Goal: Task Accomplishment & Management: Complete application form

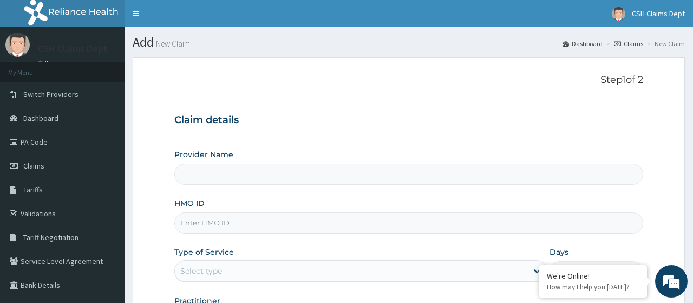
type input "Crystal Specialist Hospital"
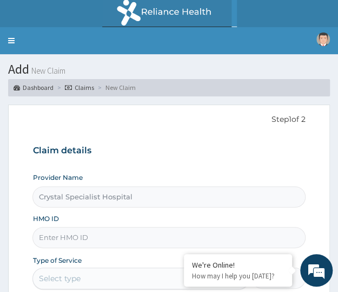
click at [67, 198] on input "Crystal Specialist Hospital" at bounding box center [168, 196] width 273 height 21
paste input "RTM/10008/B"
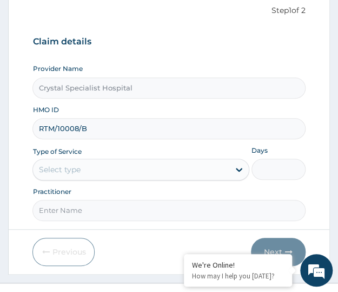
scroll to position [126, 0]
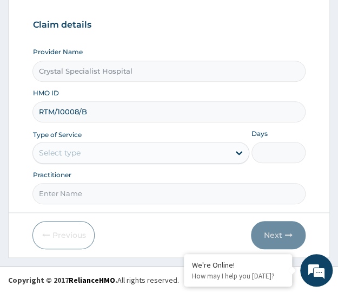
type input "RTM/10008/B"
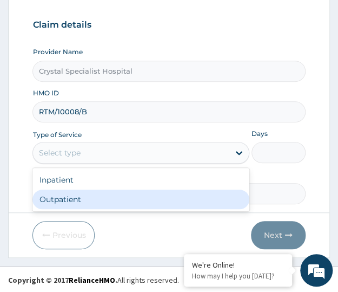
click at [86, 201] on div "Outpatient" at bounding box center [140, 198] width 217 height 19
type input "1"
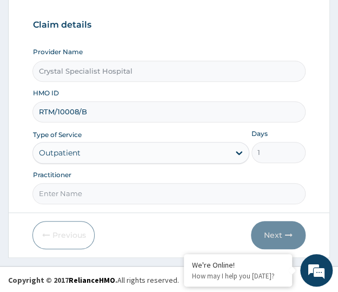
click at [97, 221] on div "Previous Next" at bounding box center [168, 235] width 273 height 28
click at [103, 213] on form "Step 1 of 2 Claim details Provider Name Crystal Specialist Hospital HMO ID RTM/…" at bounding box center [169, 118] width 322 height 279
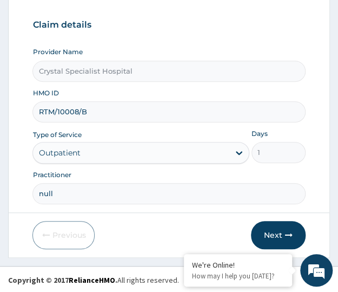
drag, startPoint x: 91, startPoint y: 192, endPoint x: 97, endPoint y: 206, distance: 15.1
click at [270, 233] on form "Step 1 of 2 Claim details Provider Name Crystal Specialist Hospital HMO ID RTM/…" at bounding box center [169, 118] width 322 height 279
type input "null"
click at [279, 234] on button "Next" at bounding box center [278, 235] width 55 height 28
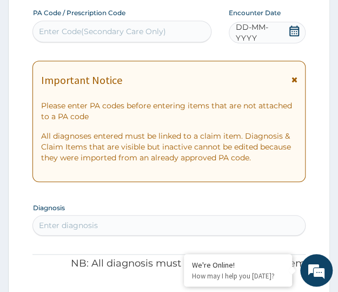
click at [293, 33] on icon at bounding box center [294, 30] width 11 height 11
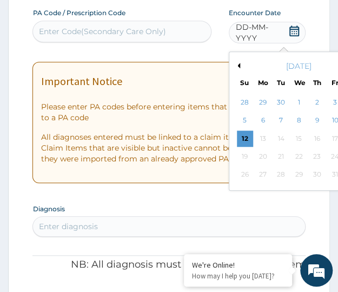
click at [281, 117] on div "7" at bounding box center [281, 121] width 16 height 16
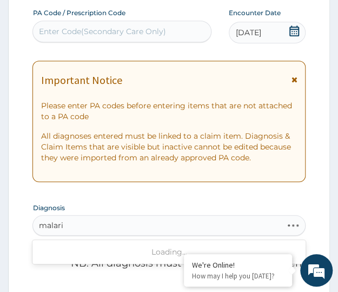
type input "malaria"
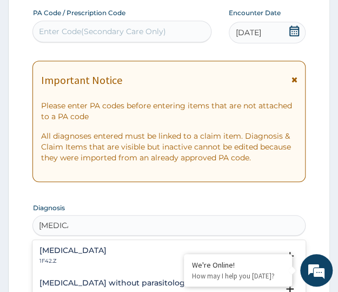
scroll to position [270, 0]
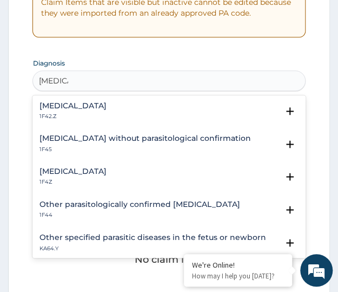
drag, startPoint x: 97, startPoint y: 226, endPoint x: 114, endPoint y: 211, distance: 22.6
click at [79, 91] on div "option Plasmodium malariae malaria without complication focused, 1 of 36. 36 re…" at bounding box center [168, 80] width 273 height 21
click at [76, 177] on div "Malaria, unspecified 1F4Z" at bounding box center [72, 176] width 67 height 19
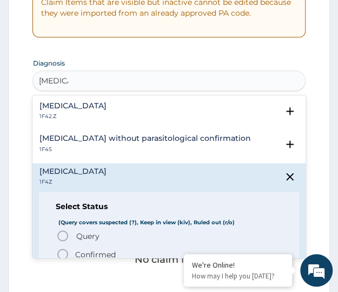
click at [100, 248] on p "Confirmed" at bounding box center [95, 253] width 41 height 11
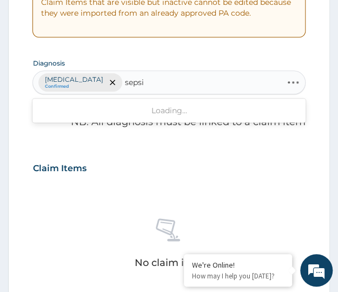
type input "sepsis"
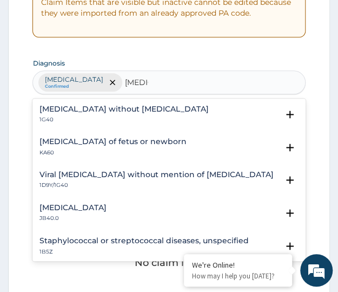
click at [76, 118] on p "1G40" at bounding box center [123, 120] width 169 height 8
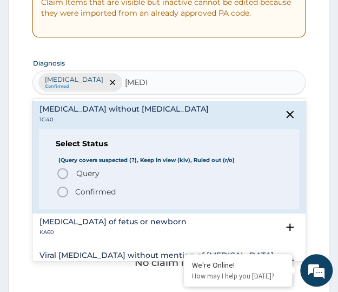
click at [81, 170] on span "Query" at bounding box center [87, 173] width 23 height 11
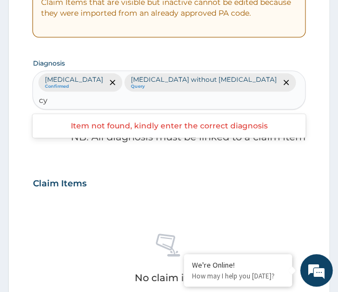
type input "c"
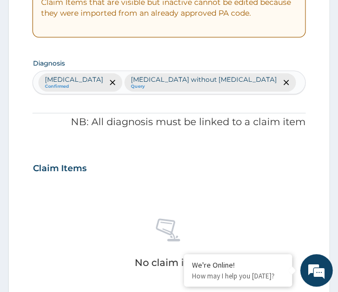
scroll to position [0, 0]
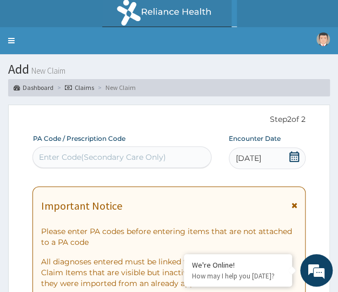
paste input "PA/E4FFB5"
type input "PA/E4FFB5"
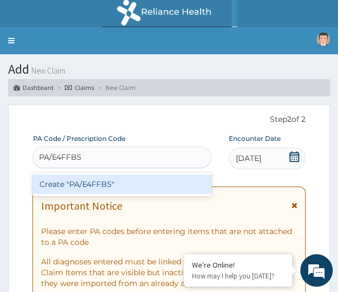
click at [80, 189] on div "Create "PA/E4FFB5"" at bounding box center [121, 183] width 179 height 19
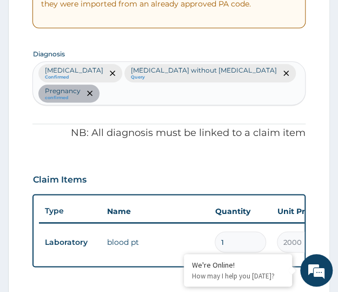
scroll to position [230, 0]
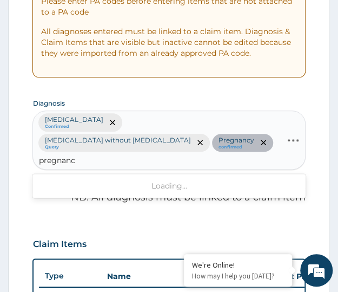
type input "pregnancy"
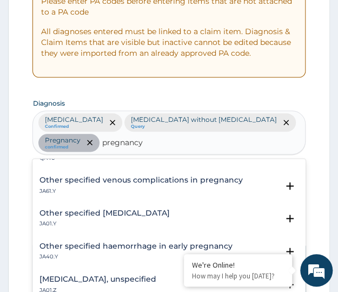
scroll to position [72, 0]
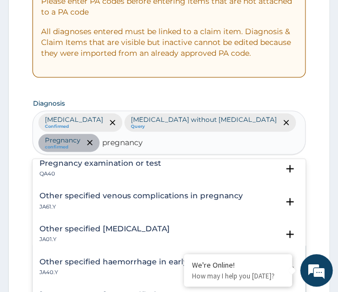
click at [88, 167] on div "Pregnancy examination or test QA40" at bounding box center [100, 168] width 122 height 19
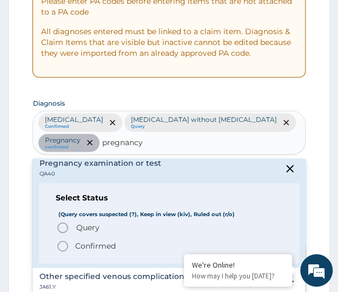
click at [86, 226] on span "Query" at bounding box center [87, 227] width 23 height 11
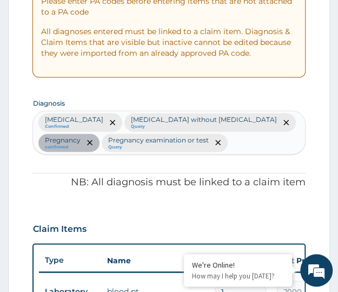
click at [49, 166] on div "PA Code / Prescription Code PA/E4FFB5 Encounter Date 07-10-2025 Important Notic…" at bounding box center [168, 253] width 273 height 698
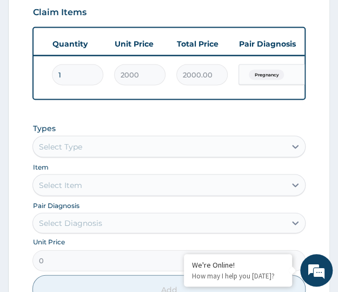
scroll to position [0, 270]
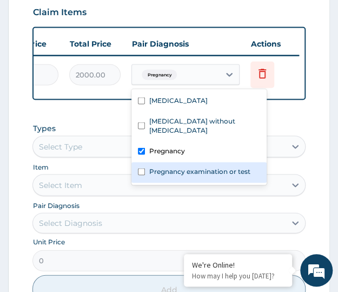
click at [159, 166] on label "Pregnancy examination or test" at bounding box center [199, 170] width 101 height 9
checkbox input "true"
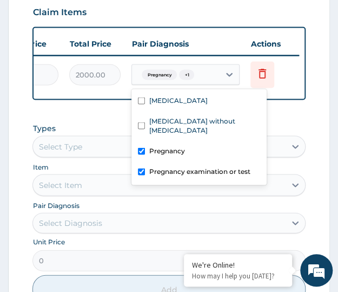
click at [104, 121] on div "PA Code / Prescription Code PA/E4FFB5 Encounter Date 07-10-2025 Important Notic…" at bounding box center [168, 36] width 273 height 698
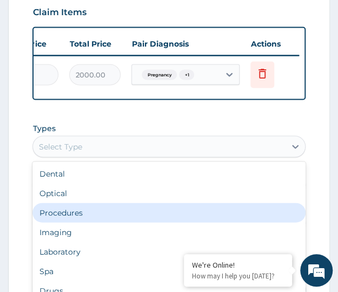
click at [57, 220] on div "Procedures" at bounding box center [168, 211] width 273 height 19
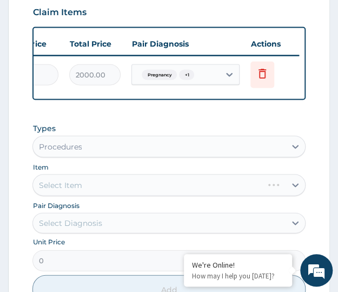
click at [24, 200] on form "Step 2 of 2 PA Code / Prescription Code PA/E4FFB5 Encounter Date 07-10-2025 Imp…" at bounding box center [169, 48] width 322 height 781
click at [61, 195] on div "Select Item" at bounding box center [168, 185] width 273 height 22
click at [64, 226] on div "Select Diagnosis" at bounding box center [69, 222] width 63 height 11
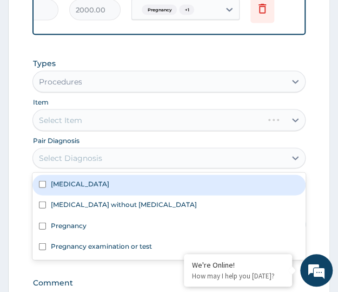
scroll to position [519, 0]
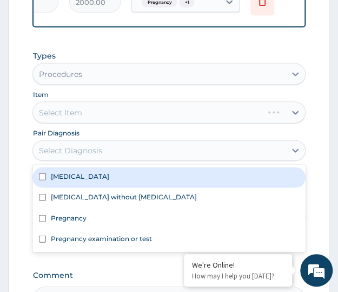
click at [40, 180] on input "checkbox" at bounding box center [42, 176] width 7 height 7
checkbox input "true"
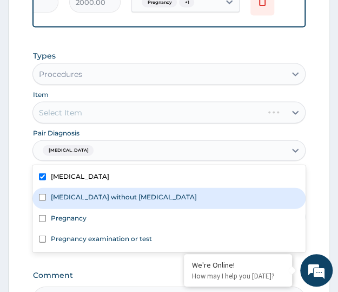
click at [42, 201] on input "checkbox" at bounding box center [42, 197] width 7 height 7
checkbox input "true"
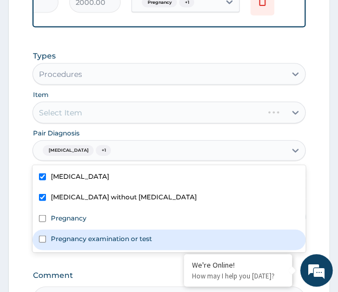
click at [61, 243] on label "Pregnancy examination or test" at bounding box center [100, 238] width 101 height 9
checkbox input "true"
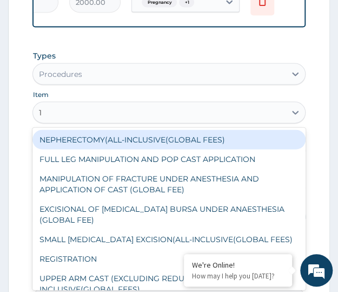
type input "1s"
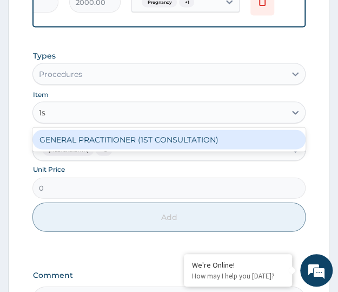
click at [90, 149] on div "GENERAL PRACTITIONER (1ST CONSULTATION)" at bounding box center [168, 139] width 273 height 19
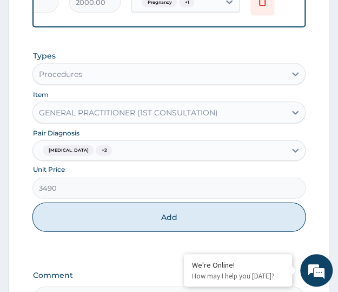
click at [105, 229] on button "Add" at bounding box center [168, 216] width 273 height 29
type input "0"
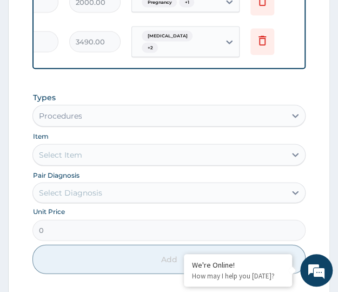
scroll to position [0, 71]
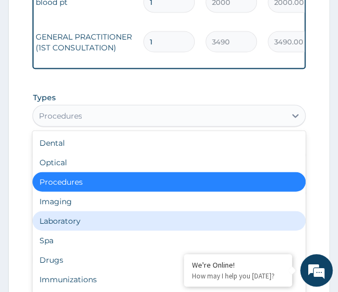
click at [58, 231] on div "Laboratory" at bounding box center [168, 220] width 273 height 19
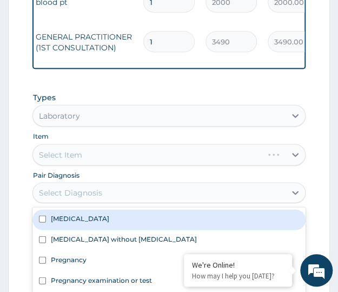
click at [57, 223] on label "Malaria, unspecified" at bounding box center [79, 218] width 58 height 9
checkbox input "true"
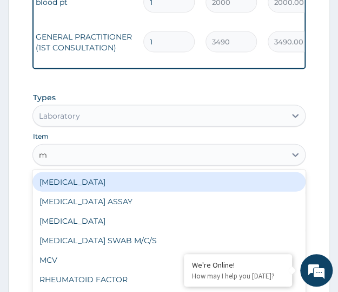
type input "mp"
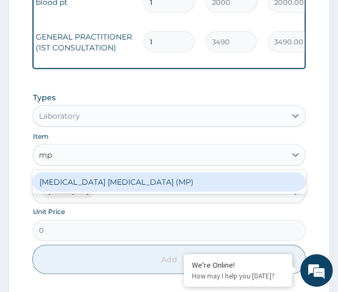
click at [90, 189] on div "MALARIA PARASITE (MP)" at bounding box center [168, 181] width 273 height 19
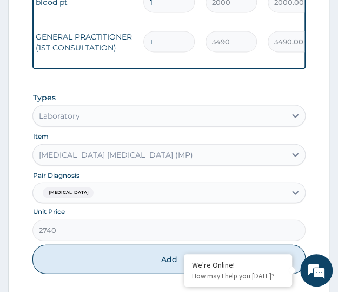
drag, startPoint x: 116, startPoint y: 258, endPoint x: 122, endPoint y: 268, distance: 11.6
click at [118, 261] on button "Add" at bounding box center [168, 259] width 273 height 29
type input "0"
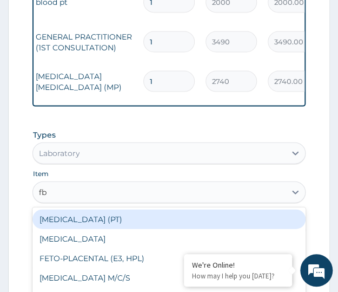
type input "fbc"
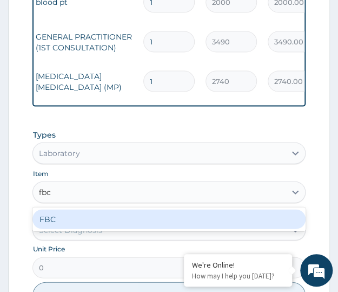
click at [83, 229] on div "FBC" at bounding box center [168, 218] width 273 height 19
type input "4700"
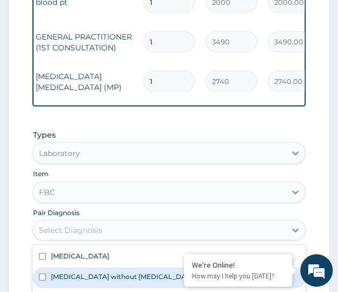
click at [80, 281] on label "Sepsis without septic shock" at bounding box center [123, 276] width 146 height 9
checkbox input "true"
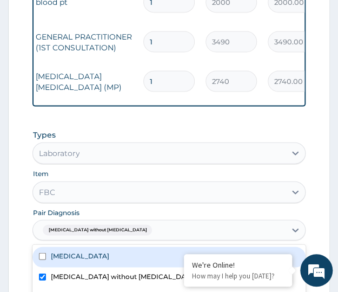
click at [19, 239] on form "Step 2 of 2 PA Code / Prescription Code PA/E4FFB5 Encounter Date 07-10-2025 Imp…" at bounding box center [169, 16] width 322 height 860
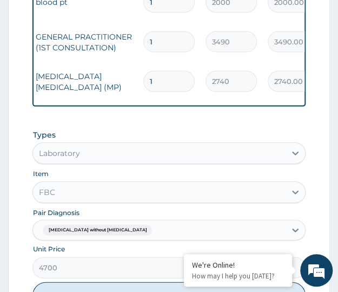
scroll to position [591, 0]
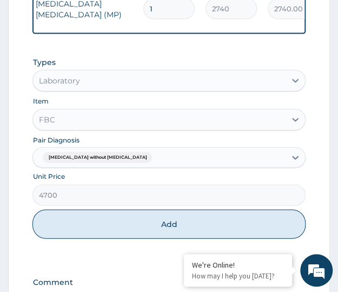
click at [116, 234] on button "Add" at bounding box center [168, 223] width 273 height 29
type input "0"
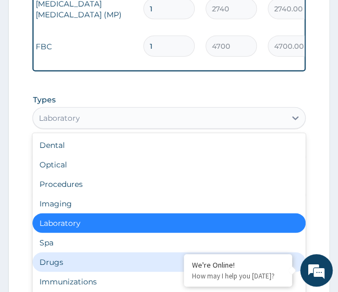
click at [43, 267] on div "Drugs" at bounding box center [168, 261] width 273 height 19
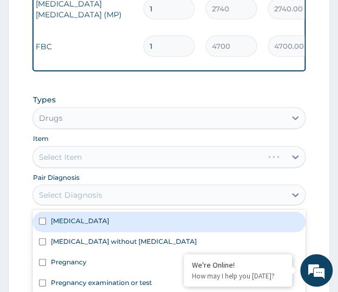
click at [76, 225] on label "Malaria, unspecified" at bounding box center [79, 220] width 58 height 9
checkbox input "true"
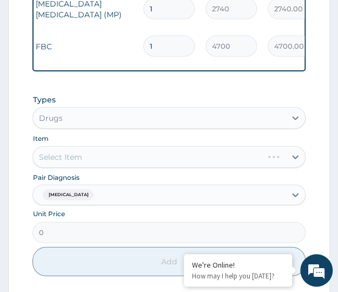
click at [70, 168] on div "Select Item" at bounding box center [168, 157] width 273 height 22
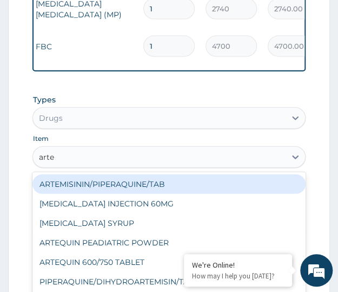
type input "artem"
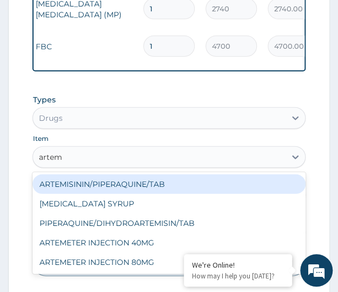
click at [115, 168] on div "option FBC, selected. option ARTEMISININ/PIPERAQUINE/TAB focused, 29 of 1058. 5…" at bounding box center [168, 157] width 273 height 22
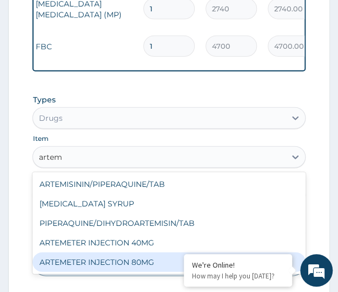
click at [119, 267] on div "ARTEMETER INJECTION 80MG" at bounding box center [168, 261] width 273 height 19
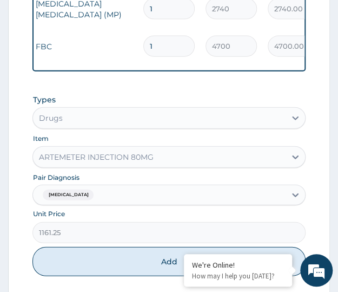
click at [146, 276] on button "Add" at bounding box center [168, 261] width 273 height 29
type input "0"
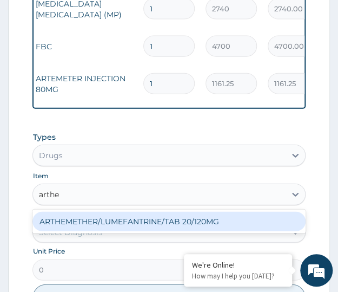
type input "arthem"
click at [117, 229] on div "ARTHEMETHER/LUMEFANTRINE/TAB 20/120MG" at bounding box center [168, 221] width 273 height 19
type input "130"
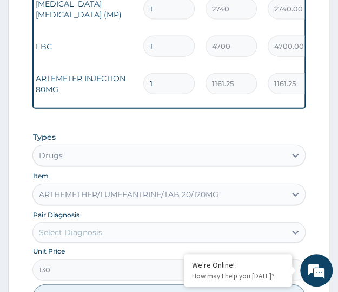
click at [110, 241] on div "Select Diagnosis" at bounding box center [159, 232] width 252 height 17
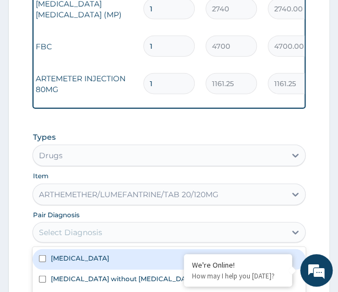
click at [86, 263] on label "Malaria, unspecified" at bounding box center [79, 257] width 58 height 9
checkbox input "true"
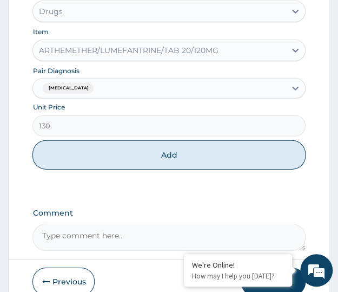
click at [140, 160] on button "Add" at bounding box center [168, 154] width 273 height 29
type input "0"
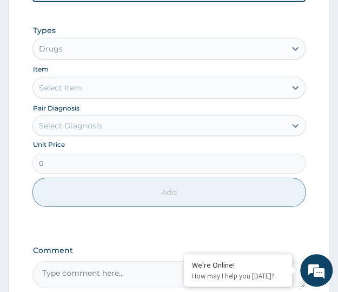
scroll to position [566, 0]
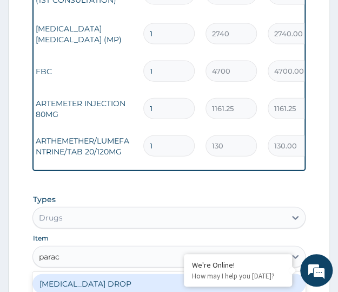
type input "parace"
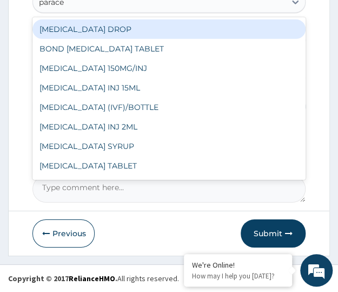
scroll to position [17, 0]
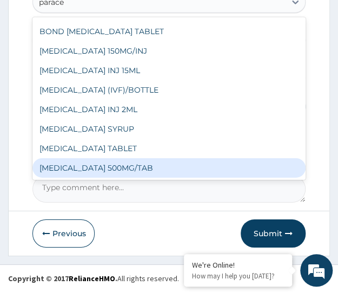
click at [112, 166] on div "PARACETAMOL 500MG/TAB" at bounding box center [168, 167] width 273 height 19
type input "22.625"
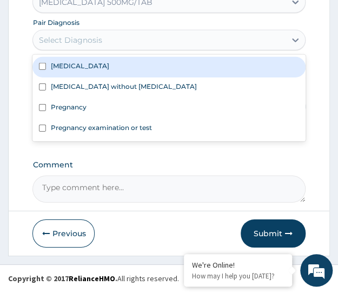
click at [89, 70] on label "Malaria, unspecified" at bounding box center [79, 65] width 58 height 9
checkbox input "true"
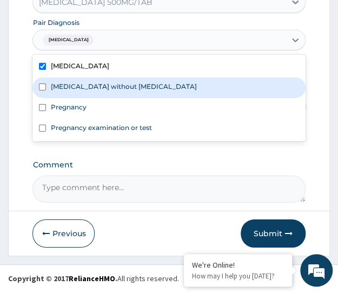
drag, startPoint x: 133, startPoint y: 170, endPoint x: 128, endPoint y: 142, distance: 28.7
click at [133, 169] on div "Comment" at bounding box center [168, 181] width 273 height 42
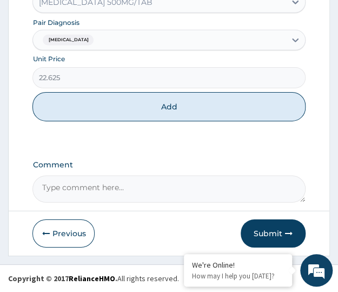
click at [120, 112] on button "Add" at bounding box center [168, 106] width 273 height 29
type input "0"
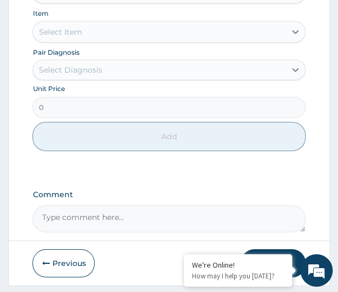
scroll to position [604, 0]
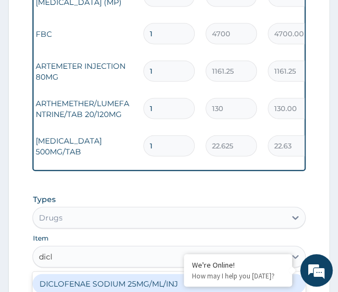
type input "diclo"
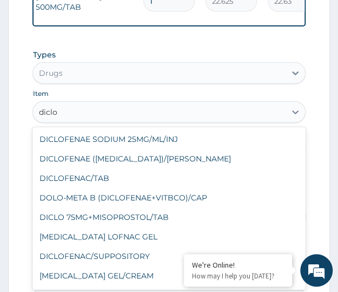
scroll to position [115, 0]
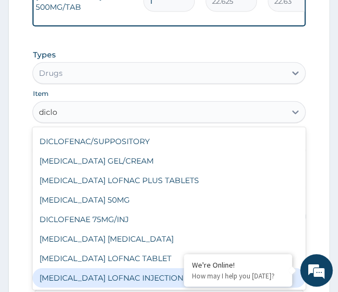
click at [102, 283] on div "DICLOFENAC LOFNAC INJECTION" at bounding box center [168, 277] width 273 height 19
type input "187.7449951171875"
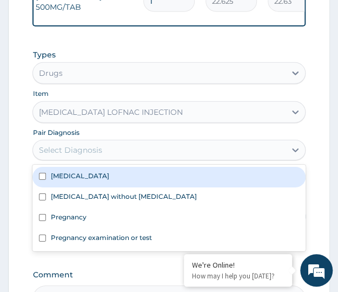
click at [74, 180] on label "Malaria, unspecified" at bounding box center [79, 175] width 58 height 9
checkbox input "true"
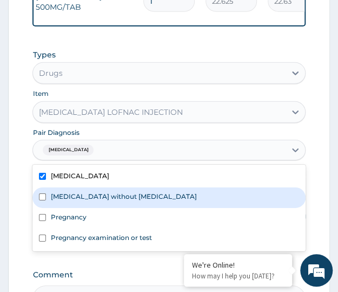
click at [68, 201] on label "Sepsis without septic shock" at bounding box center [123, 196] width 146 height 9
checkbox input "true"
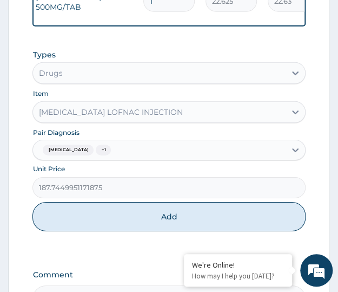
click at [162, 230] on button "Add" at bounding box center [168, 216] width 273 height 29
type input "0"
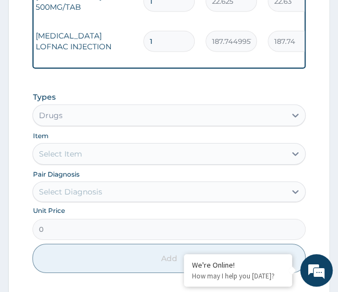
scroll to position [676, 0]
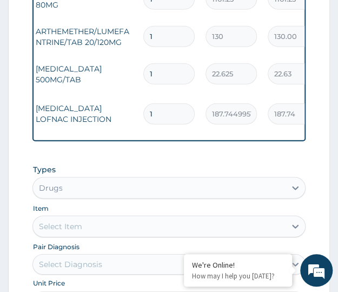
click at [165, 70] on input "1" at bounding box center [168, 73] width 51 height 21
type input "18"
type input "407.25"
type input "18"
type input "0.00"
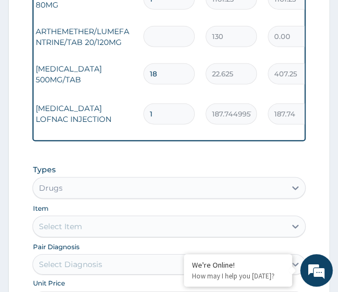
type input "2"
type input "260.00"
type input "24"
type input "3120.00"
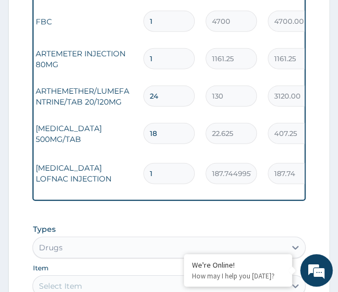
scroll to position [604, 0]
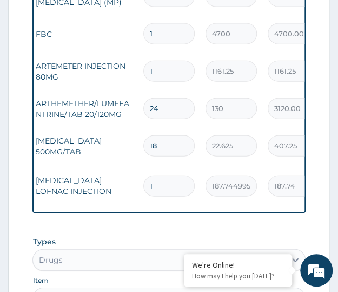
type input "24"
type input "0.00"
type input "2"
type input "2322.50"
type input "2"
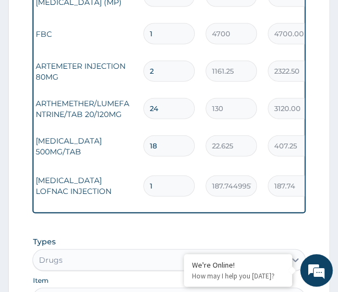
click at [162, 91] on tr "Drugs ARTHEMETHER/LUMEFANTRINE/TAB 20/120MG 24 130 3120.00 Malaria, unspecified…" at bounding box center [233, 108] width 530 height 37
click at [123, 91] on tr "Drugs ARTHEMETHER/LUMEFANTRINE/TAB 20/120MG 24 130 3120.00 Malaria, unspecified…" at bounding box center [233, 108] width 530 height 37
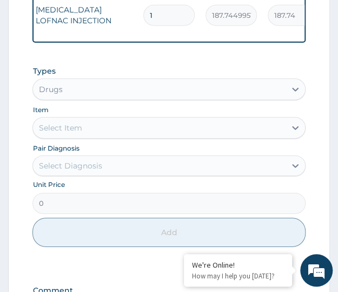
scroll to position [907, 0]
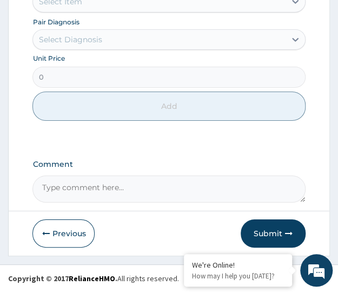
click at [264, 234] on button "Submit" at bounding box center [273, 233] width 65 height 28
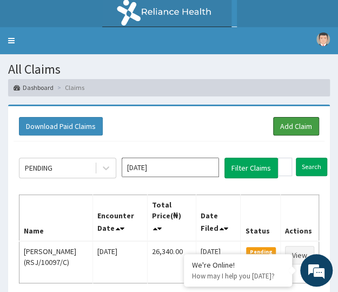
click at [298, 123] on link "Add Claim" at bounding box center [296, 126] width 46 height 18
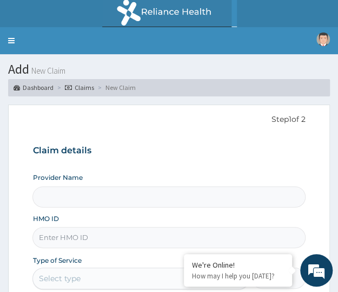
type input "Crystal Specialist Hospital"
paste input "NNI/10002/D"
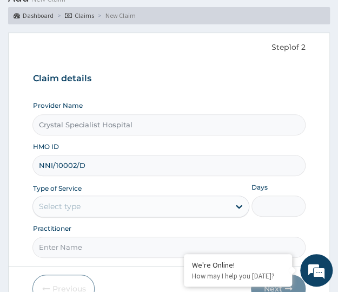
type input "NNI/10002/D"
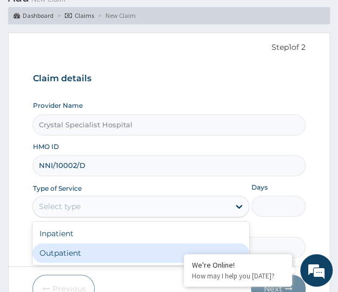
click at [67, 251] on div "Outpatient" at bounding box center [140, 252] width 217 height 19
type input "1"
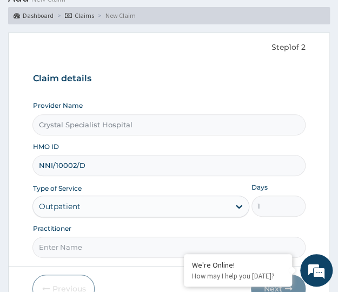
click at [104, 274] on div "Previous Next" at bounding box center [168, 288] width 273 height 28
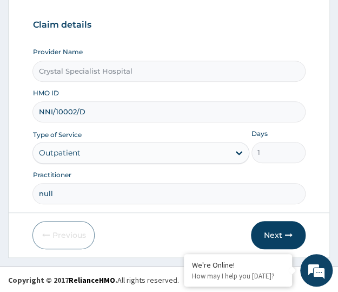
type input "null"
click at [274, 235] on button "Next" at bounding box center [278, 235] width 55 height 28
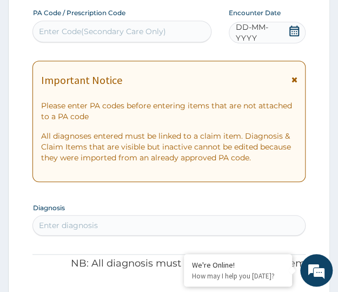
paste input "PA/742BCC"
type input "PA/742BCC"
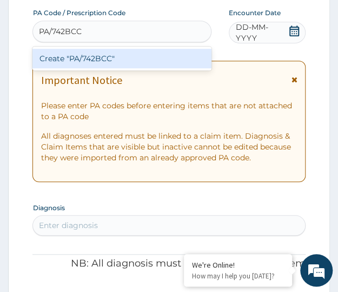
click at [68, 62] on div "Create "PA/742BCC"" at bounding box center [121, 58] width 179 height 19
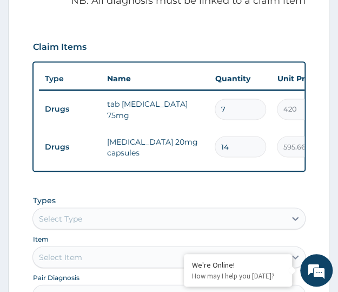
scroll to position [247, 0]
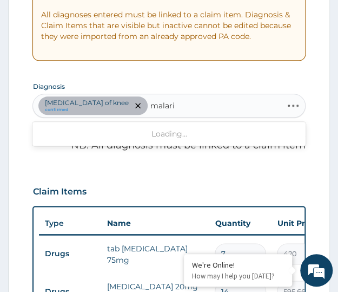
type input "malaria"
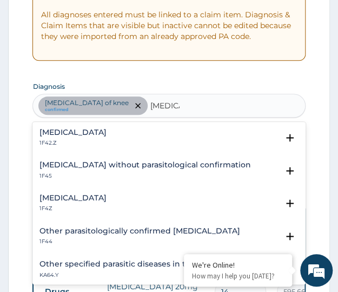
click at [104, 202] on div "Malaria, unspecified 1F4Z" at bounding box center [72, 203] width 67 height 19
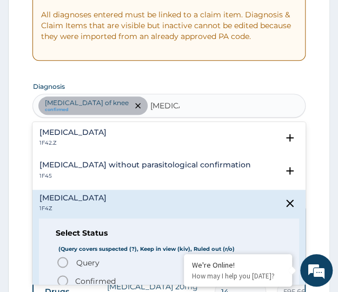
click at [76, 278] on p "Confirmed" at bounding box center [95, 280] width 41 height 11
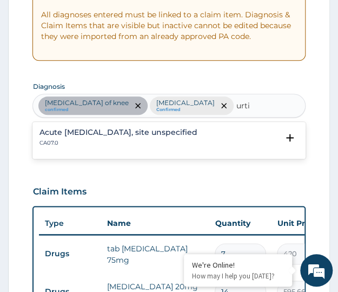
type input "urti"
drag, startPoint x: 71, startPoint y: 160, endPoint x: 74, endPoint y: 147, distance: 13.7
click at [73, 159] on div "PA Code / Prescription Code PA/742BCC Encounter Date 07-10-2025 Important Notic…" at bounding box center [168, 244] width 273 height 714
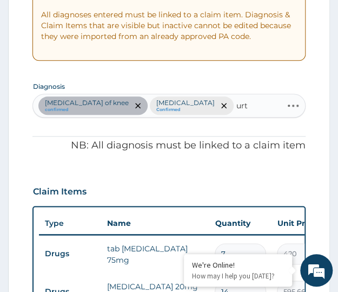
type input "urti"
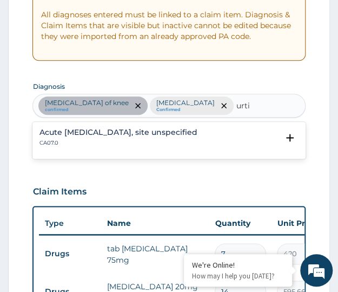
click at [157, 136] on div "Acute upper respiratory infection, site unspecified CA07.0" at bounding box center [118, 137] width 158 height 19
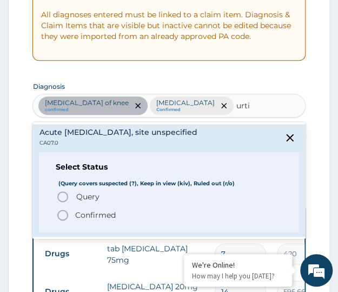
click at [97, 209] on p "Confirmed" at bounding box center [95, 214] width 41 height 11
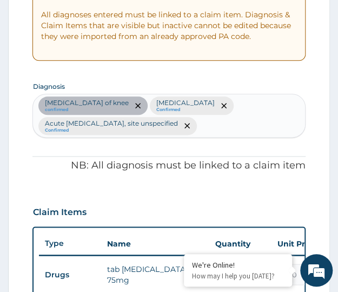
scroll to position [463, 0]
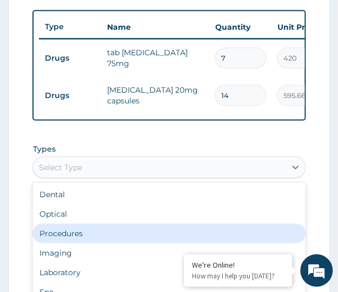
click at [56, 242] on div "Procedures" at bounding box center [168, 232] width 273 height 19
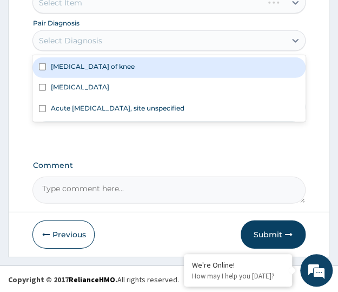
scroll to position [673, 0]
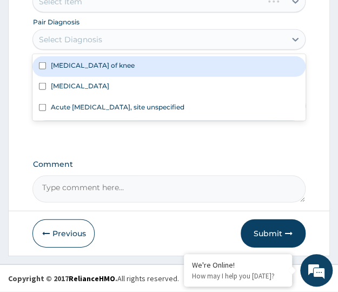
click at [43, 90] on input "checkbox" at bounding box center [42, 86] width 7 height 7
checkbox input "true"
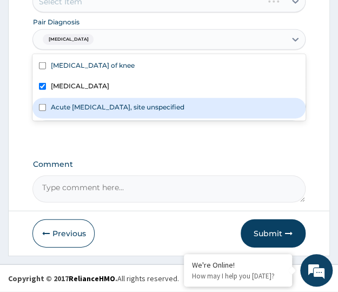
click at [41, 103] on div "Acute upper respiratory infection, site unspecified" at bounding box center [168, 108] width 273 height 21
checkbox input "true"
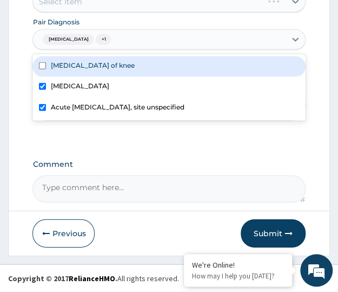
click at [42, 67] on input "checkbox" at bounding box center [42, 65] width 7 height 7
checkbox input "true"
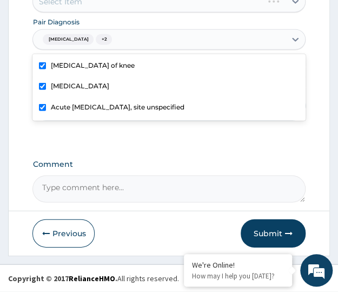
click at [75, 1] on div "Select Item" at bounding box center [168, 2] width 273 height 22
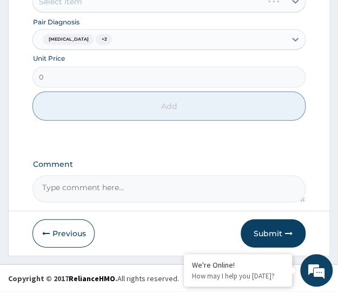
click at [74, 6] on div "Select Item" at bounding box center [168, 2] width 273 height 22
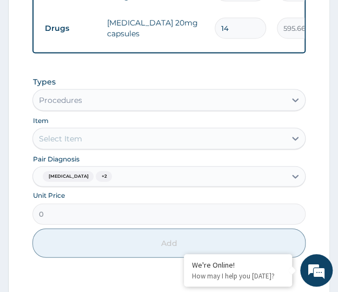
scroll to position [529, 0]
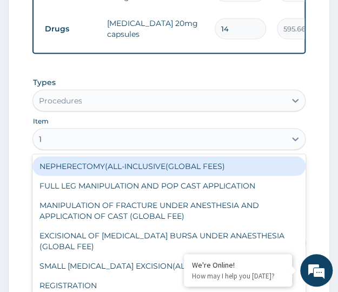
type input "1s"
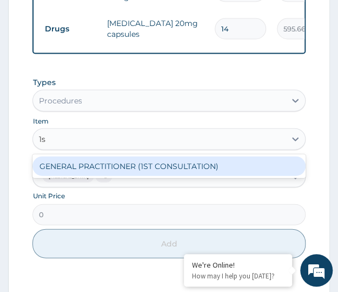
click at [86, 175] on div "GENERAL PRACTITIONER (1ST CONSULTATION)" at bounding box center [168, 165] width 273 height 19
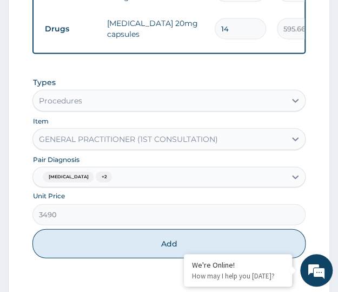
click at [133, 255] on button "Add" at bounding box center [168, 243] width 273 height 29
type input "0"
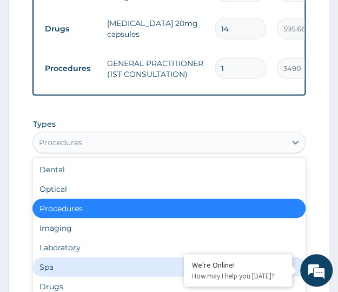
scroll to position [37, 0]
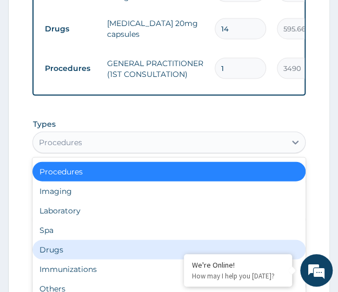
click at [54, 259] on div "Drugs" at bounding box center [168, 249] width 273 height 19
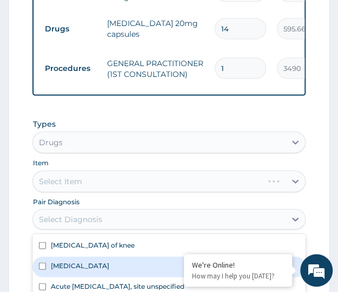
click at [57, 270] on label "Malaria, unspecified" at bounding box center [79, 265] width 58 height 9
checkbox input "true"
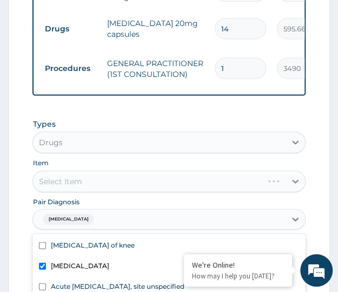
click at [20, 229] on form "Step 2 of 2 PA Code / Prescription Code PA/742BCC Encounter Date 07-10-2025 Imp…" at bounding box center [169, 5] width 322 height 860
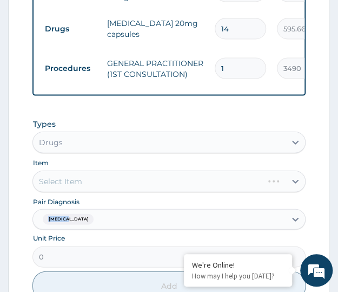
click at [20, 229] on form "Step 2 of 2 PA Code / Prescription Code PA/742BCC Encounter Date 07-10-2025 Imp…" at bounding box center [169, 5] width 322 height 860
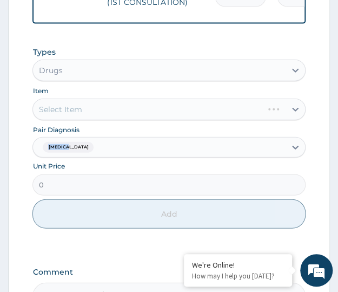
click at [101, 137] on div "Pair Diagnosis Malaria, unspecified" at bounding box center [168, 141] width 273 height 34
click at [167, 132] on div "Pair Diagnosis Malaria, unspecified" at bounding box center [168, 141] width 273 height 34
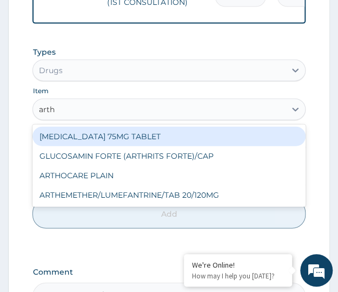
type input "arthe"
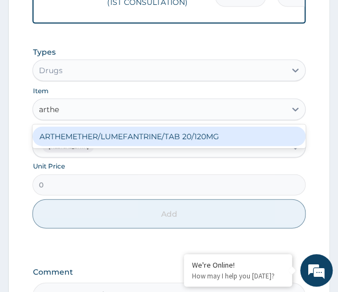
click at [137, 146] on div "ARTHEMETHER/LUMEFANTRINE/TAB 20/120MG" at bounding box center [168, 136] width 273 height 19
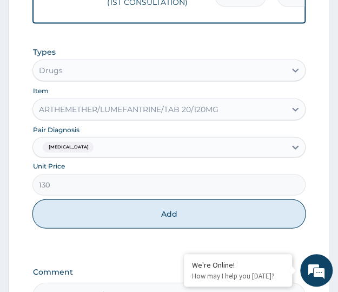
click at [105, 227] on button "Add" at bounding box center [168, 213] width 273 height 29
type input "0"
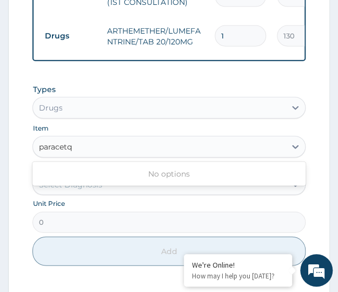
type input "paracet"
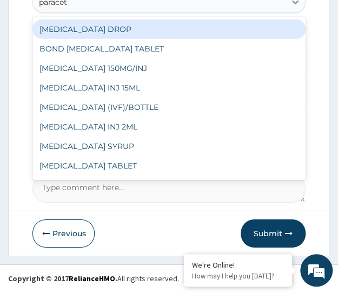
scroll to position [17, 0]
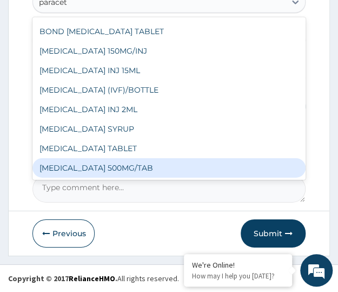
click at [71, 170] on div "PARACETAMOL 500MG/TAB" at bounding box center [168, 167] width 273 height 19
type input "22.625"
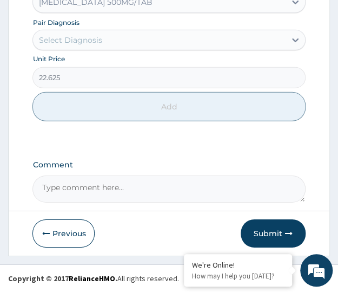
click at [148, 43] on div "Select Diagnosis" at bounding box center [159, 39] width 252 height 17
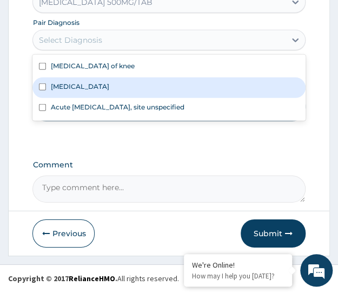
click at [67, 87] on label "Malaria, unspecified" at bounding box center [79, 86] width 58 height 9
checkbox input "true"
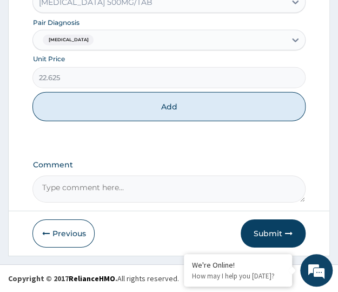
click at [115, 131] on div "Types Drugs Item PARACETAMOL 500MG/TAB Pair Diagnosis Malaria, unspecified Unit…" at bounding box center [168, 38] width 273 height 209
click at [109, 117] on button "Add" at bounding box center [168, 106] width 273 height 29
type input "0"
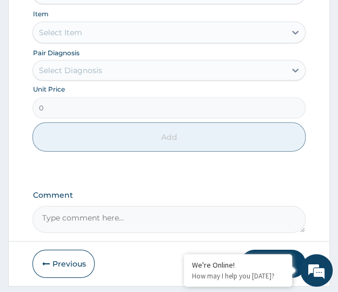
scroll to position [528, 0]
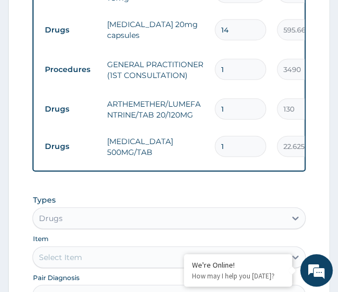
click at [67, 263] on div "Select Item" at bounding box center [59, 257] width 43 height 11
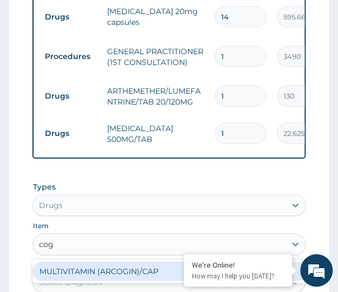
scroll to position [642, 0]
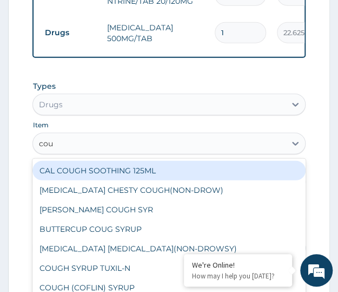
type input "coug"
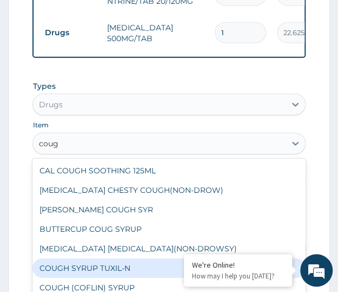
click at [75, 273] on div "COUGH SYRUP TUXIL-N" at bounding box center [168, 267] width 273 height 19
type input "918.89501953125"
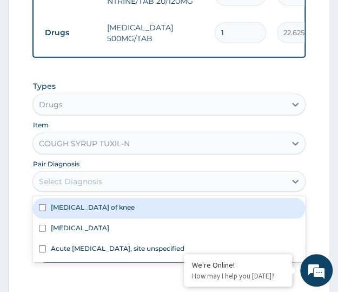
click at [69, 183] on div "Select Diagnosis" at bounding box center [159, 181] width 252 height 17
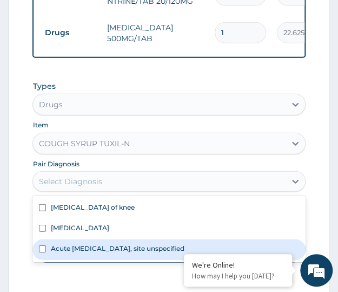
click at [68, 260] on div "Acute upper respiratory infection, site unspecified" at bounding box center [168, 249] width 273 height 21
checkbox input "true"
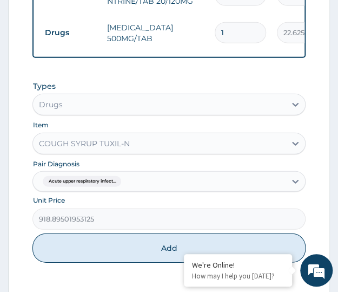
click at [112, 250] on button "Add" at bounding box center [168, 247] width 273 height 29
type input "0"
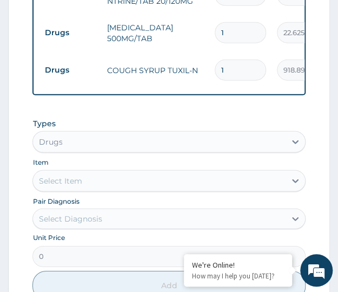
click at [70, 186] on div "Select Item" at bounding box center [59, 180] width 43 height 11
type input "18"
type input "407.25"
type input "19"
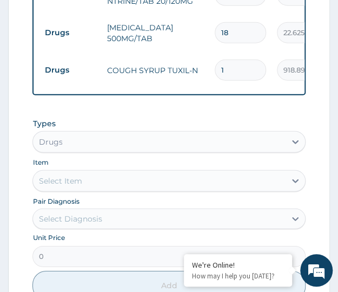
type input "429.88"
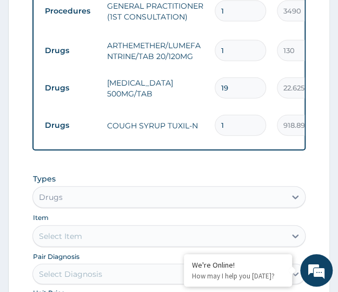
scroll to position [568, 0]
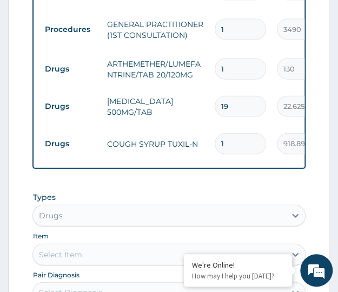
type input "19"
type input "0.00"
type input "2"
type input "260.00"
type input "24"
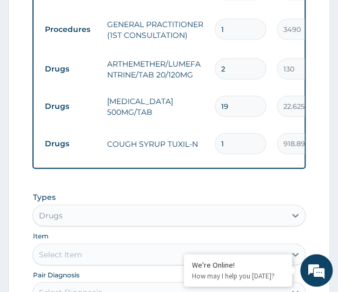
type input "3120.00"
type input "24"
click at [187, 84] on td "ARTHEMETHER/LUMEFANTRINE/TAB 20/120MG" at bounding box center [155, 69] width 108 height 32
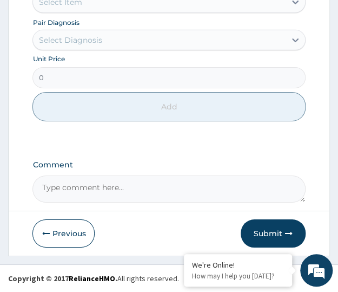
click at [268, 233] on button "Submit" at bounding box center [273, 233] width 65 height 28
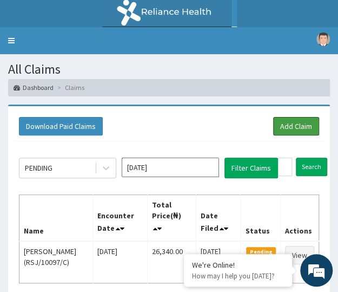
click at [294, 126] on link "Add Claim" at bounding box center [296, 126] width 46 height 18
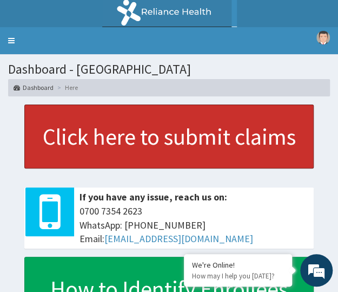
click at [81, 156] on link "Click here to submit claims" at bounding box center [169, 136] width 290 height 64
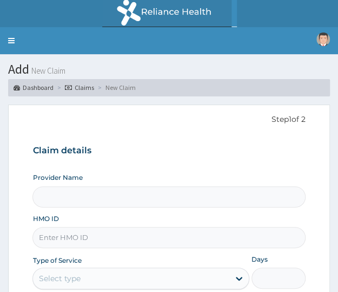
click at [90, 235] on input "HMO ID" at bounding box center [168, 237] width 273 height 21
type input "Crystal Specialist Hospital"
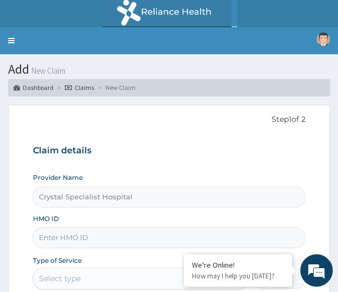
paste input "NNI/10002/D"
click at [90, 235] on input "NNI/10002/D" at bounding box center [168, 237] width 273 height 21
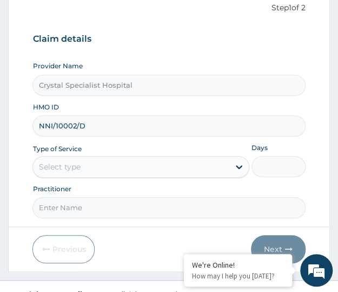
scroll to position [126, 0]
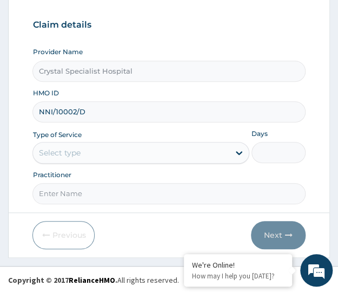
type input "NNI/10002/D"
click at [82, 147] on div "Select type" at bounding box center [131, 152] width 196 height 17
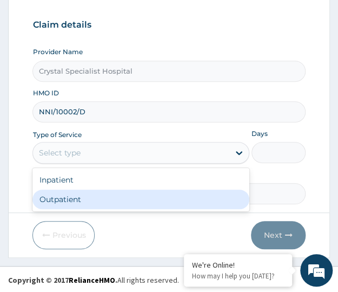
click at [61, 207] on div "Outpatient" at bounding box center [140, 198] width 217 height 19
type input "1"
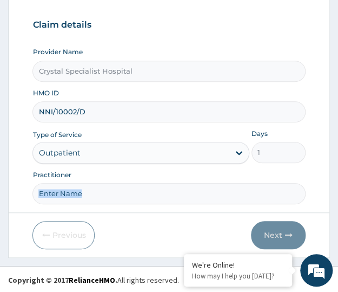
drag, startPoint x: 61, startPoint y: 207, endPoint x: 62, endPoint y: 189, distance: 17.9
click at [62, 189] on form "Step 1 of 2 Claim details Provider Name Crystal Specialist Hospital HMO ID NNI/…" at bounding box center [169, 118] width 322 height 279
click at [62, 189] on input "Practitioner" at bounding box center [168, 193] width 273 height 21
type input "null"
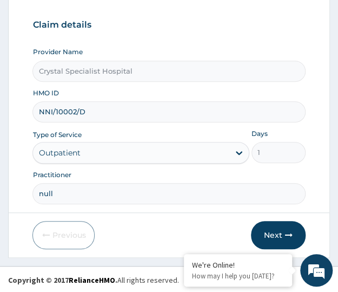
click at [273, 233] on button "Next" at bounding box center [278, 235] width 55 height 28
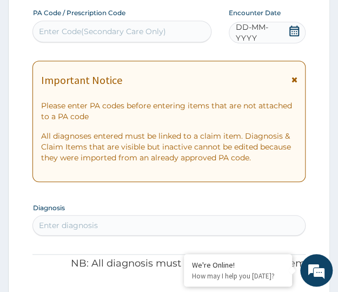
paste input "PA/7F30EA"
type input "PA/7F30EA"
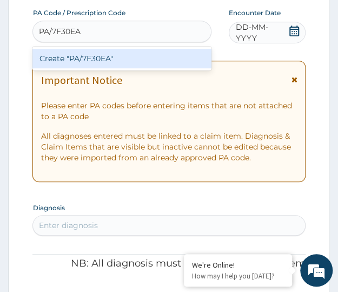
click at [65, 62] on div "Create "PA/7F30EA"" at bounding box center [121, 58] width 179 height 19
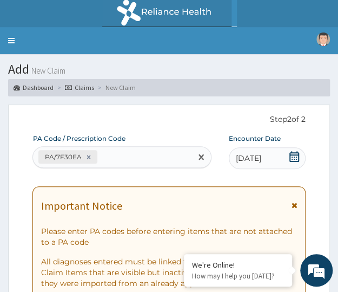
paste input "PA/CB9059"
type input "PA/CB9059"
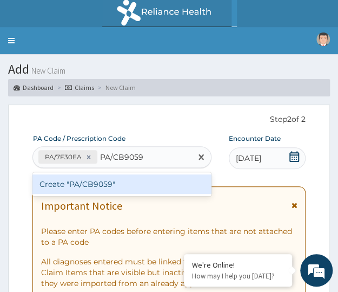
click at [77, 187] on div "Create "PA/CB9059"" at bounding box center [121, 183] width 179 height 19
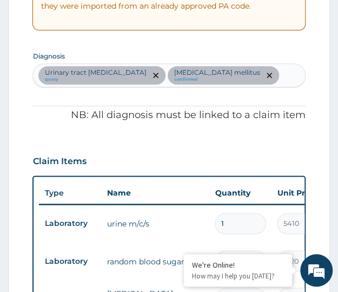
scroll to position [266, 0]
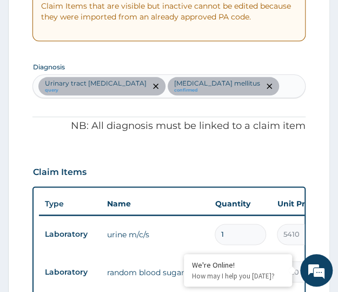
click at [270, 78] on div "Urinary tract infectious disease query Diabetes mellitus confirmed" at bounding box center [169, 86] width 272 height 23
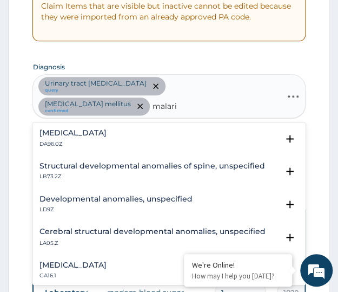
type input "malaria"
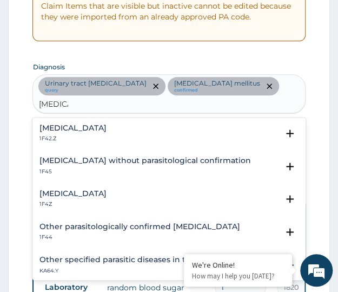
click at [61, 200] on p "1F4Z" at bounding box center [72, 204] width 67 height 8
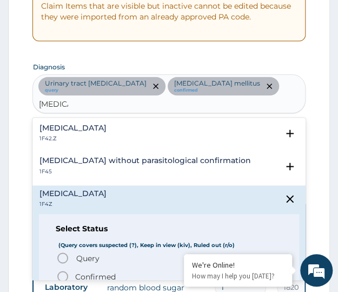
click at [80, 252] on span "Query" at bounding box center [87, 257] width 23 height 11
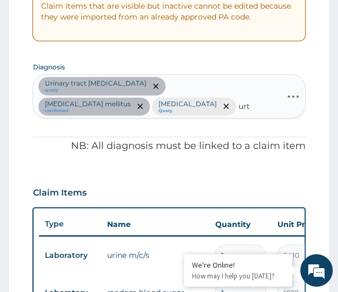
type input "urti"
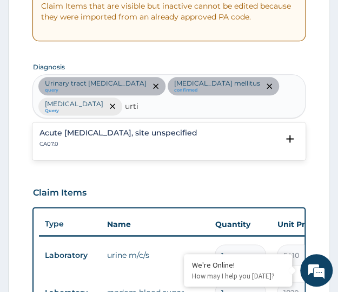
click at [107, 143] on p "CA07.0" at bounding box center [118, 144] width 158 height 8
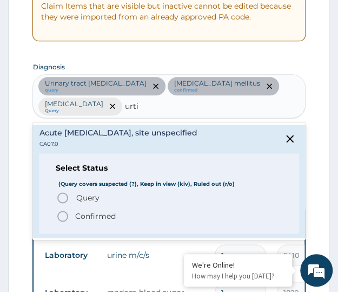
click at [80, 211] on p "Confirmed" at bounding box center [95, 216] width 41 height 11
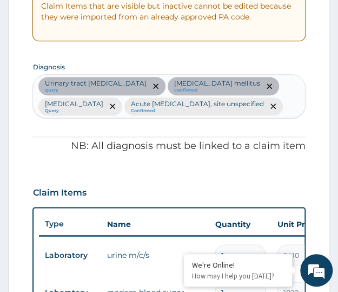
click at [19, 188] on form "Step 2 of 2 PA Code / Prescription Code PA/7F30EA PA/CB9059 Encounter Date 01-1…" at bounding box center [169, 266] width 322 height 856
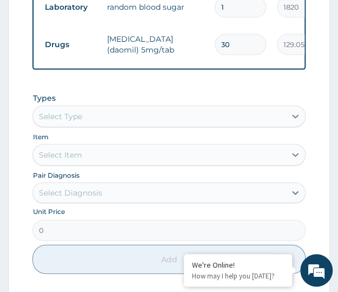
scroll to position [559, 0]
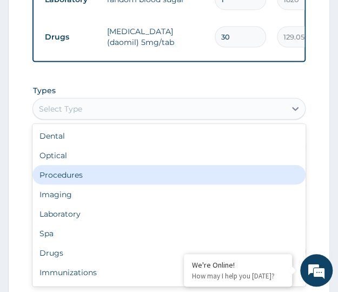
click at [61, 185] on div "Procedures" at bounding box center [168, 174] width 273 height 19
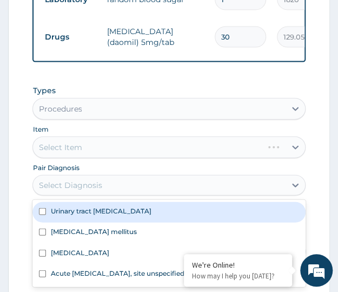
click at [58, 222] on div "Urinary tract infectious disease" at bounding box center [168, 212] width 273 height 21
checkbox input "true"
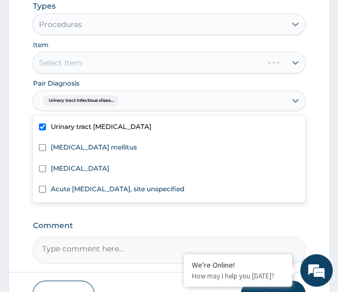
scroll to position [644, 0]
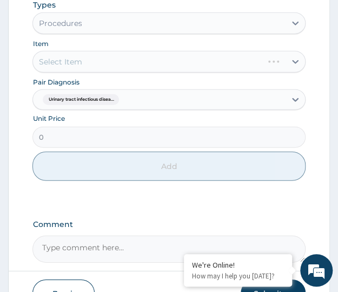
drag, startPoint x: 15, startPoint y: 251, endPoint x: 265, endPoint y: 93, distance: 295.4
click at [265, 73] on div "Select Item" at bounding box center [168, 62] width 273 height 22
click at [146, 109] on div "Urinary tract infectious disea..." at bounding box center [159, 99] width 252 height 18
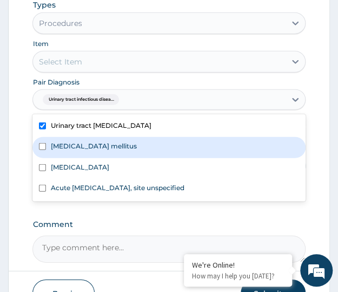
click at [47, 158] on div "Diabetes mellitus" at bounding box center [168, 147] width 273 height 21
checkbox input "true"
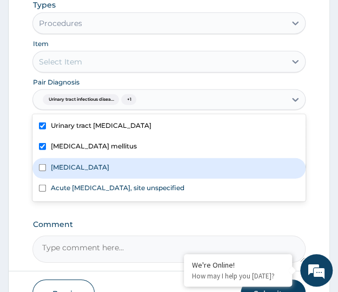
click at [48, 179] on div "Malaria, unspecified" at bounding box center [168, 168] width 273 height 21
checkbox input "true"
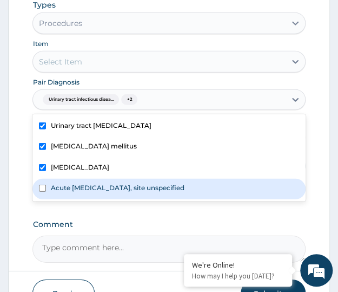
click at [49, 199] on div "Acute upper respiratory infection, site unspecified" at bounding box center [168, 189] width 273 height 21
checkbox input "true"
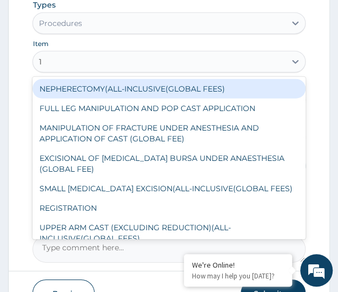
type input "1s"
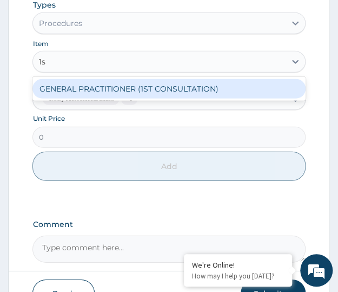
click at [75, 99] on div "GENERAL PRACTITIONER (1ST CONSULTATION)" at bounding box center [168, 88] width 273 height 19
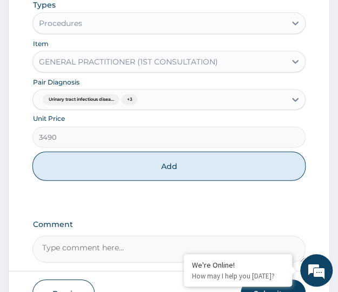
click at [136, 181] on button "Add" at bounding box center [168, 166] width 273 height 29
type input "0"
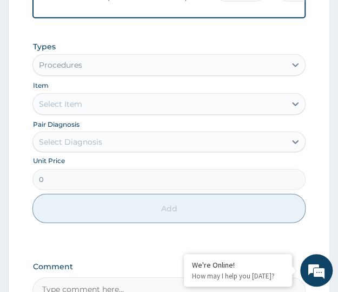
click at [81, 70] on div "Procedures" at bounding box center [59, 65] width 43 height 11
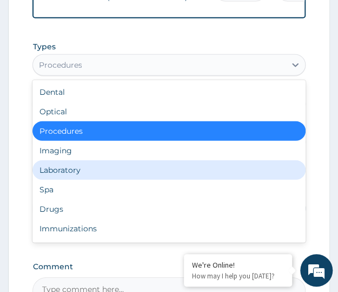
click at [61, 180] on div "Laboratory" at bounding box center [168, 169] width 273 height 19
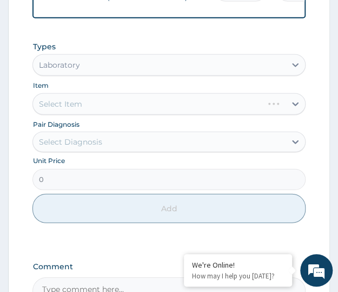
click at [93, 147] on div "Select Diagnosis" at bounding box center [69, 141] width 63 height 11
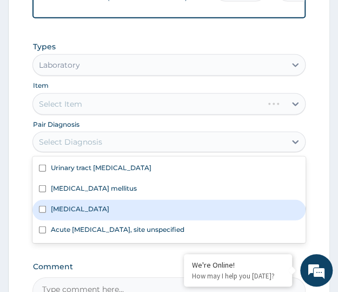
click at [63, 213] on label "Malaria, unspecified" at bounding box center [79, 208] width 58 height 9
checkbox input "true"
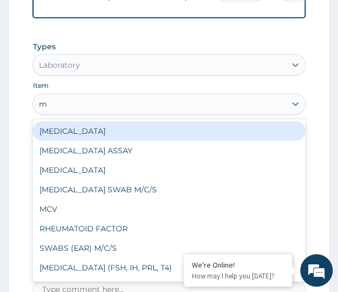
type input "mp"
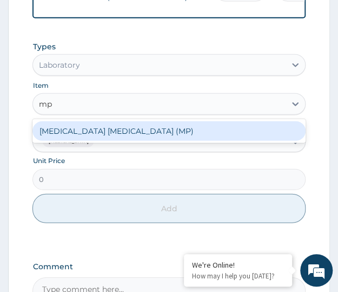
click at [68, 141] on div "MALARIA PARASITE (MP)" at bounding box center [168, 130] width 273 height 19
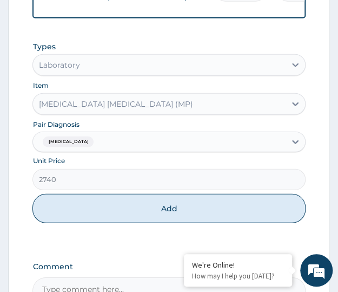
click at [112, 223] on button "Add" at bounding box center [168, 208] width 273 height 29
type input "0"
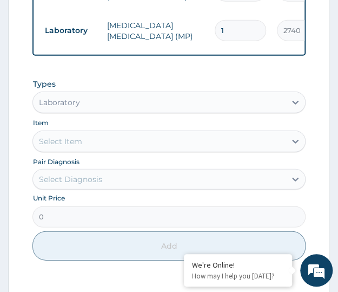
click at [86, 113] on div "Laboratory" at bounding box center [168, 102] width 273 height 22
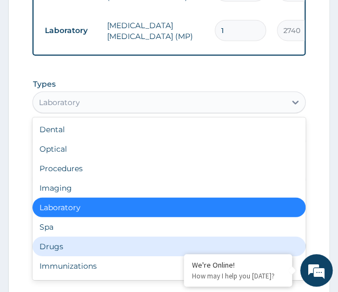
click at [46, 256] on div "Drugs" at bounding box center [168, 246] width 273 height 19
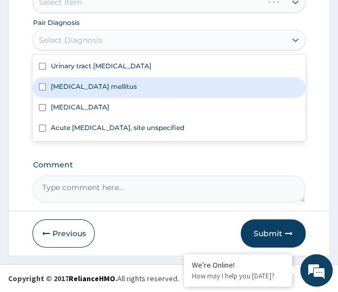
scroll to position [788, 0]
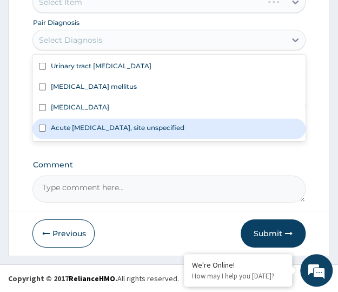
click at [69, 132] on label "Acute upper respiratory infection, site unspecified" at bounding box center [117, 127] width 134 height 9
checkbox input "true"
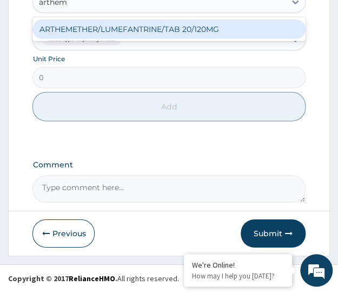
type input "arthem"
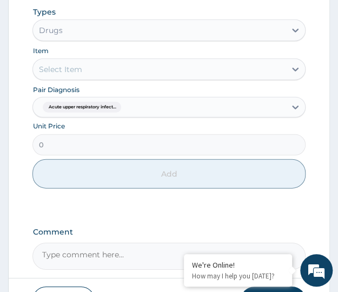
click at [112, 117] on div "Pair Diagnosis Acute upper respiratory infect..." at bounding box center [168, 101] width 273 height 34
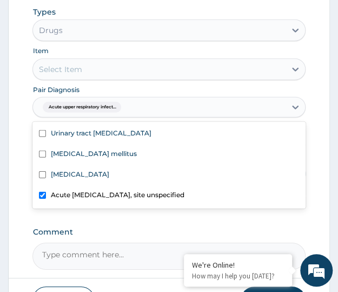
click at [54, 199] on label "Acute upper respiratory infection, site unspecified" at bounding box center [117, 194] width 134 height 9
checkbox input "false"
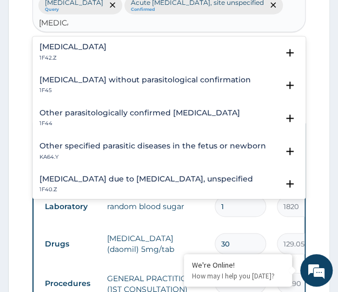
scroll to position [355, 0]
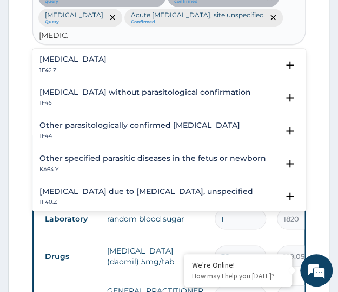
click at [115, 17] on icon "remove selection option" at bounding box center [112, 17] width 5 height 5
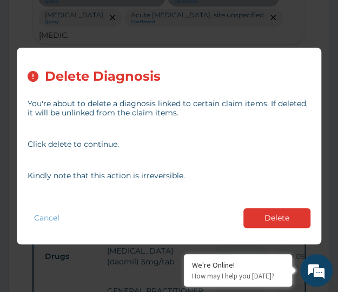
type input "malaria"
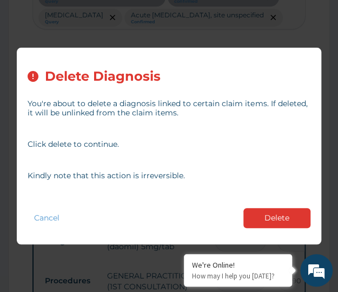
click at [257, 217] on button "Delete" at bounding box center [277, 218] width 67 height 20
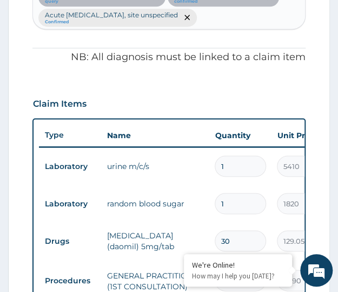
click at [200, 21] on input "text" at bounding box center [199, 17] width 1 height 11
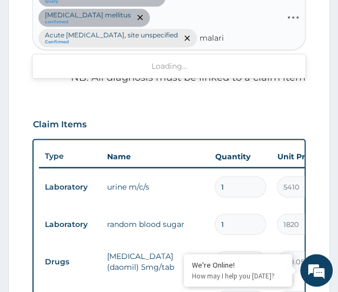
type input "malaria"
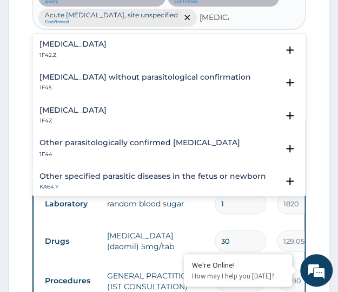
click at [116, 116] on div "Malaria, unspecified 1F4Z" at bounding box center [169, 115] width 260 height 19
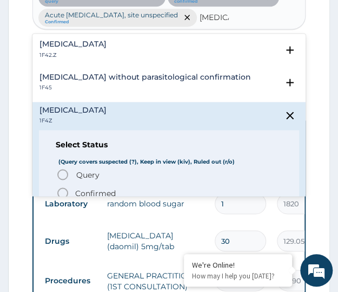
click at [86, 191] on p "Confirmed" at bounding box center [95, 192] width 41 height 11
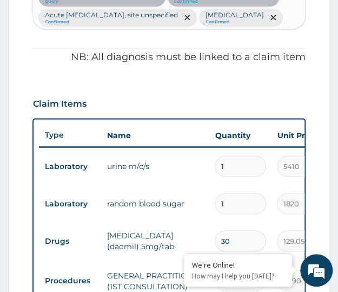
click at [30, 123] on form "Step 2 of 2 PA Code / Prescription Code PA/7F30EA PA/CB9059 Encounter Date 01-1…" at bounding box center [169, 216] width 322 height 935
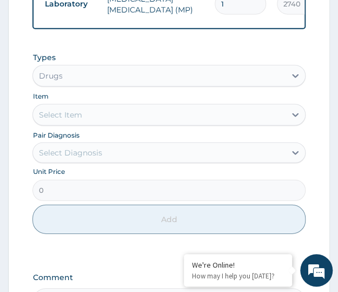
scroll to position [666, 0]
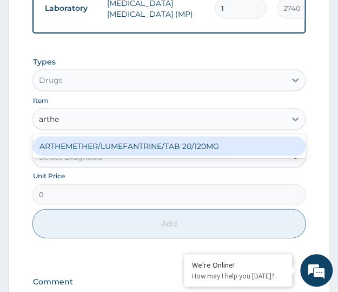
type input "arthem"
click at [101, 156] on div "ARTHEMETHER/LUMEFANTRINE/TAB 20/120MG" at bounding box center [168, 145] width 273 height 19
type input "130"
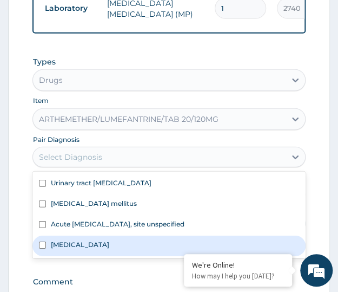
click at [80, 249] on label "Malaria, unspecified" at bounding box center [79, 244] width 58 height 9
checkbox input "true"
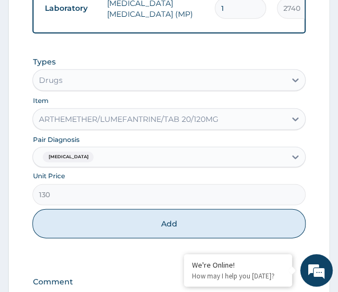
click at [132, 238] on button "Add" at bounding box center [168, 223] width 273 height 29
type input "0"
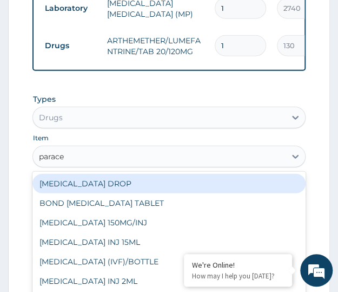
type input "paracet"
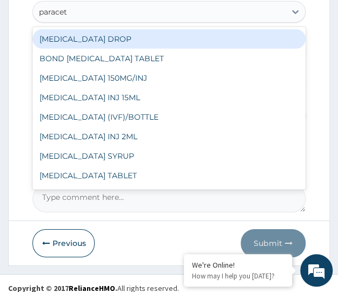
scroll to position [17, 0]
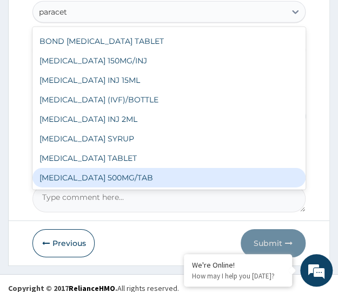
click at [113, 187] on div "PARACETAMOL 500MG/TAB" at bounding box center [168, 177] width 273 height 19
type input "22.625"
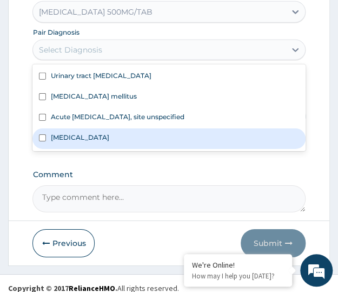
click at [76, 142] on label "Malaria, unspecified" at bounding box center [79, 137] width 58 height 9
checkbox input "true"
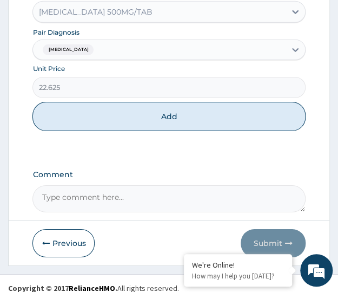
click at [103, 131] on button "Add" at bounding box center [168, 116] width 273 height 29
type input "0"
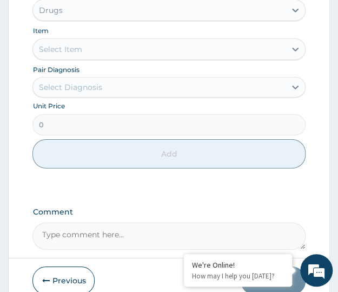
scroll to position [624, 0]
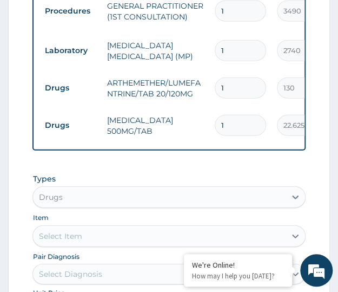
type input "18"
type input "407.25"
drag, startPoint x: 233, startPoint y: 147, endPoint x: 225, endPoint y: 124, distance: 24.0
click at [234, 108] on tbody "Laboratory urine m/c/s 1 5410 5410.00 Urinary tract infectious disea... Delete …" at bounding box center [304, 11] width 530 height 267
type input "1"
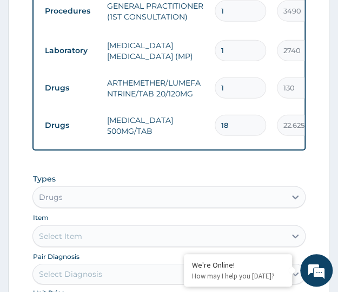
type input "22.63"
type input "18"
type input "407.25"
type input "18"
click at [234, 99] on input "1" at bounding box center [240, 87] width 51 height 21
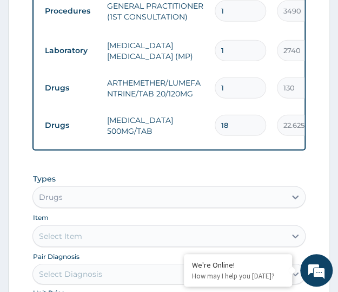
type input "0.00"
type input "2"
type input "260.00"
type input "24"
type input "3120.00"
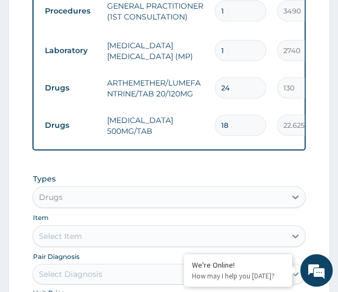
type input "24"
click at [201, 151] on div "Type Name Quantity Unit Price Total Price Pair Diagnosis Actions Laboratory uri…" at bounding box center [168, 0] width 273 height 302
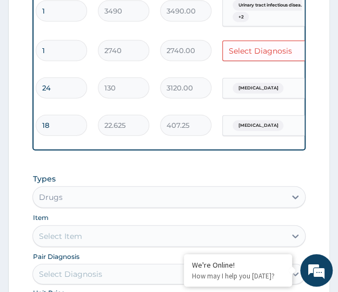
scroll to position [0, 213]
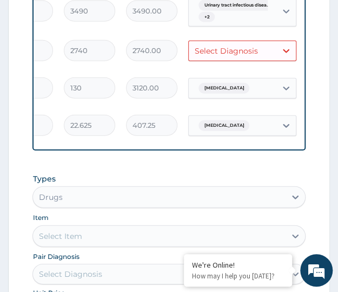
click at [164, 151] on div "Type Name Quantity Unit Price Total Price Pair Diagnosis Actions Laboratory uri…" at bounding box center [168, 0] width 273 height 302
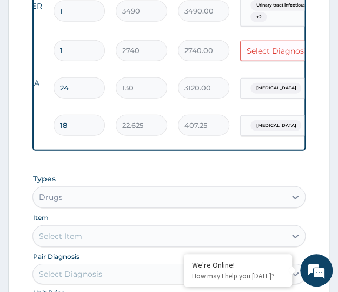
scroll to position [0, 171]
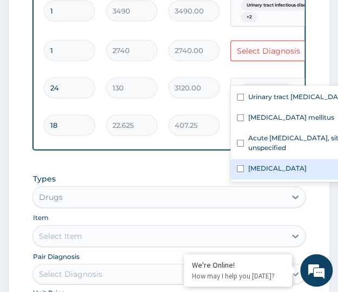
click at [248, 165] on label "Malaria, unspecified" at bounding box center [277, 167] width 58 height 9
checkbox input "true"
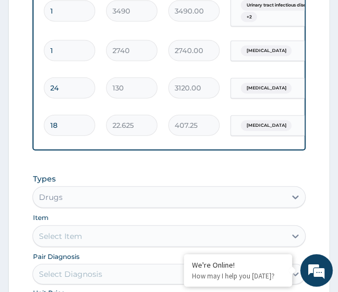
scroll to position [0, 270]
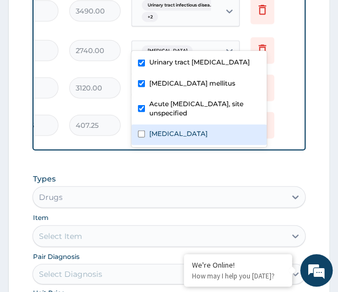
click at [179, 135] on label "Malaria, unspecified" at bounding box center [178, 133] width 58 height 9
checkbox input "true"
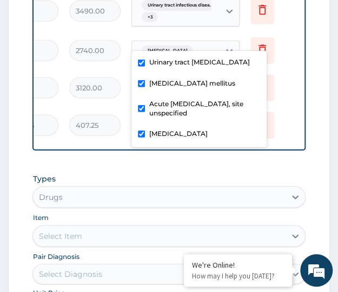
scroll to position [0, 33]
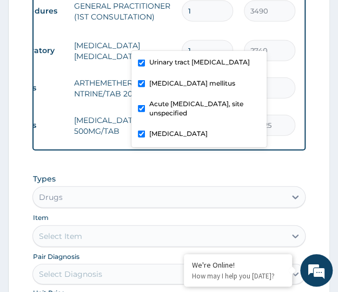
click at [167, 144] on tr "Drugs PARACETAMOL 500MG/TAB 18 22.625 407.25 Malaria, unspecified Delete" at bounding box center [271, 125] width 530 height 37
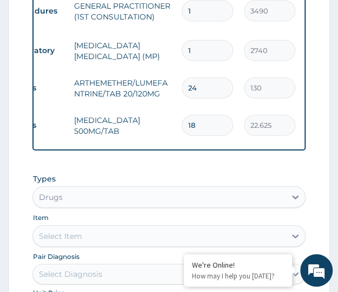
scroll to position [886, 0]
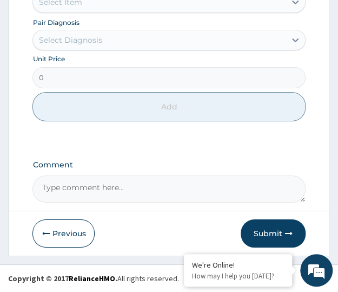
click at [270, 230] on button "Submit" at bounding box center [273, 233] width 65 height 28
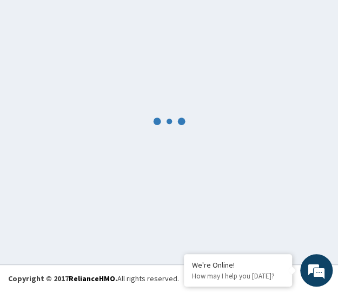
scroll to position [107, 0]
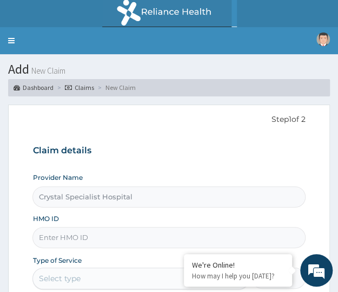
type input "Crystal Specialist Hospital"
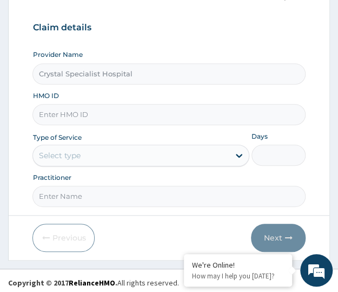
scroll to position [126, 0]
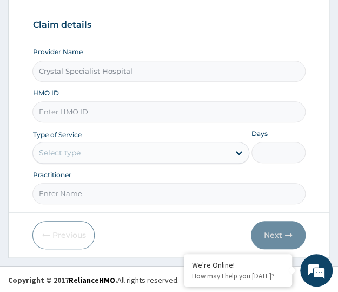
paste input "PFN/10036/B"
drag, startPoint x: 66, startPoint y: 111, endPoint x: 114, endPoint y: 136, distance: 53.7
click at [115, 150] on div "Provider Name Crystal Specialist Hospital HMO ID PFN/10036/B Type of Service Se…" at bounding box center [168, 125] width 273 height 157
type input "PFN/10036/B"
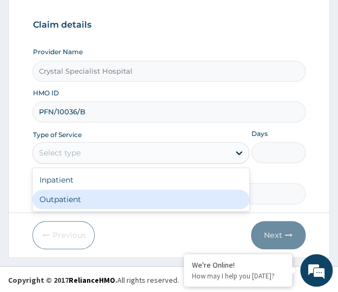
click at [74, 205] on div "Outpatient" at bounding box center [140, 198] width 217 height 19
type input "1"
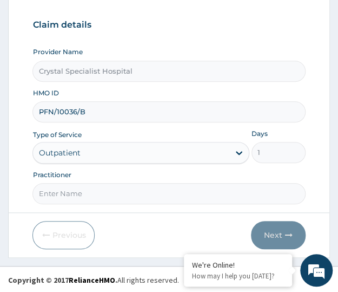
scroll to position [0, 0]
click at [101, 224] on div "Previous Next" at bounding box center [168, 235] width 273 height 28
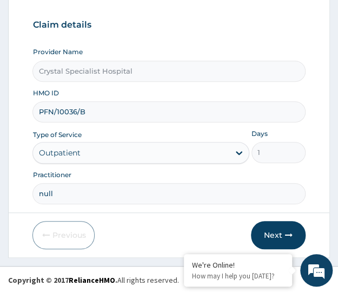
type input "null"
click at [271, 236] on button "Next" at bounding box center [278, 235] width 55 height 28
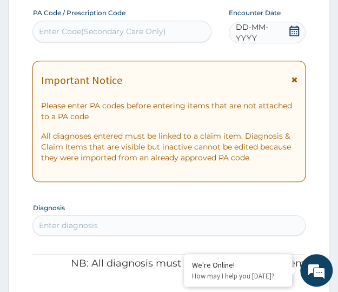
paste input "PA/5E8867"
type input "PA/5E8867"
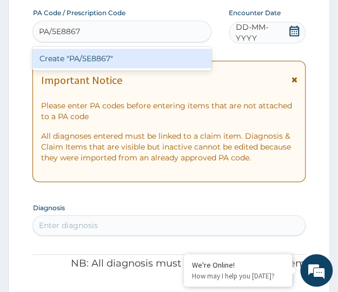
click at [83, 57] on div "Create "PA/5E8867"" at bounding box center [121, 58] width 179 height 19
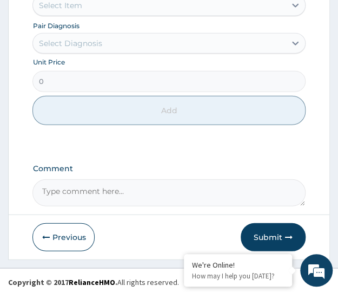
scroll to position [616, 0]
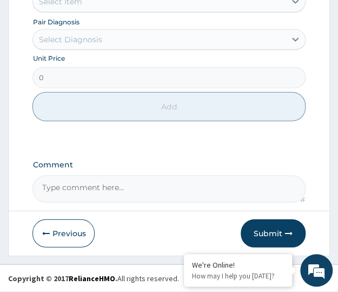
click at [274, 233] on button "Submit" at bounding box center [273, 233] width 65 height 28
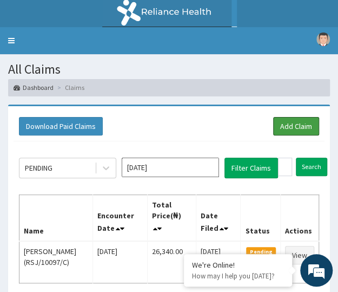
click at [285, 130] on link "Add Claim" at bounding box center [296, 126] width 46 height 18
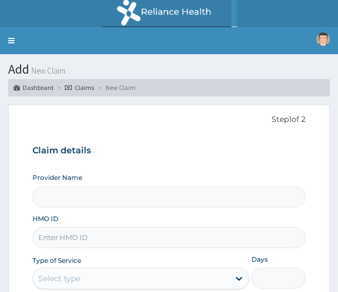
type input "Crystal Specialist Hospital"
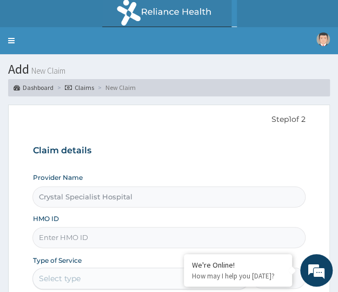
click at [93, 235] on input "HMO ID" at bounding box center [168, 237] width 273 height 21
paste input "RSP/10024/A"
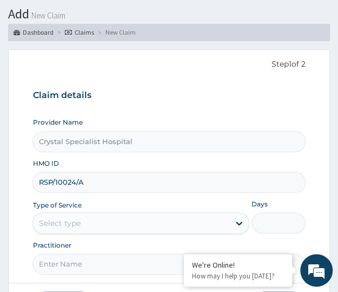
scroll to position [72, 0]
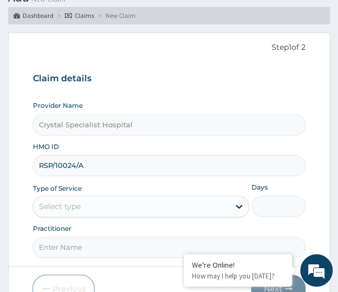
type input "RSP/10024/A"
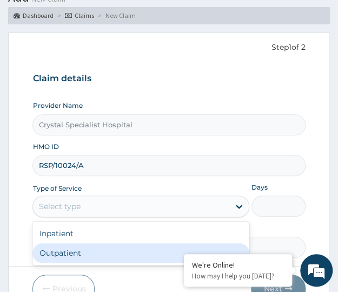
click at [68, 253] on div "Outpatient" at bounding box center [140, 252] width 217 height 19
type input "1"
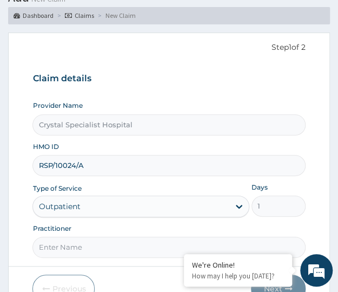
click at [101, 276] on div "Previous Next" at bounding box center [168, 288] width 273 height 28
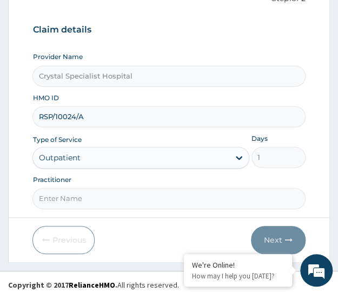
scroll to position [126, 0]
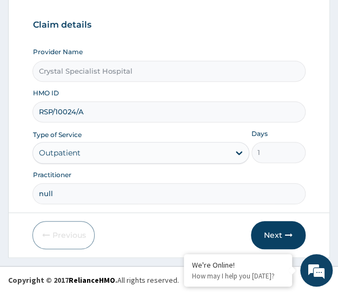
type input "null"
click at [277, 235] on button "Next" at bounding box center [278, 235] width 55 height 28
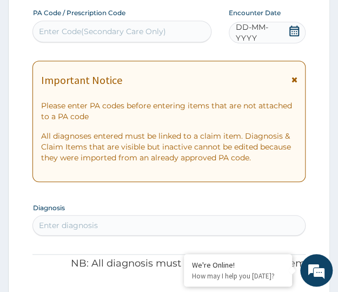
paste input "PA/CEF745"
type input "PA/CEF745"
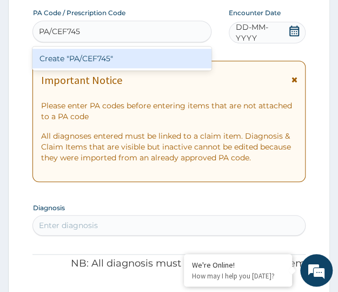
click at [96, 58] on div "Create "PA/CEF745"" at bounding box center [121, 58] width 179 height 19
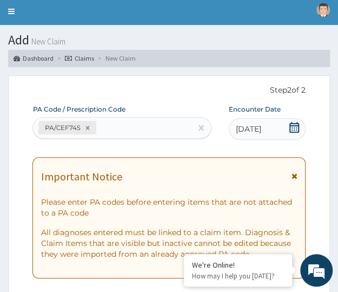
scroll to position [0, 0]
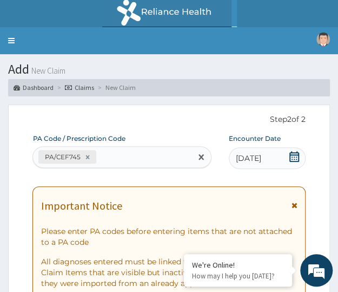
click at [113, 161] on div "PA/CEF745" at bounding box center [112, 157] width 158 height 18
paste input "PA/13BB6A"
type input "PA/13BB6A"
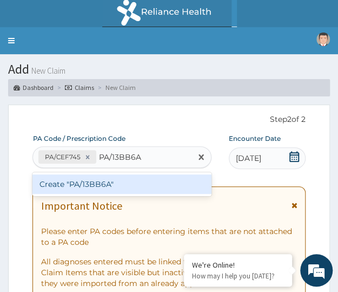
click at [102, 187] on div "Create "PA/13BB6A"" at bounding box center [121, 183] width 179 height 19
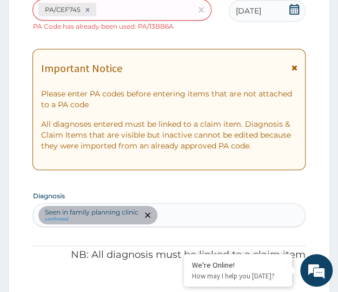
scroll to position [75, 0]
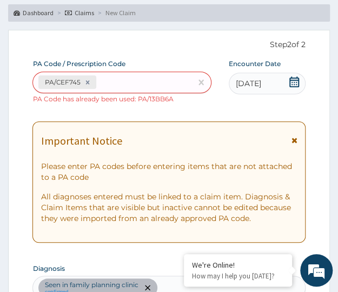
click at [182, 100] on div "PA/CEF745 PA Code has already been used: PA/13BB6A" at bounding box center [121, 87] width 179 height 32
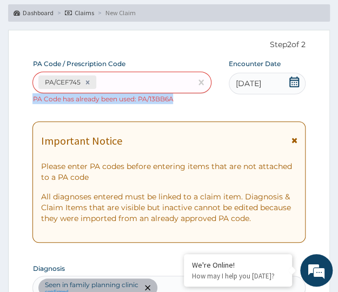
drag, startPoint x: 176, startPoint y: 98, endPoint x: 32, endPoint y: 106, distance: 144.2
copy small "PA Code has already been used: PA/13BB6A"
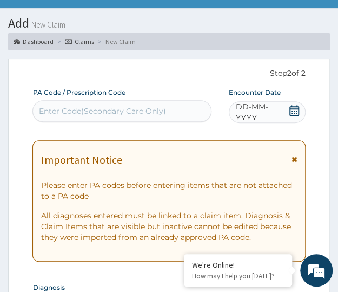
scroll to position [0, 0]
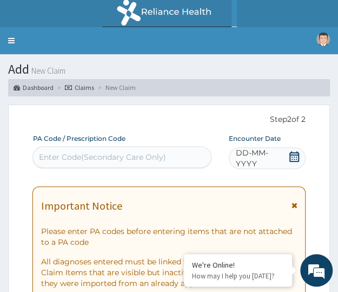
paste input "PA/CEF745"
type input "PA/CEF745"
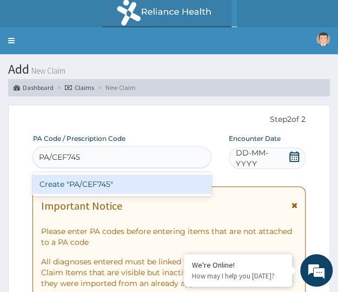
click at [93, 183] on div "Create "PA/CEF745"" at bounding box center [121, 183] width 179 height 19
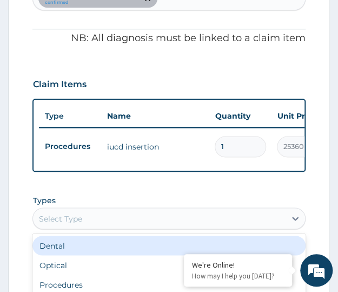
scroll to position [426, 0]
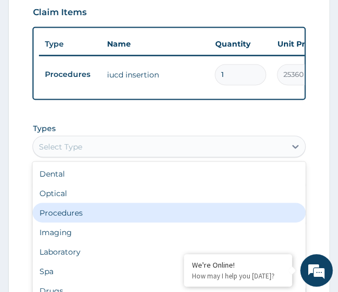
click at [66, 220] on div "Procedures" at bounding box center [168, 211] width 273 height 19
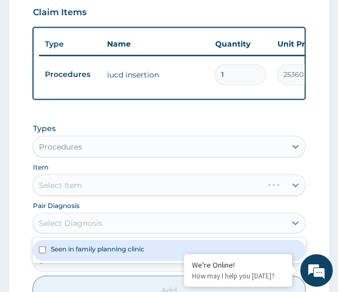
click at [71, 253] on label "Seen in family planning clinic" at bounding box center [97, 248] width 94 height 9
checkbox input "true"
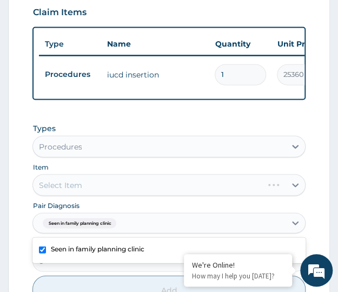
click at [23, 174] on form "Step 2 of 2 PA Code / Prescription Code PA/CEF745 Encounter Date [DATE] Importa…" at bounding box center [169, 58] width 322 height 760
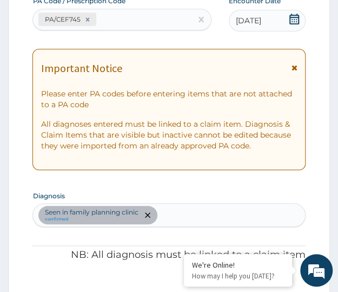
scroll to position [281, 0]
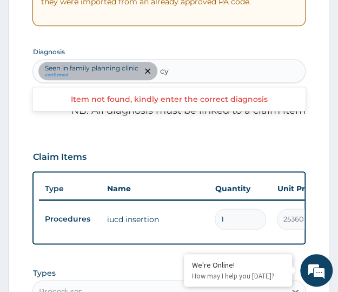
type input "c"
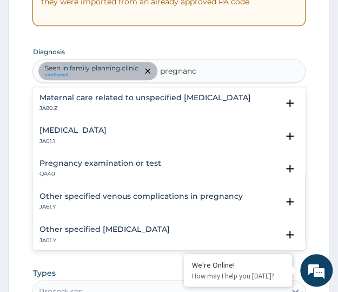
type input "pregnancy"
click at [112, 172] on p "QA40" at bounding box center [100, 174] width 122 height 8
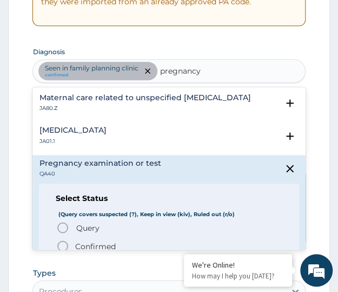
click at [82, 227] on span "Query" at bounding box center [87, 227] width 23 height 11
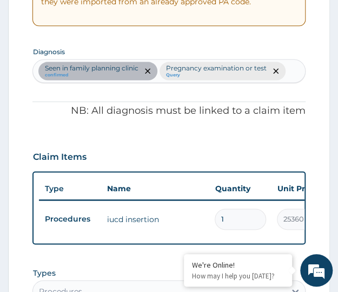
click at [21, 222] on form "Step 2 of 2 PA Code / Prescription Code PA/CEF745 Encounter Date [DATE] Importa…" at bounding box center [169, 203] width 322 height 760
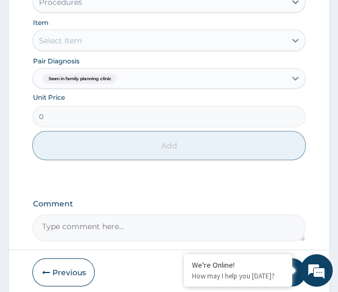
scroll to position [616, 0]
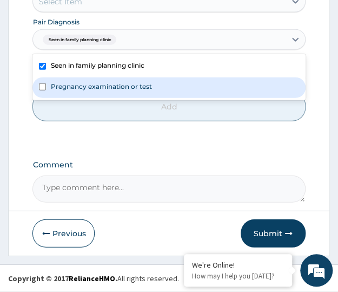
click at [76, 84] on label "Pregnancy examination or test" at bounding box center [100, 86] width 101 height 9
checkbox input "true"
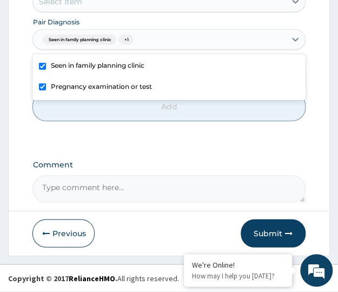
click at [49, 68] on div "Seen in family planning clinic" at bounding box center [168, 66] width 273 height 21
checkbox input "false"
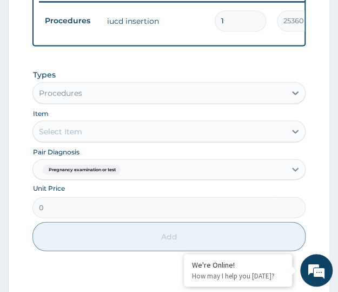
scroll to position [471, 0]
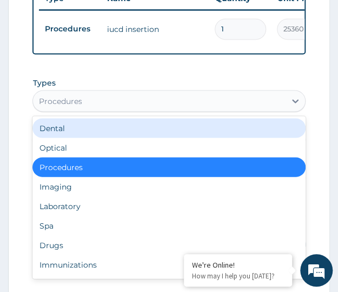
click at [16, 125] on form "Step 2 of 2 PA Code / Prescription Code PA/CEF745 Encounter Date 01-10-2025 Imp…" at bounding box center [169, 13] width 322 height 760
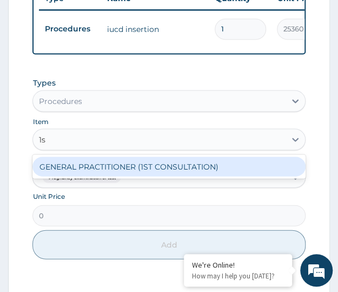
type input "1"
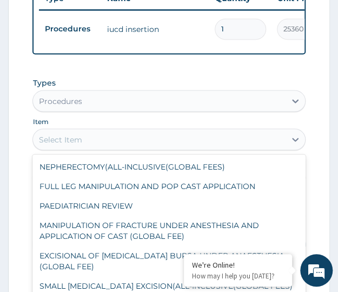
type input "e"
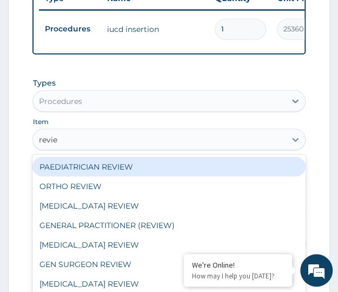
type input "review"
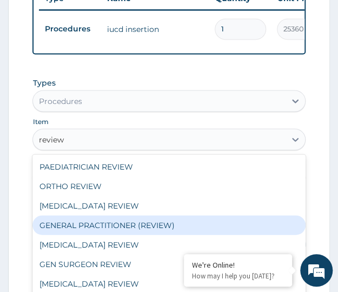
click at [108, 234] on div "GENERAL PRACTITIONER (REVIEW)" at bounding box center [168, 224] width 273 height 19
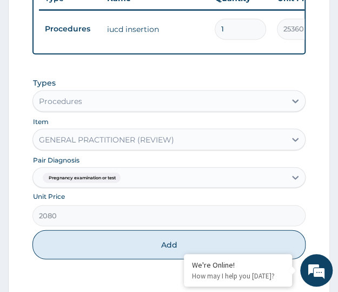
click at [126, 250] on button "Add" at bounding box center [168, 243] width 273 height 29
type input "0"
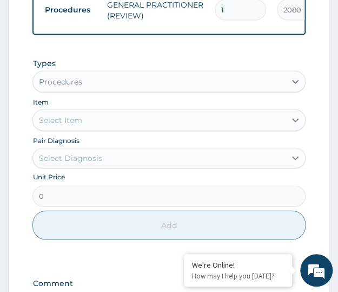
scroll to position [543, 0]
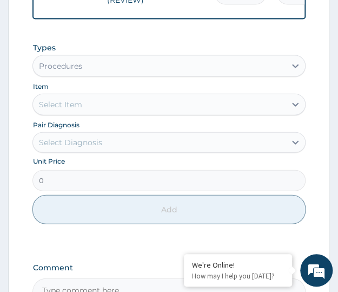
click at [35, 246] on div "Types Procedures Item Select Item Pair Diagnosis Select Diagnosis Unit Price 0 …" at bounding box center [168, 141] width 273 height 209
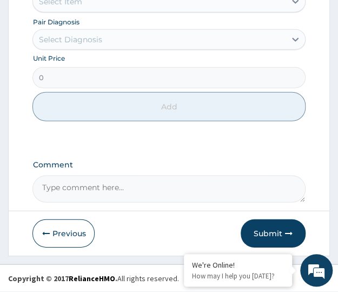
click at [271, 233] on button "Submit" at bounding box center [273, 233] width 65 height 28
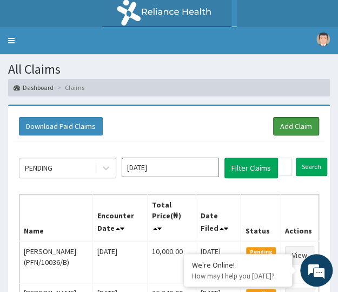
click at [289, 123] on link "Add Claim" at bounding box center [296, 126] width 46 height 18
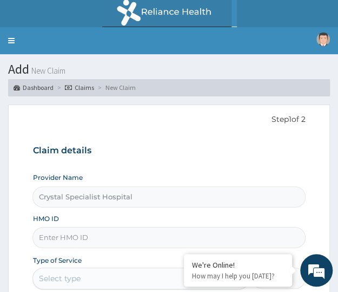
click at [11, 37] on link "Toggle navigation" at bounding box center [11, 40] width 23 height 27
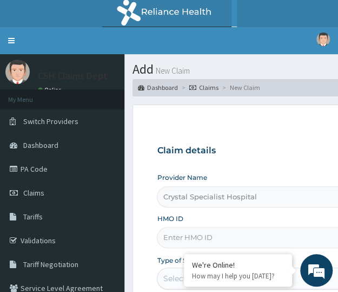
click at [41, 167] on link "PA Code" at bounding box center [62, 169] width 124 height 24
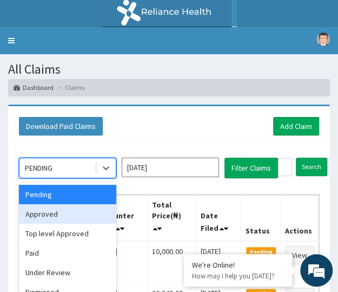
click at [51, 219] on div "Approved" at bounding box center [67, 213] width 97 height 19
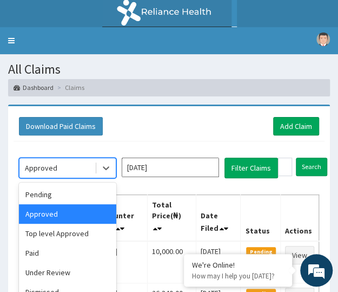
click at [110, 166] on icon at bounding box center [106, 167] width 11 height 11
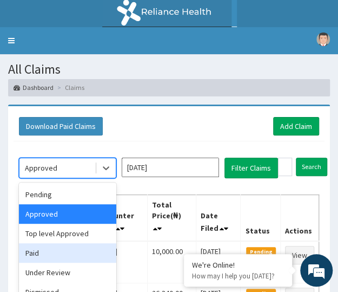
click at [35, 253] on div "Paid" at bounding box center [67, 252] width 97 height 19
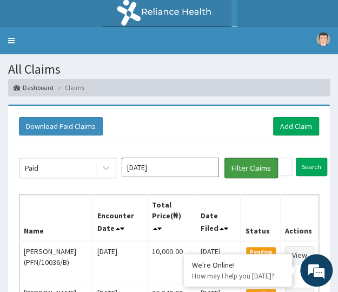
click at [240, 167] on button "Filter Claims" at bounding box center [252, 168] width 54 height 21
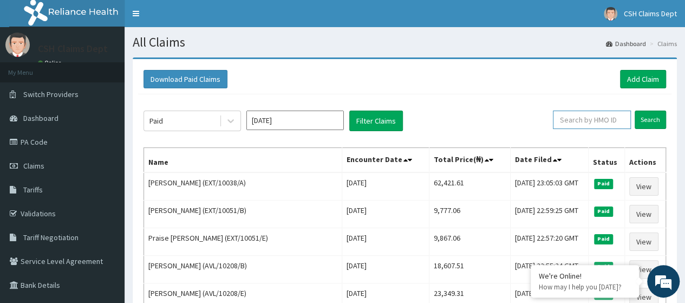
paste input "68DBAD7411"
type input "68DBAD7411"
click at [338, 116] on input "68DBAD7411" at bounding box center [574, 119] width 69 height 18
paste input "RSP/10024/A"
type input "RSP/10024/A"
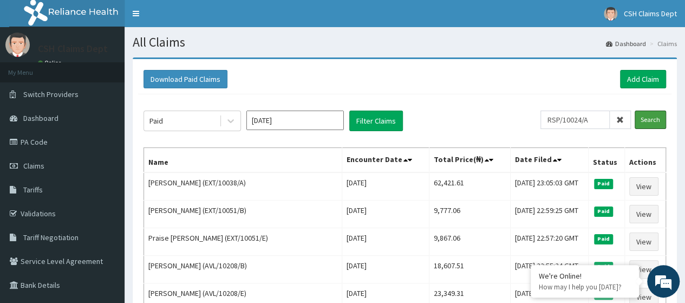
click at [338, 114] on input "Search" at bounding box center [649, 119] width 31 height 18
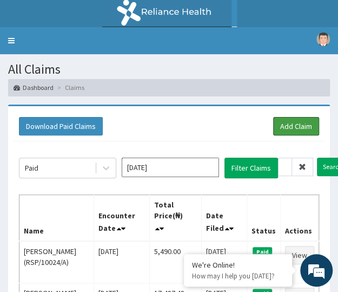
click at [293, 126] on link "Add Claim" at bounding box center [296, 126] width 46 height 18
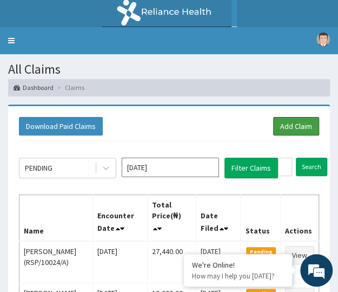
click at [277, 122] on link "Add Claim" at bounding box center [296, 126] width 46 height 18
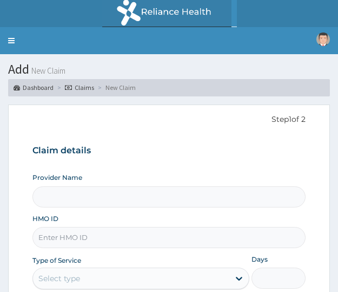
type input "Crystal Specialist Hospital"
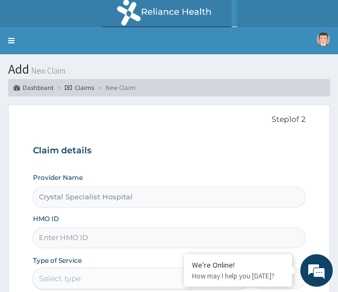
click at [146, 203] on input "Crystal Specialist Hospital" at bounding box center [168, 196] width 273 height 21
click at [96, 231] on input "HMO ID" at bounding box center [168, 237] width 273 height 21
paste input "QAL/10015/B"
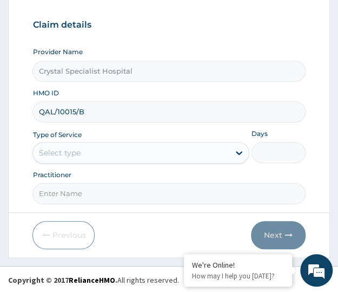
type input "QAL/10015/B"
click at [112, 153] on div "Select type" at bounding box center [131, 152] width 196 height 17
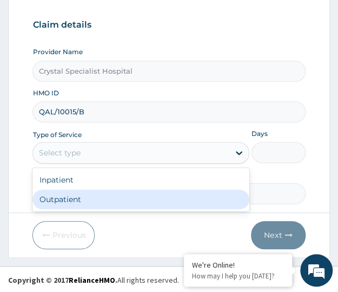
click at [90, 194] on div "Outpatient" at bounding box center [140, 198] width 217 height 19
type input "1"
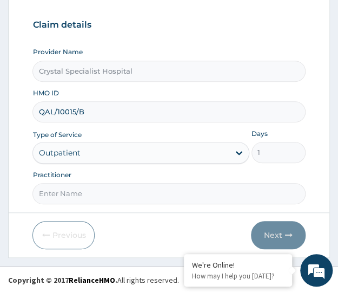
click at [87, 195] on input "Practitioner" at bounding box center [168, 193] width 273 height 21
type input "null"
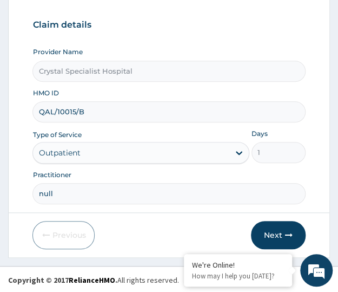
click at [272, 233] on button "Next" at bounding box center [278, 235] width 55 height 28
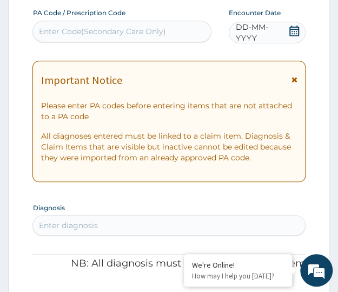
paste input "PA/716D8D"
type input "PA/716D8D"
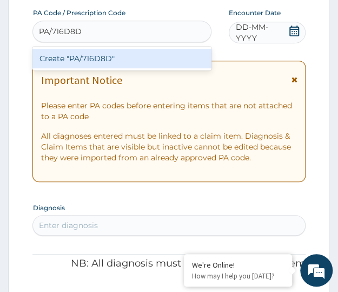
click at [87, 62] on div "Create "PA/716D8D"" at bounding box center [121, 58] width 179 height 19
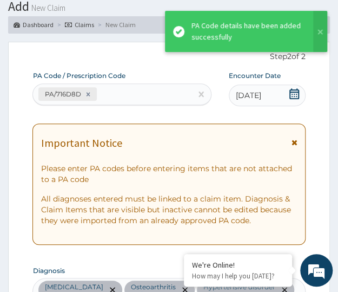
scroll to position [0, 0]
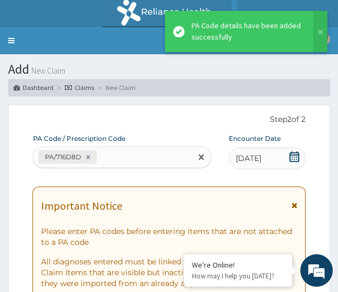
paste input "PA/9FE458"
type input "PA/9FE458"
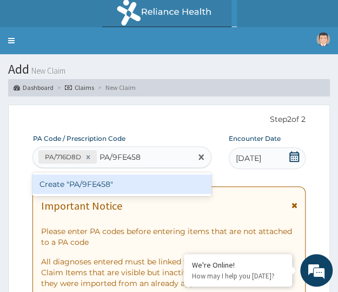
click at [90, 188] on div "Create "PA/9FE458"" at bounding box center [121, 183] width 179 height 19
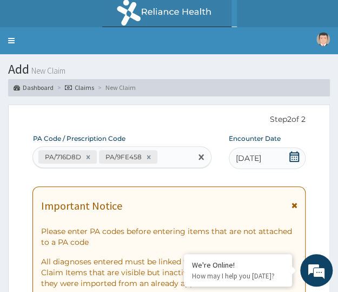
paste input "PA/448FA0"
type input "PA/448FA0"
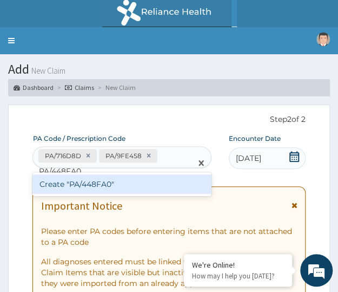
click at [84, 181] on div "Create "PA/448FA0"" at bounding box center [121, 183] width 179 height 19
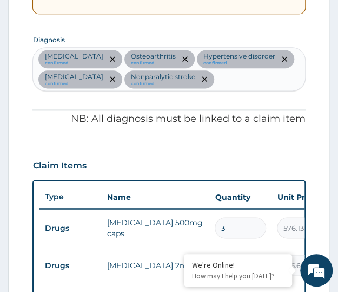
scroll to position [276, 0]
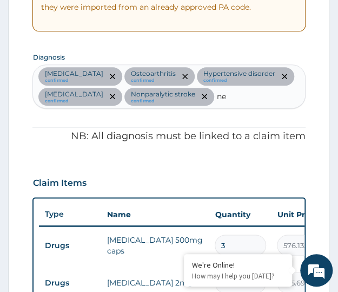
type input "n"
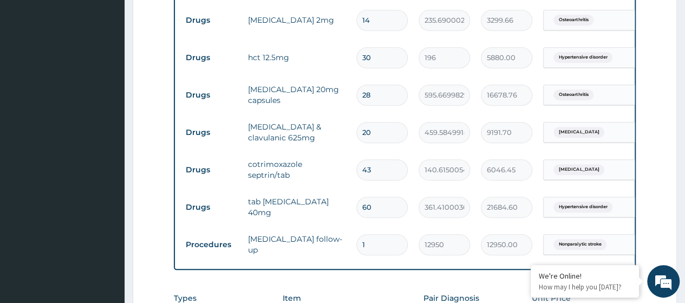
scroll to position [479, 0]
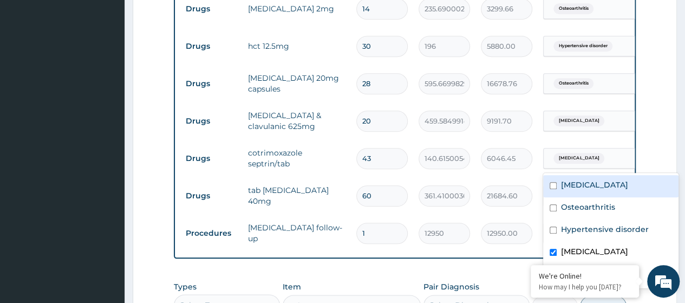
click at [338, 183] on input "checkbox" at bounding box center [552, 185] width 7 height 7
checkbox input "true"
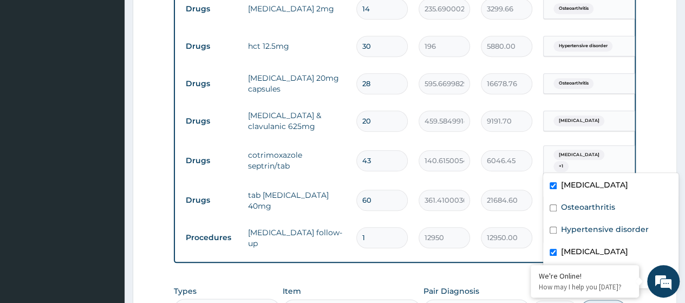
click at [338, 142] on form "Step 2 of 2 PA Code / Prescription Code PA/716D8D PA/9FE458 PA/448FA0 Encounter…" at bounding box center [405, 29] width 544 height 902
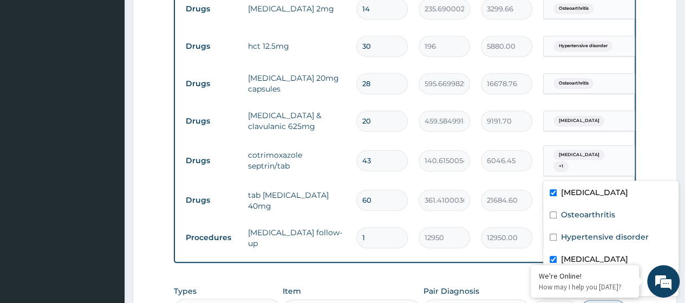
click at [338, 140] on td "option [MEDICAL_DATA], selected. option [MEDICAL_DATA] focused, 1 of 5. 5 resul…" at bounding box center [596, 161] width 119 height 42
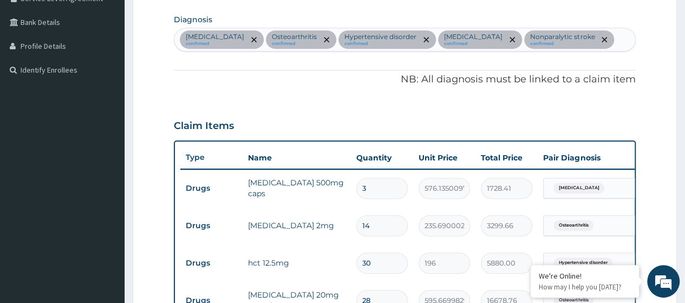
scroll to position [700, 0]
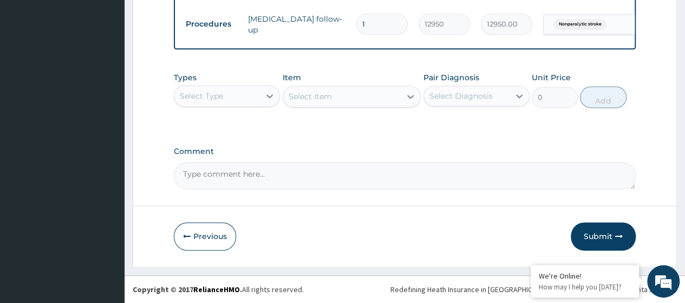
click at [338, 237] on button "Submit" at bounding box center [602, 236] width 65 height 28
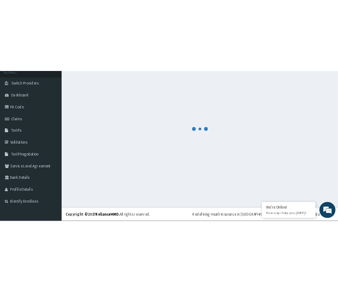
scroll to position [69, 0]
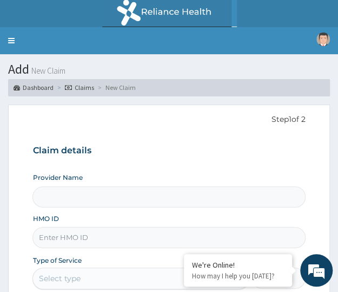
type input "Crystal Specialist Hospital"
click at [74, 238] on input "HMO ID" at bounding box center [168, 237] width 273 height 21
paste input "FIO/10023/A"
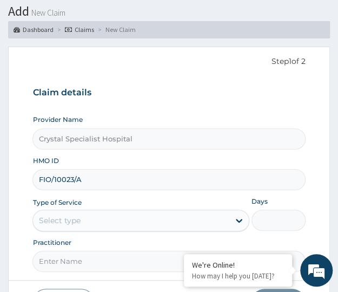
scroll to position [72, 0]
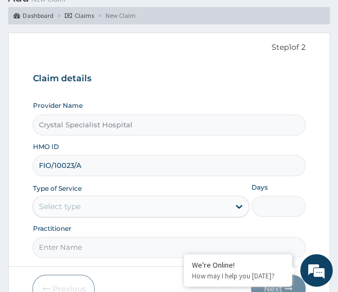
type input "FIO/10023/A"
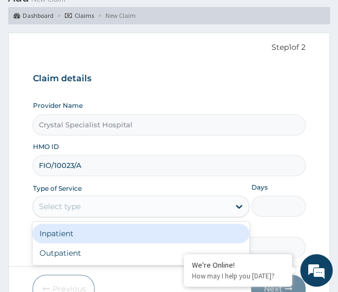
click at [67, 247] on div "Outpatient" at bounding box center [140, 252] width 217 height 19
type input "1"
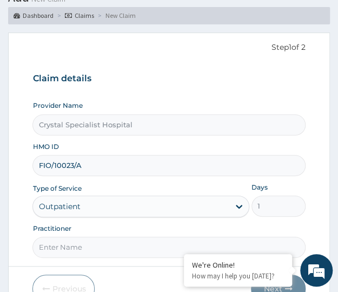
click at [99, 272] on form "Step 1 of 2 Claim details Provider Name Crystal Specialist Hospital HMO ID FIO/…" at bounding box center [169, 171] width 322 height 279
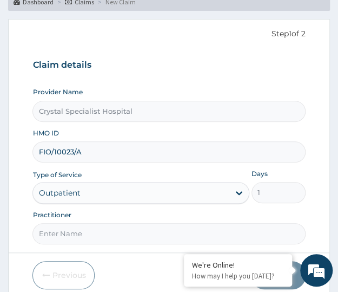
scroll to position [126, 0]
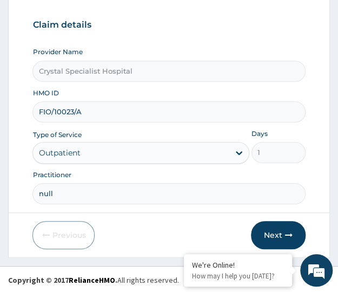
type input "null"
click at [275, 233] on button "Next" at bounding box center [278, 235] width 55 height 28
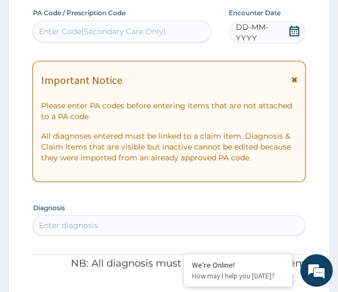
paste input "PA/5FEB29"
type input "PA/5FEB29"
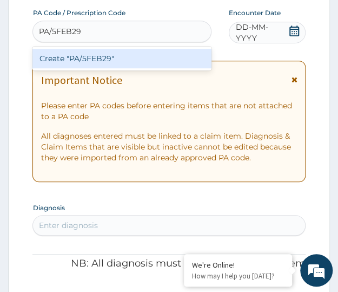
click at [82, 54] on div "Create "PA/5FEB29"" at bounding box center [121, 58] width 179 height 19
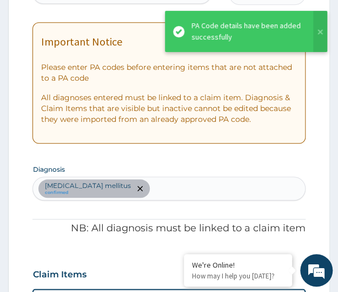
scroll to position [0, 0]
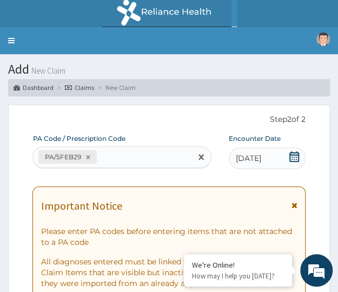
paste input "PA/4575C3"
type input "PA/4575C3"
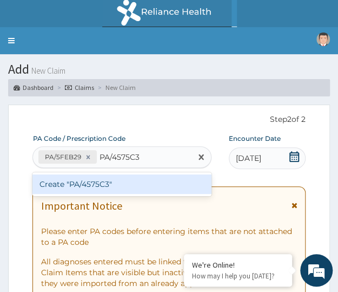
click at [96, 185] on div "Create "PA/4575C3"" at bounding box center [121, 183] width 179 height 19
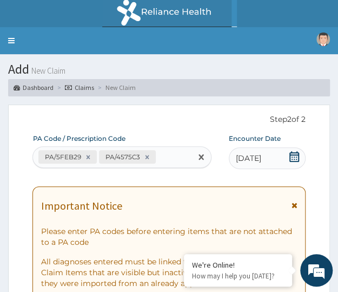
paste input "PA/086DEC"
type input "PA/086DEC"
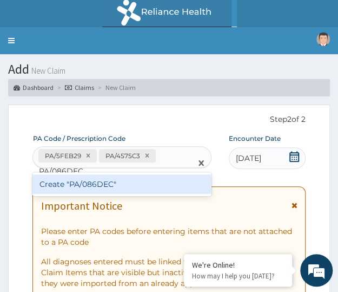
click at [92, 186] on div "Create "PA/086DEC"" at bounding box center [121, 183] width 179 height 19
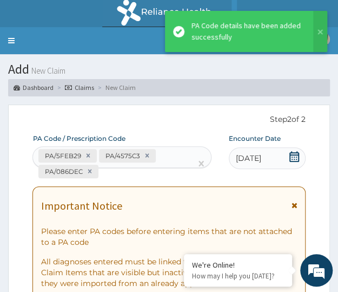
scroll to position [524, 0]
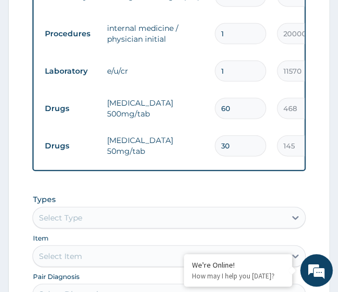
click at [14, 110] on form "Step 2 of 2 PA Code / Prescription Code PA/5FEB29 PA/4575C3 PA/086DEC Encounter…" at bounding box center [169, 45] width 322 height 930
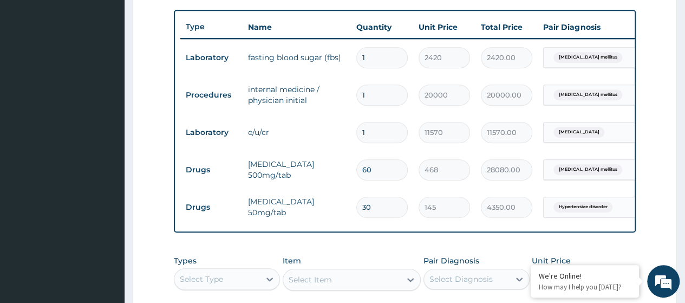
scroll to position [380, 0]
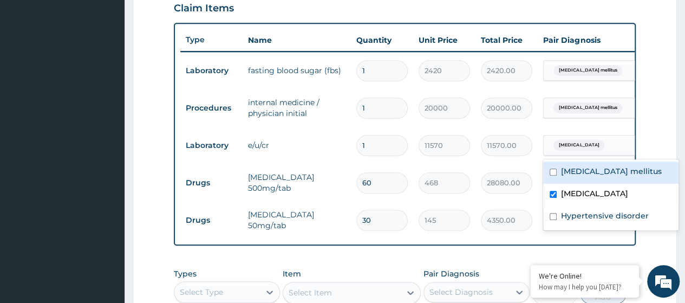
click at [338, 107] on form "Step 2 of 2 PA Code / Prescription Code PA/5FEB29 PA/4575C3 PA/086DEC Encounter…" at bounding box center [405, 69] width 544 height 785
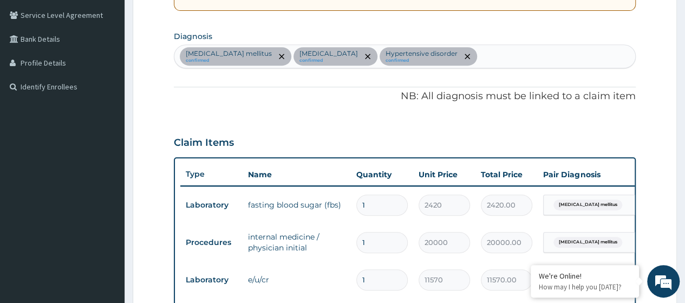
scroll to position [236, 0]
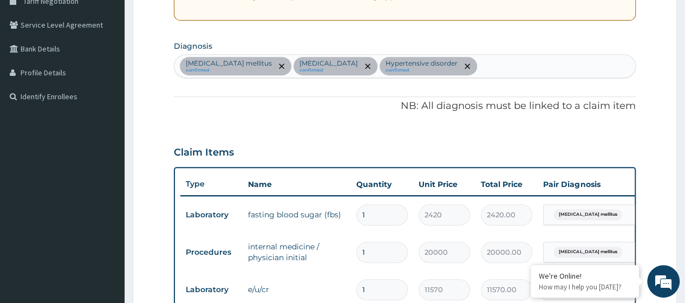
click at [338, 56] on div "Diabetes mellitus confirmed Electrolyte imbalance confirmed Hypertensive disord…" at bounding box center [404, 66] width 461 height 23
type input "renal impairment"
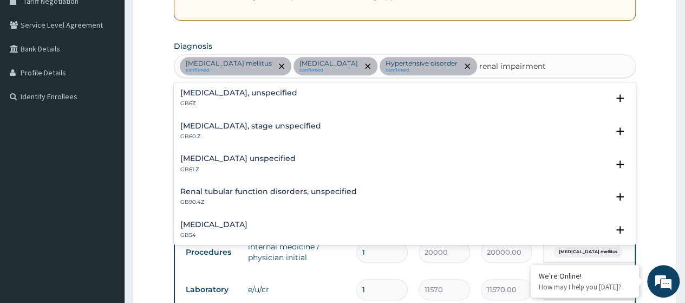
click at [241, 96] on h4 "Kidney failure, unspecified" at bounding box center [238, 93] width 117 height 8
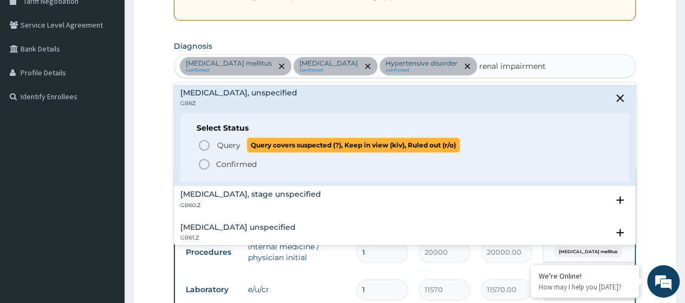
click at [230, 143] on span "Query" at bounding box center [228, 145] width 23 height 11
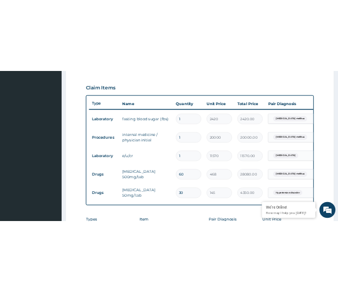
scroll to position [380, 0]
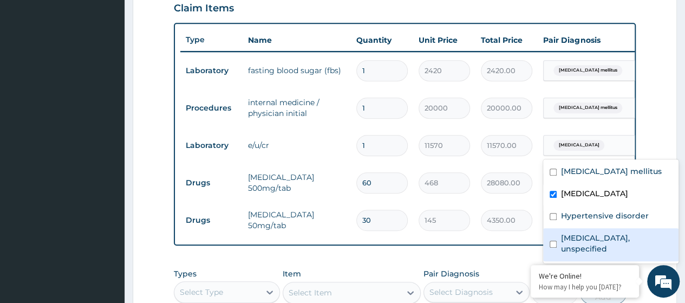
click at [338, 238] on label "Kidney failure, unspecified" at bounding box center [616, 243] width 111 height 22
checkbox input "true"
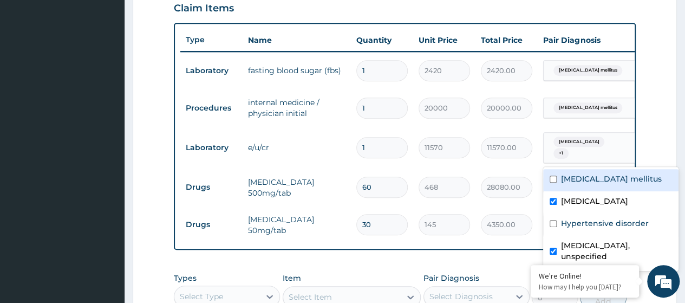
click at [338, 110] on form "Step 2 of 2 PA Code / Prescription Code PA/5FEB29 PA/4575C3 PA/086DEC Encounter…" at bounding box center [405, 72] width 544 height 790
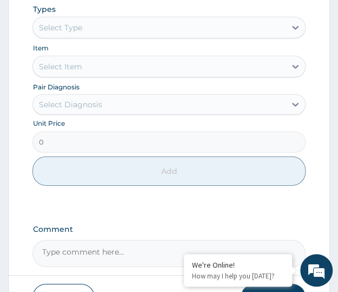
scroll to position [646, 0]
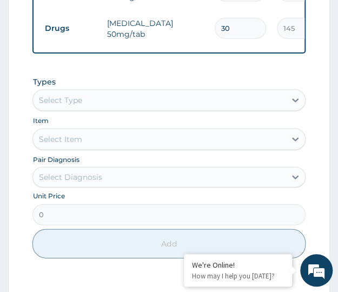
click at [114, 102] on div "Select Type" at bounding box center [159, 99] width 252 height 17
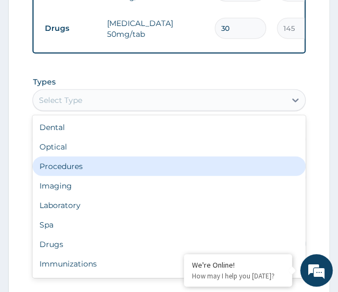
click at [50, 175] on div "Procedures" at bounding box center [168, 165] width 273 height 19
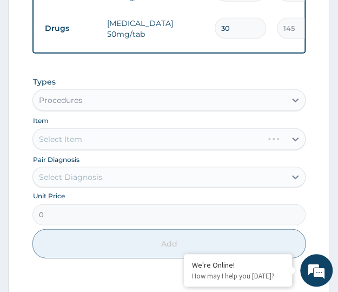
click at [60, 182] on div "Select Diagnosis" at bounding box center [69, 177] width 63 height 11
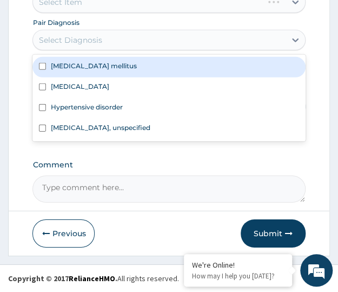
scroll to position [790, 0]
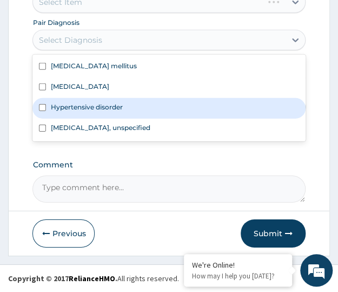
click at [53, 108] on label "Hypertensive disorder" at bounding box center [86, 106] width 72 height 9
checkbox input "true"
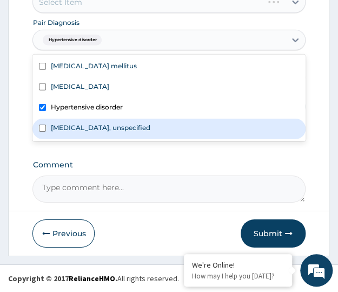
click at [43, 127] on input "checkbox" at bounding box center [42, 127] width 7 height 7
checkbox input "true"
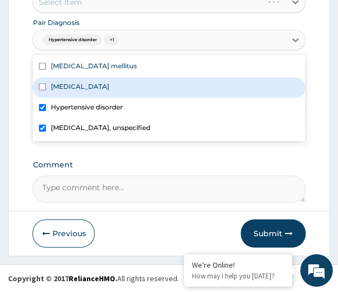
click at [42, 87] on input "checkbox" at bounding box center [42, 86] width 7 height 7
checkbox input "true"
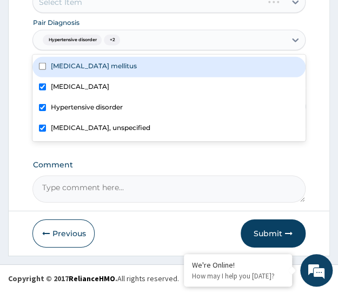
click at [42, 68] on input "checkbox" at bounding box center [42, 66] width 7 height 7
checkbox input "true"
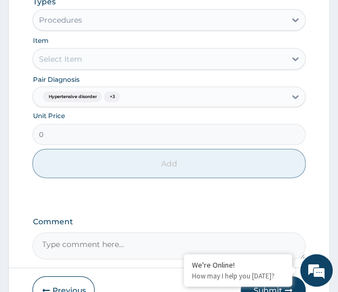
scroll to position [718, 0]
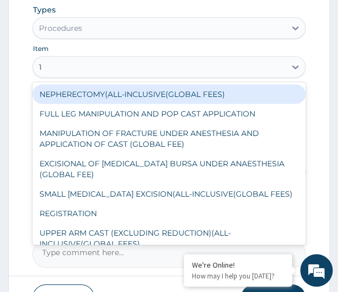
type input "1s"
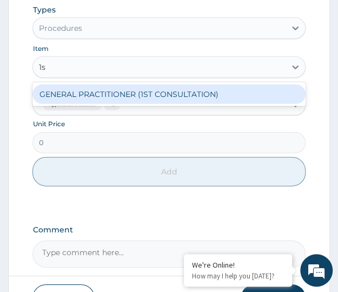
click at [53, 104] on div "GENERAL PRACTITIONER (1ST CONSULTATION)" at bounding box center [168, 93] width 273 height 19
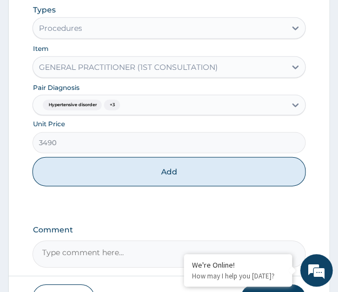
click at [165, 178] on button "Add" at bounding box center [168, 171] width 273 height 29
type input "0"
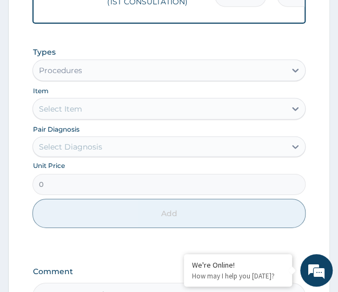
scroll to position [568, 0]
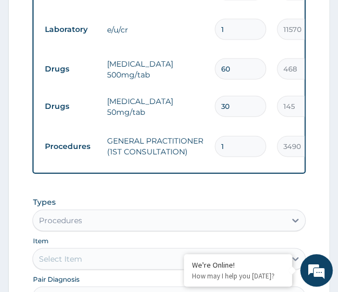
click at [18, 197] on form "Step 2 of 2 PA Code / Prescription Code PA/5FEB29 PA/4575C3 PA/086DEC Encounter…" at bounding box center [169, 24] width 322 height 977
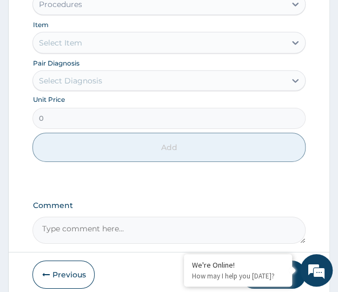
scroll to position [832, 0]
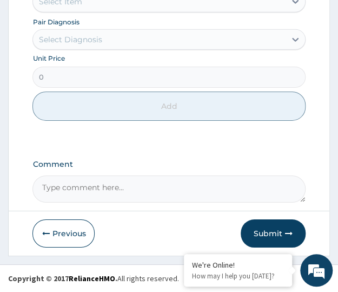
click at [268, 237] on button "Submit" at bounding box center [273, 233] width 65 height 28
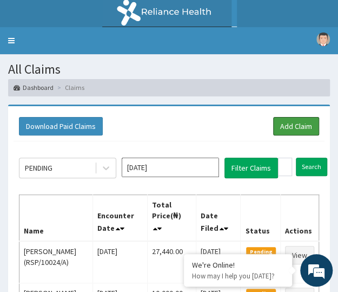
click at [296, 122] on link "Add Claim" at bounding box center [296, 126] width 46 height 18
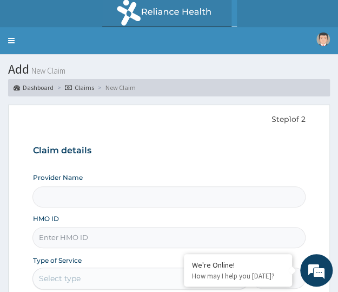
type input "Crystal Specialist Hospital"
click at [80, 241] on input "HMO ID" at bounding box center [168, 237] width 273 height 21
paste input "DLM/10003/A"
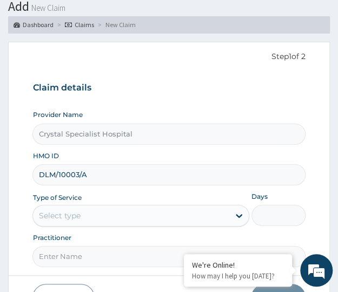
scroll to position [126, 0]
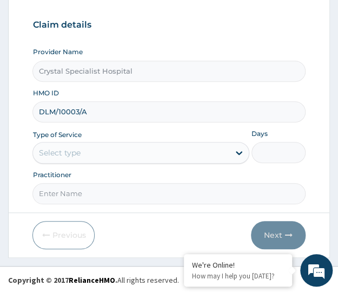
type input "DLM/10003/A"
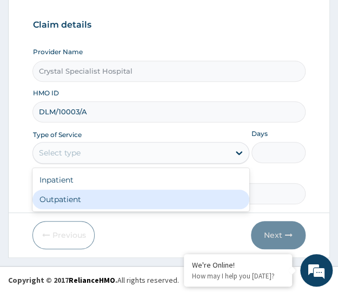
click at [62, 198] on div "Outpatient" at bounding box center [140, 198] width 217 height 19
type input "1"
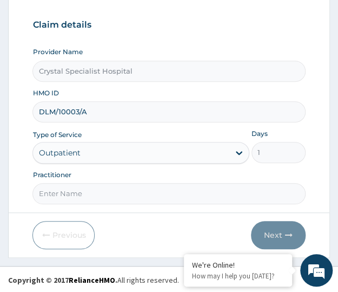
click at [102, 221] on div "Previous Next" at bounding box center [168, 235] width 273 height 28
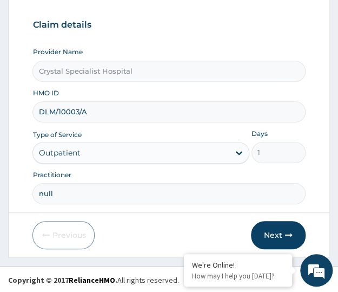
type input "null"
click at [189, 221] on div "Previous Next" at bounding box center [168, 235] width 273 height 28
click at [264, 231] on button "Next" at bounding box center [278, 235] width 55 height 28
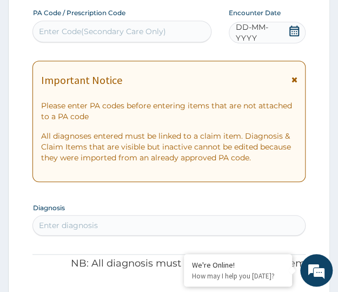
paste input "PA/1ABCD5"
type input "PA/1ABCD5"
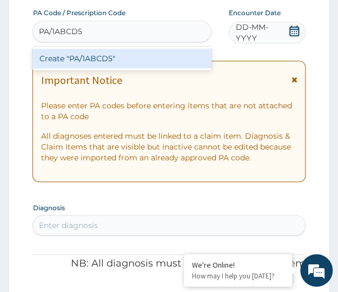
click at [83, 60] on div "Create "PA/1ABCD5"" at bounding box center [121, 58] width 179 height 19
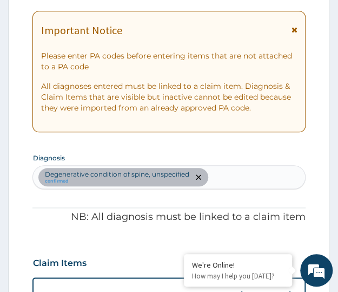
scroll to position [65, 0]
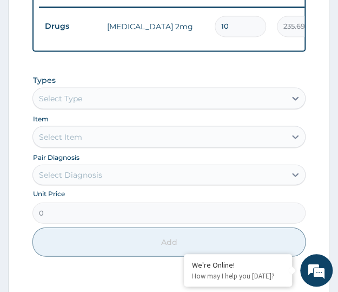
scroll to position [471, 0]
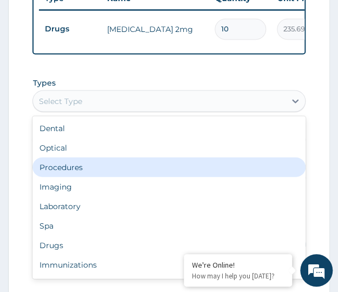
click at [60, 176] on div "Procedures" at bounding box center [168, 166] width 273 height 19
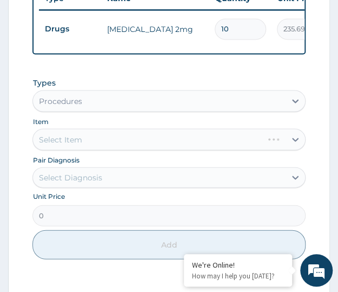
click at [23, 172] on form "Step 2 of 2 PA Code / Prescription Code PA/1ABCD5 Encounter Date [DATE] Importa…" at bounding box center [169, 13] width 322 height 760
click at [63, 182] on div "Select Diagnosis" at bounding box center [69, 177] width 63 height 11
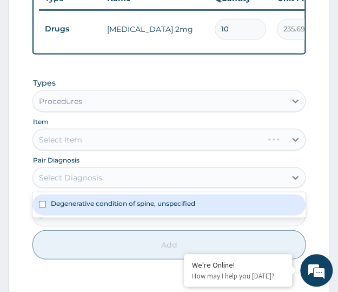
click at [61, 214] on div "Degenerative condition of spine, unspecified" at bounding box center [168, 204] width 273 height 21
checkbox input "true"
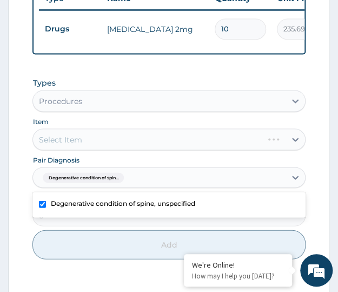
click at [25, 136] on form "Step 2 of 2 PA Code / Prescription Code PA/1ABCD5 Encounter Date 09-10-2025 Imp…" at bounding box center [169, 13] width 322 height 760
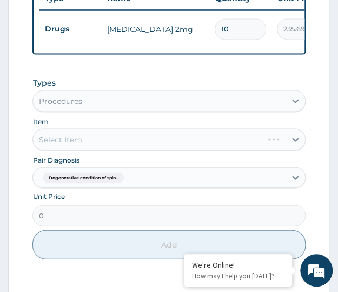
click at [58, 150] on div "Select Item" at bounding box center [168, 139] width 273 height 22
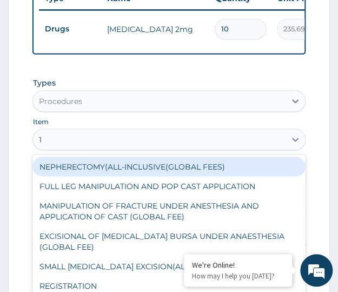
type input "1s"
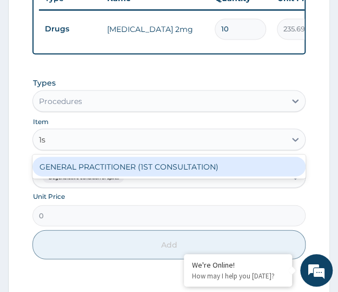
click at [91, 176] on div "GENERAL PRACTITIONER (1ST CONSULTATION)" at bounding box center [168, 165] width 273 height 19
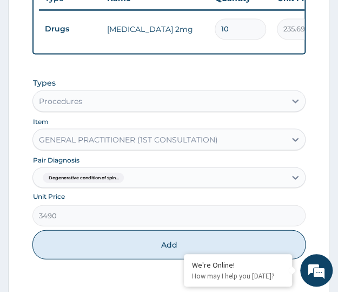
click at [134, 259] on button "Add" at bounding box center [168, 243] width 273 height 29
type input "0"
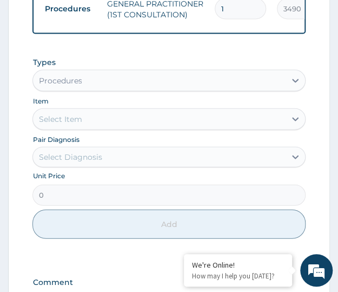
scroll to position [543, 0]
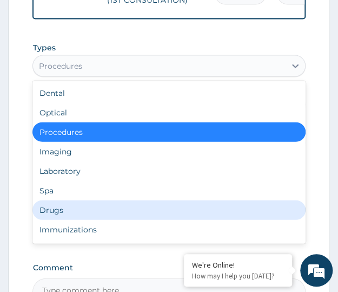
click at [52, 218] on div "Drugs" at bounding box center [168, 209] width 273 height 19
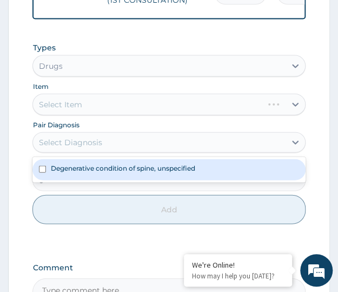
click at [67, 173] on label "Degenerative condition of spine, unspecified" at bounding box center [122, 167] width 145 height 9
checkbox input "true"
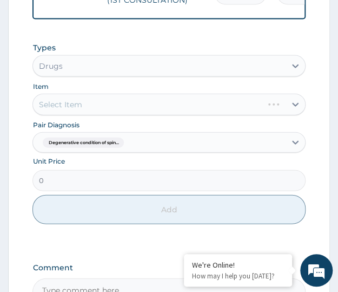
click at [58, 110] on div "Select Item" at bounding box center [168, 105] width 273 height 22
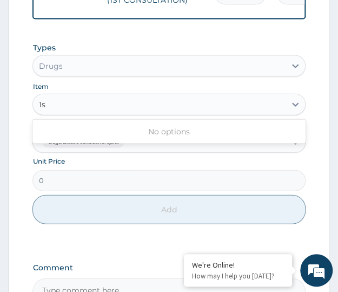
type input "1"
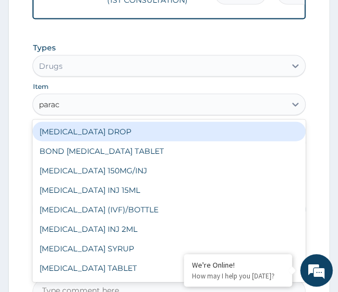
type input "parace"
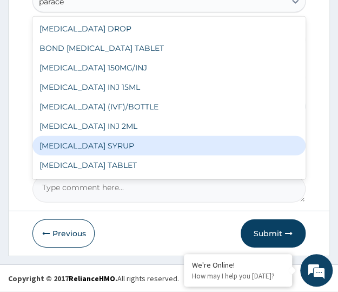
scroll to position [17, 0]
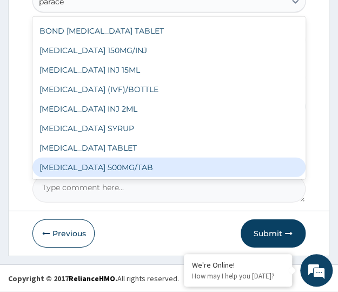
click at [80, 170] on div "PARACETAMOL 500MG/TAB" at bounding box center [168, 167] width 273 height 19
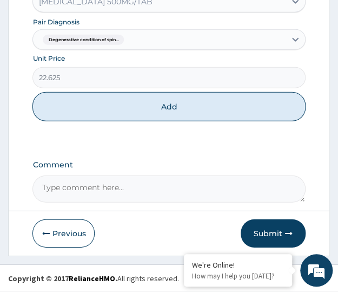
click at [139, 103] on button "Add" at bounding box center [168, 106] width 273 height 29
type input "0"
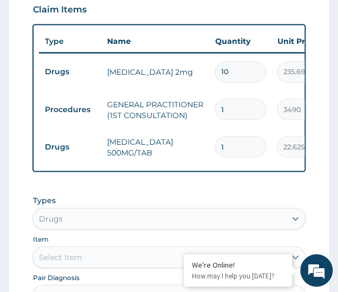
type input "18"
type input "407.25"
type input "18"
click at [211, 193] on div "PA Code / Prescription Code PA/1ABCD5 Encounter Date 09-10-2025 Important Notic…" at bounding box center [168, 81] width 273 height 752
click at [205, 198] on div "Types Drugs Item Select Item Pair Diagnosis Select Diagnosis Unit Price 0 Add" at bounding box center [168, 285] width 273 height 193
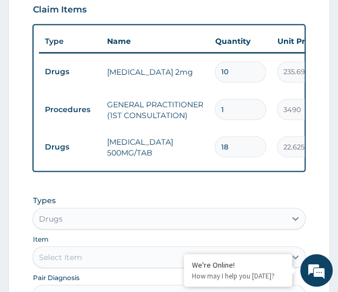
click at [299, 198] on div "Types Drugs Item Select Item Pair Diagnosis Select Diagnosis Unit Price 0 Add" at bounding box center [168, 285] width 273 height 193
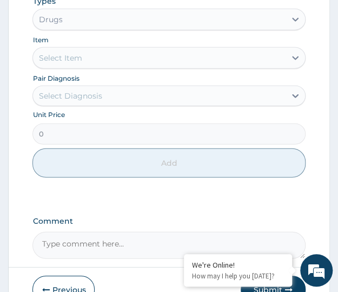
scroll to position [691, 0]
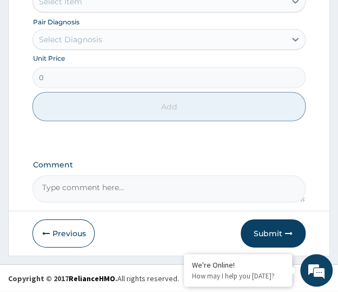
click at [273, 233] on button "Submit" at bounding box center [273, 233] width 65 height 28
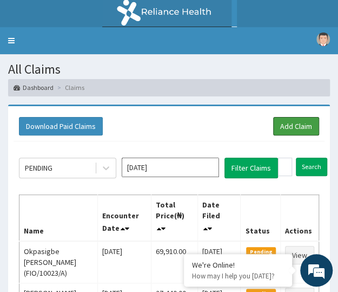
click at [285, 129] on link "Add Claim" at bounding box center [296, 126] width 46 height 18
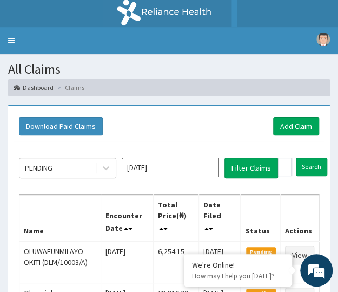
click at [11, 41] on link "Toggle navigation" at bounding box center [11, 40] width 23 height 27
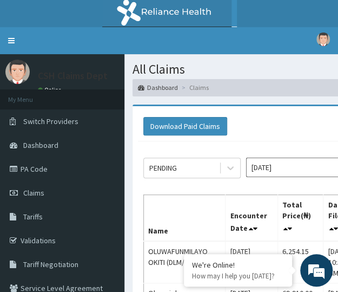
click at [34, 169] on link "PA Code" at bounding box center [62, 169] width 124 height 24
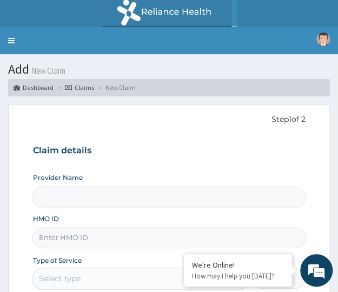
type input "Crystal Specialist Hospital"
paste input "FAT/10036/B"
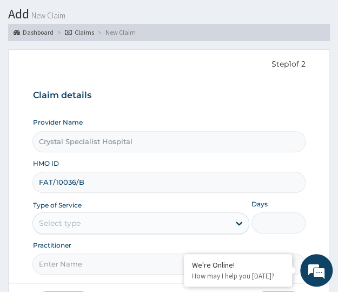
scroll to position [72, 0]
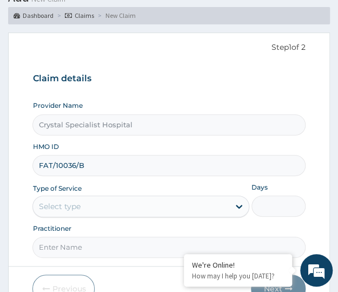
type input "FAT/10036/B"
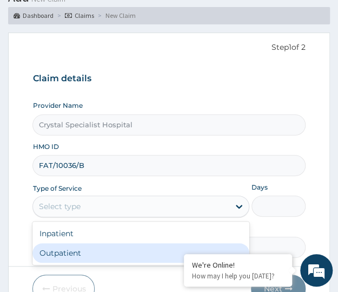
click at [86, 247] on div "Outpatient" at bounding box center [140, 252] width 217 height 19
type input "1"
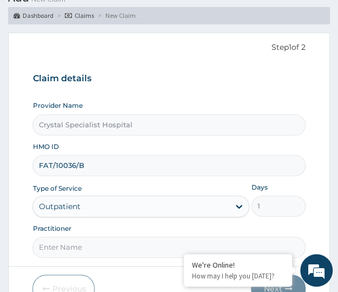
click at [48, 250] on input "Practitioner" at bounding box center [168, 247] width 273 height 21
type input "null"
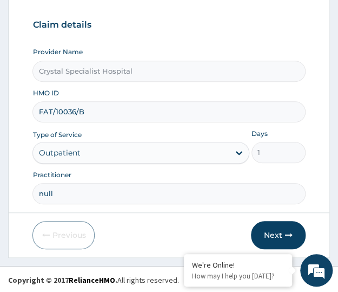
click at [273, 233] on button "Next" at bounding box center [278, 235] width 55 height 28
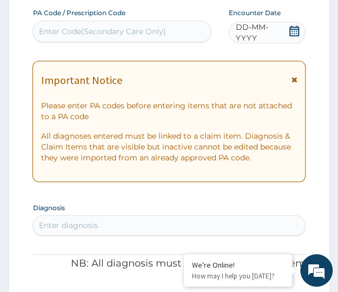
paste input "PA/A6C908"
type input "PA/A6C908"
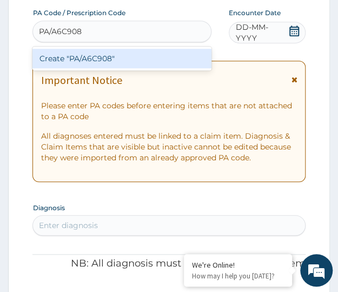
click at [69, 56] on div "Create "PA/A6C908"" at bounding box center [121, 58] width 179 height 19
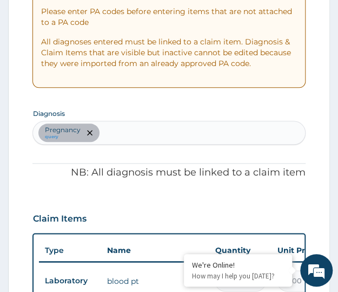
scroll to position [209, 0]
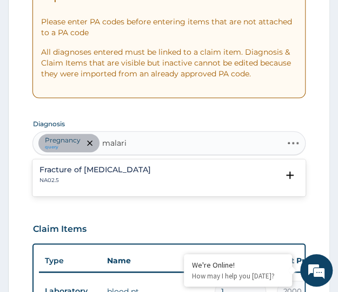
type input "malaria"
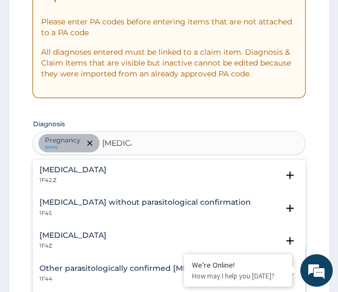
click at [84, 239] on div "Malaria, unspecified 1F4Z" at bounding box center [72, 240] width 67 height 19
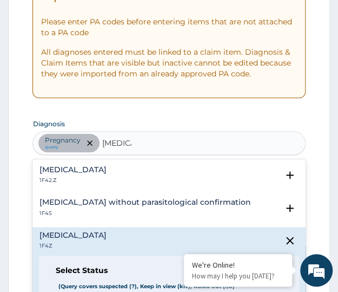
scroll to position [281, 0]
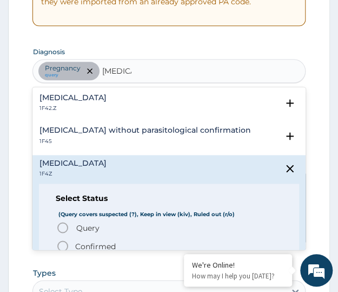
click at [63, 244] on icon "status option filled" at bounding box center [62, 245] width 13 height 13
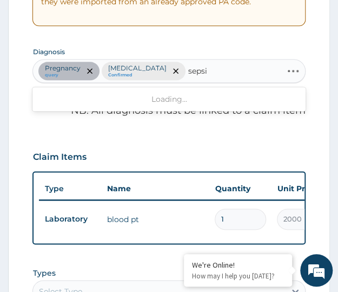
type input "sepsis"
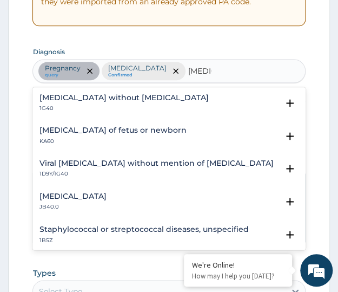
click at [77, 102] on div "Sepsis without septic shock 1G40" at bounding box center [123, 103] width 169 height 19
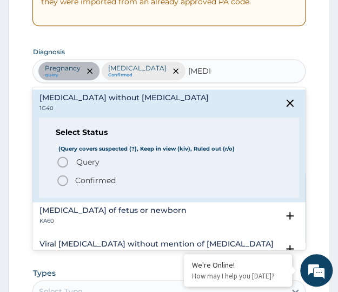
click at [81, 160] on span "Query" at bounding box center [87, 161] width 23 height 11
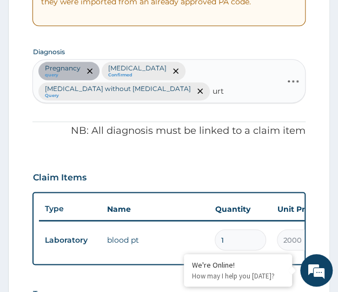
type input "urti"
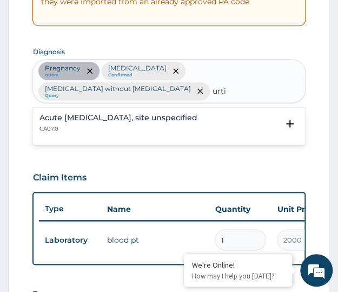
click at [76, 130] on p "CA07.0" at bounding box center [118, 129] width 158 height 8
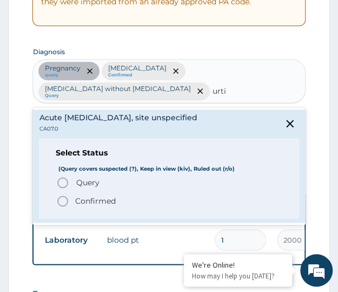
click at [78, 200] on p "Confirmed" at bounding box center [95, 200] width 41 height 11
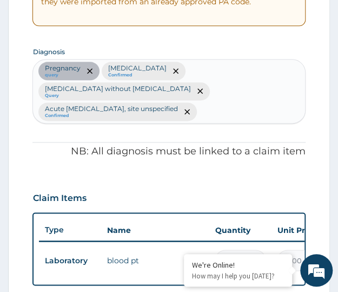
click at [32, 160] on div "PA Code / Prescription Code PA/A6C908 Encounter Date 03-10-2025 Important Notic…" at bounding box center [168, 211] width 273 height 718
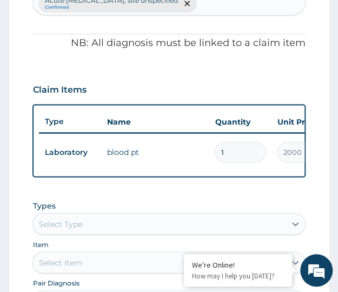
scroll to position [498, 0]
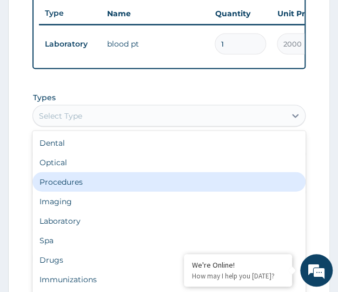
click at [58, 191] on div "Procedures" at bounding box center [168, 181] width 273 height 19
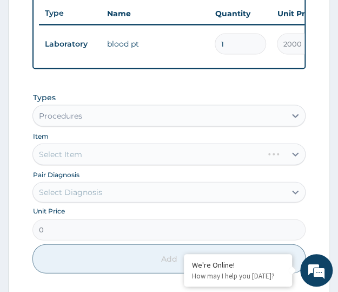
click at [76, 197] on div "Select Diagnosis" at bounding box center [69, 191] width 63 height 11
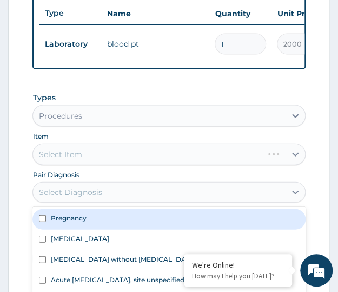
click at [19, 150] on form "Step 2 of 2 PA Code / Prescription Code PA/A6C908 Encounter Date 03-10-2025 Imp…" at bounding box center [169, 7] width 322 height 802
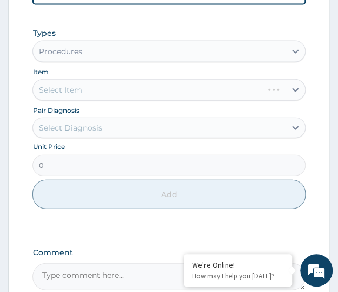
scroll to position [570, 0]
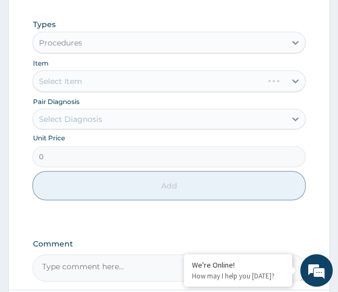
click at [68, 124] on div "Select Diagnosis" at bounding box center [69, 119] width 63 height 11
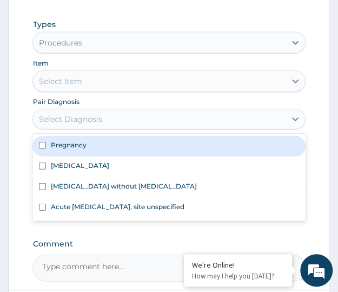
click at [53, 156] on div "Pregnancy" at bounding box center [168, 146] width 273 height 21
checkbox input "true"
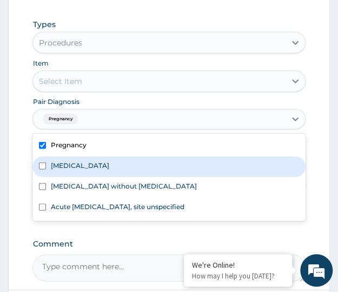
click at [55, 170] on label "Malaria, unspecified" at bounding box center [79, 165] width 58 height 9
checkbox input "true"
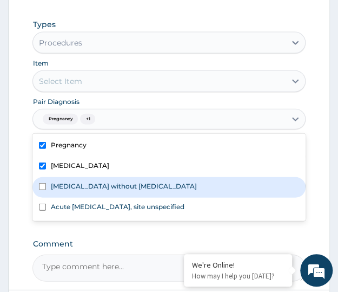
click at [50, 196] on div "Sepsis without septic shock" at bounding box center [168, 187] width 273 height 21
checkbox input "true"
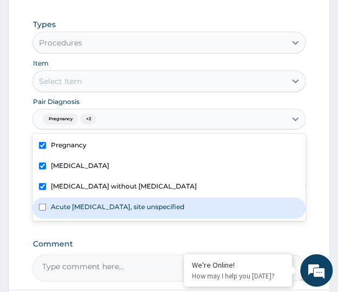
click at [54, 211] on label "Acute upper respiratory infection, site unspecified" at bounding box center [117, 206] width 134 height 9
checkbox input "true"
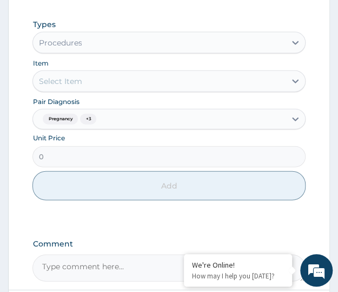
click at [55, 69] on div "Item Select Item" at bounding box center [168, 74] width 273 height 35
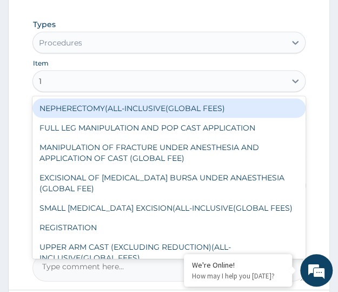
type input "1s"
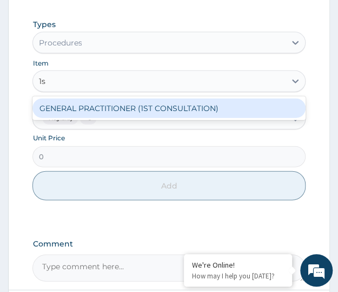
click at [77, 114] on div "GENERAL PRACTITIONER (1ST CONSULTATION)" at bounding box center [168, 108] width 273 height 19
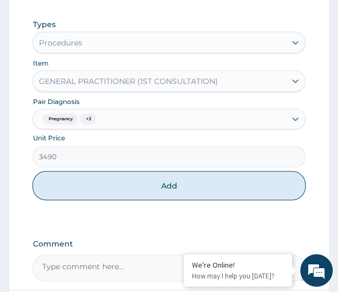
click at [171, 195] on button "Add" at bounding box center [168, 185] width 273 height 29
type input "0"
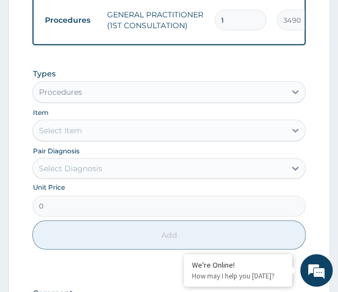
scroll to position [568, 0]
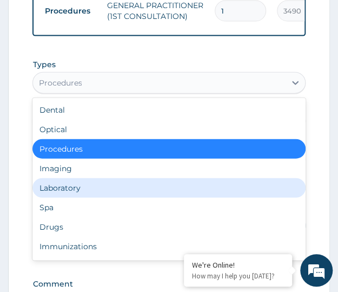
click at [67, 198] on div "Laboratory" at bounding box center [168, 187] width 273 height 19
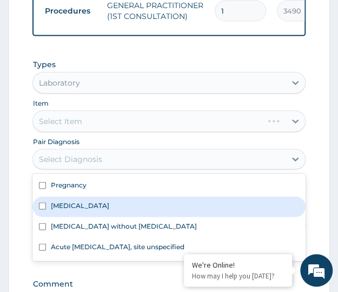
click at [45, 209] on input "checkbox" at bounding box center [42, 205] width 7 height 7
checkbox input "true"
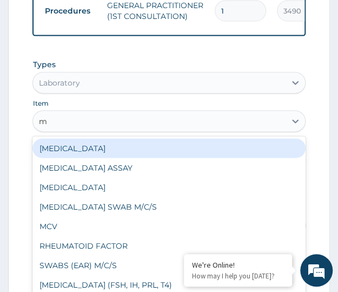
type input "mp"
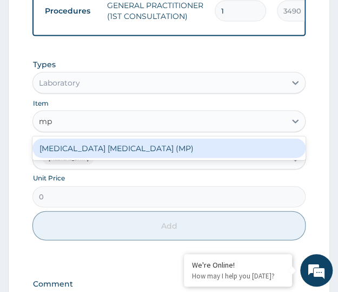
click at [88, 158] on div "MALARIA PARASITE (MP)" at bounding box center [168, 148] width 273 height 19
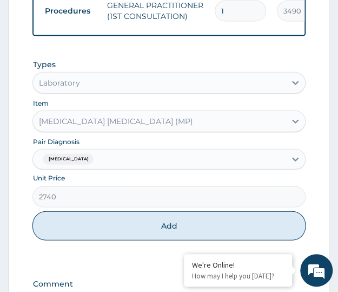
click at [168, 233] on button "Add" at bounding box center [168, 225] width 273 height 29
type input "0"
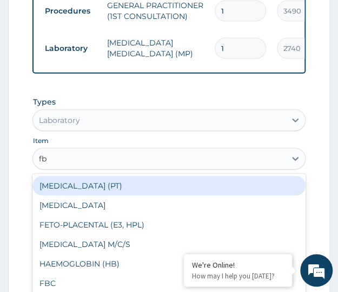
type input "fbc"
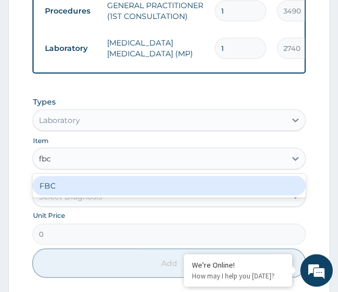
click at [77, 195] on div "FBC" at bounding box center [168, 185] width 273 height 19
type input "4700"
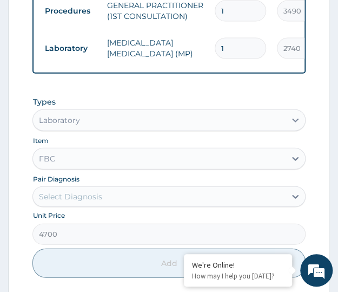
click at [96, 202] on div "Select Diagnosis" at bounding box center [69, 196] width 63 height 11
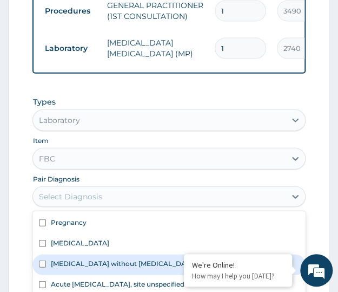
click at [64, 275] on div "[MEDICAL_DATA] without [MEDICAL_DATA]" at bounding box center [168, 264] width 273 height 21
checkbox input "true"
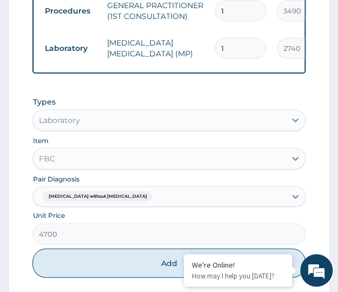
scroll to position [640, 0]
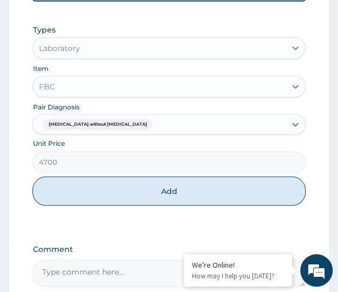
click at [133, 205] on button "Add" at bounding box center [168, 190] width 273 height 29
type input "0"
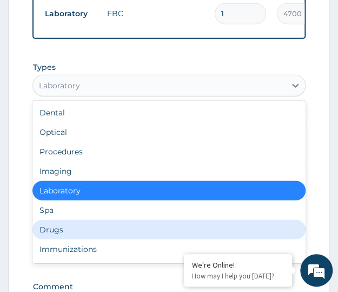
click at [41, 239] on div "Drugs" at bounding box center [168, 229] width 273 height 19
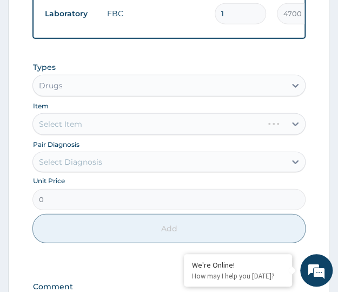
click at [109, 132] on div "Select Item" at bounding box center [168, 124] width 273 height 22
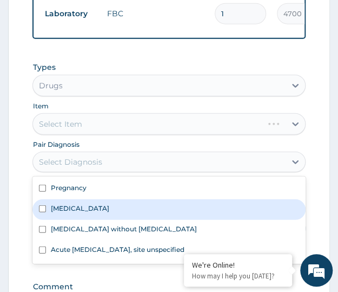
click at [67, 220] on div "[MEDICAL_DATA]" at bounding box center [168, 209] width 273 height 21
checkbox input "true"
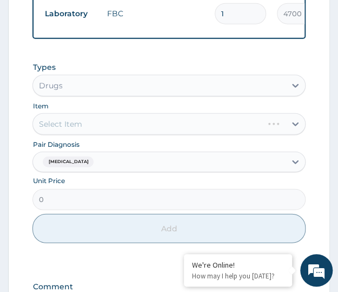
click at [64, 135] on div "Select Item" at bounding box center [168, 124] width 273 height 22
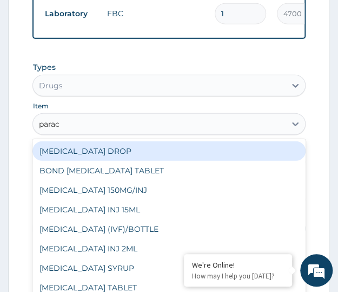
type input "parace"
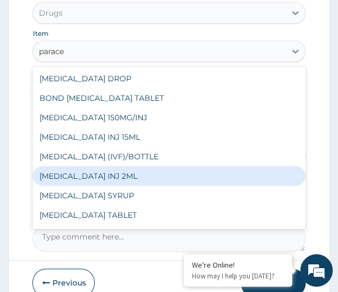
scroll to position [17, 0]
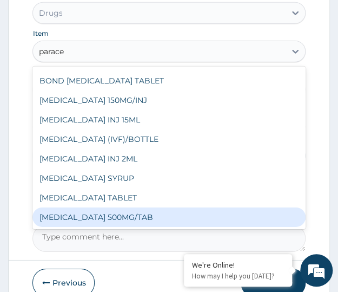
click at [103, 227] on div "[MEDICAL_DATA] 500MG/TAB" at bounding box center [168, 216] width 273 height 19
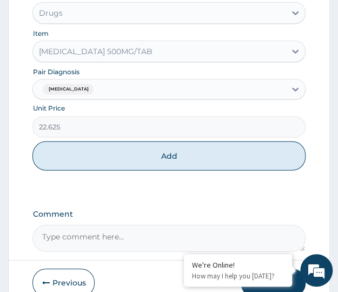
click at [104, 170] on button "Add" at bounding box center [168, 155] width 273 height 29
type input "0"
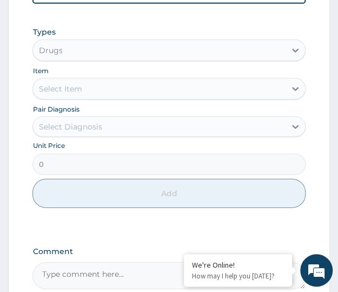
scroll to position [545, 0]
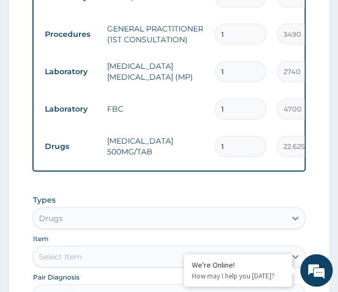
click at [86, 199] on div "Types Drugs Item Select Item Pair Diagnosis Select Diagnosis Unit Price 0 Add" at bounding box center [168, 285] width 273 height 193
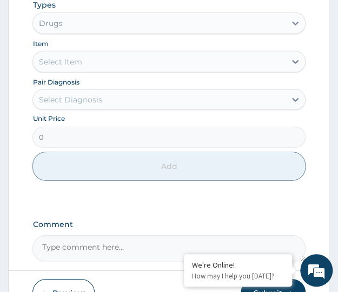
scroll to position [761, 0]
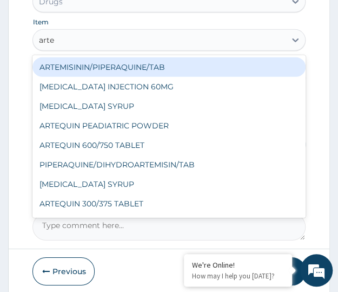
type input "artem"
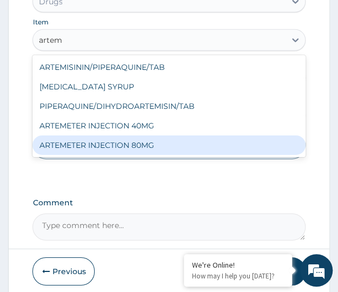
click at [102, 149] on div "ARTEMETER INJECTION 80MG" at bounding box center [168, 144] width 273 height 19
type input "1161.25"
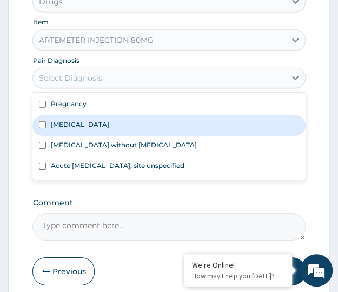
click at [77, 129] on label "Malaria, unspecified" at bounding box center [79, 124] width 58 height 9
checkbox input "true"
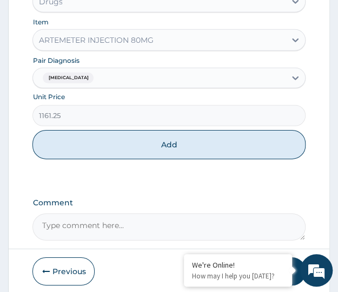
click at [126, 158] on button "Add" at bounding box center [168, 144] width 273 height 29
type input "0"
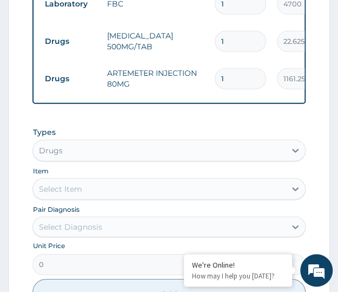
scroll to position [654, 0]
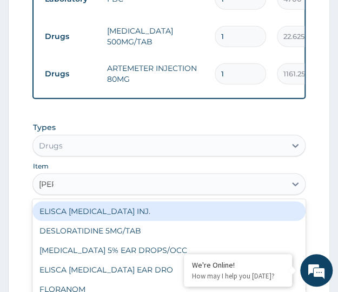
type input "lorat"
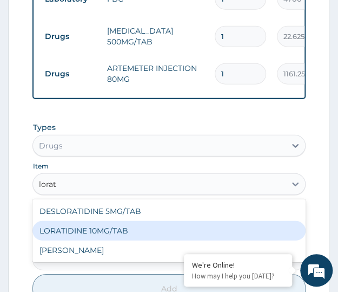
click at [87, 239] on div "LORATIDINE 10MG/TAB" at bounding box center [168, 230] width 273 height 19
type input "66"
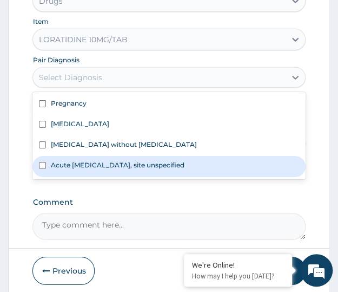
click at [71, 169] on label "Acute upper respiratory infection, site unspecified" at bounding box center [117, 164] width 134 height 9
checkbox input "true"
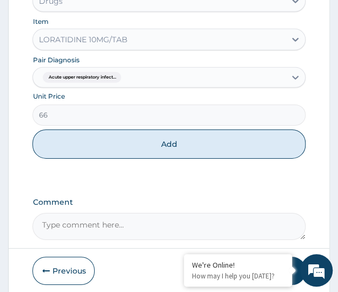
click at [132, 154] on button "Add" at bounding box center [168, 143] width 273 height 29
type input "0"
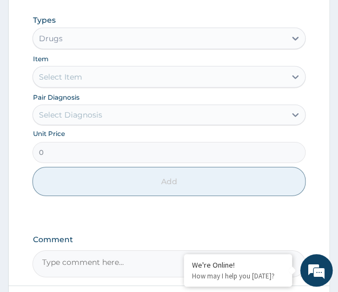
scroll to position [620, 0]
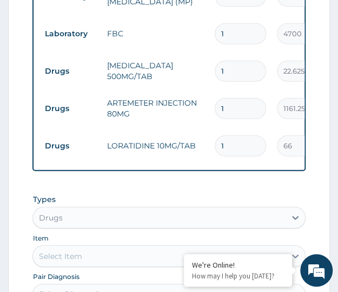
type input "0.00"
type input "5"
type input "330.00"
type input "5"
type input "0.00"
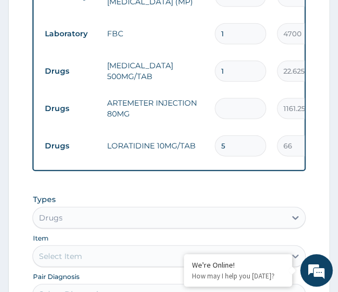
type input "6"
type input "6967.50"
type input "6"
type input "18"
type input "407.25"
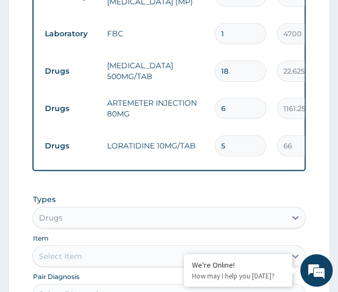
type input "18"
click at [197, 92] on td "ARTEMETER INJECTION 80MG" at bounding box center [155, 108] width 108 height 32
click at [188, 97] on td "ARTEMETER INJECTION 80MG" at bounding box center [155, 108] width 108 height 32
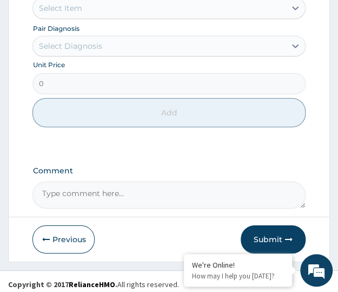
scroll to position [882, 0]
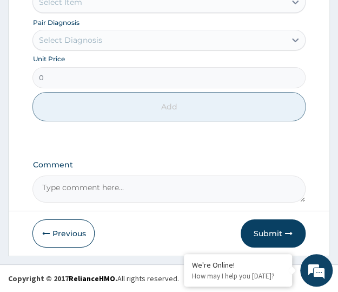
click at [277, 232] on button "Submit" at bounding box center [273, 233] width 65 height 28
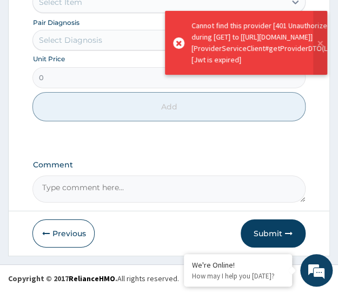
click at [266, 235] on button "Submit" at bounding box center [273, 233] width 65 height 28
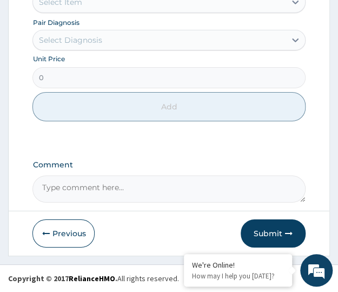
click at [266, 239] on button "Submit" at bounding box center [273, 233] width 65 height 28
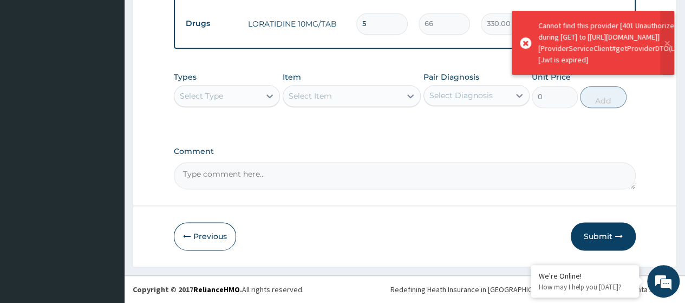
scroll to position [658, 0]
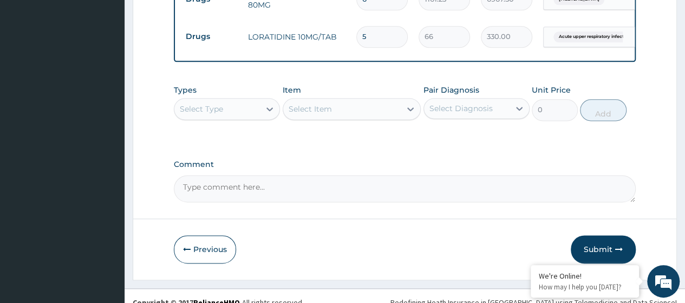
click at [338, 255] on button "Submit" at bounding box center [602, 249] width 65 height 28
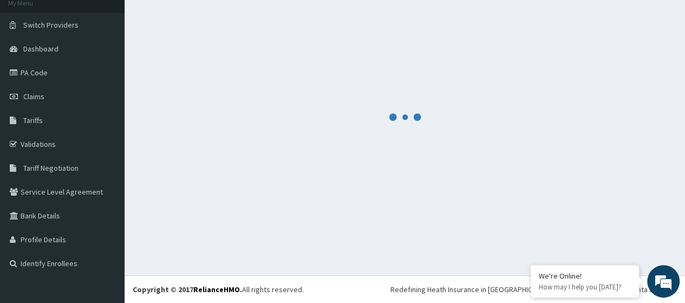
scroll to position [69, 0]
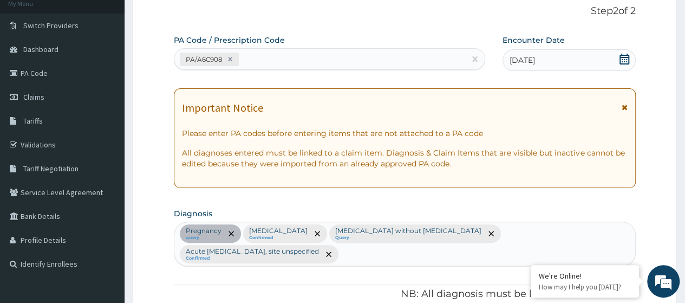
drag, startPoint x: 491, startPoint y: 211, endPoint x: 502, endPoint y: 201, distance: 14.6
click at [338, 211] on section "Diagnosis Pregnancy query Malaria, unspecified Confirmed Sepsis without septic …" at bounding box center [405, 235] width 462 height 61
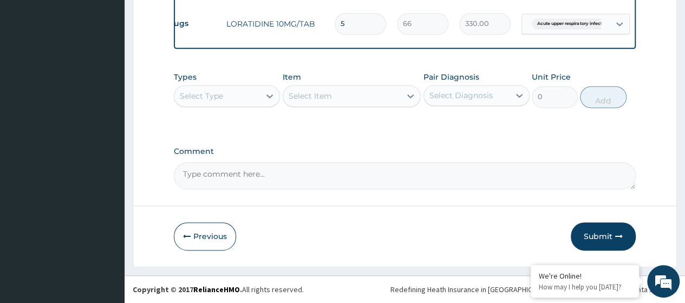
scroll to position [0, 81]
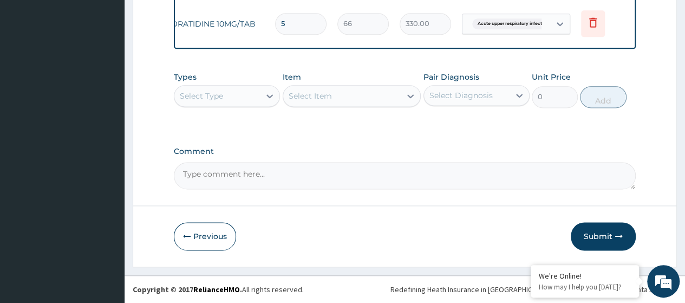
click at [338, 237] on button "Submit" at bounding box center [602, 236] width 65 height 28
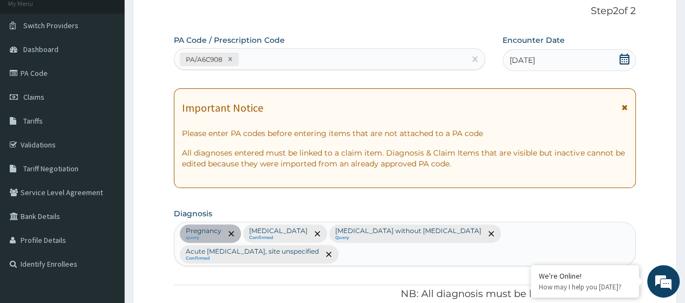
click at [338, 109] on div "Important Notice" at bounding box center [404, 110] width 445 height 17
click at [338, 106] on icon at bounding box center [624, 107] width 6 height 8
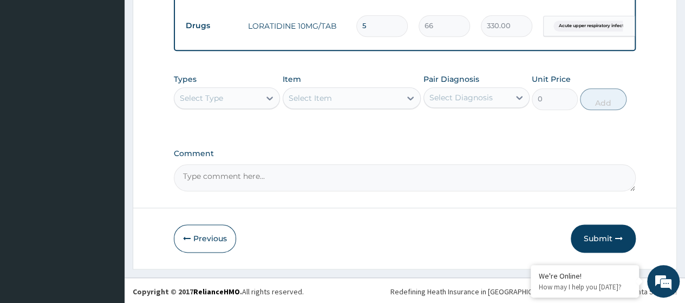
scroll to position [562, 0]
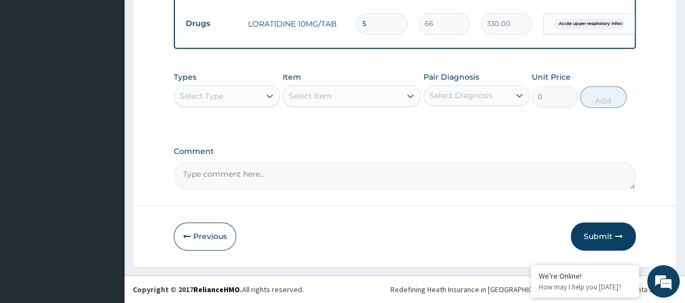
click at [338, 234] on button "Submit" at bounding box center [602, 236] width 65 height 28
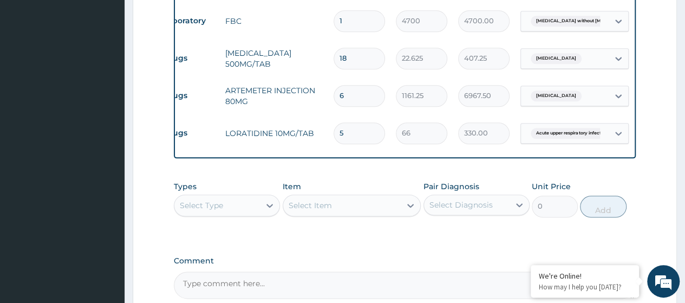
scroll to position [0, 0]
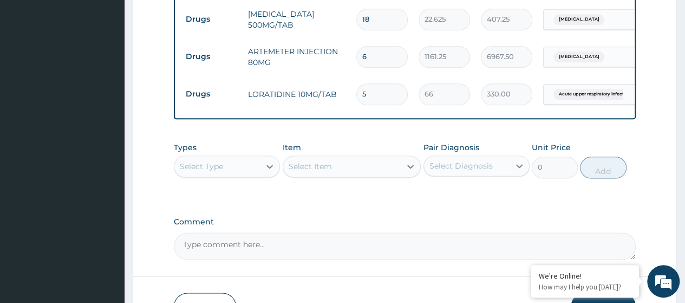
scroll to position [679, 0]
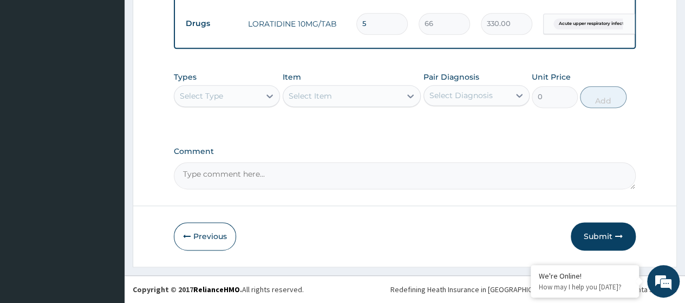
click at [338, 238] on button "Submit" at bounding box center [602, 236] width 65 height 28
click at [338, 237] on button "Submit" at bounding box center [602, 236] width 65 height 28
click at [338, 231] on button "Submit" at bounding box center [602, 236] width 65 height 28
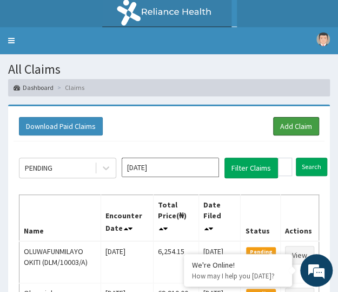
click at [298, 126] on link "Add Claim" at bounding box center [296, 126] width 46 height 18
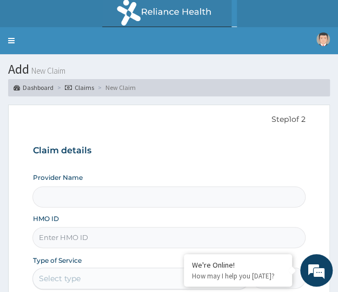
type input "Crystal Specialist Hospital"
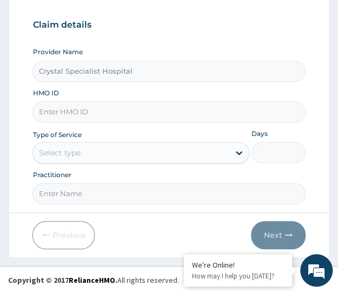
paste input "PA/6FA91F"
type input "PA/6FA91F"
drag, startPoint x: 82, startPoint y: 113, endPoint x: 15, endPoint y: 116, distance: 66.7
click at [15, 117] on form "Step 1 of 2 Claim details Provider Name Crystal Specialist Hospital HMO ID PA/6…" at bounding box center [169, 118] width 322 height 279
paste input "RET/42531/A"
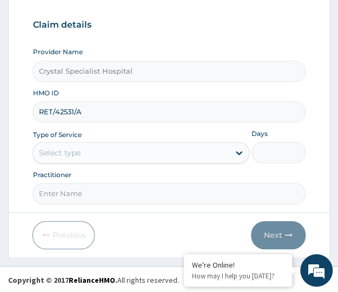
type input "RET/42531/A"
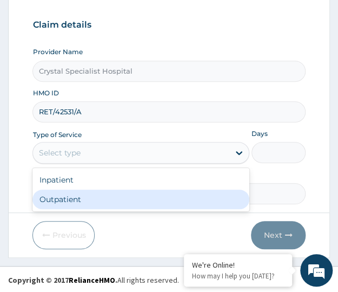
click at [115, 193] on div "Outpatient" at bounding box center [140, 198] width 217 height 19
type input "1"
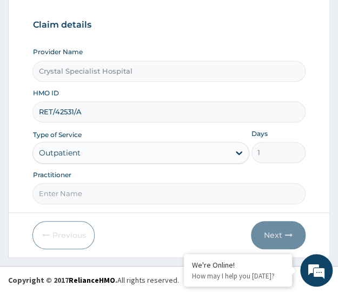
click at [98, 219] on form "Step 1 of 2 Claim details Provider Name Crystal Specialist Hospital HMO ID RET/…" at bounding box center [169, 118] width 322 height 279
click at [92, 195] on input "Practitioner" at bounding box center [168, 193] width 273 height 21
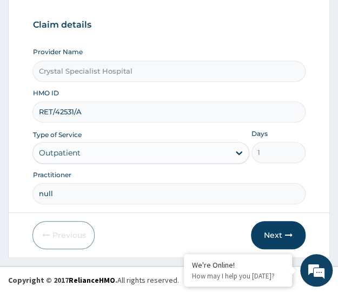
type input "null"
click at [271, 234] on button "Next" at bounding box center [278, 235] width 55 height 28
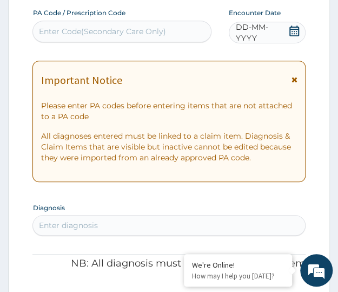
paste input "PA/6FA91F"
type input "PA/6FA91F"
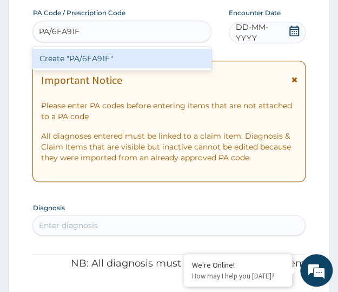
click at [79, 59] on div "Create "PA/6FA91F"" at bounding box center [121, 58] width 179 height 19
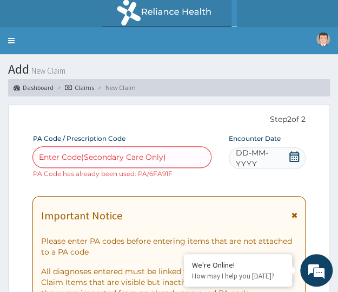
paste input "PA/A04529"
type input "PA/A04529"
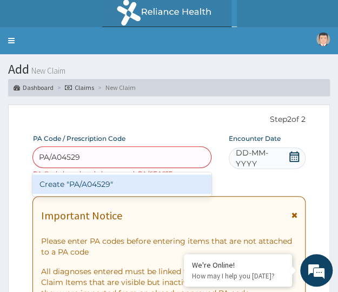
click at [96, 182] on div "Create "PA/A04529"" at bounding box center [121, 183] width 179 height 19
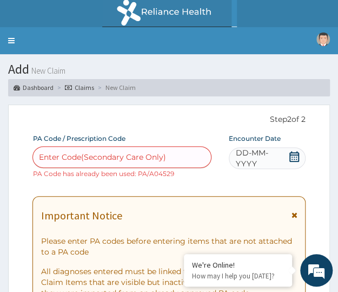
click at [13, 41] on link "Toggle navigation" at bounding box center [11, 40] width 23 height 27
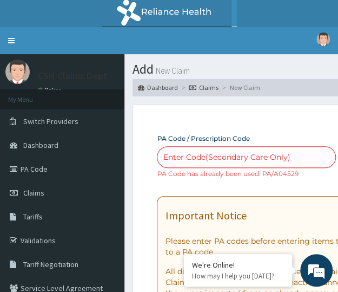
click at [32, 172] on link "PA Code" at bounding box center [62, 169] width 124 height 24
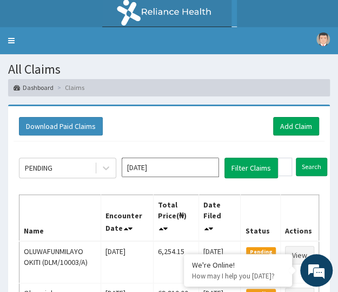
click at [108, 170] on icon at bounding box center [106, 167] width 11 height 11
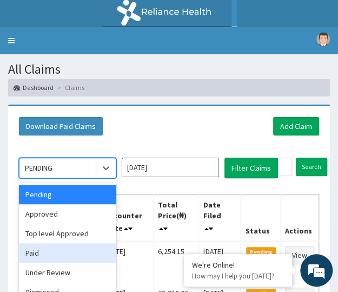
click at [36, 255] on div "Paid" at bounding box center [67, 252] width 97 height 19
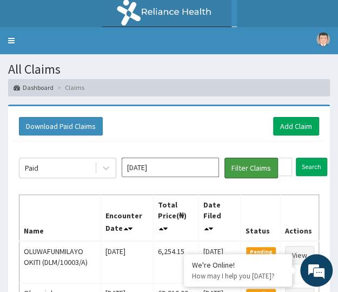
click at [258, 170] on button "Filter Claims" at bounding box center [252, 168] width 54 height 21
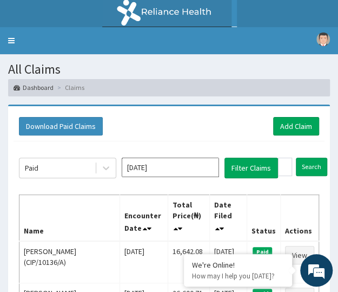
click at [161, 126] on div "Download Paid Claims Add Claim" at bounding box center [169, 126] width 300 height 18
click at [284, 163] on input "text" at bounding box center [285, 167] width 14 height 18
paste input "RET/42531/A"
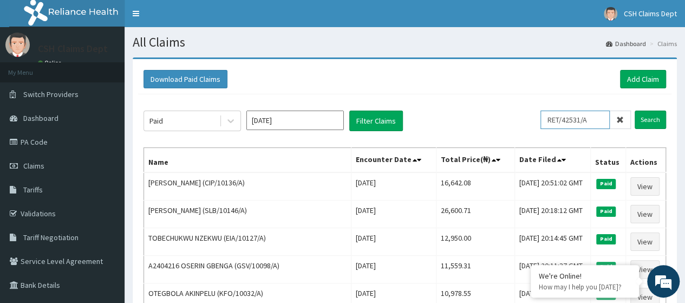
type input "RET/42531/A"
click at [338, 118] on input "Search" at bounding box center [649, 119] width 31 height 18
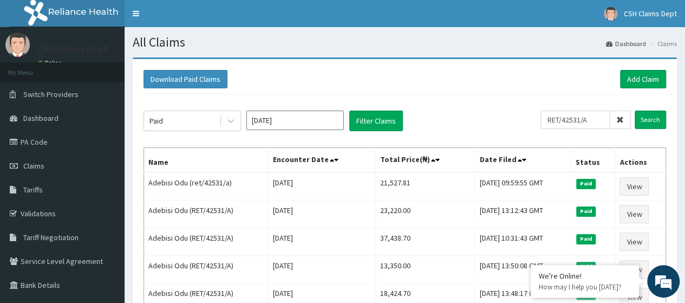
click at [44, 140] on link "PA Code" at bounding box center [62, 142] width 124 height 24
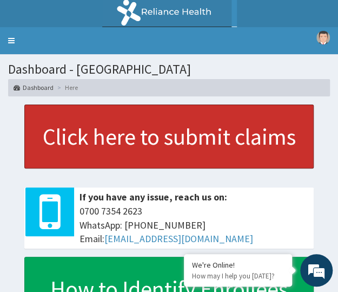
click at [129, 132] on link "Click here to submit claims" at bounding box center [169, 136] width 290 height 64
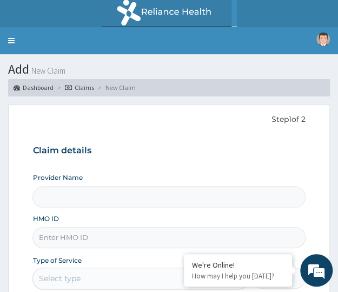
type input "Crystal Specialist Hospital"
paste input "IBS/10035/A"
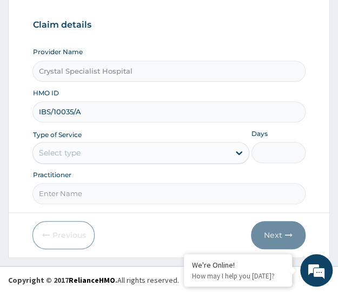
type input "IBS/10035/A"
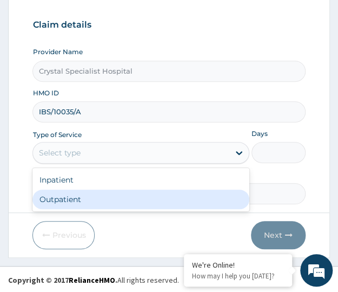
click at [69, 189] on div "Outpatient" at bounding box center [140, 198] width 217 height 19
type input "1"
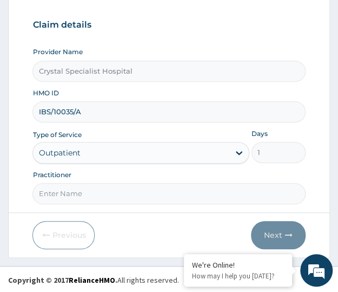
click at [100, 222] on div "Previous Next" at bounding box center [168, 235] width 273 height 28
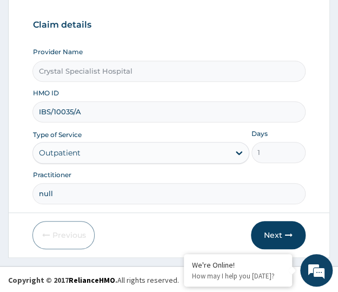
type input "null"
click at [273, 232] on button "Next" at bounding box center [278, 235] width 55 height 28
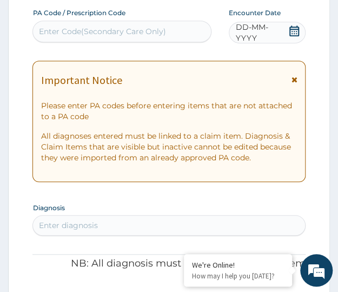
click at [299, 32] on icon at bounding box center [295, 30] width 10 height 11
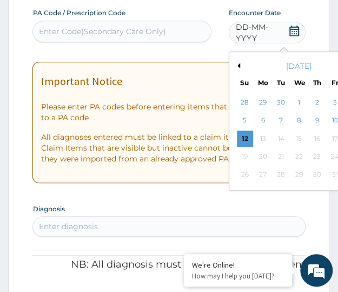
click at [315, 106] on div "2" at bounding box center [317, 102] width 16 height 16
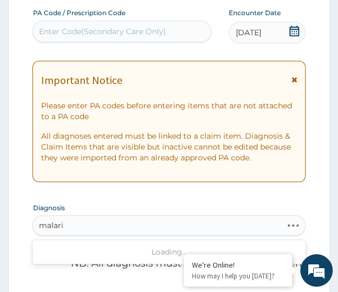
type input "[MEDICAL_DATA]"
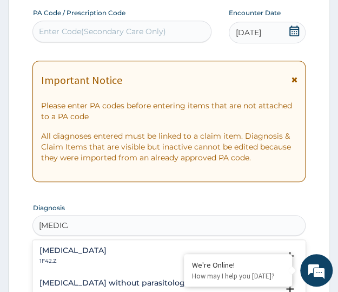
scroll to position [270, 0]
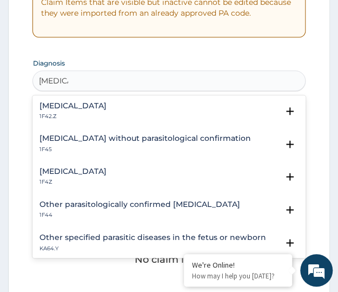
click at [67, 175] on h4 "[MEDICAL_DATA]" at bounding box center [72, 171] width 67 height 8
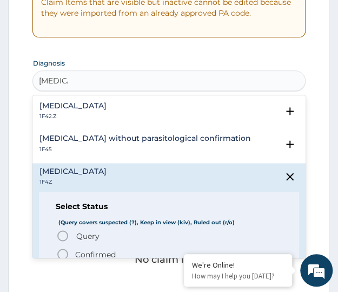
click at [90, 253] on p "Confirmed" at bounding box center [95, 253] width 41 height 11
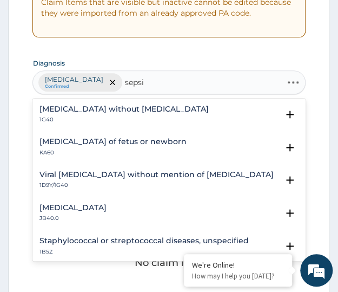
type input "[MEDICAL_DATA]"
click at [138, 122] on p "1G40" at bounding box center [123, 120] width 169 height 8
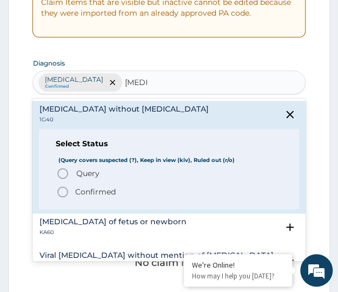
click at [93, 192] on p "Confirmed" at bounding box center [95, 191] width 41 height 11
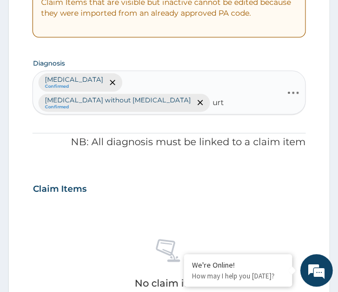
type input "urti"
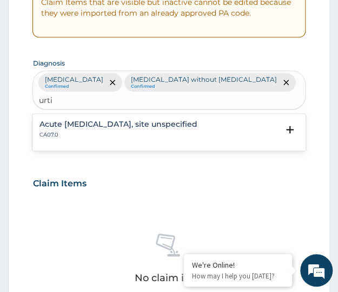
click at [113, 131] on p "CA07.0" at bounding box center [118, 135] width 158 height 8
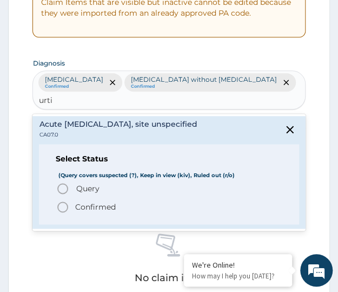
click at [89, 201] on p "Confirmed" at bounding box center [95, 206] width 41 height 11
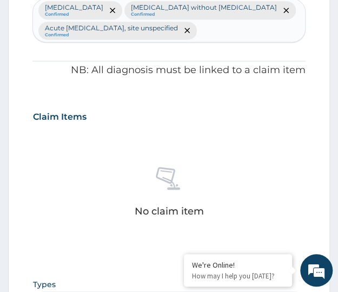
scroll to position [487, 0]
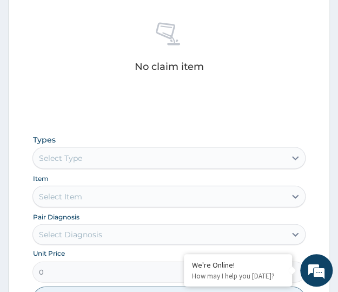
click at [91, 152] on div "Select Type" at bounding box center [159, 157] width 252 height 17
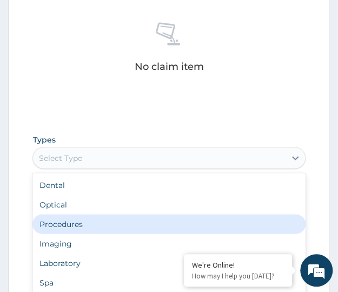
click at [51, 220] on div "Procedures" at bounding box center [168, 223] width 273 height 19
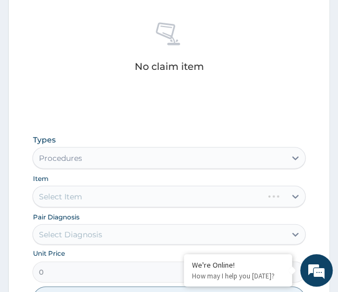
click at [23, 212] on form "Step 2 of 2 PA Code / Prescription Code Enter Code(Secondary Care Only) Encount…" at bounding box center [169, 34] width 322 height 832
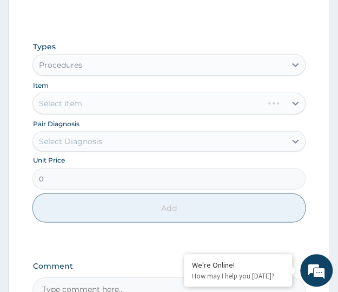
scroll to position [631, 0]
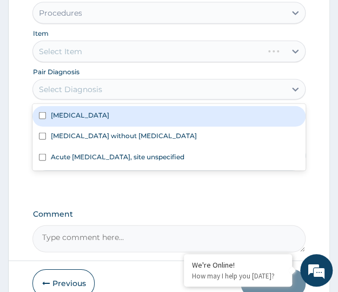
click at [82, 84] on div "Select Diagnosis" at bounding box center [69, 89] width 63 height 11
click at [76, 108] on div "[MEDICAL_DATA]" at bounding box center [168, 116] width 273 height 21
checkbox input "true"
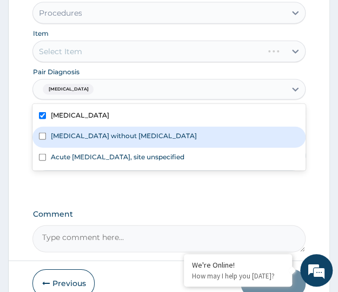
click at [75, 132] on label "Sepsis without septic shock" at bounding box center [123, 135] width 146 height 9
checkbox input "true"
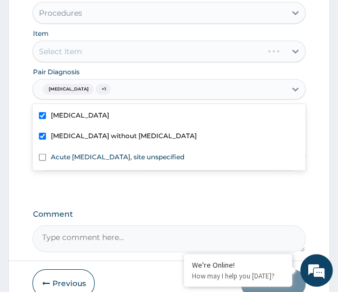
click at [70, 155] on label "Acute upper respiratory infection, site unspecified" at bounding box center [117, 156] width 134 height 9
checkbox input "true"
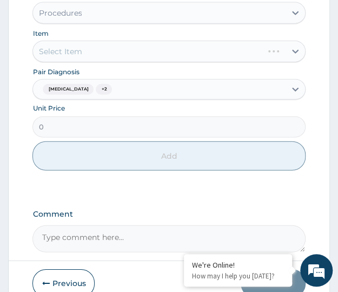
click at [63, 57] on div "Select Item" at bounding box center [168, 52] width 273 height 22
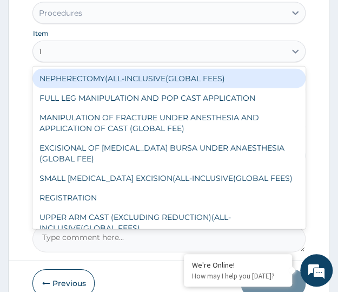
type input "1s"
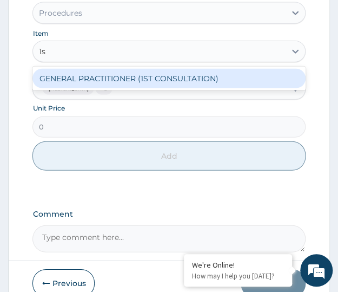
click at [78, 81] on div "GENERAL PRACTITIONER (1ST CONSULTATION)" at bounding box center [168, 78] width 273 height 19
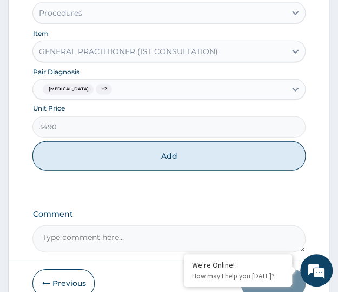
click at [108, 168] on button "Add" at bounding box center [168, 155] width 273 height 29
type input "0"
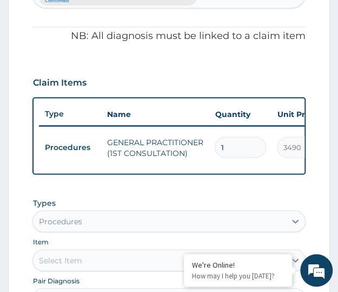
scroll to position [448, 0]
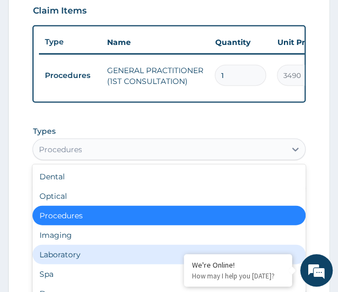
click at [56, 257] on div "Laboratory" at bounding box center [168, 253] width 273 height 19
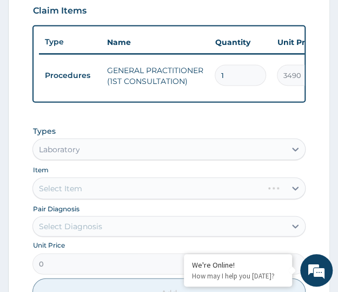
click at [19, 209] on form "Step 2 of 2 PA Code / Prescription Code Enter Code(Secondary Care Only) Encount…" at bounding box center [169, 48] width 322 height 785
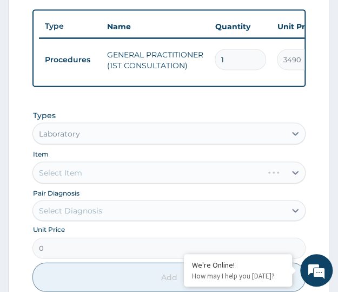
scroll to position [593, 0]
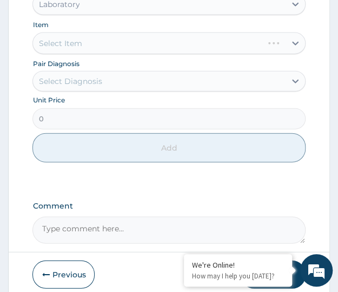
click at [90, 80] on div "Select Diagnosis" at bounding box center [159, 81] width 252 height 17
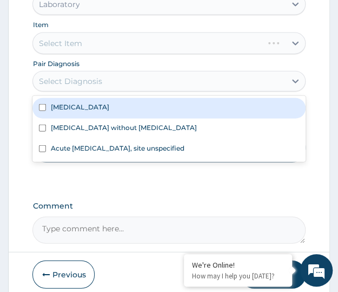
click at [74, 112] on label "Malaria, unspecified" at bounding box center [79, 106] width 58 height 9
checkbox input "true"
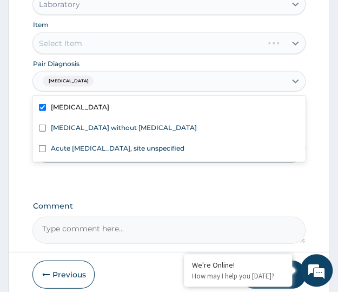
click at [107, 54] on div "Select Item" at bounding box center [168, 43] width 273 height 22
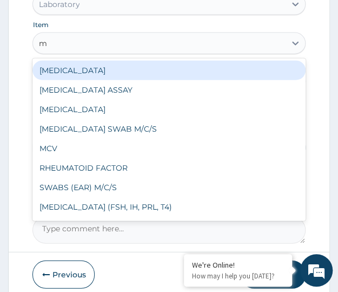
type input "mp"
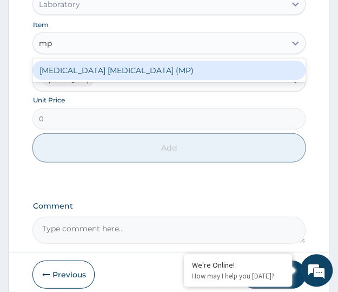
click at [105, 54] on div "option GENERAL PRACTITIONER (1ST CONSULTATION), selected. option MALARIA PARASI…" at bounding box center [168, 43] width 273 height 22
click at [115, 80] on div "MALARIA PARASITE (MP)" at bounding box center [168, 70] width 273 height 19
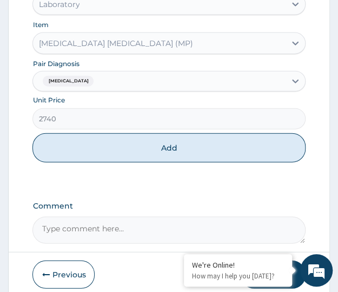
click at [166, 162] on button "Add" at bounding box center [168, 147] width 273 height 29
type input "0"
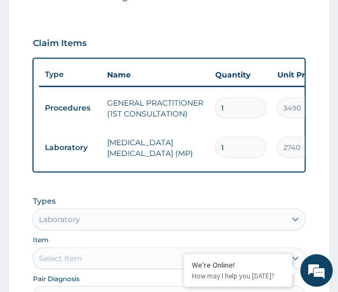
click at [64, 263] on div "Select Item" at bounding box center [59, 257] width 43 height 11
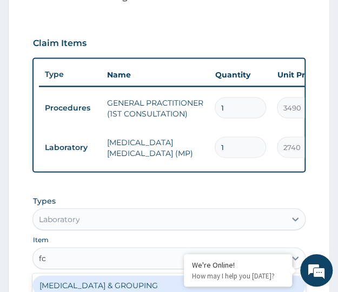
scroll to position [560, 0]
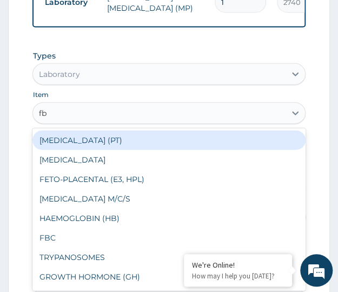
type input "fbc"
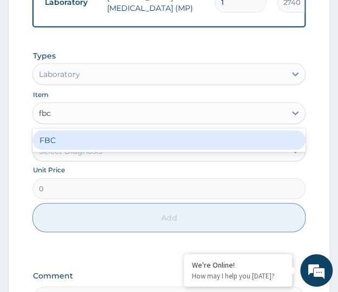
click at [66, 149] on div "FBC" at bounding box center [168, 139] width 273 height 19
type input "4700"
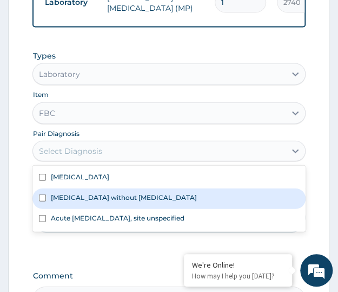
click at [74, 202] on label "Sepsis without septic shock" at bounding box center [123, 197] width 146 height 9
checkbox input "true"
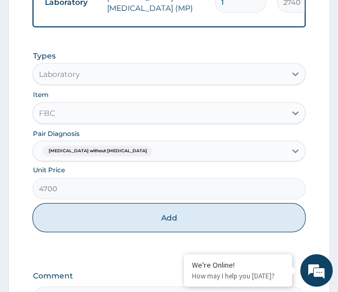
click at [110, 232] on button "Add" at bounding box center [168, 217] width 273 height 29
type input "0"
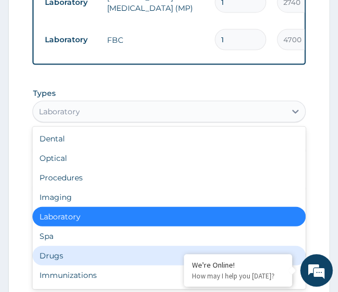
click at [47, 265] on div "Drugs" at bounding box center [168, 255] width 273 height 19
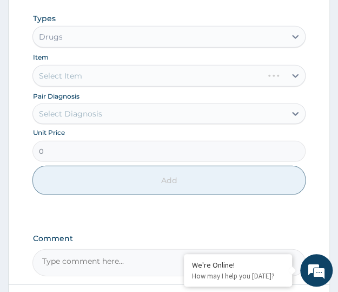
scroll to position [705, 0]
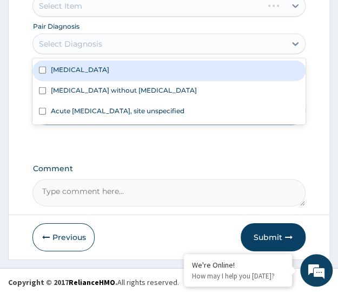
click at [79, 74] on label "Malaria, unspecified" at bounding box center [79, 69] width 58 height 9
checkbox input "true"
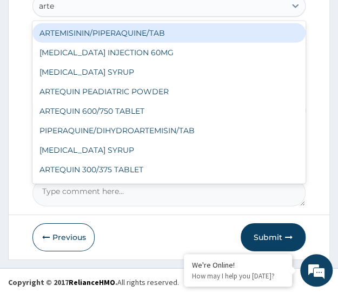
type input "artem"
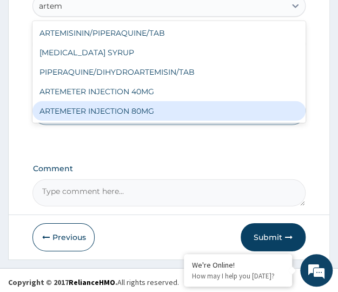
click at [117, 117] on div "ARTEMETER INJECTION 80MG" at bounding box center [168, 110] width 273 height 19
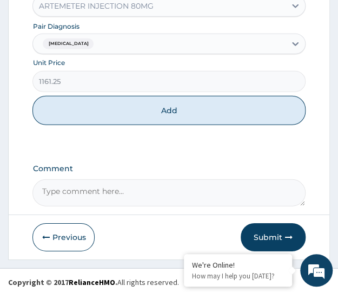
click at [119, 122] on button "Add" at bounding box center [168, 110] width 273 height 29
type input "0"
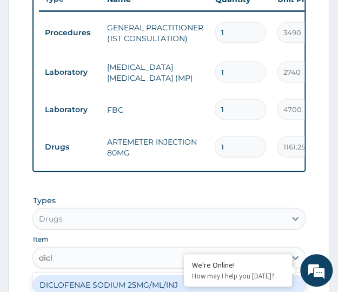
type input "diclo"
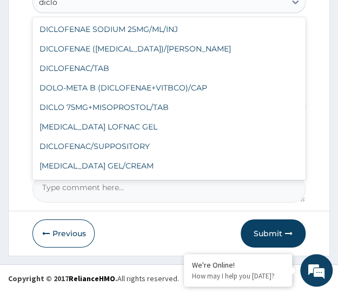
scroll to position [115, 0]
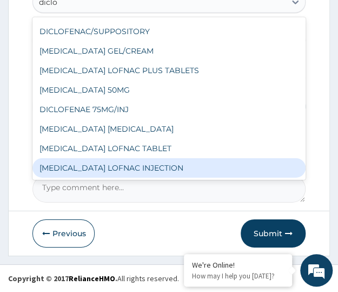
click at [114, 169] on div "DICLOFENAC LOFNAC INJECTION" at bounding box center [168, 167] width 273 height 19
type input "187.7449951171875"
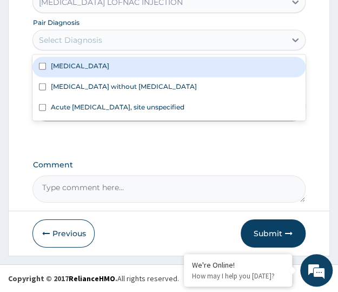
click at [87, 70] on label "Malaria, unspecified" at bounding box center [79, 65] width 58 height 9
checkbox input "true"
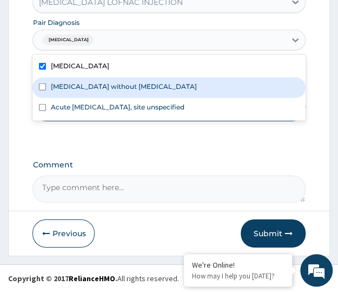
click at [84, 86] on label "Sepsis without septic shock" at bounding box center [123, 86] width 146 height 9
checkbox input "true"
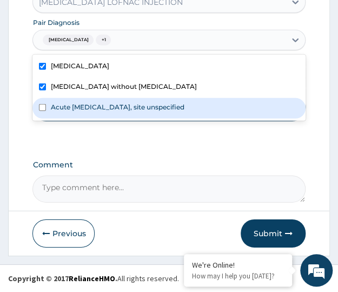
click at [86, 130] on div "Types Drugs Item DICLOFENAC LOFNAC INJECTION Pair Diagnosis option Sepsis witho…" at bounding box center [168, 38] width 273 height 209
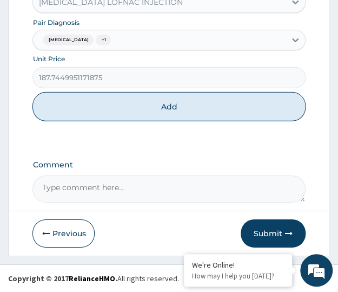
click at [131, 106] on button "Add" at bounding box center [168, 106] width 273 height 29
type input "0"
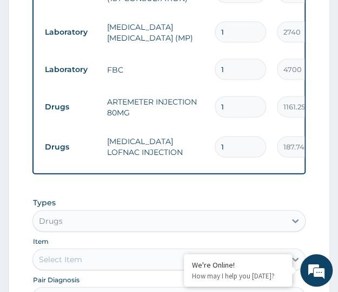
click at [76, 265] on div "Select Item" at bounding box center [59, 259] width 43 height 11
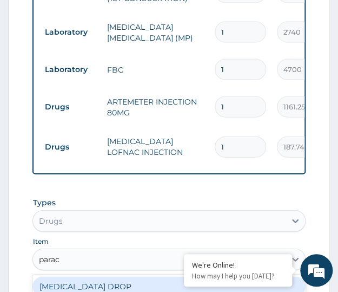
type input "parace"
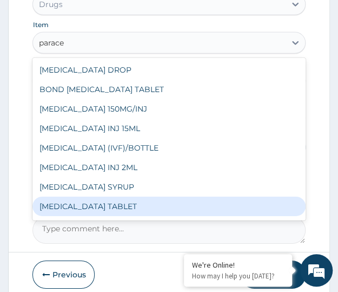
scroll to position [17, 0]
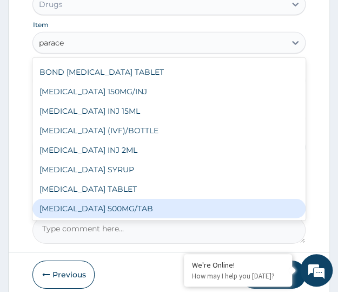
click at [101, 217] on div "[MEDICAL_DATA] 500MG/TAB" at bounding box center [168, 208] width 273 height 19
type input "22.625"
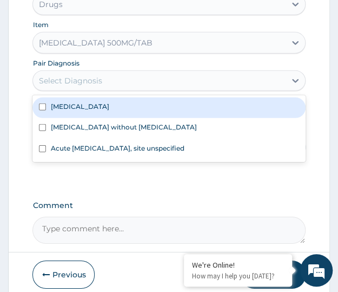
click at [77, 111] on label "Malaria, unspecified" at bounding box center [79, 106] width 58 height 9
checkbox input "true"
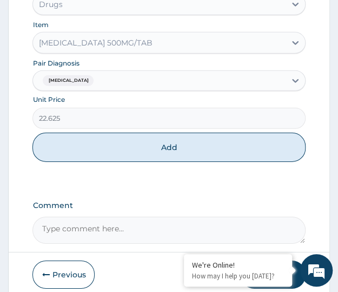
click at [122, 153] on button "Add" at bounding box center [168, 147] width 273 height 29
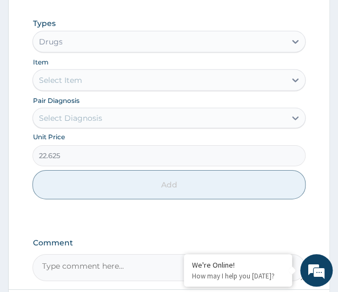
type input "0"
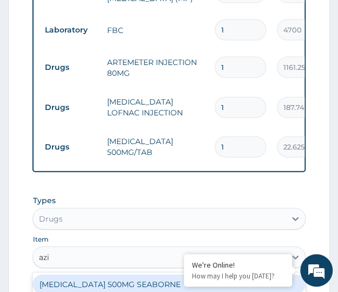
type input "azit"
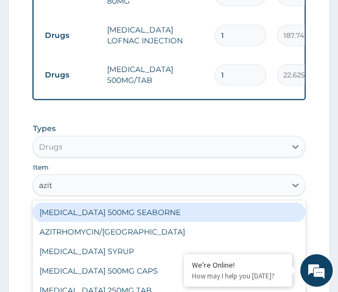
scroll to position [832, 0]
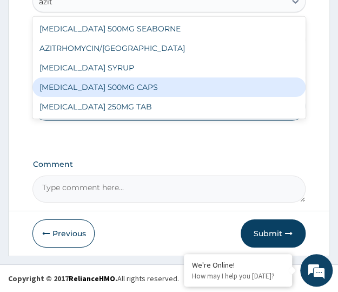
click at [97, 93] on div "AZITHROMYCIN 500MG CAPS" at bounding box center [168, 86] width 273 height 19
type input "576.135009765625"
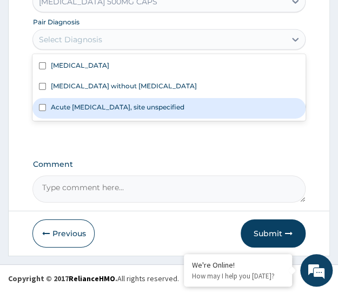
click at [74, 111] on label "Acute upper respiratory infection, site unspecified" at bounding box center [117, 106] width 134 height 9
checkbox input "true"
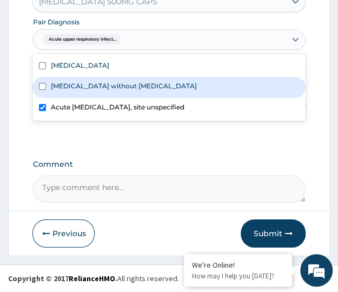
click at [78, 89] on label "Sepsis without septic shock" at bounding box center [123, 85] width 146 height 9
checkbox input "true"
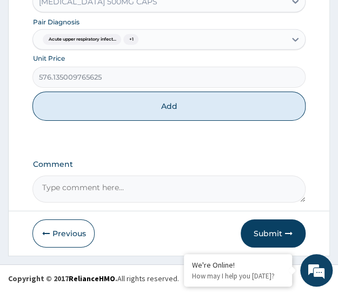
click at [77, 130] on div "Types Drugs Item AZITHROMYCIN 500MG CAPS Pair Diagnosis Acute upper respiratory…" at bounding box center [168, 38] width 273 height 209
click at [87, 113] on button "Add" at bounding box center [168, 105] width 273 height 29
type input "0"
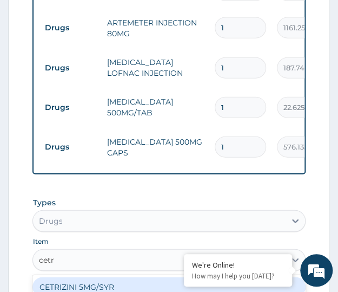
type input "cetri"
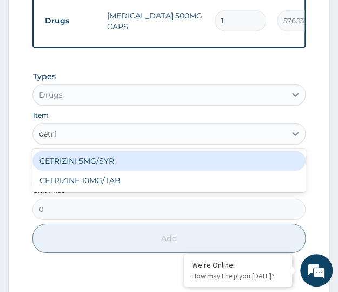
scroll to position [754, 0]
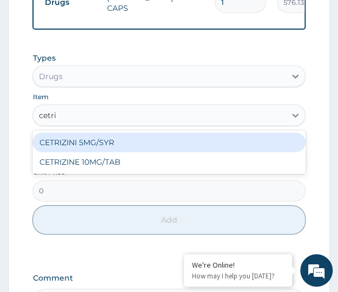
click at [91, 166] on div "CETRIZINE 10MG/TAB" at bounding box center [168, 161] width 273 height 19
type input "389.9400024414062"
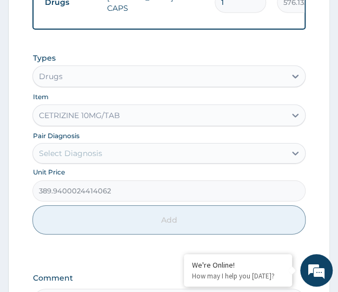
click at [91, 159] on div "Select Diagnosis" at bounding box center [69, 153] width 63 height 11
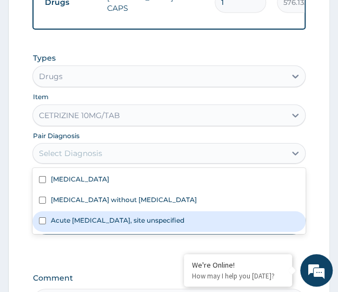
click at [84, 234] on div "Malaria, unspecified Sepsis without septic shock Acute upper respiratory infect…" at bounding box center [168, 201] width 273 height 66
click at [81, 232] on div "Acute upper respiratory infection, site unspecified" at bounding box center [168, 221] width 273 height 21
checkbox input "true"
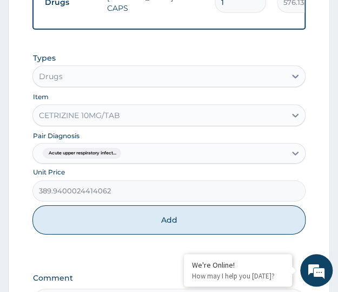
click at [150, 227] on button "Add" at bounding box center [168, 219] width 273 height 29
type input "0"
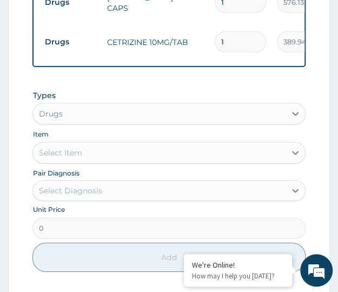
type input "0.00"
type input "7"
type input "2729.58"
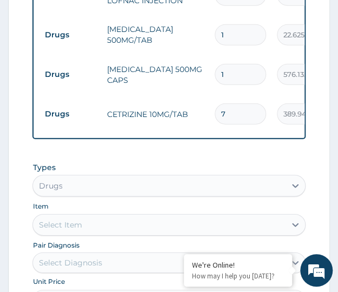
scroll to position [682, 0]
type input "7"
type input "0.00"
type input "7"
type input "4032.95"
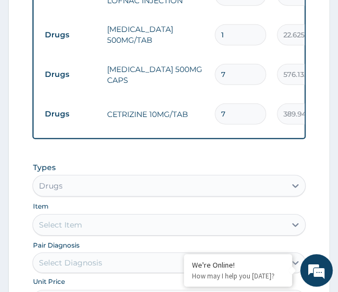
type input "7"
type input "18"
type input "407.25"
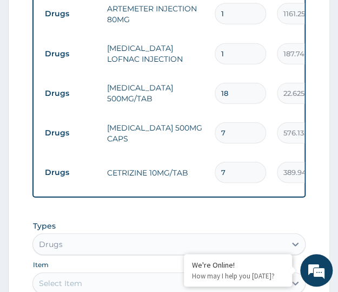
scroll to position [609, 0]
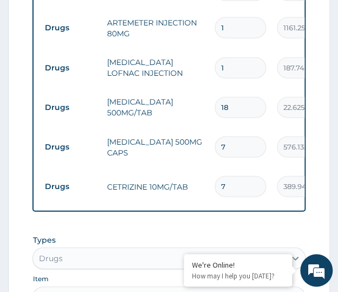
type input "18"
type input "0.00"
type input "6"
type input "6967.50"
type input "6"
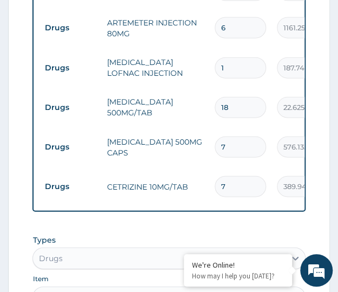
click at [206, 47] on tr "Drugs DICLOFENAC LOFNAC INJECTION 1 187.7449951171875 187.74 Malaria, unspecifi…" at bounding box center [304, 68] width 530 height 42
click at [195, 45] on tr "Drugs ARTEMETER INJECTION 80MG 6 1161.25 6967.50 Malaria, unspecified Delete" at bounding box center [304, 27] width 530 height 37
click at [15, 195] on form "Step 2 of 2 PA Code / Prescription Code Enter Code(Secondary Care Only) Encount…" at bounding box center [169, 23] width 322 height 1056
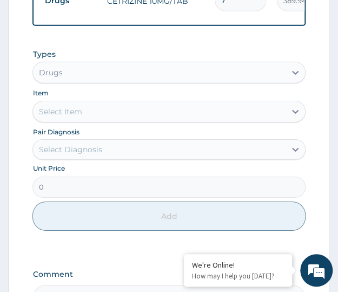
scroll to position [911, 0]
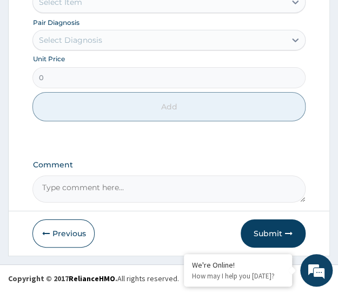
click at [272, 231] on button "Submit" at bounding box center [273, 233] width 65 height 28
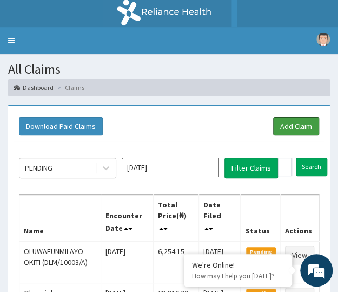
click at [284, 132] on link "Add Claim" at bounding box center [296, 126] width 46 height 18
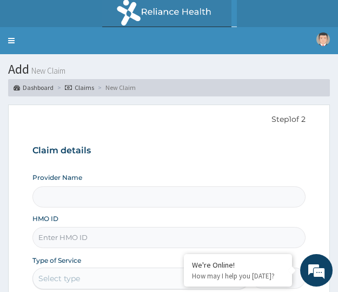
type input "Crystal Specialist Hospital"
paste input "PPY/10348/B"
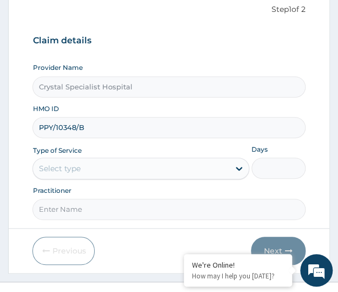
scroll to position [126, 0]
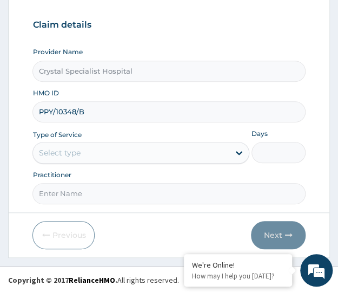
type input "PPY/10348/B"
click at [123, 156] on div "Select type" at bounding box center [131, 152] width 196 height 17
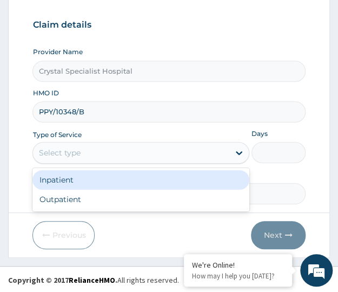
scroll to position [0, 0]
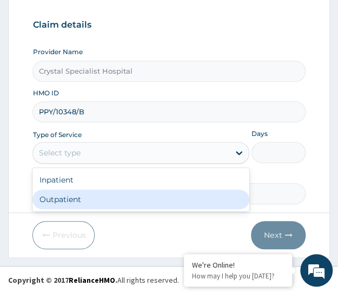
click at [113, 199] on div "Outpatient" at bounding box center [140, 198] width 217 height 19
type input "1"
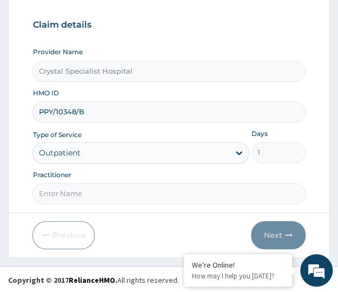
click at [100, 222] on div "Previous Next" at bounding box center [168, 235] width 273 height 28
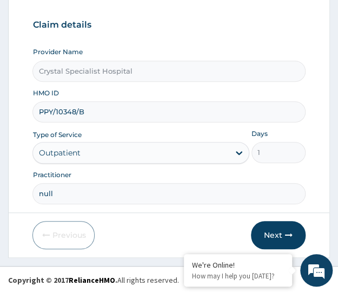
type input "null"
click at [270, 232] on button "Next" at bounding box center [278, 235] width 55 height 28
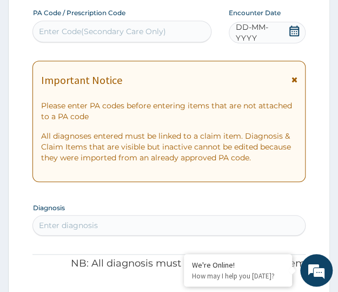
paste input "PA/CCBC1E"
type input "PA/CCBC1E"
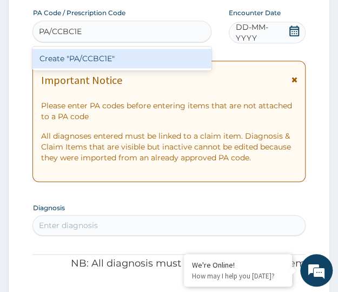
click at [77, 57] on div "Create "PA/CCBC1E"" at bounding box center [121, 58] width 179 height 19
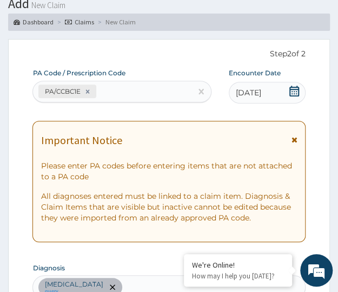
scroll to position [65, 0]
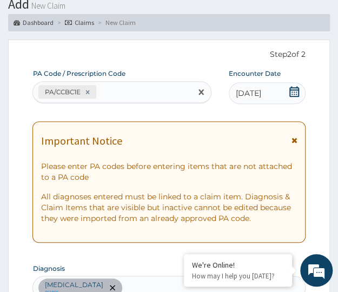
paste input "PA/212B49"
type input "PA/212B49"
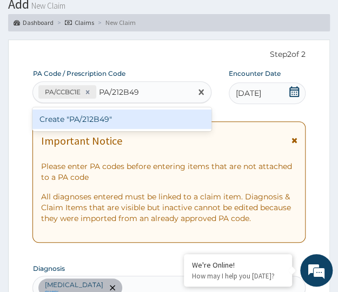
click at [58, 128] on div "Create "PA/212B49"" at bounding box center [121, 118] width 179 height 19
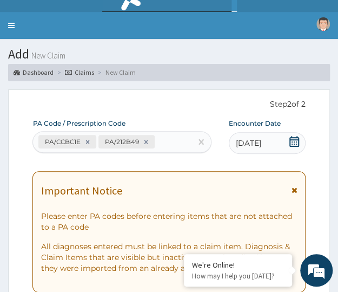
scroll to position [0, 0]
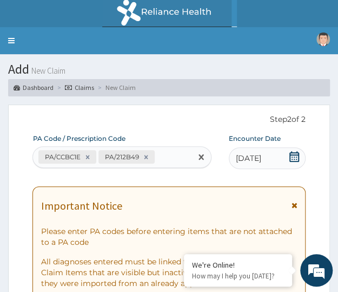
click at [162, 157] on div "PA/CCBC1E PA/212B49" at bounding box center [112, 157] width 158 height 18
paste input "PA/E30811"
type input "PA/E30811"
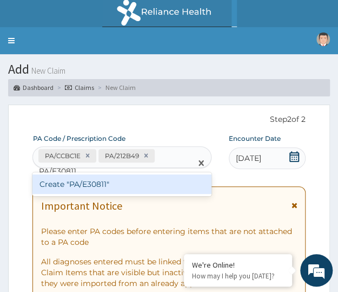
click at [73, 183] on div "Create "PA/E30811"" at bounding box center [121, 183] width 179 height 19
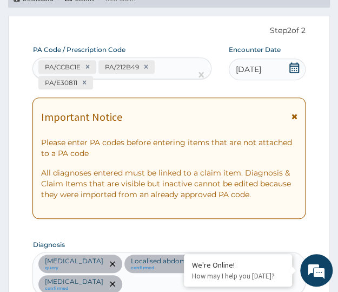
scroll to position [233, 0]
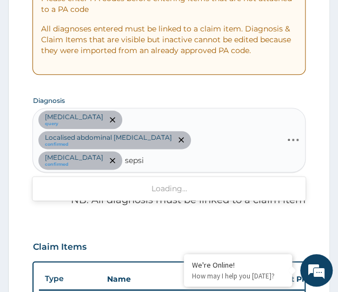
type input "[MEDICAL_DATA]"
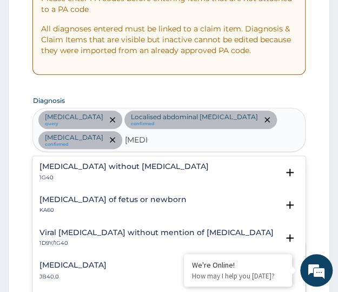
click at [89, 174] on p "1G40" at bounding box center [123, 178] width 169 height 8
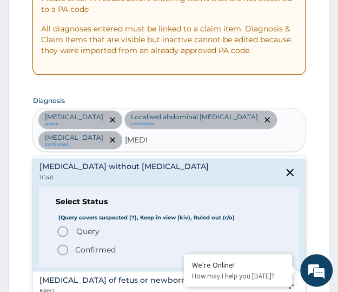
click at [86, 231] on span "Query" at bounding box center [87, 231] width 23 height 11
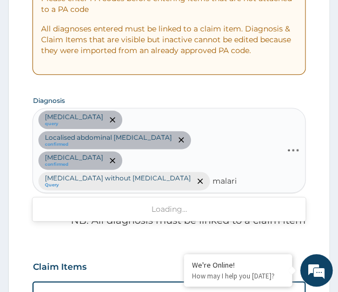
type input "[MEDICAL_DATA]"
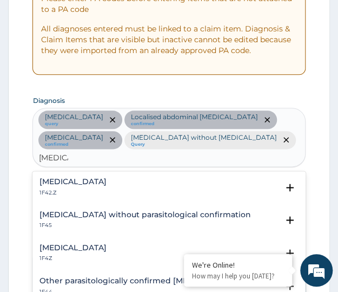
click at [88, 244] on h4 "[MEDICAL_DATA]" at bounding box center [72, 248] width 67 height 8
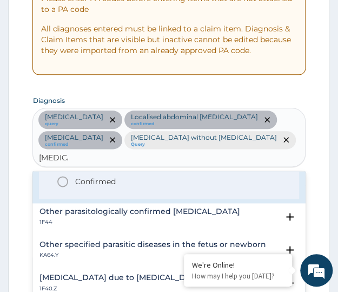
scroll to position [144, 0]
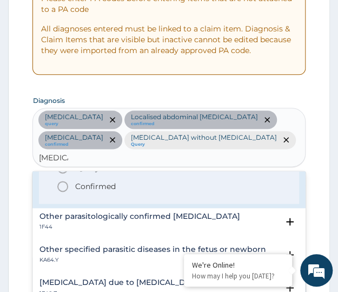
click at [93, 181] on p "Confirmed" at bounding box center [95, 186] width 41 height 11
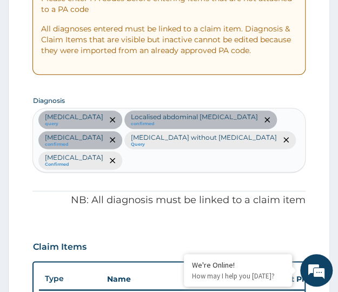
click at [40, 207] on div "PA Code / Prescription Code PA/CCBC1E PA/212B49 PA/E30811 Encounter Date [DATE]…" at bounding box center [168, 297] width 273 height 793
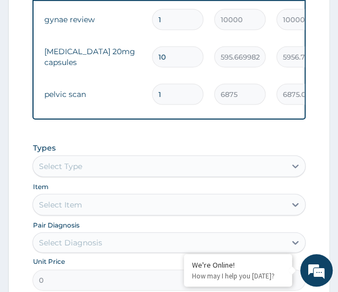
scroll to position [0, 0]
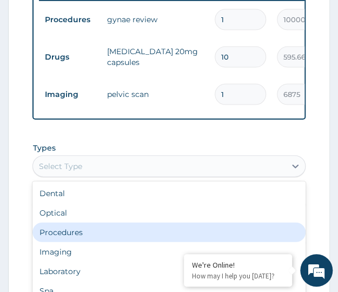
click at [54, 240] on div "Procedures" at bounding box center [168, 231] width 273 height 19
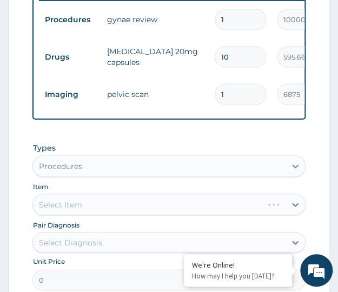
click at [16, 199] on form "Step 2 of 2 PA Code / Prescription Code PA/CCBC1E PA/212B49 PA/E30811 Encounter…" at bounding box center [169, 21] width 322 height 876
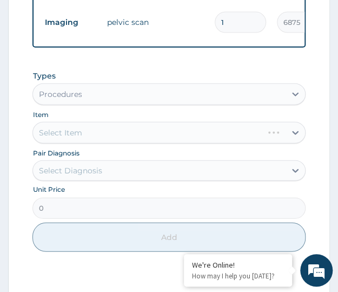
scroll to position [666, 0]
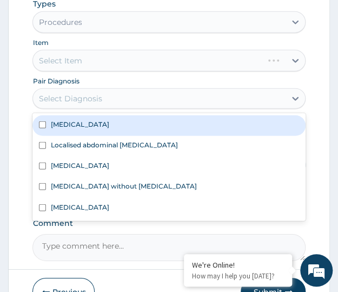
click at [75, 129] on label "[MEDICAL_DATA]" at bounding box center [79, 124] width 58 height 9
checkbox input "true"
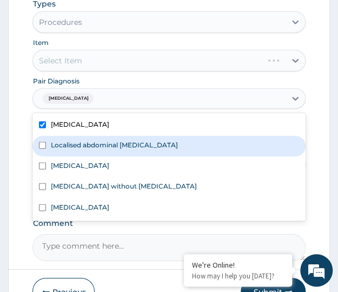
click at [78, 149] on label "Localised abdominal pain, unspecified" at bounding box center [113, 144] width 127 height 9
checkbox input "true"
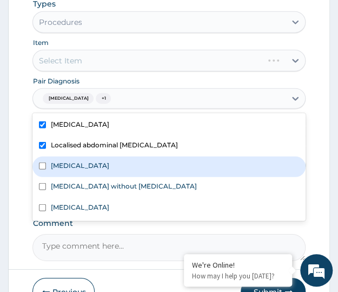
click at [78, 170] on label "Threatened abortion" at bounding box center [79, 165] width 58 height 9
checkbox input "true"
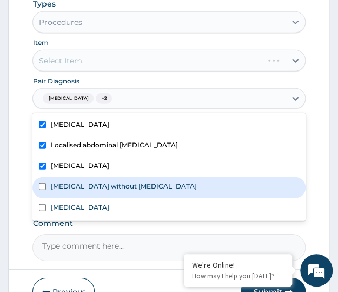
click at [79, 191] on label "Sepsis without septic shock" at bounding box center [123, 185] width 146 height 9
checkbox input "true"
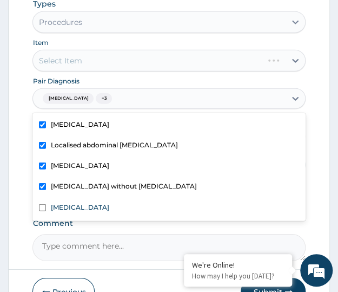
click at [84, 212] on label "Malaria, unspecified" at bounding box center [79, 206] width 58 height 9
checkbox input "true"
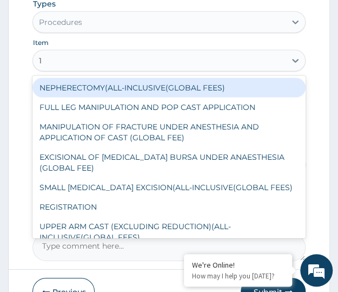
type input "1s"
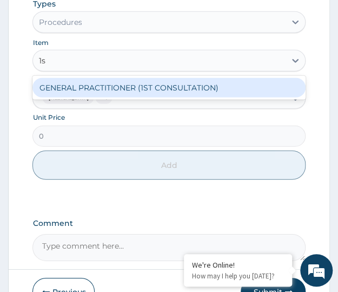
click at [84, 95] on div "GENERAL PRACTITIONER (1ST CONSULTATION)" at bounding box center [168, 87] width 273 height 19
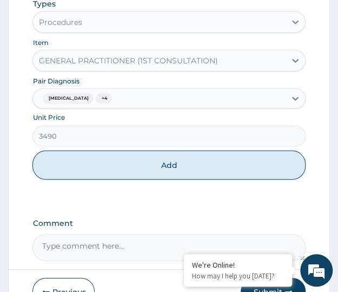
click at [160, 173] on button "Add" at bounding box center [168, 164] width 273 height 29
type input "0"
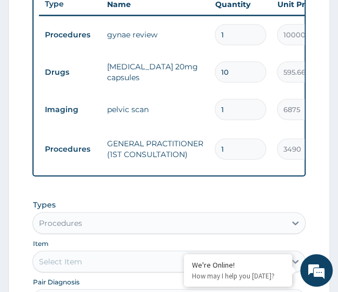
scroll to position [579, 0]
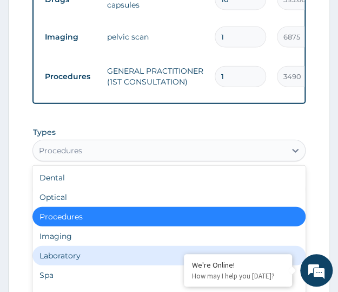
click at [61, 258] on div "Laboratory" at bounding box center [168, 255] width 273 height 19
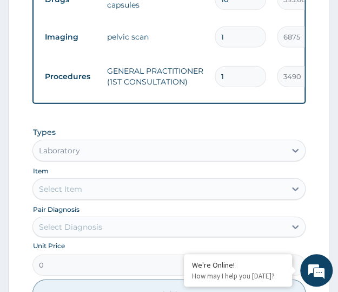
scroll to position [724, 0]
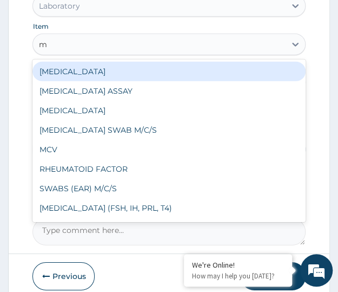
type input "mp"
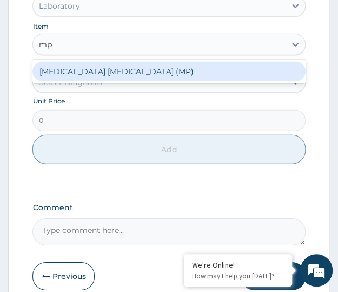
click at [74, 71] on div "MALARIA PARASITE (MP)" at bounding box center [168, 71] width 273 height 19
type input "2740"
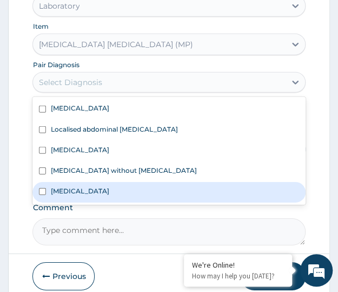
click at [67, 193] on label "Malaria, unspecified" at bounding box center [79, 190] width 58 height 9
checkbox input "true"
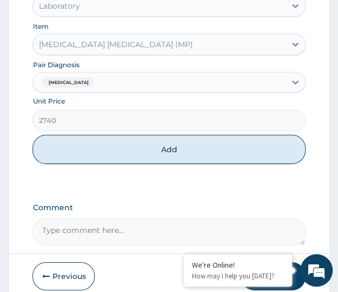
click at [131, 164] on button "Add" at bounding box center [168, 149] width 273 height 29
type input "0"
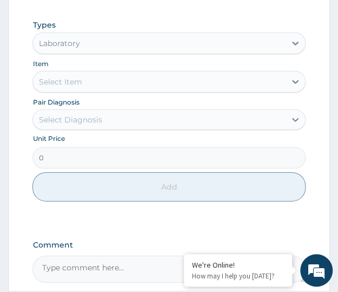
scroll to position [545, 0]
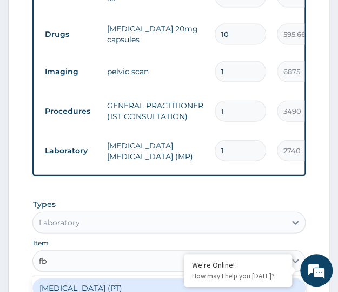
type input "fbc"
click at [76, 288] on div "FBC" at bounding box center [168, 287] width 273 height 19
type input "4700"
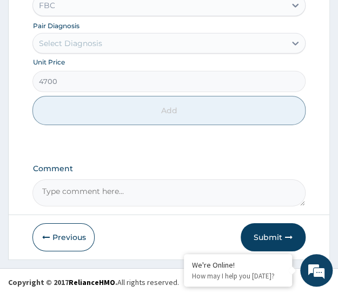
scroll to position [806, 0]
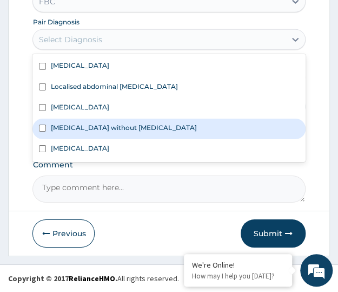
click at [86, 132] on label "Sepsis without septic shock" at bounding box center [123, 127] width 146 height 9
checkbox input "true"
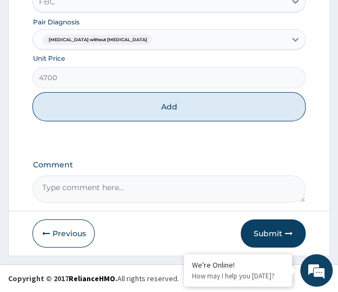
click at [116, 98] on button "Add" at bounding box center [168, 106] width 273 height 29
type input "0"
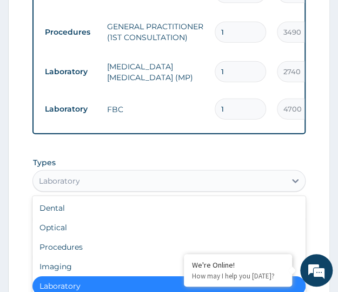
scroll to position [726, 0]
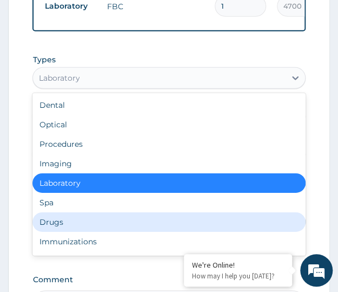
click at [55, 224] on div "Drugs" at bounding box center [168, 221] width 273 height 19
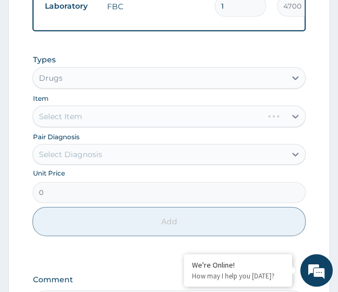
click at [88, 122] on div "Select Item" at bounding box center [168, 117] width 273 height 22
click at [101, 124] on div "Select Item" at bounding box center [168, 117] width 273 height 22
click at [106, 155] on div "Select Diagnosis" at bounding box center [159, 154] width 252 height 17
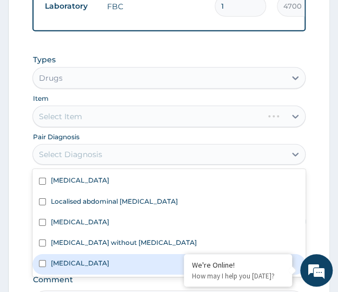
click at [72, 267] on label "Malaria, unspecified" at bounding box center [79, 262] width 58 height 9
checkbox input "true"
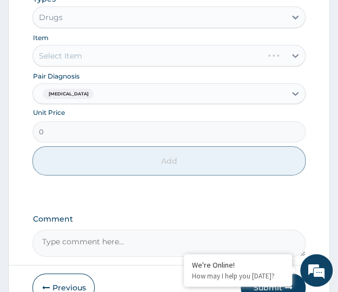
scroll to position [799, 0]
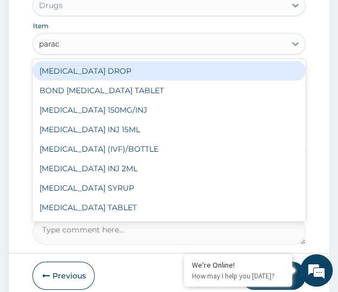
type input "parace"
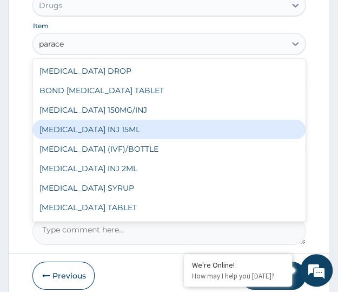
scroll to position [17, 0]
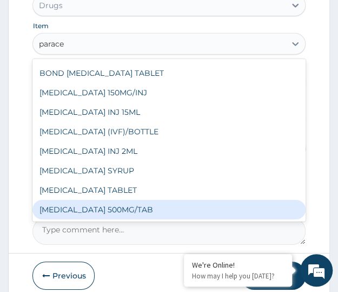
click at [106, 213] on div "PARACETAMOL 500MG/TAB" at bounding box center [168, 209] width 273 height 19
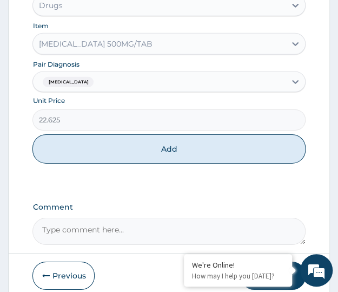
click at [103, 152] on button "Add" at bounding box center [168, 148] width 273 height 29
type input "0"
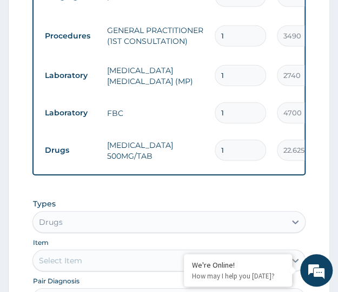
scroll to position [836, 0]
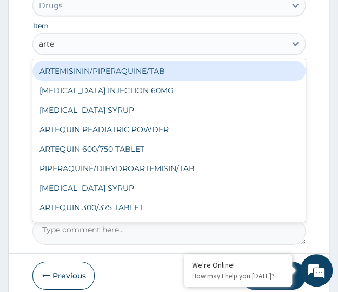
type input "artem"
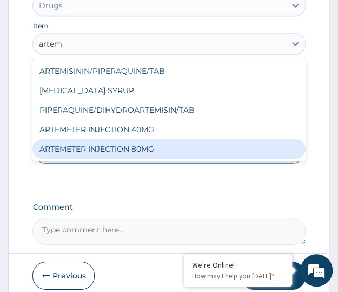
click at [122, 152] on div "ARTEMETER INJECTION 80MG" at bounding box center [168, 148] width 273 height 19
type input "1161.25"
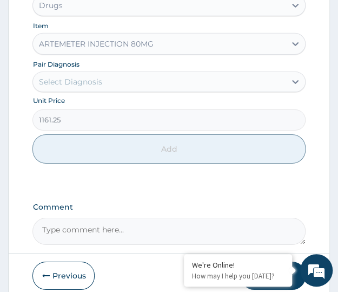
click at [101, 85] on div "Select Diagnosis" at bounding box center [159, 81] width 252 height 17
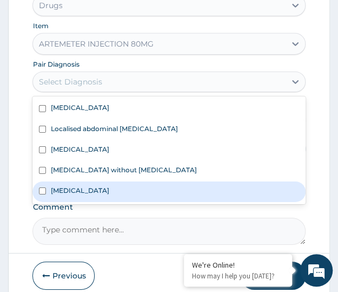
click at [82, 192] on label "Malaria, unspecified" at bounding box center [79, 190] width 58 height 9
checkbox input "true"
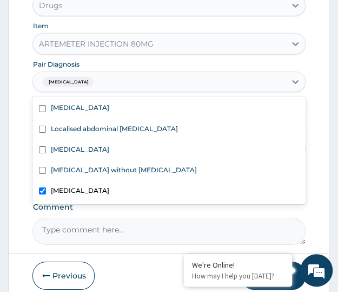
click at [103, 217] on div "Comment" at bounding box center [168, 223] width 273 height 42
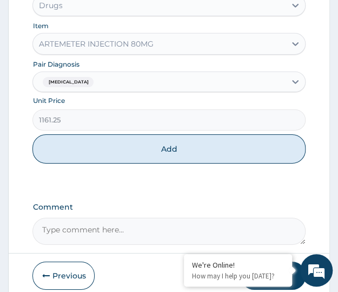
click at [137, 148] on button "Add" at bounding box center [168, 148] width 273 height 29
type input "0"
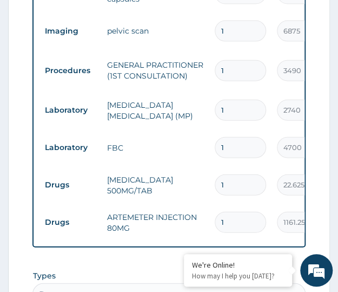
scroll to position [657, 0]
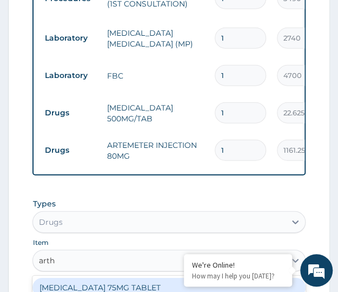
type input "arthe"
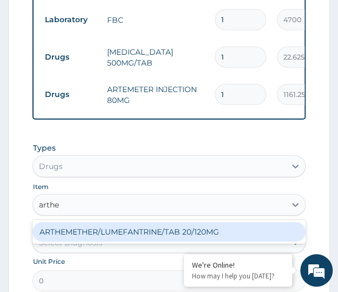
scroll to position [730, 0]
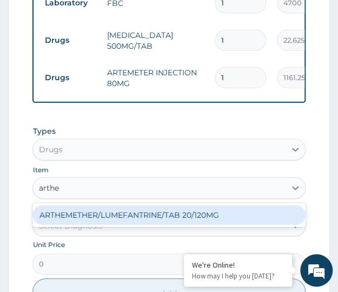
click at [116, 217] on div "ARTHEMETHER/LUMEFANTRINE/TAB 20/120MG" at bounding box center [168, 214] width 273 height 19
type input "130"
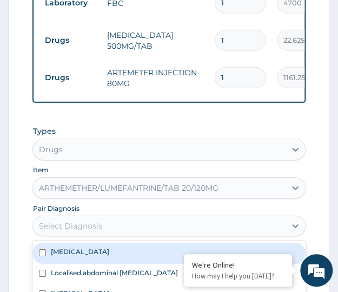
scroll to position [919, 0]
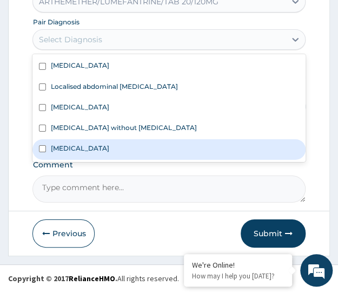
click at [85, 156] on div "Malaria, unspecified" at bounding box center [168, 149] width 273 height 21
checkbox input "true"
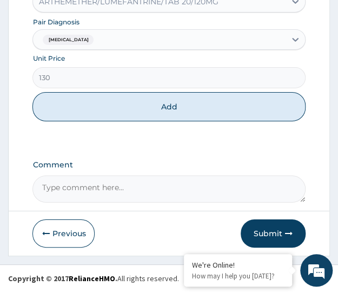
click at [100, 106] on button "Add" at bounding box center [168, 106] width 273 height 29
type input "0"
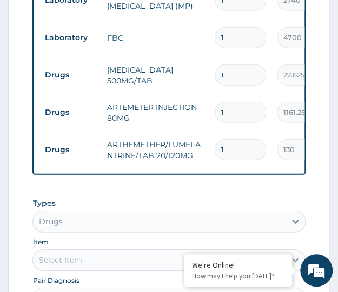
type input "0.00"
type input "2"
type input "260.00"
type input "24"
type input "3120.00"
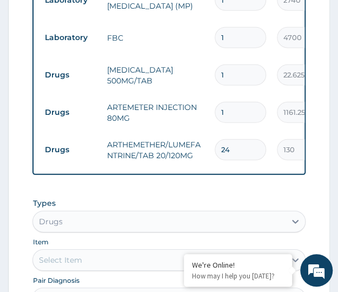
type input "24"
type input "0.00"
type input "2"
type input "2322.50"
type input "2"
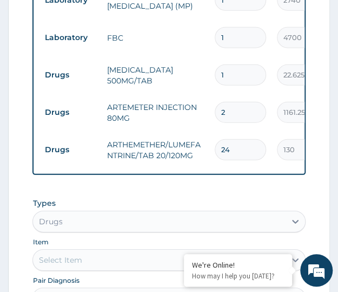
type input "18"
type input "407.25"
type input "18"
click at [215, 94] on tr "Drugs ARTEMETER INJECTION 80MG 2 1161.25 2322.50 Malaria, unspecified Delete" at bounding box center [304, 112] width 530 height 37
click at [213, 94] on tr "Drugs ARTEMETER INJECTION 80MG 2 1161.25 2322.50 Malaria, unspecified Delete" at bounding box center [304, 112] width 530 height 37
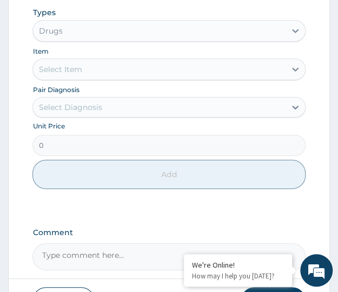
scroll to position [957, 0]
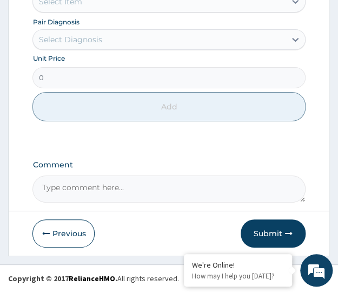
click at [260, 233] on button "Submit" at bounding box center [273, 233] width 65 height 28
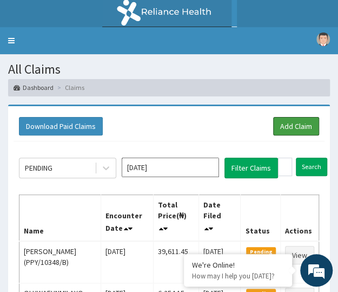
click at [293, 127] on link "Add Claim" at bounding box center [296, 126] width 46 height 18
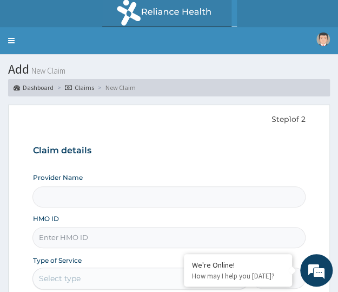
scroll to position [72, 0]
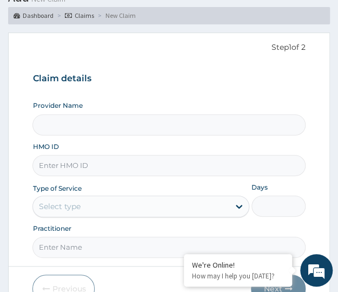
type input "Crystal Specialist Hospital"
paste input "RET/42531/A"
type input "RET/42531/A"
drag, startPoint x: 108, startPoint y: 143, endPoint x: 99, endPoint y: 143, distance: 9.7
click at [108, 143] on div "HMO ID RET/42531/A" at bounding box center [168, 159] width 273 height 34
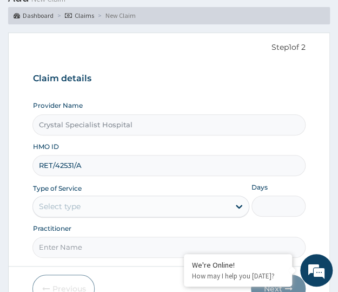
scroll to position [126, 0]
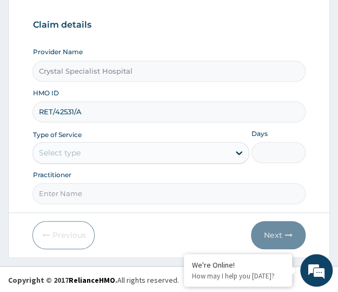
click at [109, 155] on div "Select type" at bounding box center [131, 152] width 196 height 17
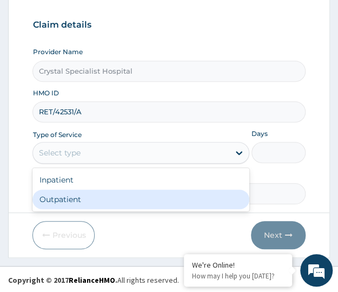
click at [81, 194] on div "Outpatient" at bounding box center [140, 198] width 217 height 19
type input "1"
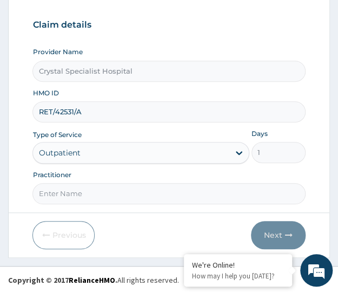
click at [80, 198] on input "Practitioner" at bounding box center [168, 193] width 273 height 21
type input "null"
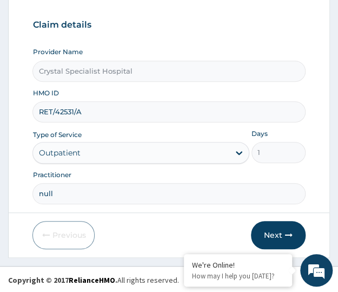
click at [267, 234] on button "Next" at bounding box center [278, 235] width 55 height 28
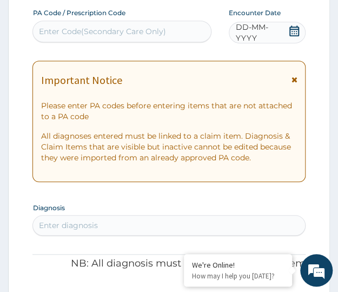
paste input "PA/34E620"
type input "PA/34E620"
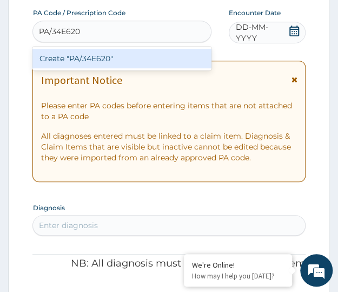
click at [92, 56] on div "Create "PA/34E620"" at bounding box center [121, 58] width 179 height 19
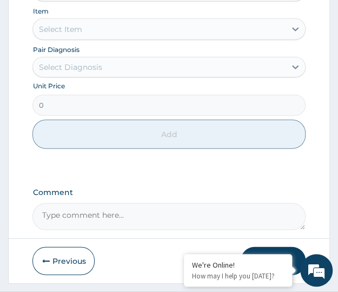
scroll to position [616, 0]
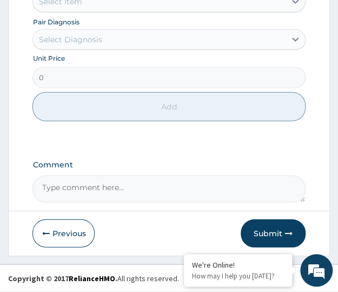
click at [268, 232] on button "Submit" at bounding box center [273, 233] width 65 height 28
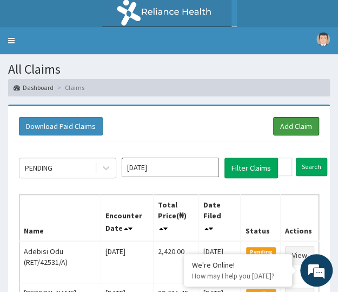
click at [294, 121] on link "Add Claim" at bounding box center [296, 126] width 46 height 18
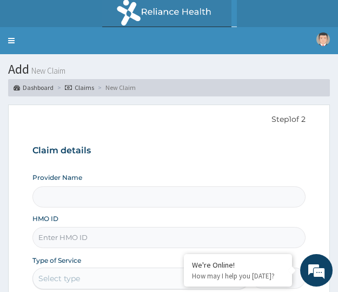
type input "Crystal Specialist Hospital"
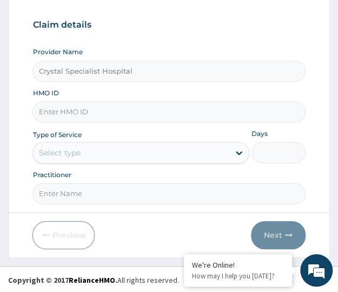
paste input "FMC/10129/B"
type input "FMC/10129/B"
click at [140, 160] on div "Select type" at bounding box center [131, 152] width 196 height 17
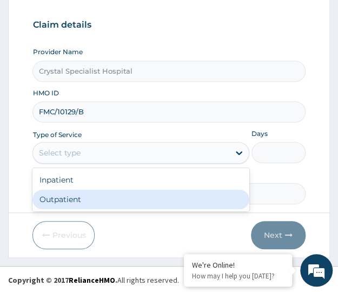
click at [96, 201] on div "Outpatient" at bounding box center [140, 198] width 217 height 19
type input "1"
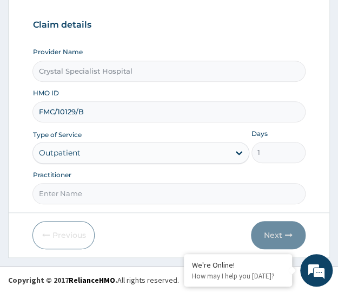
click at [98, 221] on div "Previous Next" at bounding box center [168, 235] width 273 height 28
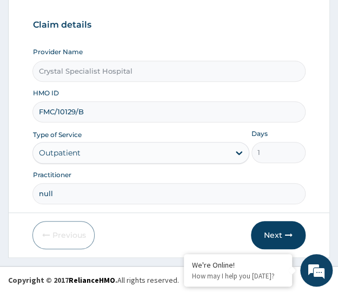
type input "null"
click at [287, 234] on icon "button" at bounding box center [289, 235] width 8 height 8
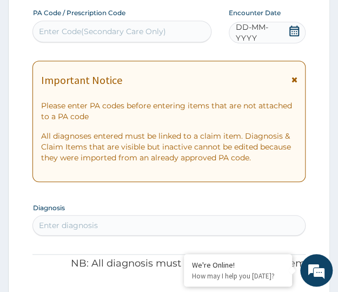
click at [297, 38] on span at bounding box center [294, 32] width 11 height 14
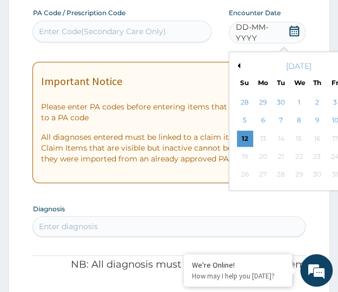
click at [303, 122] on div "8" at bounding box center [299, 121] width 16 height 16
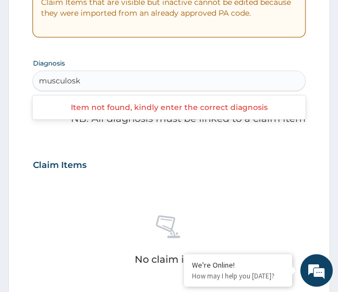
type input "musculos"
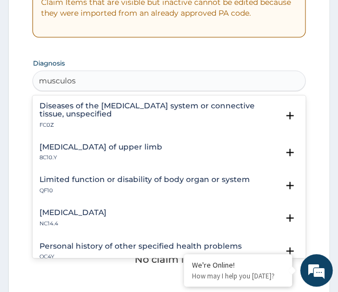
click at [88, 121] on p "FC0Z" at bounding box center [158, 125] width 239 height 8
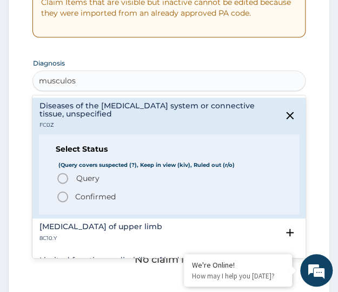
click at [86, 194] on p "Confirmed" at bounding box center [95, 196] width 41 height 11
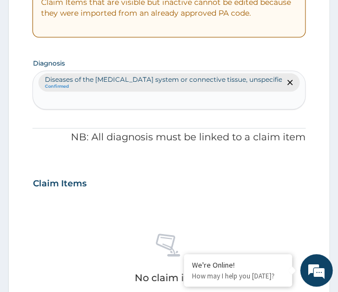
click at [34, 161] on div "PA Code / Prescription Code Enter Code(Secondary Care Only) Encounter Date 08-1…" at bounding box center [168, 236] width 273 height 744
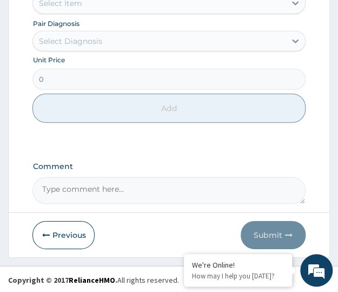
scroll to position [602, 0]
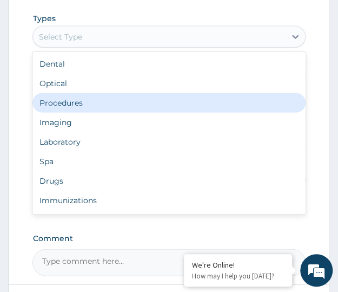
click at [64, 100] on div "Procedures" at bounding box center [168, 102] width 273 height 19
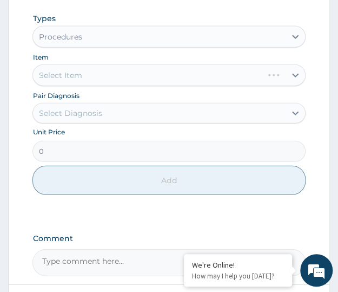
click at [63, 116] on div "Select Diagnosis" at bounding box center [69, 113] width 63 height 11
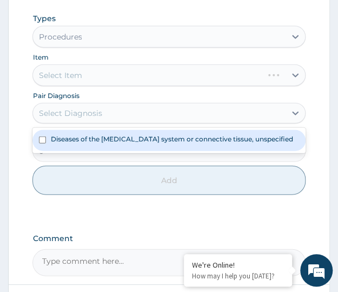
click at [66, 140] on label "Diseases of the musculoskeletal system or connective tissue, unspecified" at bounding box center [171, 138] width 242 height 9
checkbox input "true"
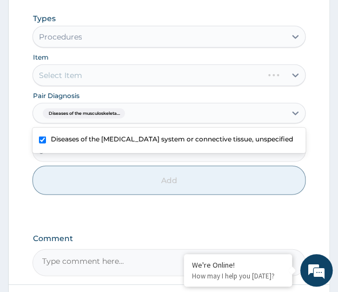
click at [68, 76] on div "Select Item" at bounding box center [168, 75] width 273 height 22
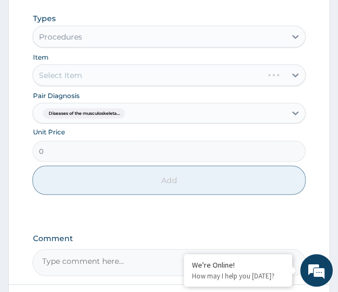
click at [68, 75] on div "Select Item" at bounding box center [168, 75] width 273 height 22
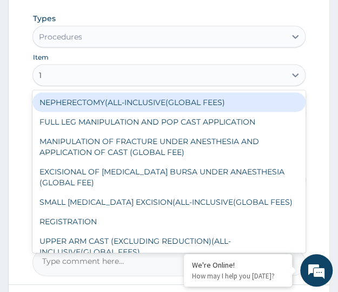
type input "1s"
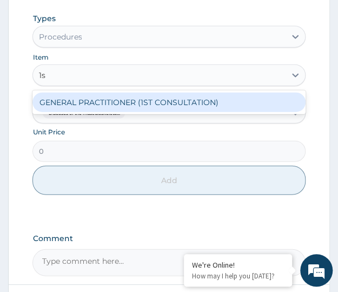
click at [81, 96] on div "GENERAL PRACTITIONER (1ST CONSULTATION)" at bounding box center [168, 102] width 273 height 19
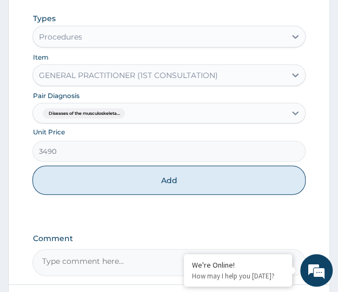
click at [141, 187] on button "Add" at bounding box center [168, 180] width 273 height 29
type input "0"
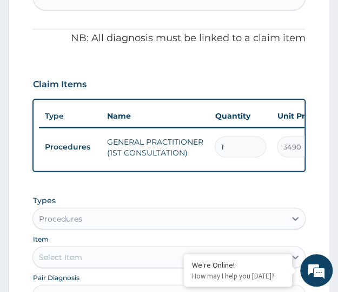
scroll to position [513, 0]
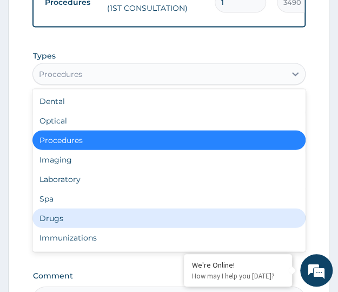
click at [53, 228] on div "Drugs" at bounding box center [168, 217] width 273 height 19
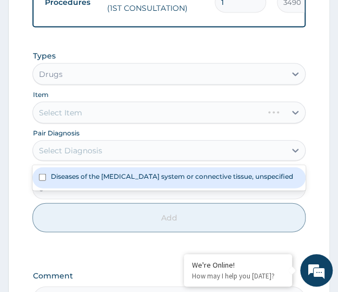
click at [70, 155] on div "Select Diagnosis" at bounding box center [69, 150] width 63 height 11
click at [70, 181] on label "Diseases of the musculoskeletal system or connective tissue, unspecified" at bounding box center [171, 176] width 242 height 9
checkbox input "true"
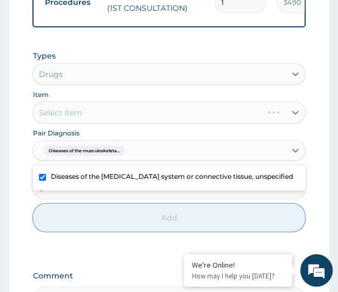
click at [74, 114] on div "Select Item" at bounding box center [168, 113] width 273 height 22
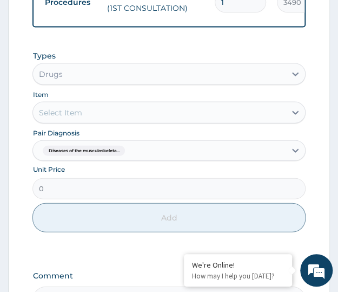
click at [83, 118] on div "Select Item" at bounding box center [159, 112] width 252 height 17
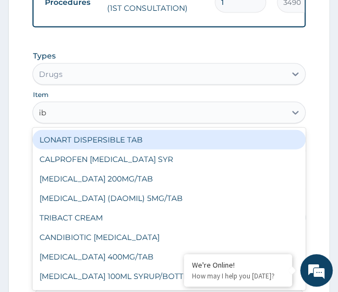
type input "ibu"
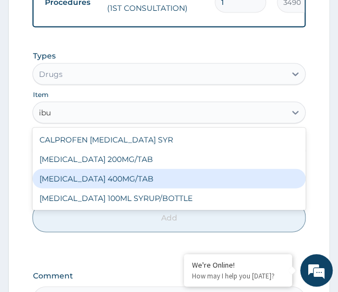
click at [116, 186] on div "IBUPROFEN 400MG/TAB" at bounding box center [168, 178] width 273 height 19
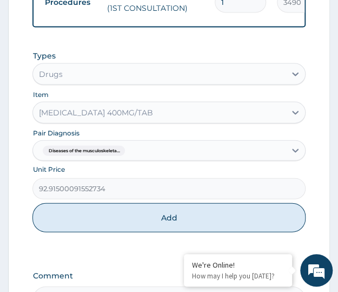
click at [133, 229] on button "Add" at bounding box center [168, 217] width 273 height 29
type input "0"
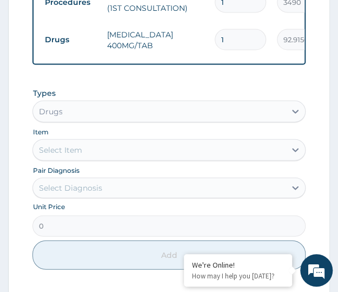
type input "10"
type input "929.15"
type input "10"
click at [214, 90] on div "Types Drugs Item Select Item Pair Diagnosis Select Diagnosis Unit Price 0 Add" at bounding box center [168, 178] width 273 height 193
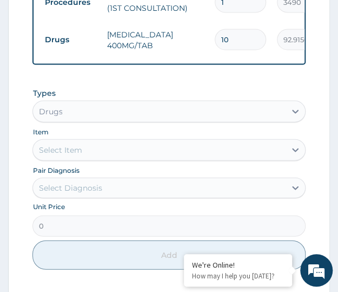
scroll to position [668, 0]
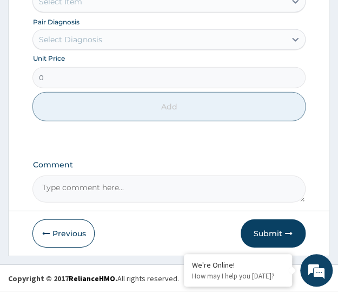
click at [266, 237] on button "Submit" at bounding box center [273, 233] width 65 height 28
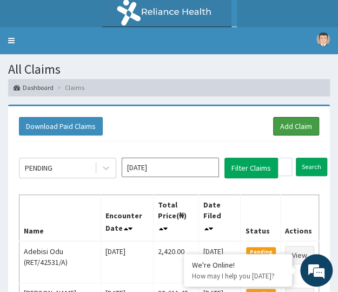
click at [303, 127] on link "Add Claim" at bounding box center [296, 126] width 46 height 18
click at [283, 123] on link "Add Claim" at bounding box center [296, 126] width 46 height 18
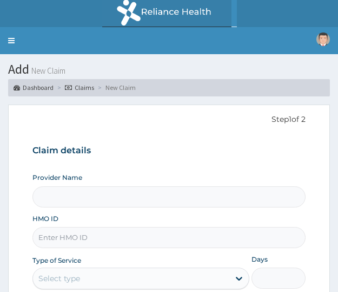
type input "Crystal Specialist Hospital"
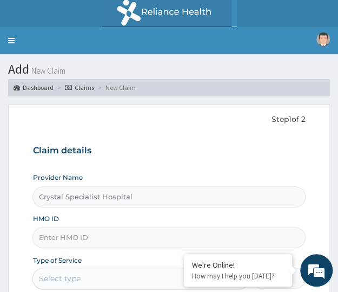
click at [12, 41] on link "Toggle navigation" at bounding box center [11, 40] width 23 height 27
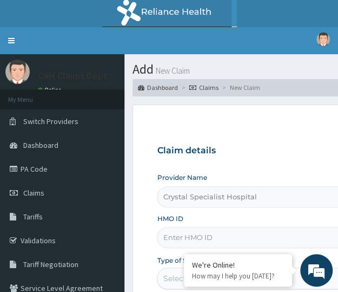
click at [34, 166] on link "PA Code" at bounding box center [62, 169] width 124 height 24
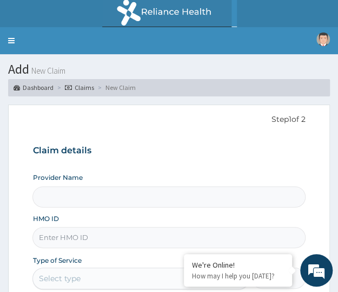
type input "Crystal Specialist Hospital"
paste input "OCV/10007/B"
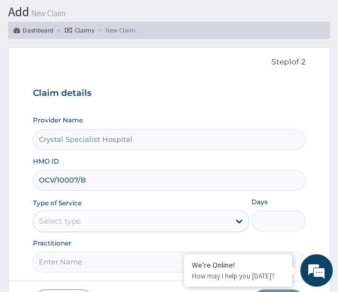
scroll to position [72, 0]
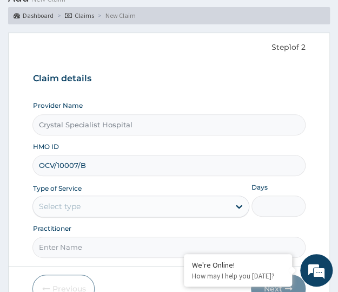
type input "OCV/10007/B"
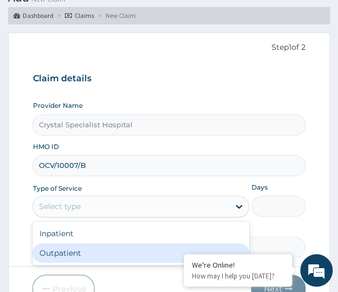
click at [61, 252] on div "Outpatient" at bounding box center [140, 252] width 217 height 19
type input "1"
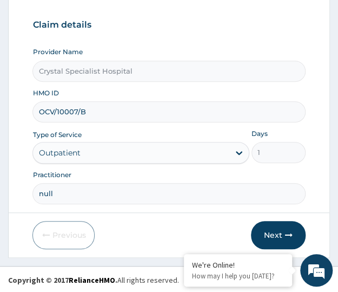
scroll to position [0, 0]
type input "null"
click at [262, 228] on button "Next" at bounding box center [278, 235] width 55 height 28
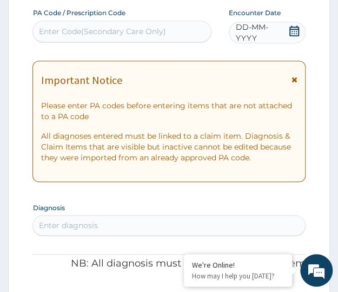
paste input "PA/567CAA"
type input "PA/567CAA"
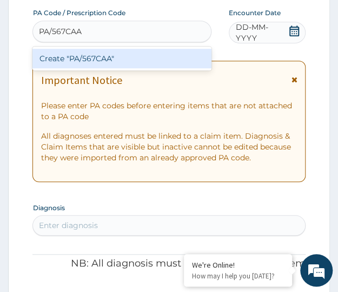
click at [68, 56] on div "Create "PA/567CAA"" at bounding box center [121, 58] width 179 height 19
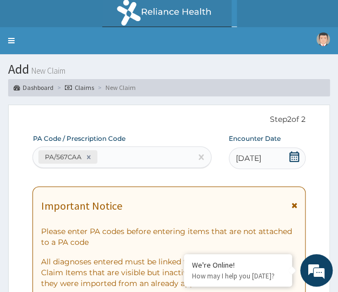
click at [296, 203] on icon at bounding box center [295, 205] width 6 height 8
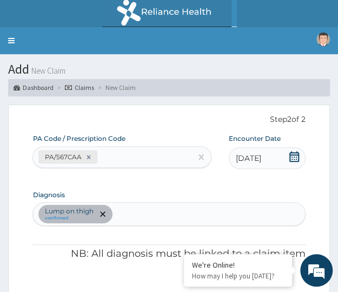
click at [123, 161] on div "PA/567CAA" at bounding box center [112, 157] width 158 height 18
paste input "PA/6648B8"
type input "PA/6648B8"
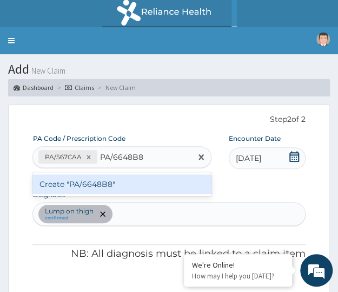
click at [86, 189] on div "Create "PA/6648B8"" at bounding box center [121, 183] width 179 height 19
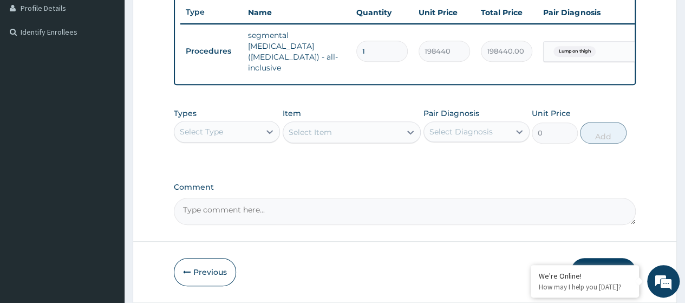
scroll to position [84, 0]
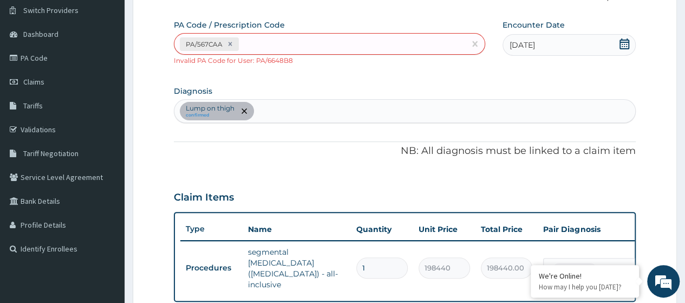
click at [313, 68] on div "PA Code / Prescription Code PA/567CAA Invalid PA Code for User: PA/6648B8 Encou…" at bounding box center [405, 230] width 462 height 422
click at [277, 73] on div "PA Code / Prescription Code option Create "PA/6648B8", selected. Use Up and Dow…" at bounding box center [405, 230] width 462 height 422
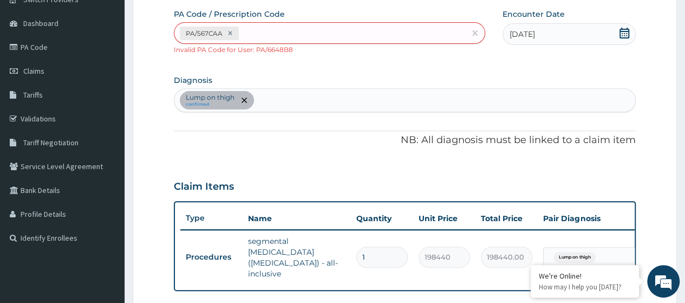
scroll to position [156, 0]
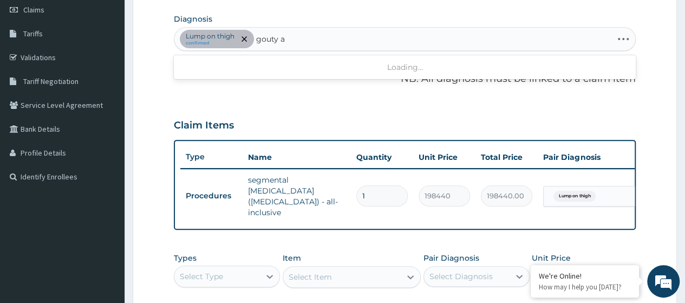
type input "gouty"
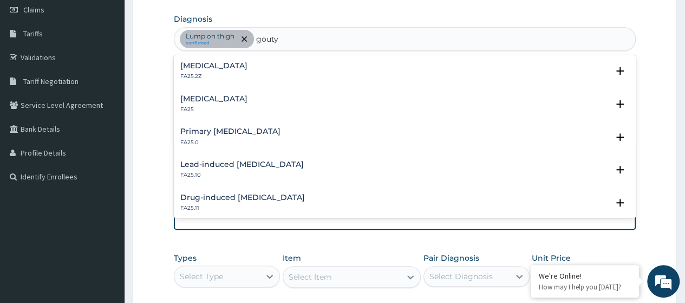
click at [250, 73] on div "Gout, unspecified FA25.2Z" at bounding box center [404, 71] width 449 height 19
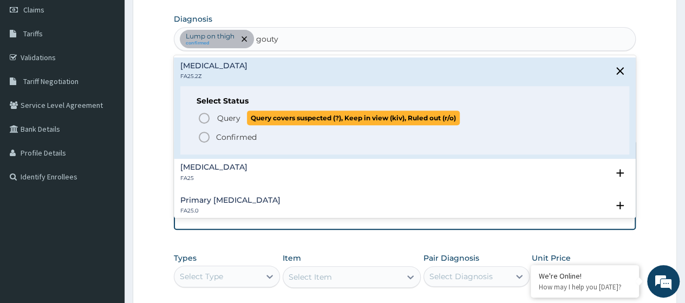
click at [237, 115] on span "Query" at bounding box center [228, 118] width 23 height 11
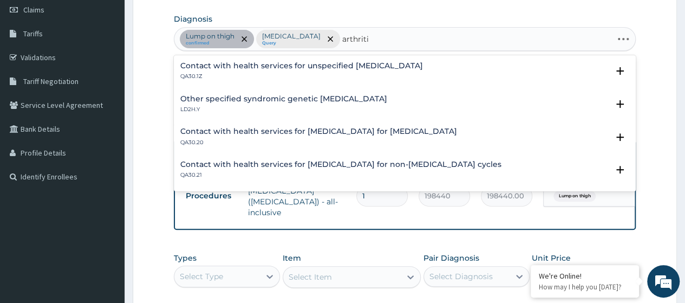
type input "arthritis"
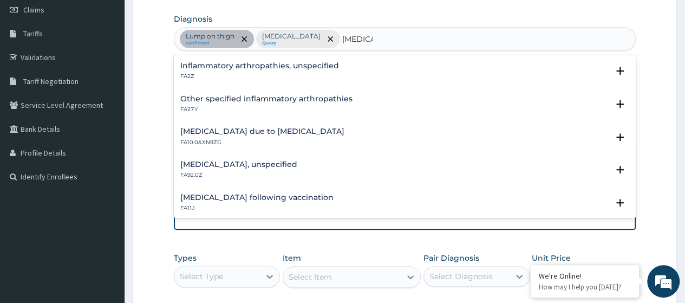
click at [265, 76] on p "FA2Z" at bounding box center [259, 77] width 159 height 8
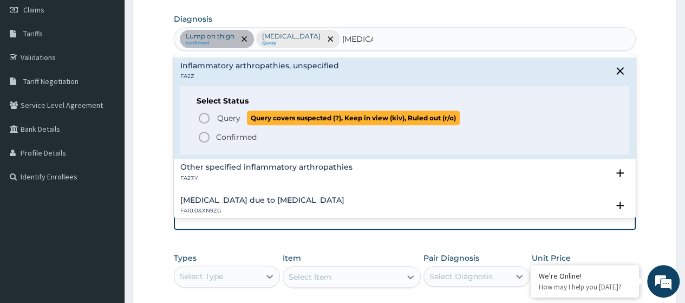
click at [225, 118] on span "Query" at bounding box center [228, 118] width 23 height 11
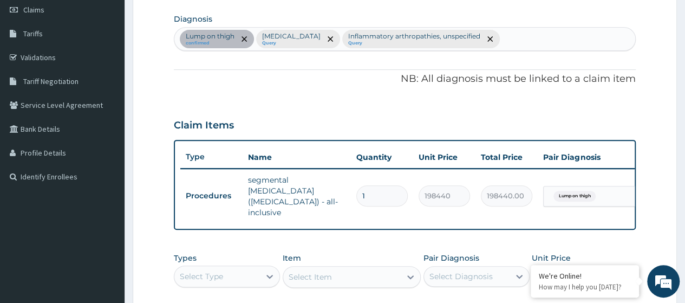
click at [178, 106] on div "PA Code / Prescription Code PA/567CAA Invalid PA Code for User: PA/6648B8 Encou…" at bounding box center [405, 158] width 462 height 422
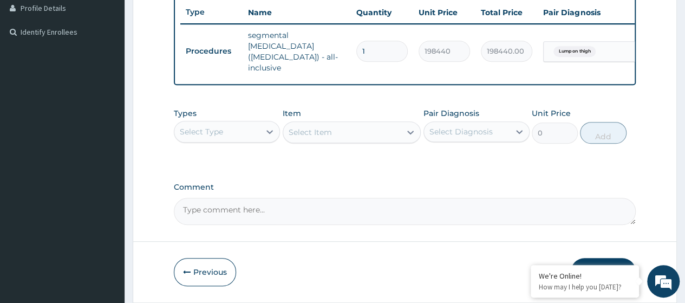
click at [234, 124] on div "Select Type" at bounding box center [217, 131] width 86 height 17
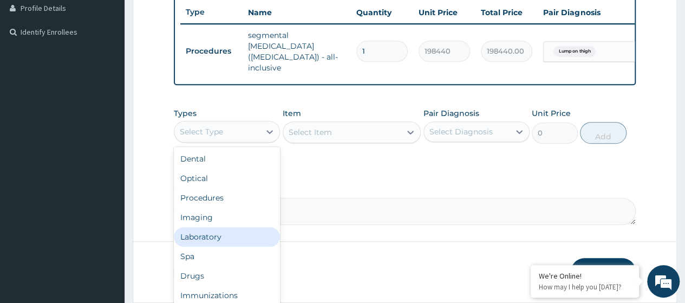
click at [200, 232] on div "Laboratory" at bounding box center [227, 236] width 106 height 19
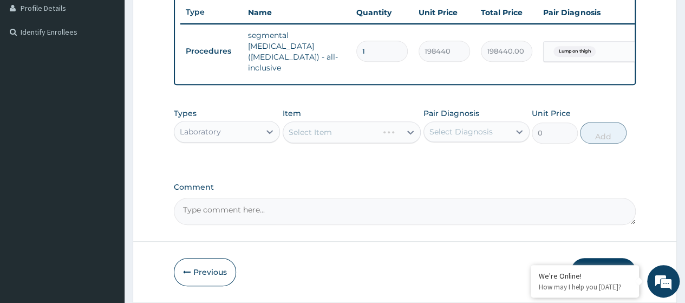
drag, startPoint x: 378, startPoint y: 160, endPoint x: 431, endPoint y: 149, distance: 54.1
click at [338, 160] on div "Types option Laboratory, selected. Select is focused ,type to refine list, pres…" at bounding box center [405, 133] width 462 height 63
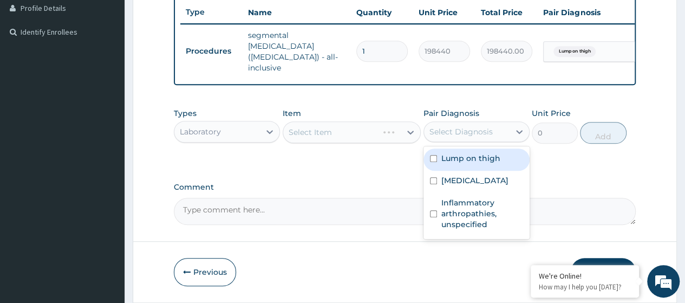
click at [338, 164] on div "PA Code / Prescription Code PA/567CAA Invalid PA Code for User: PA/6648B8 Encou…" at bounding box center [405, 14] width 462 height 422
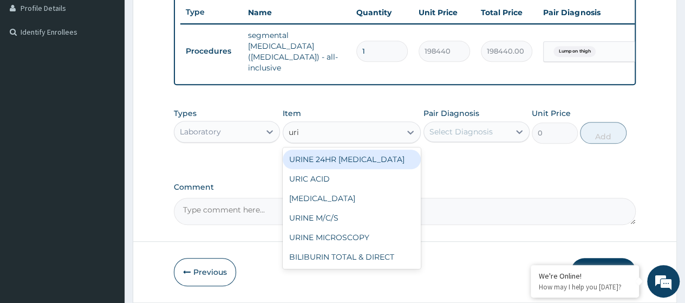
type input "uric"
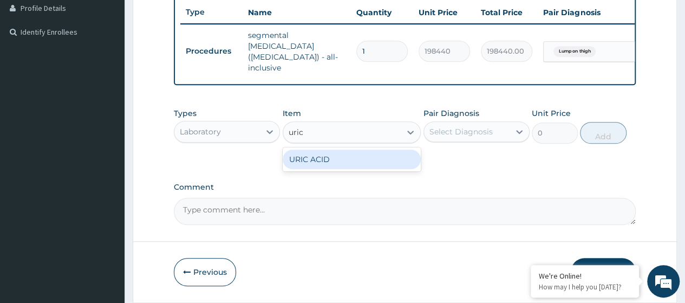
click at [333, 156] on div "URIC ACID" at bounding box center [352, 158] width 139 height 19
type input "5250"
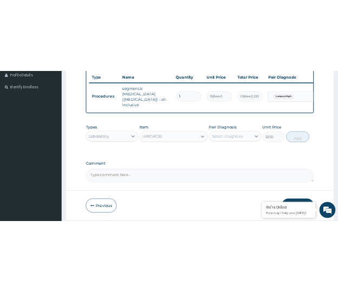
scroll to position [332, 0]
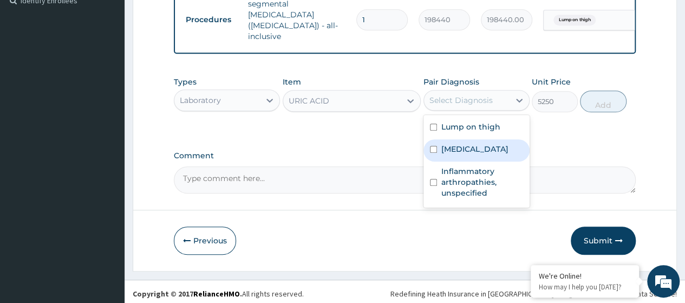
click at [338, 148] on label "Gout, unspecified" at bounding box center [474, 148] width 67 height 11
checkbox input "true"
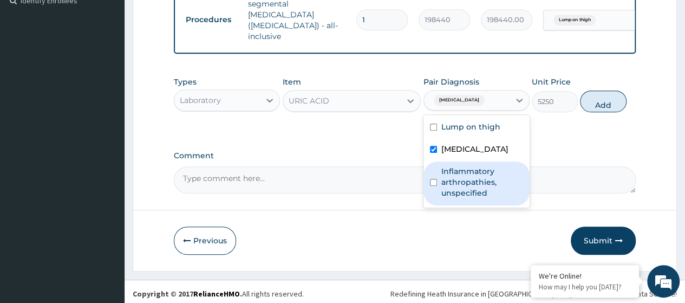
click at [338, 178] on div "Inflammatory arthropathies, unspecified" at bounding box center [476, 183] width 106 height 44
checkbox input "true"
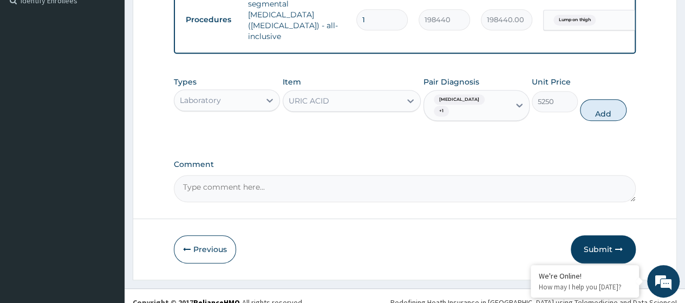
click at [338, 107] on button "Add" at bounding box center [603, 110] width 46 height 22
type input "0"
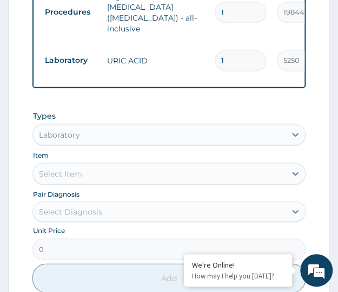
scroll to position [404, 0]
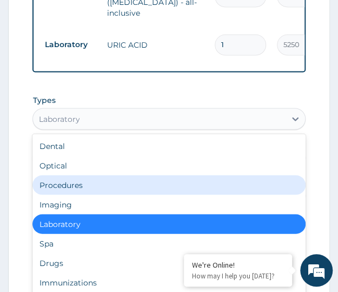
click at [63, 178] on div "Procedures" at bounding box center [168, 184] width 273 height 19
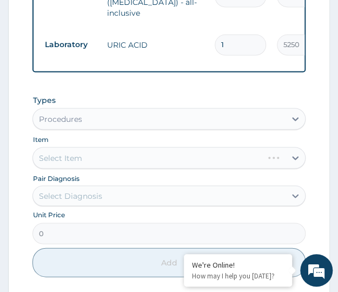
click at [56, 152] on div "Select Item" at bounding box center [168, 158] width 273 height 22
click at [51, 190] on div "Select Diagnosis" at bounding box center [69, 195] width 63 height 11
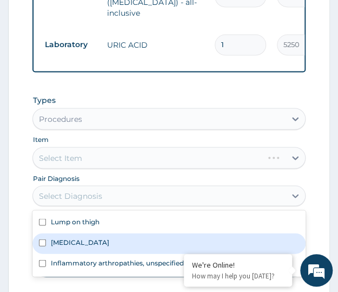
click at [62, 237] on label "Gout, unspecified" at bounding box center [79, 241] width 58 height 9
checkbox input "true"
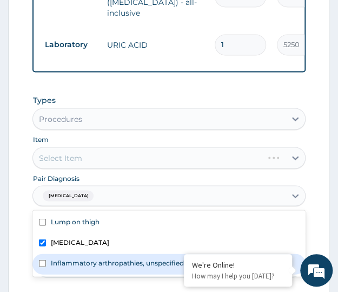
click at [62, 258] on label "Inflammatory arthropathies, unspecified" at bounding box center [116, 262] width 133 height 9
checkbox input "true"
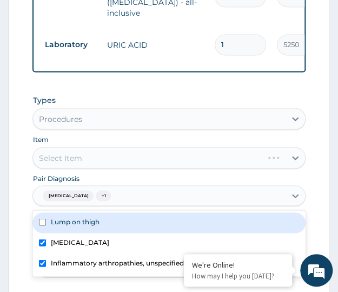
click at [58, 218] on label "Lump on thigh" at bounding box center [74, 221] width 49 height 9
checkbox input "true"
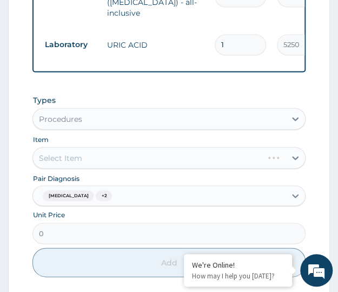
click at [23, 186] on form "Step 2 of 2 PA Code / Prescription Code PA/567CAA Invalid PA Code for User: PA/…" at bounding box center [169, 56] width 322 height 711
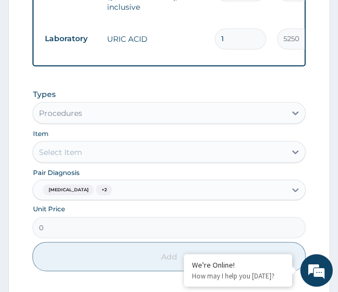
scroll to position [476, 0]
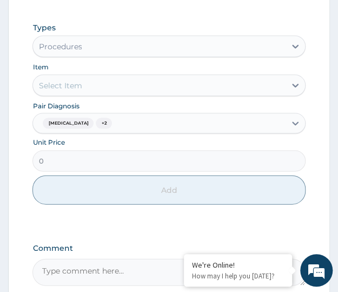
click at [71, 81] on div "Select Item" at bounding box center [59, 85] width 43 height 11
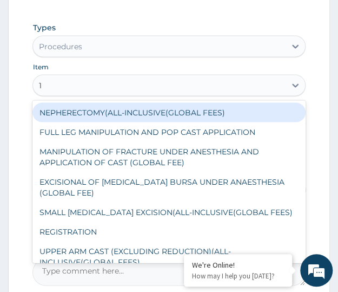
type input "1s"
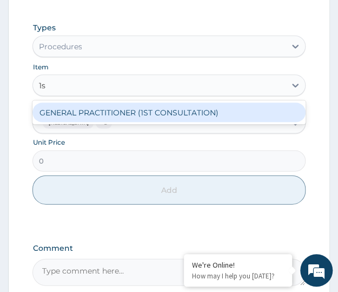
click at [72, 104] on div "GENERAL PRACTITIONER (1ST CONSULTATION)" at bounding box center [168, 111] width 273 height 19
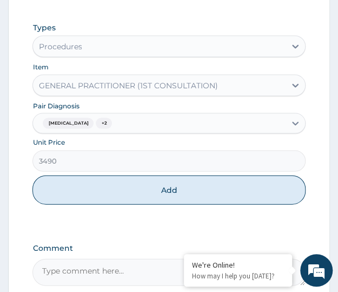
click at [167, 183] on button "Add" at bounding box center [168, 189] width 273 height 29
type input "0"
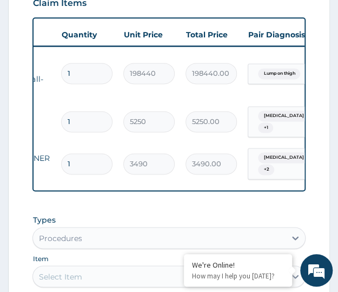
scroll to position [0, 0]
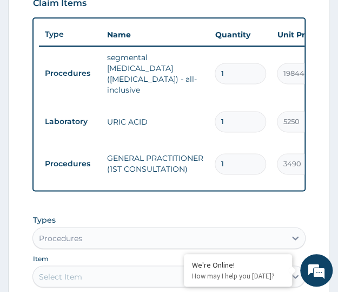
click at [15, 132] on form "Step 2 of 2 PA Code / Prescription Code PA/567CAA Invalid PA Code for User: PA/…" at bounding box center [169, 154] width 322 height 753
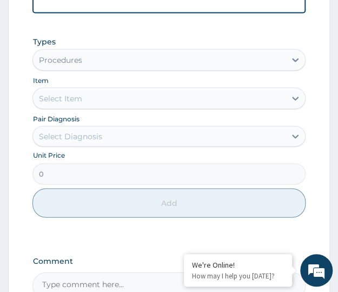
scroll to position [593, 0]
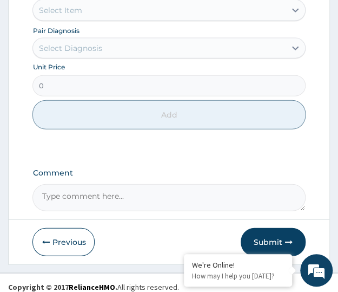
click at [264, 229] on button "Submit" at bounding box center [273, 242] width 65 height 28
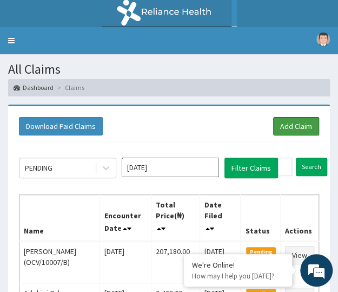
click at [281, 124] on link "Add Claim" at bounding box center [296, 126] width 46 height 18
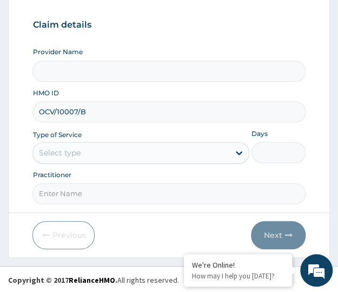
type input "OCV/10007/B"
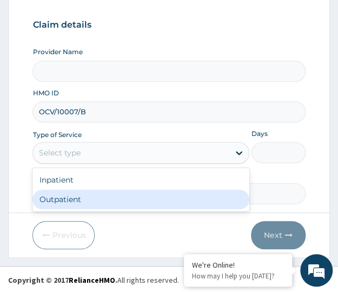
click at [83, 198] on div "Outpatient" at bounding box center [140, 198] width 217 height 19
type input "1"
type input "Crystal Specialist Hospital"
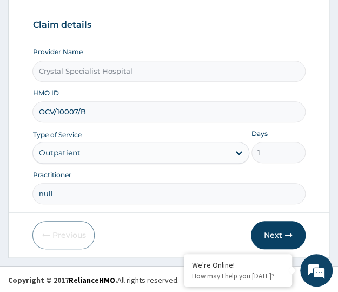
type input "null"
click at [273, 235] on button "Next" at bounding box center [278, 235] width 55 height 28
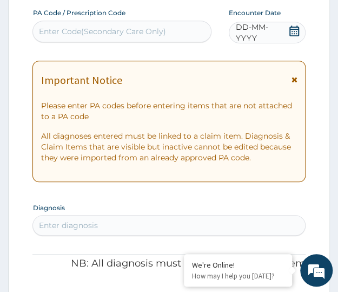
paste input "PA/0E2B19"
type input "PA/0E2B19"
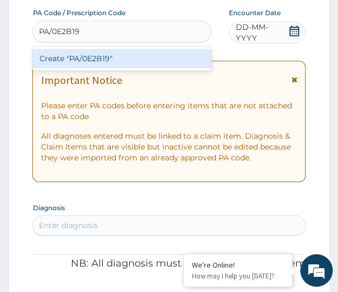
click at [72, 58] on div "Create "PA/0E2B19"" at bounding box center [121, 58] width 179 height 19
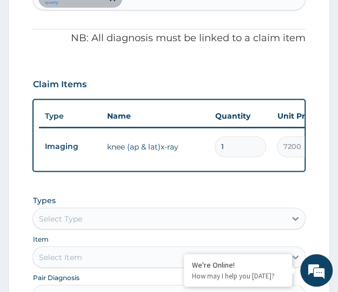
scroll to position [498, 0]
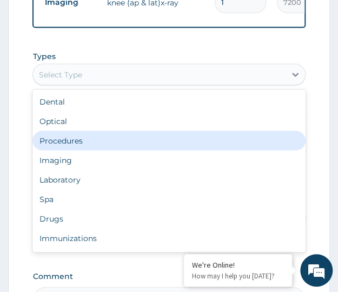
click at [68, 150] on div "Procedures" at bounding box center [168, 139] width 273 height 19
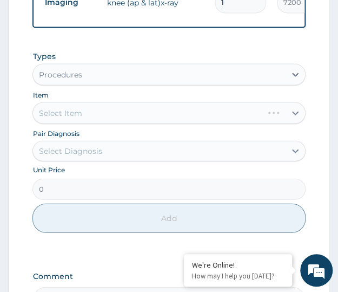
click at [83, 123] on div "Select Item" at bounding box center [168, 113] width 273 height 22
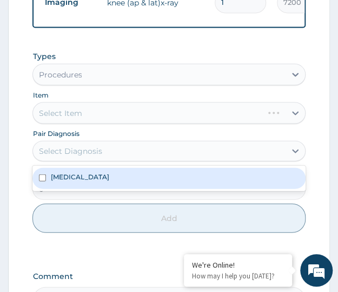
click at [86, 180] on div "[MEDICAL_DATA]" at bounding box center [168, 177] width 273 height 21
checkbox input "true"
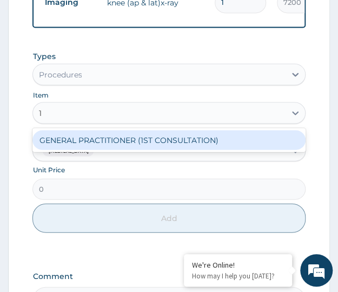
type input "1s"
click at [76, 148] on div "GENERAL PRACTITIONER (1ST CONSULTATION)" at bounding box center [168, 139] width 273 height 19
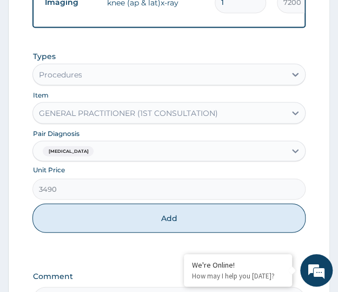
click at [160, 222] on button "Add" at bounding box center [168, 217] width 273 height 29
type input "0"
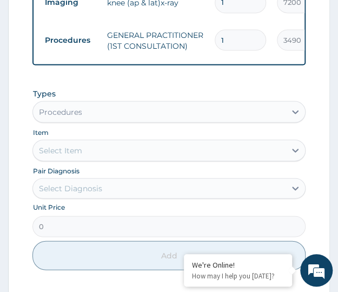
click at [89, 133] on div "Types Procedures Item Select Item Pair Diagnosis Select Diagnosis Unit Price 0 …" at bounding box center [168, 178] width 273 height 193
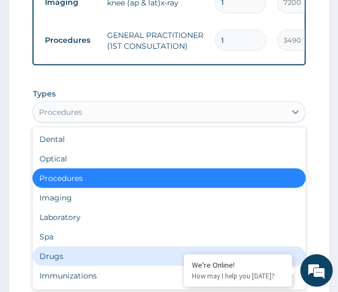
click at [64, 261] on div "Drugs" at bounding box center [168, 255] width 273 height 19
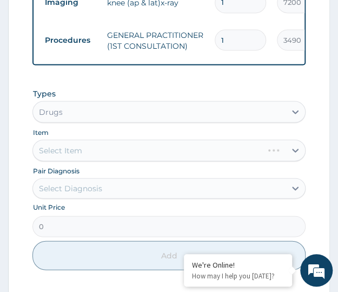
click at [22, 186] on form "Step 2 of 2 PA Code / Prescription Code PA/0E2B19 Encounter Date 06-10-2025 Imp…" at bounding box center [169, 5] width 322 height 798
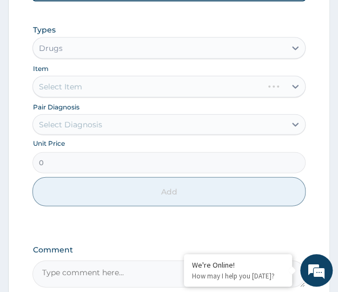
scroll to position [570, 0]
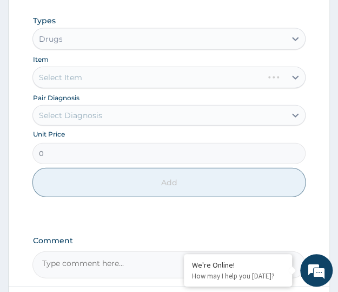
click at [101, 121] on div "Select Diagnosis" at bounding box center [159, 115] width 252 height 17
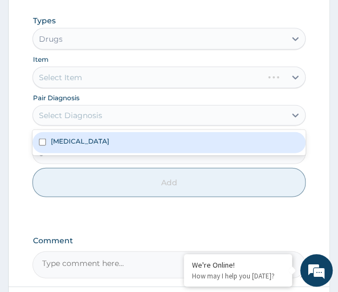
click at [88, 147] on div "Arthritis" at bounding box center [168, 142] width 273 height 21
checkbox input "true"
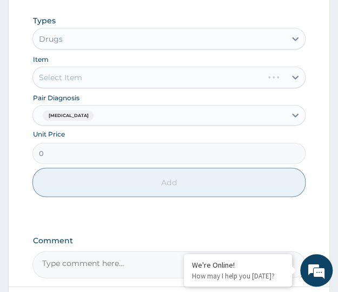
click at [48, 88] on div "Select Item" at bounding box center [168, 78] width 273 height 22
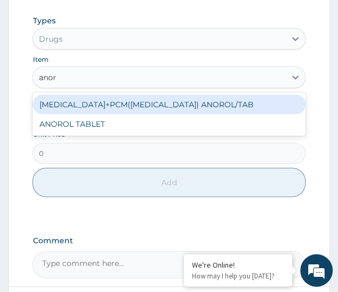
type input "anoro"
click at [109, 112] on div "ORPHENADRINE+PCM(MARGESIC) ANOROL/TAB" at bounding box center [168, 104] width 273 height 19
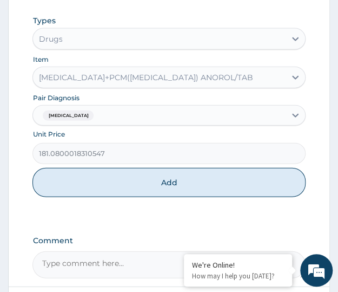
click at [172, 187] on button "Add" at bounding box center [168, 182] width 273 height 29
type input "0"
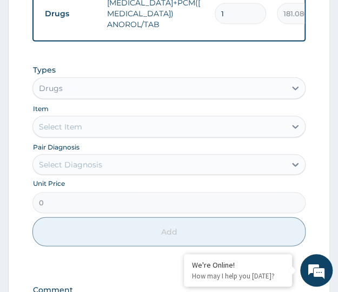
click at [234, 9] on input "1" at bounding box center [240, 13] width 51 height 21
type input "0.00"
type input "2"
type input "362.16"
type input "20"
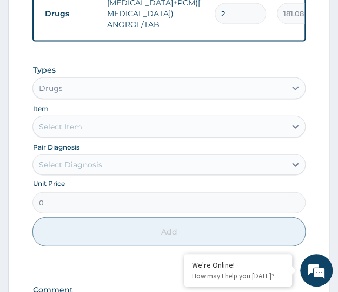
type input "3621.60"
type input "20"
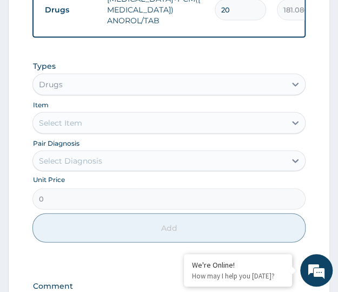
scroll to position [691, 0]
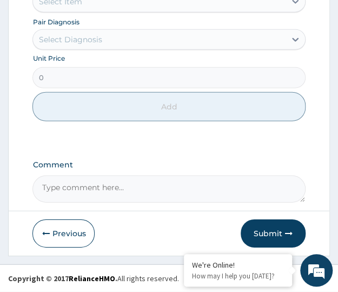
click at [272, 235] on button "Submit" at bounding box center [273, 233] width 65 height 28
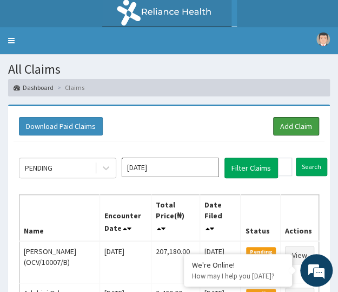
click at [296, 125] on link "Add Claim" at bounding box center [296, 126] width 46 height 18
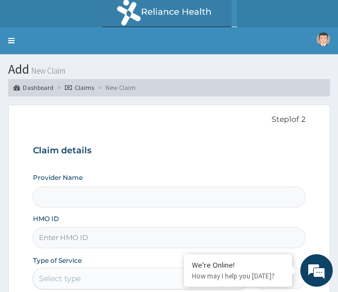
type input "Crystal Specialist Hospital"
click at [62, 240] on input "HMO ID" at bounding box center [168, 237] width 273 height 21
paste input "KAN/10003/B"
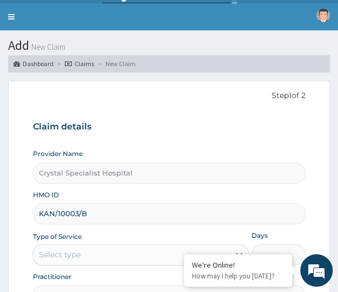
scroll to position [72, 0]
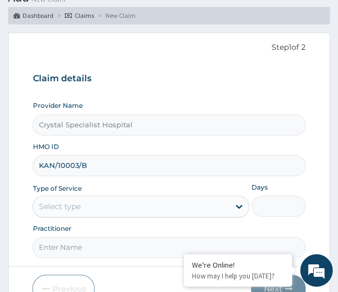
type input "KAN/10003/B"
click at [66, 215] on div "Select type" at bounding box center [140, 206] width 217 height 22
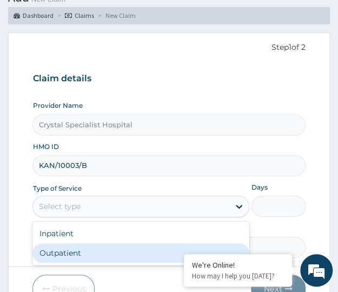
click at [65, 255] on div "Outpatient" at bounding box center [140, 252] width 217 height 19
type input "1"
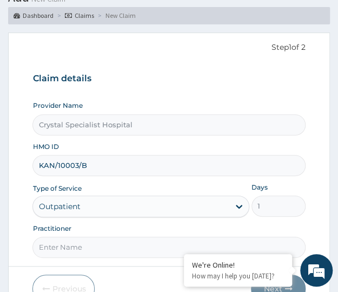
scroll to position [0, 0]
type input "null"
click at [140, 224] on div "Practitioner null" at bounding box center [168, 241] width 273 height 34
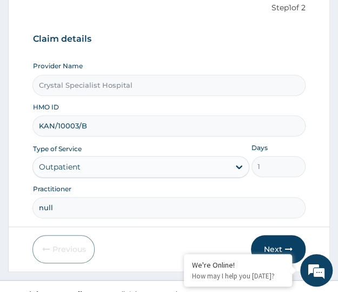
scroll to position [126, 0]
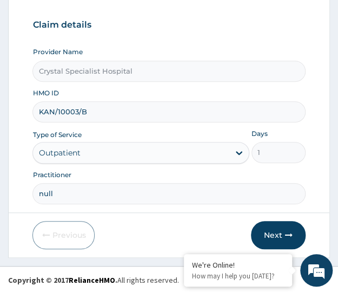
click at [276, 233] on button "Next" at bounding box center [278, 235] width 55 height 28
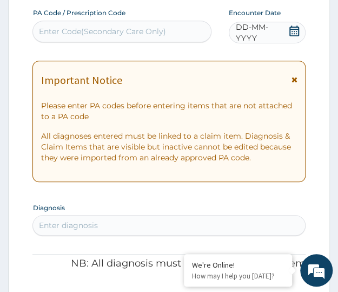
click at [297, 35] on icon at bounding box center [295, 30] width 10 height 11
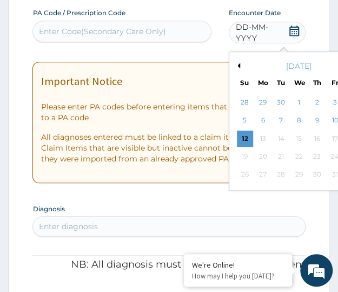
click at [291, 25] on icon at bounding box center [295, 30] width 10 height 11
click at [261, 121] on div "6" at bounding box center [263, 121] width 16 height 16
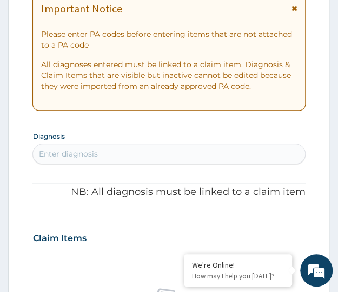
scroll to position [198, 0]
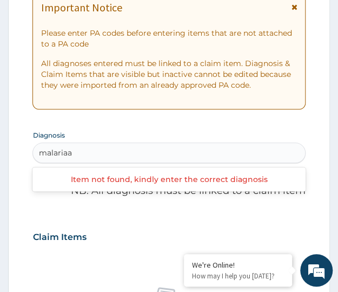
type input "malaria"
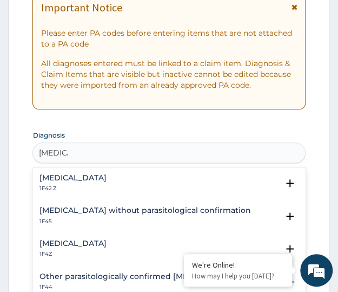
click at [82, 243] on h4 "Malaria, unspecified" at bounding box center [72, 243] width 67 height 8
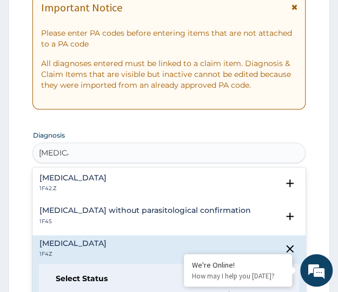
scroll to position [270, 0]
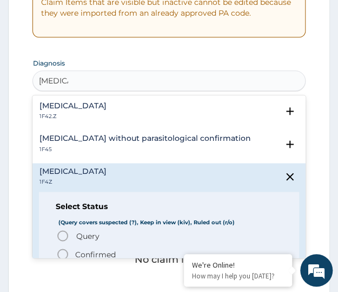
click at [92, 250] on p "Confirmed" at bounding box center [95, 253] width 41 height 11
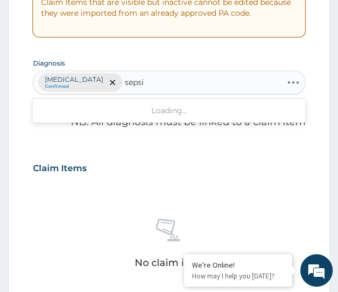
type input "sepsis"
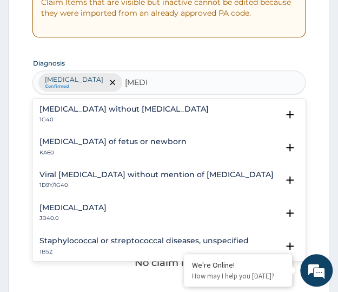
click at [77, 116] on p "1G40" at bounding box center [123, 120] width 169 height 8
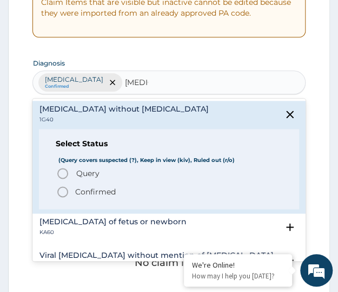
click at [84, 171] on span "Query" at bounding box center [87, 173] width 23 height 11
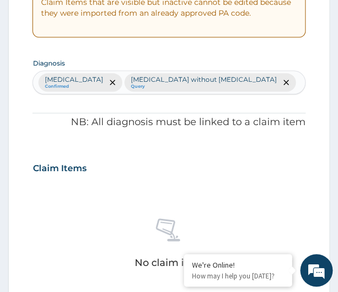
click at [31, 146] on form "Step 2 of 2 PA Code / Prescription Code Enter Code(Secondary Care Only) Encount…" at bounding box center [169, 240] width 322 height 812
click at [264, 83] on div "Malaria, unspecified Confirmed Sepsis without septic shock Query" at bounding box center [169, 82] width 272 height 23
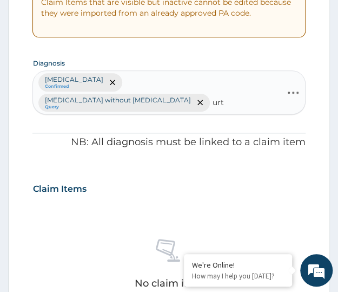
type input "urti"
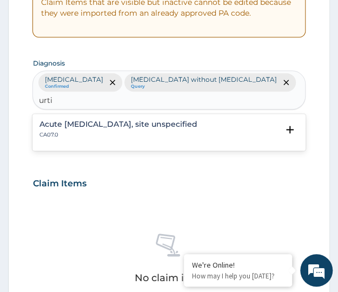
click at [127, 120] on h4 "Acute upper respiratory infection, site unspecified" at bounding box center [118, 124] width 158 height 8
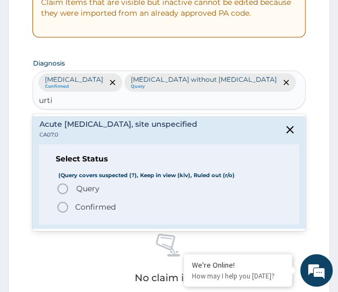
click at [69, 200] on span "Confirmed" at bounding box center [169, 206] width 226 height 13
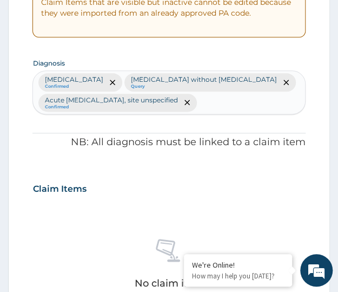
click at [38, 150] on div "PA Code / Prescription Code Enter Code(Secondary Care Only) Encounter Date 06-1…" at bounding box center [168, 238] width 273 height 749
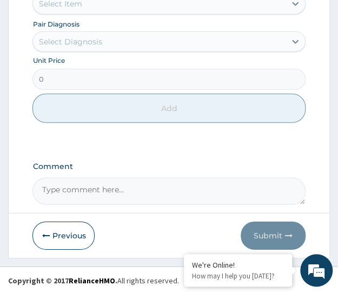
scroll to position [607, 0]
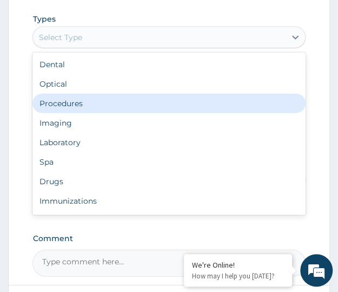
click at [64, 104] on div "Procedures" at bounding box center [168, 103] width 273 height 19
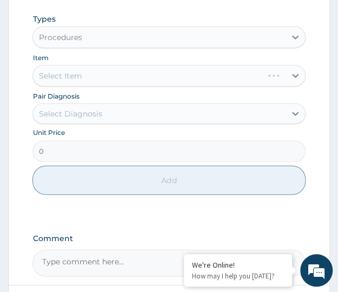
click at [88, 112] on div "Select Diagnosis" at bounding box center [69, 113] width 63 height 11
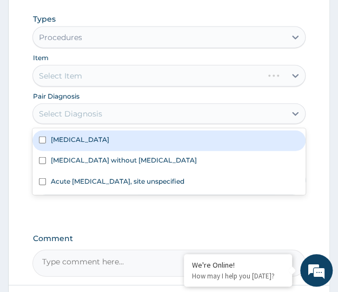
click at [84, 132] on div "Malaria, unspecified" at bounding box center [168, 140] width 273 height 21
checkbox input "true"
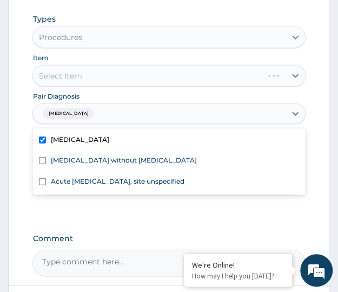
click at [84, 155] on label "Sepsis without septic shock" at bounding box center [123, 159] width 146 height 9
checkbox input "true"
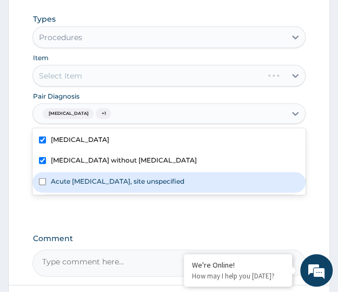
click at [78, 180] on label "Acute upper respiratory infection, site unspecified" at bounding box center [117, 180] width 134 height 9
checkbox input "true"
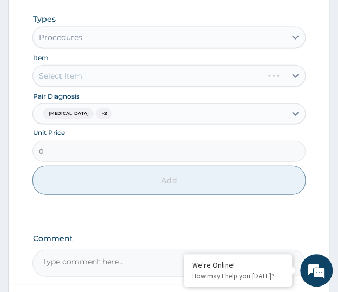
click at [60, 78] on div "Select Item" at bounding box center [168, 76] width 273 height 22
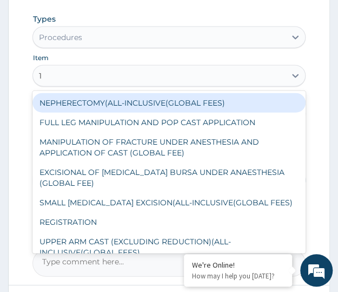
type input "1s"
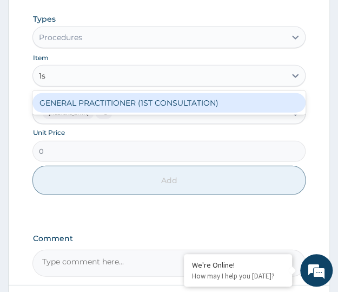
click at [93, 101] on div "GENERAL PRACTITIONER (1ST CONSULTATION)" at bounding box center [168, 102] width 273 height 19
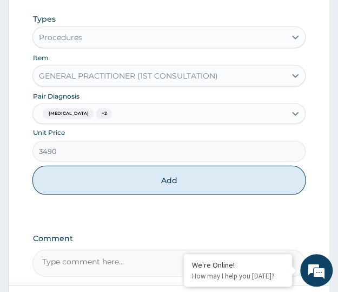
click at [169, 182] on button "Add" at bounding box center [168, 180] width 273 height 29
type input "0"
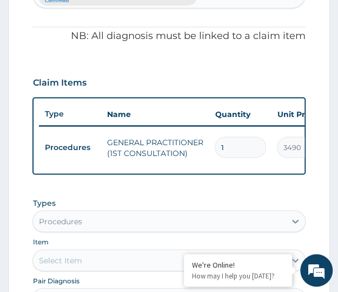
scroll to position [521, 0]
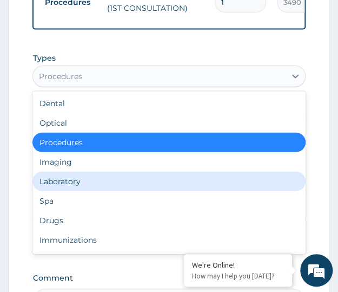
click at [57, 191] on div "Laboratory" at bounding box center [168, 181] width 273 height 19
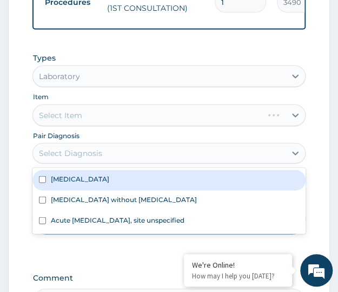
click at [106, 158] on div "Select Diagnosis" at bounding box center [159, 153] width 252 height 17
click at [80, 183] on label "Malaria, unspecified" at bounding box center [79, 178] width 58 height 9
checkbox input "true"
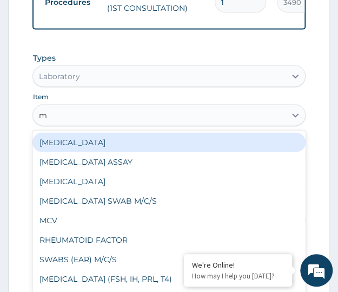
type input "mp"
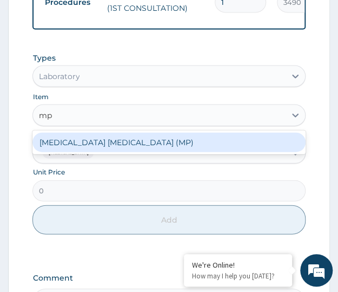
click at [107, 149] on div "MALARIA PARASITE (MP)" at bounding box center [168, 142] width 273 height 19
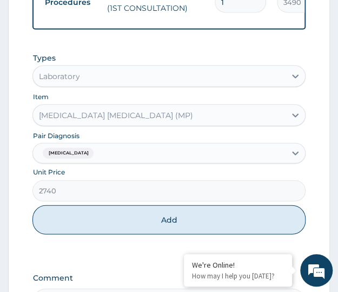
click at [166, 229] on button "Add" at bounding box center [168, 219] width 273 height 29
type input "0"
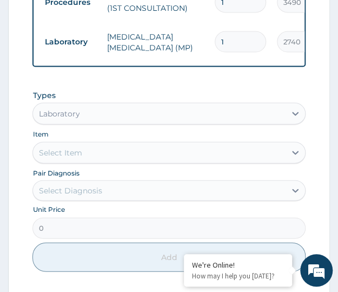
scroll to position [593, 0]
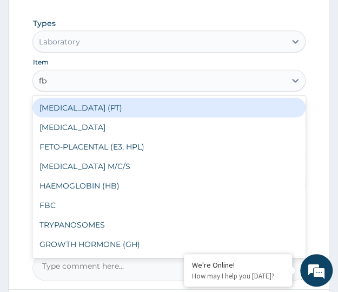
type input "fbc"
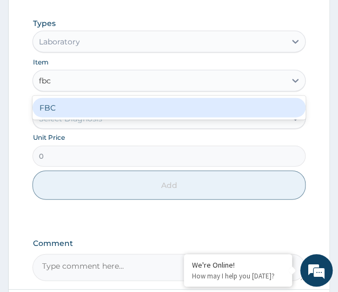
click at [58, 112] on div "FBC" at bounding box center [168, 107] width 273 height 19
type input "4700"
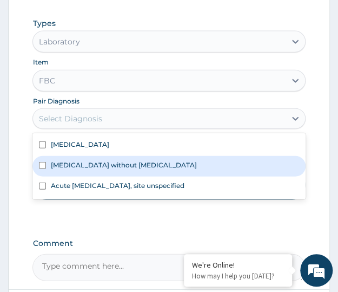
click at [80, 169] on label "Sepsis without septic shock" at bounding box center [123, 164] width 146 height 9
checkbox input "true"
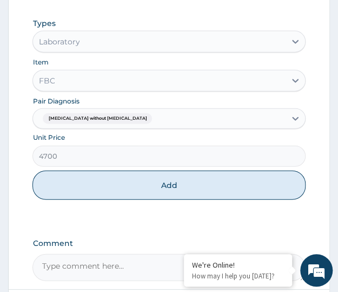
click at [171, 193] on button "Add" at bounding box center [168, 184] width 273 height 29
type input "0"
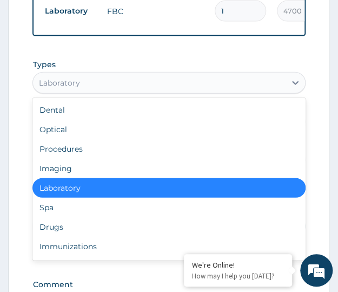
click at [72, 91] on div "Laboratory" at bounding box center [159, 82] width 252 height 17
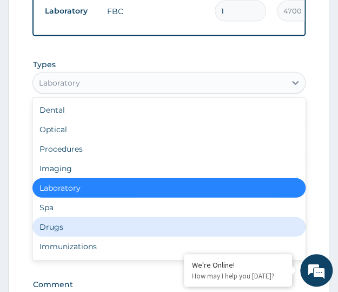
click at [65, 237] on div "Drugs" at bounding box center [168, 226] width 273 height 19
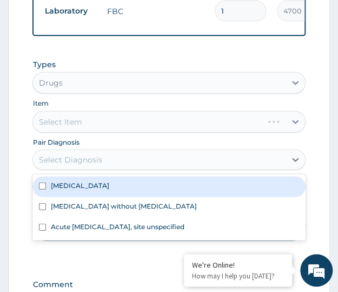
click at [74, 190] on label "Malaria, unspecified" at bounding box center [79, 185] width 58 height 9
checkbox input "true"
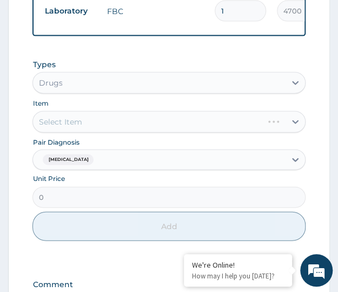
scroll to position [661, 0]
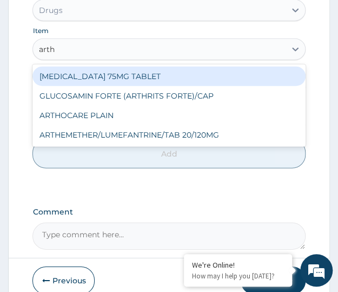
type input "arthe"
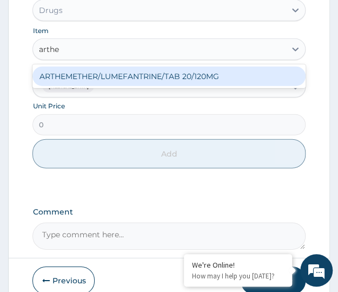
click at [76, 85] on div "ARTHEMETHER/LUMEFANTRINE/TAB 20/120MG" at bounding box center [168, 76] width 273 height 19
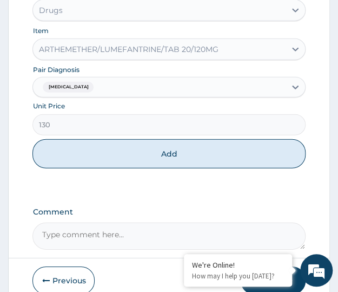
click at [104, 159] on button "Add" at bounding box center [168, 153] width 273 height 29
type input "0"
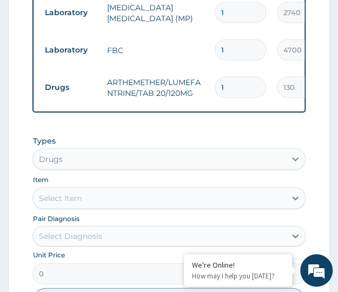
scroll to position [563, 0]
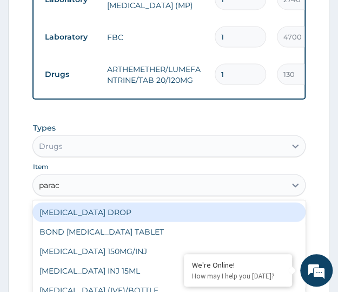
type input "parace"
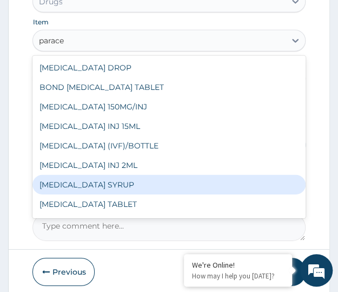
scroll to position [17, 0]
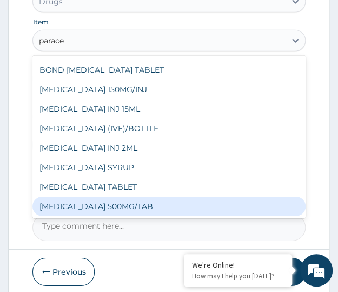
click at [107, 211] on div "PARACETAMOL 500MG/TAB" at bounding box center [168, 205] width 273 height 19
type input "22.625"
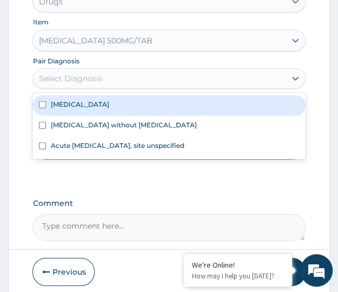
click at [76, 109] on label "Malaria, unspecified" at bounding box center [79, 104] width 58 height 9
checkbox input "true"
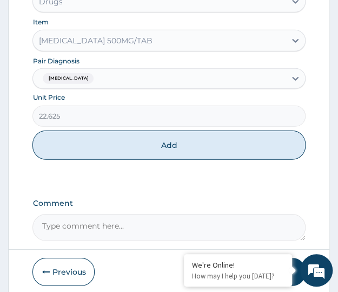
click at [159, 150] on button "Add" at bounding box center [168, 144] width 273 height 29
type input "0"
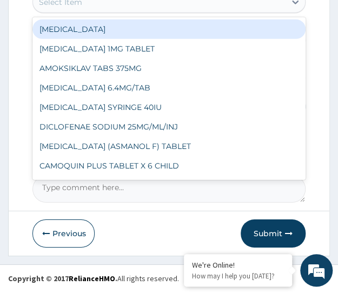
scroll to position [788, 0]
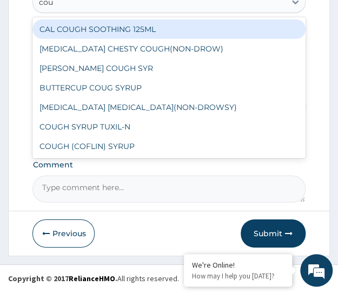
type input "coug"
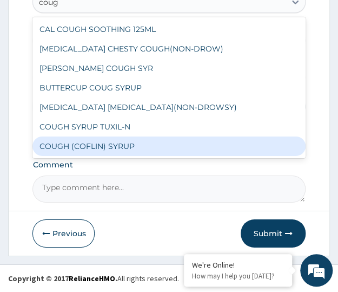
click at [91, 146] on div "COUGH (COFLIN) SYRUP" at bounding box center [168, 145] width 273 height 19
type input "1032.06005859375"
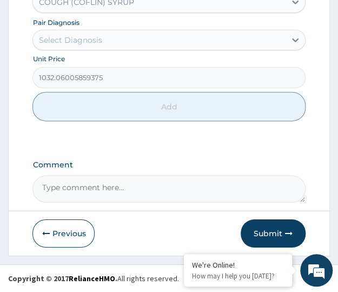
click at [80, 49] on div "Select Diagnosis" at bounding box center [159, 39] width 252 height 17
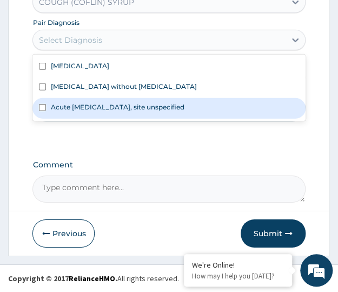
click at [73, 110] on label "Acute upper respiratory infection, site unspecified" at bounding box center [117, 106] width 134 height 9
checkbox input "true"
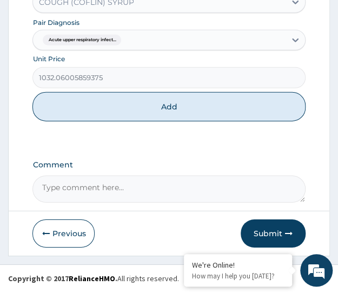
click at [100, 115] on button "Add" at bounding box center [168, 106] width 273 height 29
type input "0"
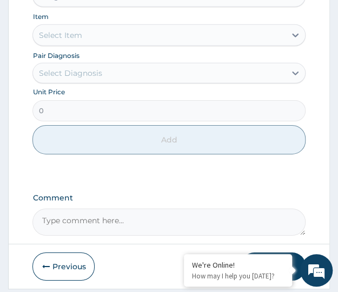
scroll to position [566, 0]
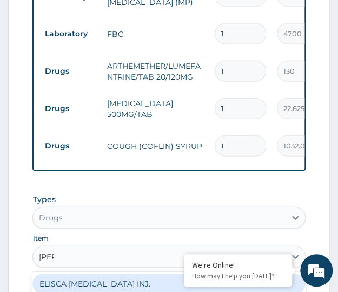
type input "lorat"
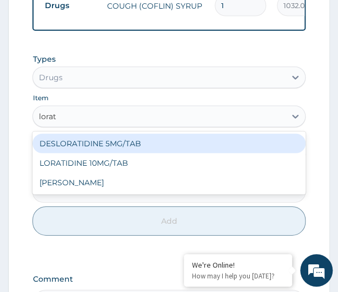
scroll to position [710, 0]
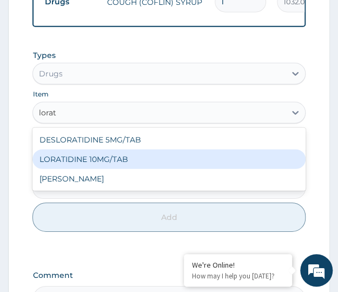
click at [101, 169] on div "LORATIDINE 10MG/TAB" at bounding box center [168, 158] width 273 height 19
type input "66"
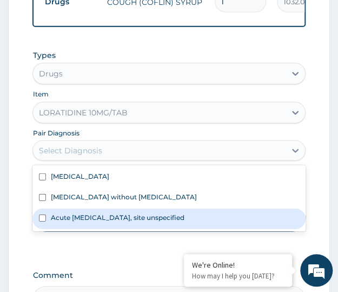
click at [73, 222] on label "Acute upper respiratory infection, site unspecified" at bounding box center [117, 217] width 134 height 9
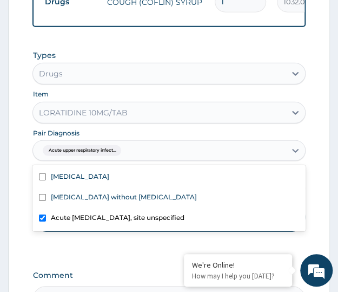
checkbox input "true"
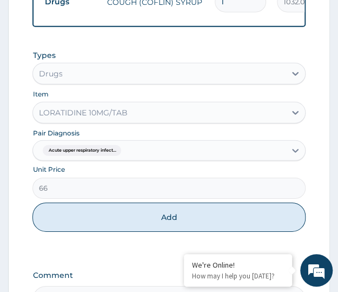
click at [60, 251] on div "Types Drugs Item LORATIDINE 10MG/TAB Pair Diagnosis Acute upper respiratory inf…" at bounding box center [168, 148] width 273 height 209
click at [173, 220] on button "Add" at bounding box center [168, 216] width 273 height 29
type input "0"
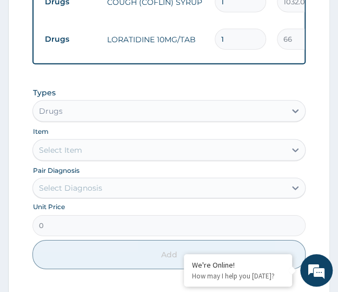
type input "0.00"
type input "5"
type input "330.00"
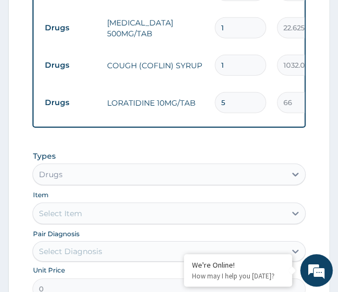
scroll to position [638, 0]
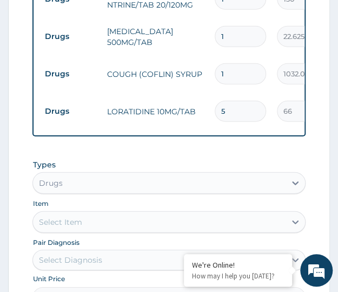
type input "5"
type input "18"
type input "407.25"
type input "18"
click at [203, 55] on tr "Drugs PARACETAMOL 500MG/TAB 18 22.625 407.25 Malaria, unspecified Delete" at bounding box center [304, 36] width 530 height 37
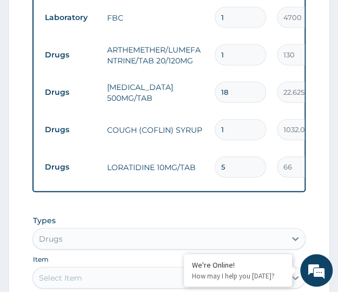
scroll to position [566, 0]
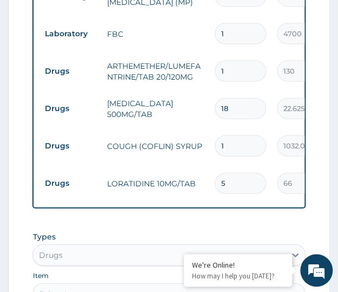
type input "0.00"
type input "6"
type input "780.00"
type input "6"
click at [207, 93] on td "PARACETAMOL 500MG/TAB" at bounding box center [155, 109] width 108 height 32
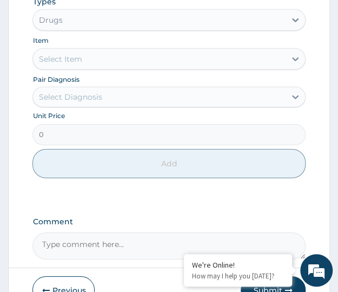
scroll to position [855, 0]
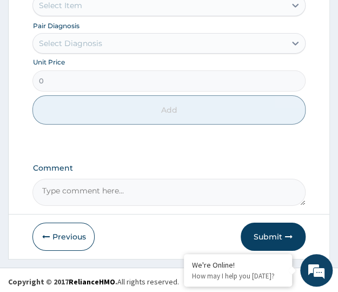
click at [261, 246] on button "Submit" at bounding box center [273, 236] width 65 height 28
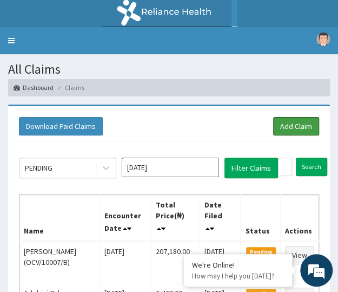
click at [286, 128] on link "Add Claim" at bounding box center [296, 126] width 46 height 18
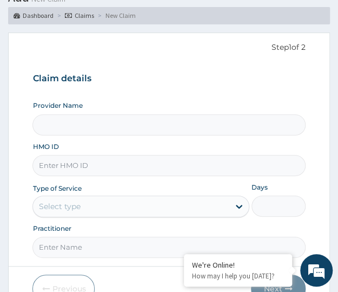
paste input "AVL/10208/C"
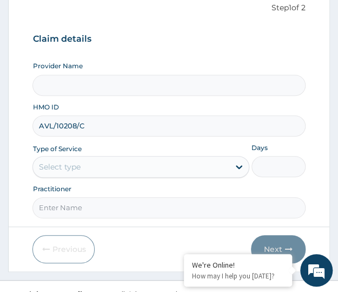
scroll to position [126, 0]
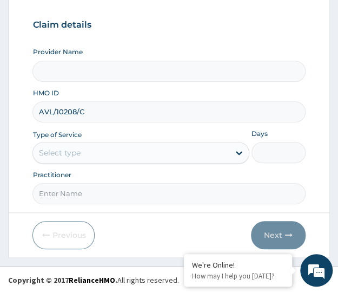
type input "AVL/10208/C"
click at [81, 156] on div "Select type" at bounding box center [131, 152] width 196 height 17
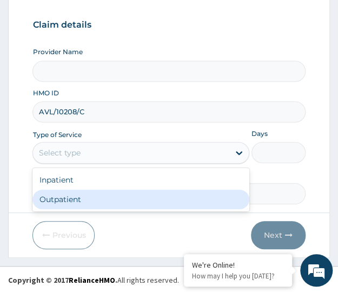
click at [65, 199] on div "Outpatient" at bounding box center [140, 198] width 217 height 19
type input "1"
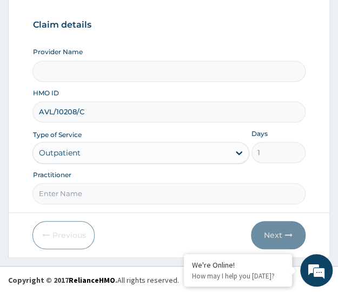
click at [97, 221] on div "Previous Next" at bounding box center [168, 235] width 273 height 28
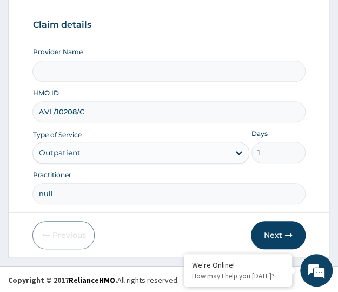
click at [95, 181] on div "Practitioner null" at bounding box center [168, 187] width 273 height 34
type input "null"
click at [100, 171] on div "Practitioner null" at bounding box center [168, 187] width 273 height 34
drag, startPoint x: 100, startPoint y: 171, endPoint x: 137, endPoint y: 166, distance: 38.3
click at [100, 171] on div "Practitioner null" at bounding box center [168, 187] width 273 height 34
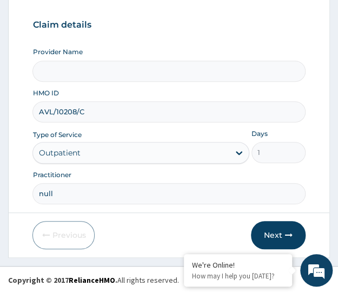
click at [157, 229] on div "Previous Next" at bounding box center [168, 235] width 273 height 28
click at [274, 235] on button "Next" at bounding box center [278, 235] width 55 height 28
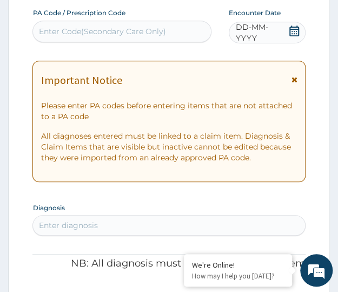
paste input ":PA/734324"
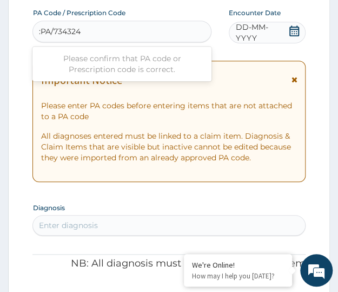
type input "PA/734324"
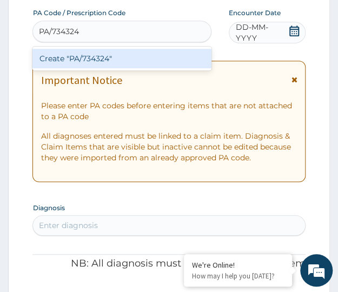
click at [107, 56] on div "Create "PA/734324"" at bounding box center [121, 58] width 179 height 19
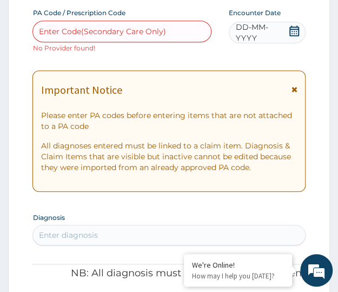
paste input ":PA/734324"
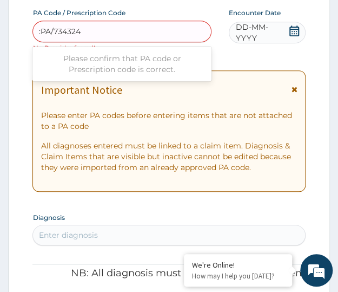
type input "PA/734324"
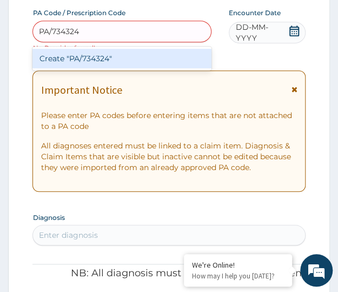
click at [95, 62] on div "Create "PA/734324"" at bounding box center [121, 58] width 179 height 19
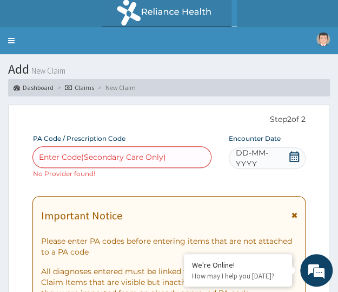
click at [82, 87] on link "Claims" at bounding box center [79, 87] width 29 height 9
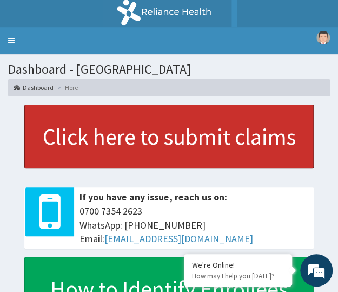
click at [103, 122] on link "Click here to submit claims" at bounding box center [169, 136] width 290 height 64
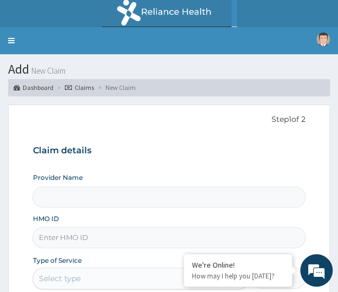
type input "Crystal Specialist Hospital"
paste input "AVL/10208/C"
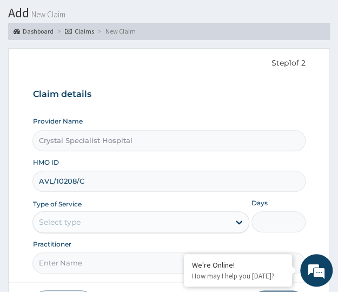
scroll to position [72, 0]
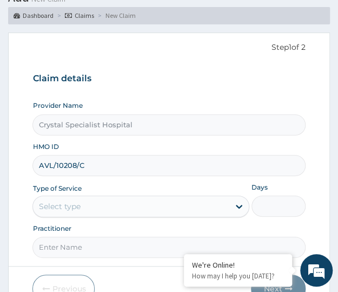
type input "AVL/10208/C"
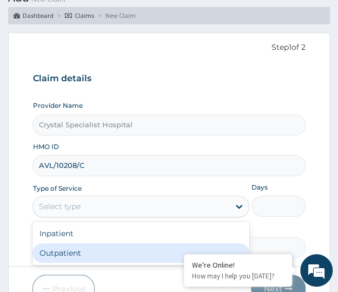
click at [72, 252] on div "Outpatient" at bounding box center [140, 252] width 217 height 19
type input "1"
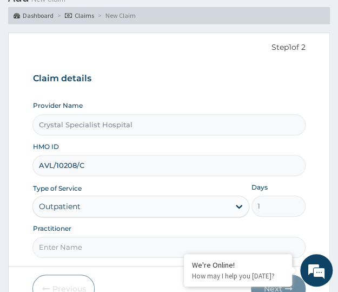
scroll to position [126, 0]
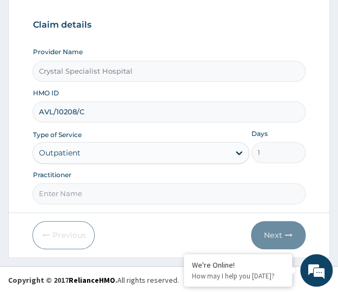
drag, startPoint x: 73, startPoint y: 252, endPoint x: 94, endPoint y: 189, distance: 66.4
click at [94, 189] on input "Practitioner" at bounding box center [168, 193] width 273 height 21
drag, startPoint x: 60, startPoint y: 190, endPoint x: 67, endPoint y: 194, distance: 8.7
click at [60, 190] on input "Practitioner" at bounding box center [168, 193] width 273 height 21
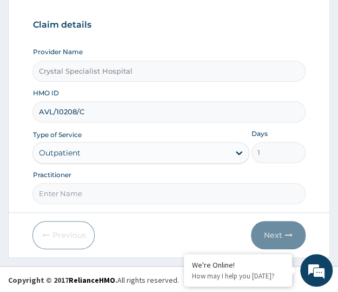
type input "null"
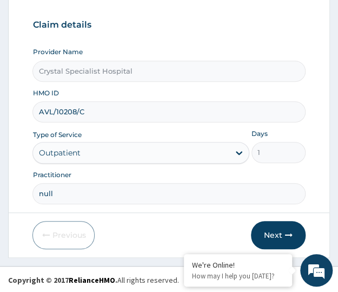
click at [276, 232] on button "Next" at bounding box center [278, 235] width 55 height 28
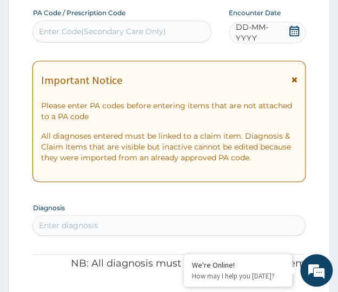
paste input "PA/734324"
type input "PA/734324"
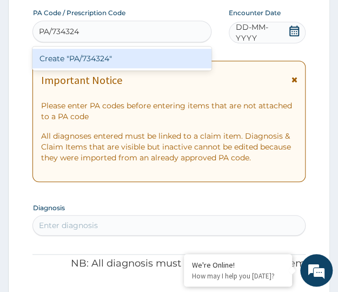
click at [89, 59] on div "Create "PA/734324"" at bounding box center [121, 58] width 179 height 19
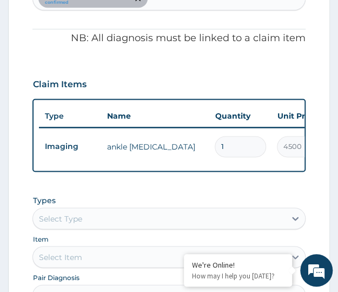
scroll to position [281, 0]
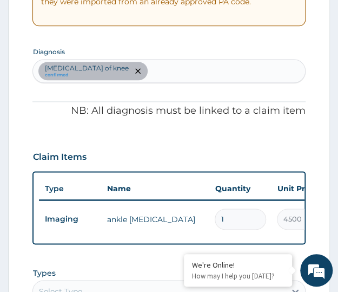
click at [131, 72] on div "Sprain of knee confirmed" at bounding box center [169, 71] width 272 height 23
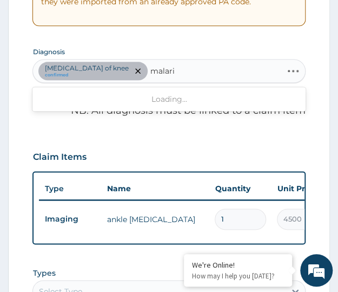
type input "malaria"
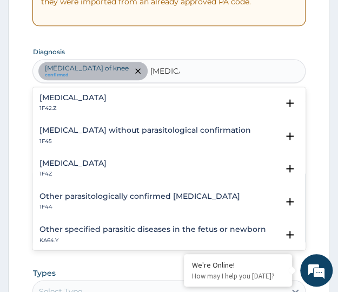
click at [77, 177] on div "Malaria, unspecified 1F4Z Select Status (Query covers suspected (?), Keep in vi…" at bounding box center [169, 171] width 260 height 24
click at [78, 161] on h4 "Malaria, unspecified" at bounding box center [72, 163] width 67 height 8
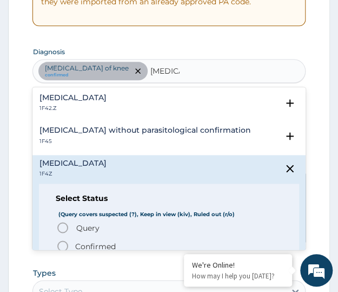
click at [81, 245] on p "Confirmed" at bounding box center [95, 245] width 41 height 11
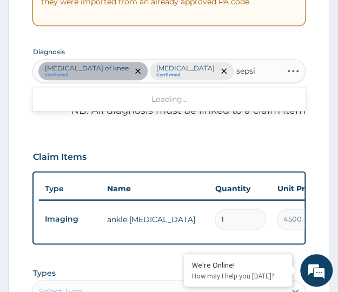
type input "sepsis"
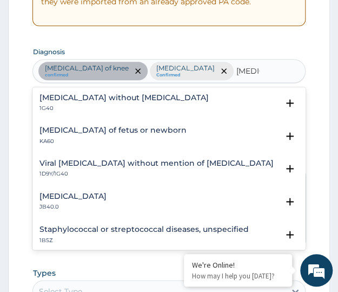
click at [76, 99] on h4 "Sepsis without septic shock" at bounding box center [123, 98] width 169 height 8
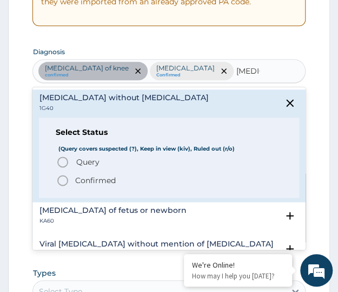
click at [79, 160] on span "Query" at bounding box center [87, 161] width 23 height 11
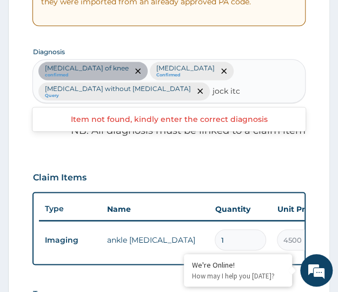
type input "jock itch"
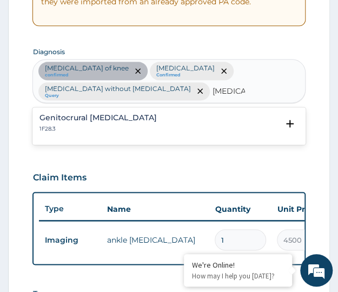
click at [78, 128] on p "1F28.3" at bounding box center [97, 129] width 117 height 8
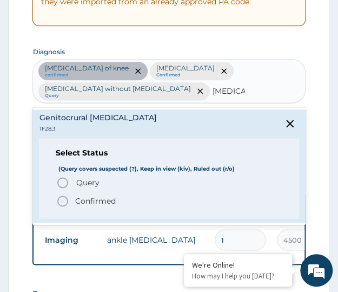
click at [80, 201] on p "Confirmed" at bounding box center [95, 200] width 41 height 11
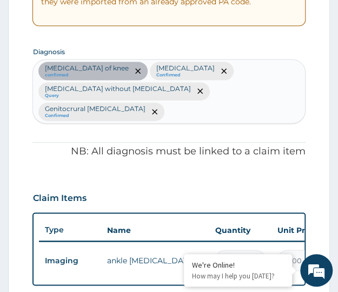
drag, startPoint x: 161, startPoint y: 88, endPoint x: 250, endPoint y: 85, distance: 88.3
click at [145, 104] on p "Genitocrural dermatophytosis" at bounding box center [94, 108] width 101 height 9
click at [160, 107] on span "remove selection option" at bounding box center [155, 112] width 10 height 10
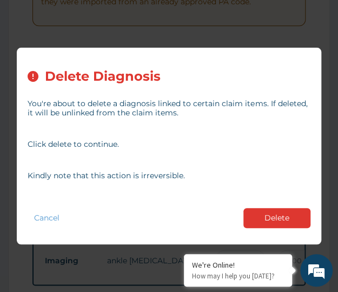
click at [261, 217] on button "Delete" at bounding box center [277, 218] width 67 height 20
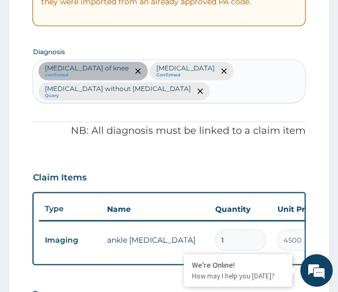
click at [172, 94] on div "Sprain of knee confirmed Malaria, unspecified Confirmed Sepsis without septic s…" at bounding box center [169, 81] width 272 height 43
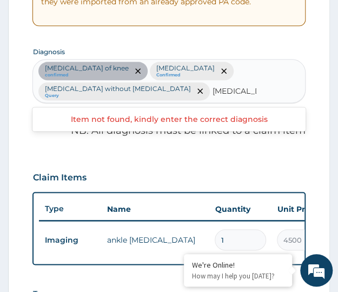
type input "tinea crucis"
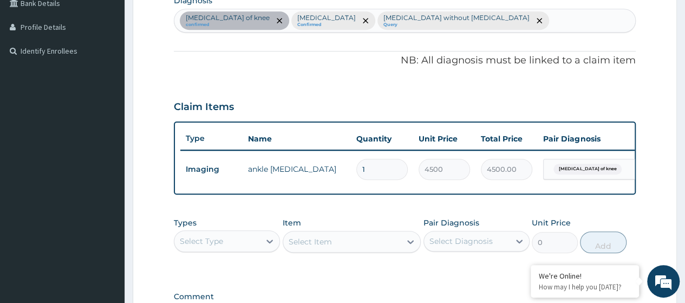
paste input "t"
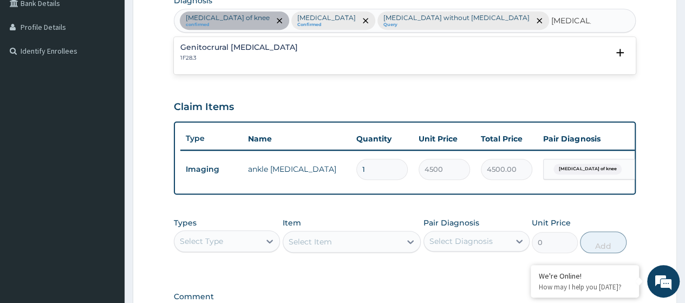
type input "tinea cruris"
click at [271, 46] on h4 "Genitocrural dermatophytosis" at bounding box center [238, 47] width 117 height 8
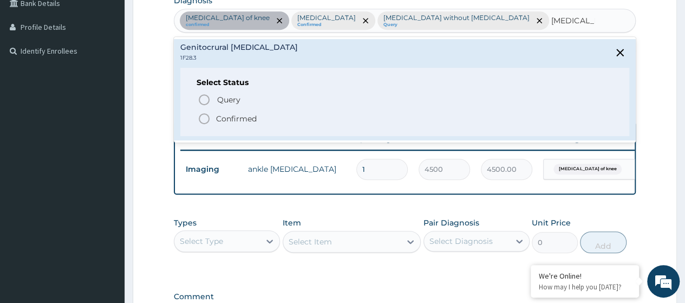
click at [229, 115] on p "Confirmed" at bounding box center [236, 118] width 41 height 11
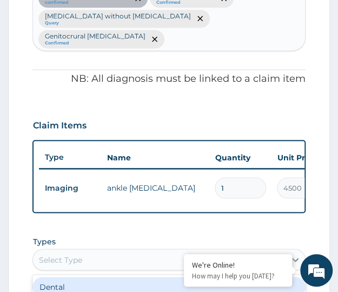
scroll to position [426, 0]
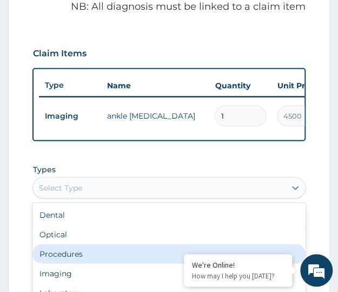
click at [70, 244] on div "Procedures" at bounding box center [168, 253] width 273 height 19
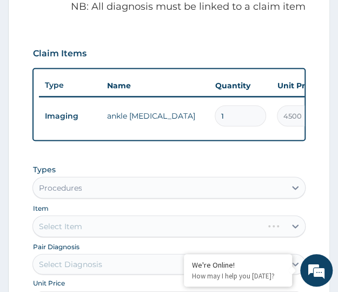
click at [20, 213] on form "Step 2 of 2 PA Code / Prescription Code PA/734324 Encounter Date 01-10-2025 Imp…" at bounding box center [169, 79] width 322 height 802
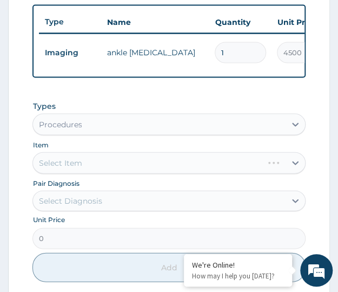
scroll to position [498, 0]
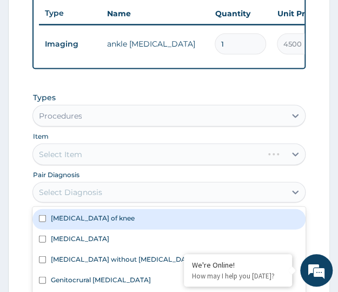
click at [61, 213] on label "Sprain of knee" at bounding box center [92, 217] width 84 height 9
checkbox input "true"
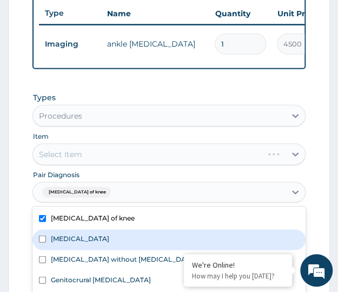
click at [48, 229] on div "Malaria, unspecified" at bounding box center [168, 239] width 273 height 21
checkbox input "true"
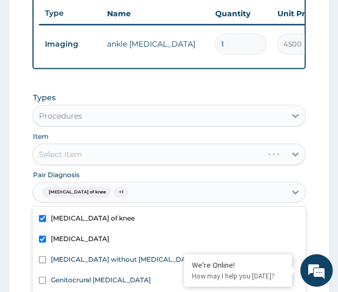
click at [41, 253] on div "Sepsis without septic shock" at bounding box center [168, 260] width 273 height 21
checkbox input "true"
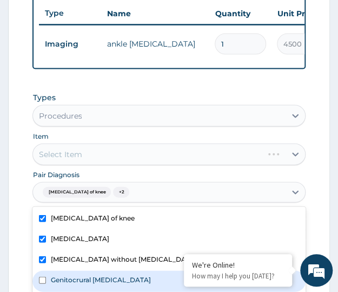
click at [44, 271] on div "Genitocrural dermatophytosis" at bounding box center [168, 280] width 273 height 21
checkbox input "true"
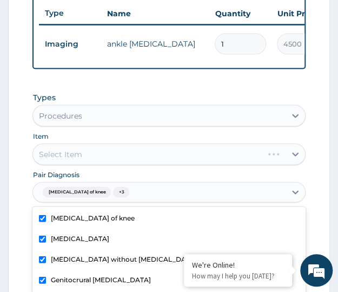
click at [21, 196] on form "Step 2 of 2 PA Code / Prescription Code PA/734324 Encounter Date 01-10-2025 Imp…" at bounding box center [169, 7] width 322 height 802
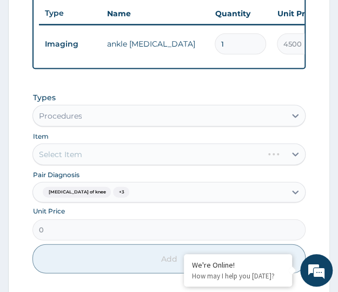
click at [68, 143] on div "Select Item" at bounding box center [168, 154] width 273 height 22
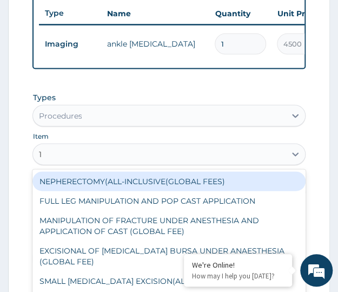
type input "1s"
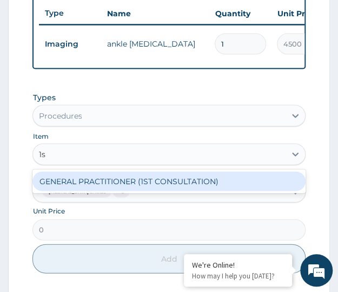
click at [90, 171] on div "GENERAL PRACTITIONER (1ST CONSULTATION)" at bounding box center [168, 180] width 273 height 19
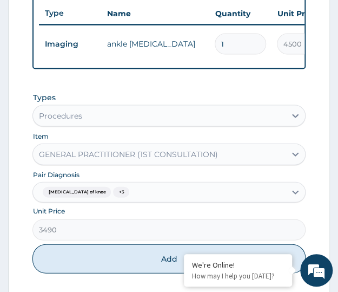
click at [135, 251] on button "Add" at bounding box center [168, 258] width 273 height 29
type input "0"
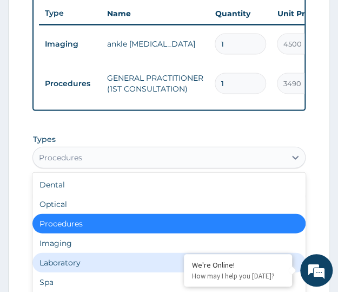
click at [56, 252] on div "Laboratory" at bounding box center [168, 261] width 273 height 19
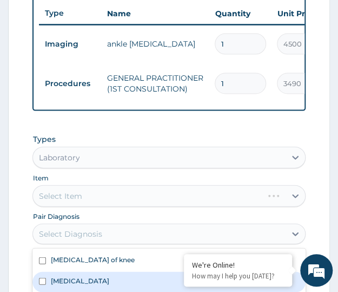
click at [49, 271] on div "Malaria, unspecified" at bounding box center [168, 281] width 273 height 21
checkbox input "true"
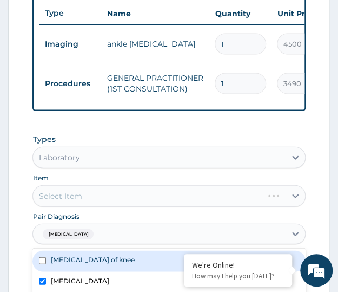
click at [24, 188] on form "Step 2 of 2 PA Code / Prescription Code PA/734324 Encounter Date 01-10-2025 Imp…" at bounding box center [169, 27] width 322 height 843
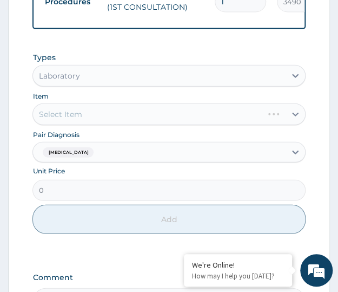
scroll to position [570, 0]
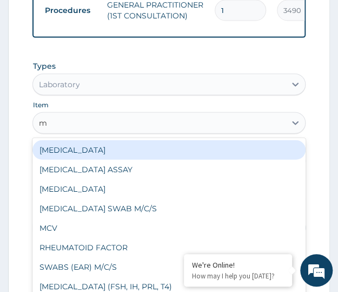
type input "mp"
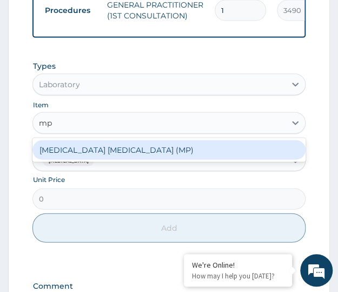
click at [93, 140] on div "MALARIA PARASITE (MP)" at bounding box center [168, 149] width 273 height 19
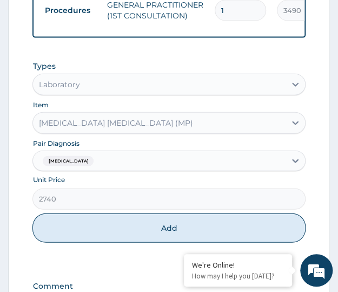
click at [103, 213] on button "Add" at bounding box center [168, 227] width 273 height 29
type input "0"
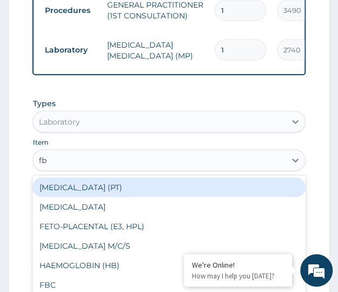
type input "fbc"
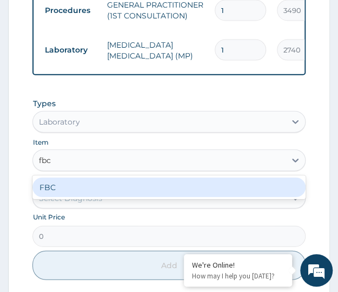
click at [65, 178] on div "FBC" at bounding box center [168, 187] width 273 height 19
type input "4700"
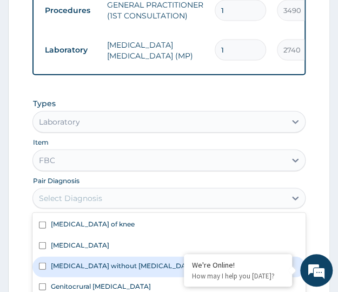
click at [73, 261] on label "Sepsis without septic shock" at bounding box center [123, 265] width 146 height 9
checkbox input "true"
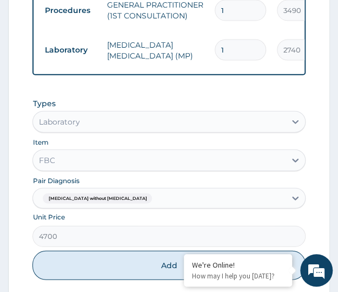
click at [110, 251] on button "Add" at bounding box center [168, 265] width 273 height 29
type input "0"
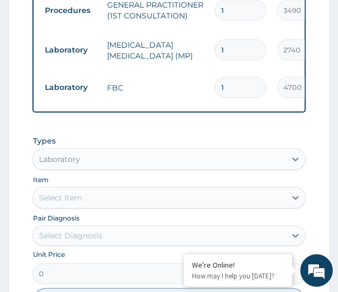
scroll to position [642, 0]
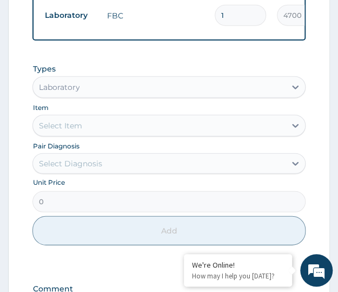
click at [134, 78] on div "Laboratory" at bounding box center [159, 86] width 252 height 17
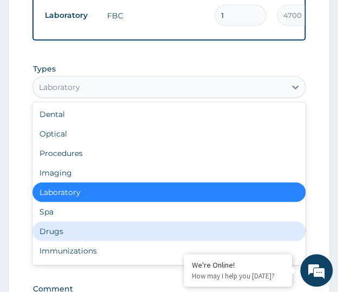
click at [56, 221] on div "Drugs" at bounding box center [168, 230] width 273 height 19
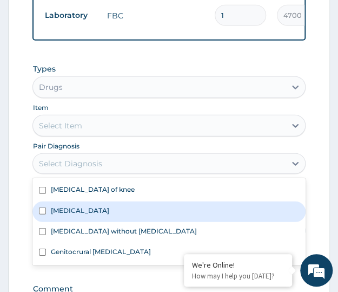
click at [69, 206] on label "Malaria, unspecified" at bounding box center [79, 210] width 58 height 9
checkbox input "true"
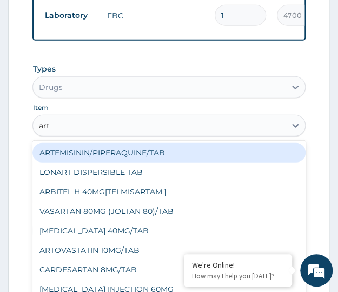
type input "arth"
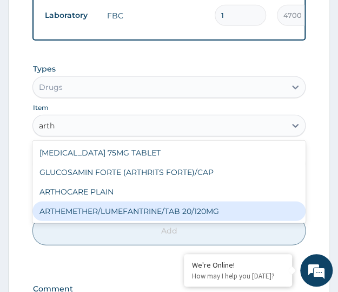
click at [99, 201] on div "ARTHEMETHER/LUMEFANTRINE/TAB 20/120MG" at bounding box center [168, 210] width 273 height 19
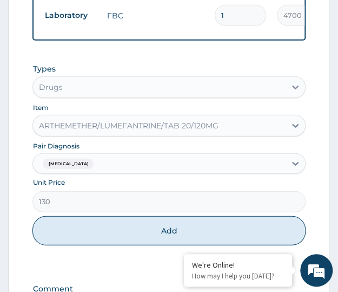
click at [105, 220] on button "Add" at bounding box center [168, 230] width 273 height 29
type input "0"
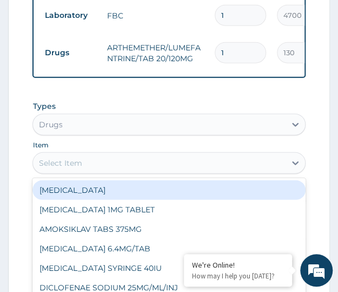
type input "c"
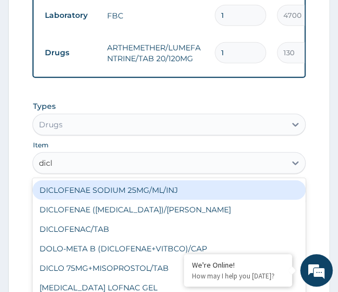
type input "diclo"
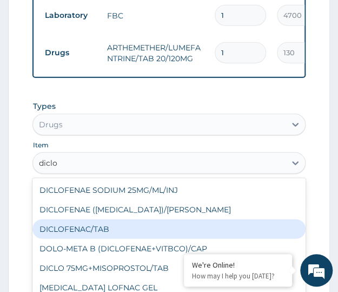
click at [73, 219] on div "DICLOFENAC/TAB" at bounding box center [168, 228] width 273 height 19
type input "72.07499694824219"
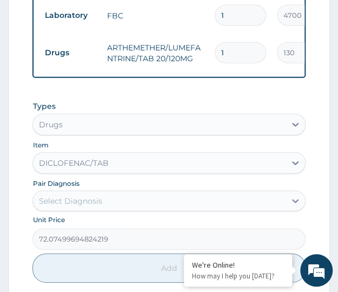
click at [79, 192] on div "Select Diagnosis" at bounding box center [159, 200] width 252 height 17
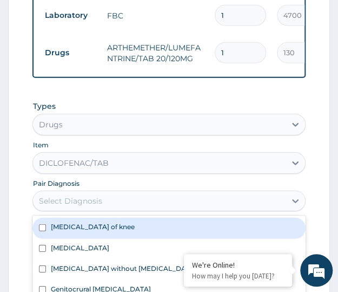
click at [66, 222] on label "Sprain of knee" at bounding box center [92, 226] width 84 height 9
checkbox input "true"
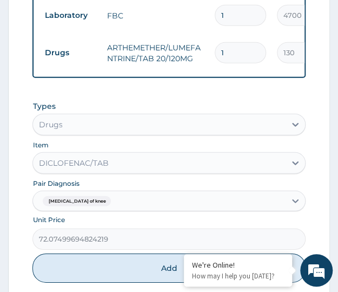
click at [142, 253] on button "Add" at bounding box center [168, 267] width 273 height 29
type input "0"
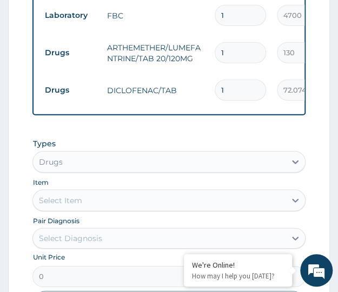
click at [79, 195] on div "Select Item" at bounding box center [59, 200] width 43 height 11
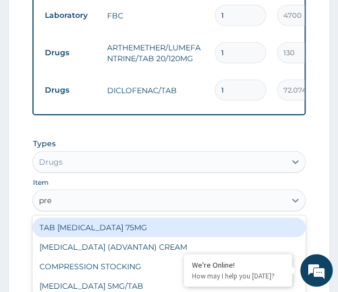
type input "pred"
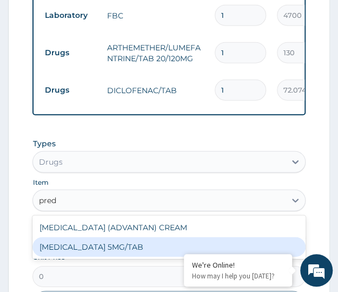
click at [93, 237] on div "PREDNISOLONE 5MG/TAB" at bounding box center [168, 246] width 273 height 19
type input "21"
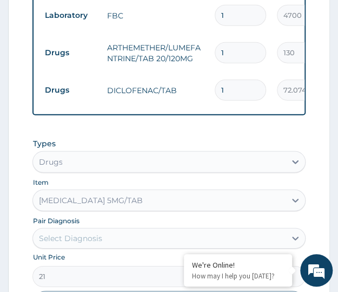
click at [101, 233] on div "Select Diagnosis" at bounding box center [69, 238] width 63 height 11
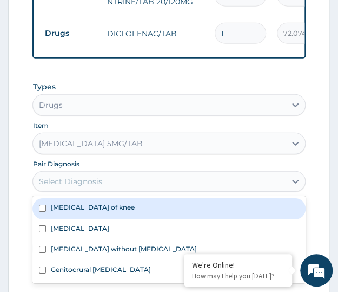
scroll to position [714, 0]
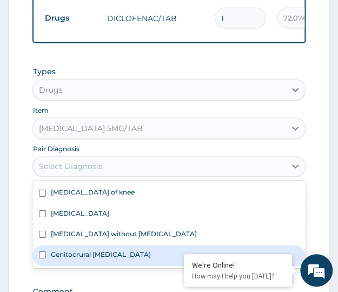
click at [90, 250] on label "Genitocrural dermatophytosis" at bounding box center [100, 254] width 100 height 9
checkbox input "true"
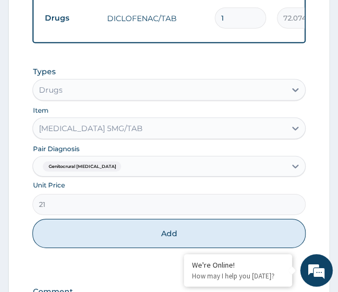
click at [115, 219] on button "Add" at bounding box center [168, 233] width 273 height 29
type input "0"
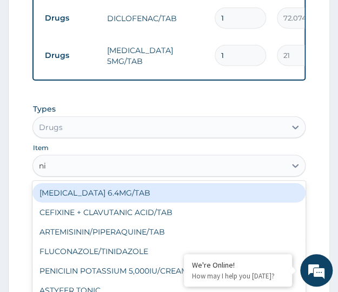
type input "n"
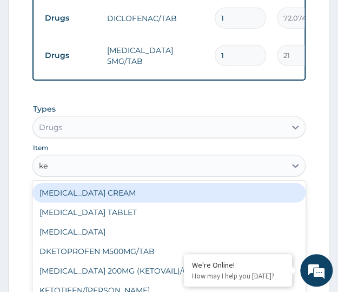
type input "ket"
click at [82, 183] on div "KETOCONAZOLE CREAM" at bounding box center [168, 192] width 273 height 19
type input "1823.699951171875"
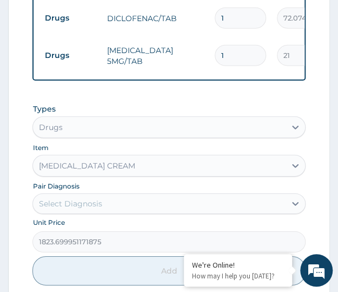
click at [70, 200] on div "Types Drugs Item option KETOCONAZOLE CREAM, selected. Select is focused ,type t…" at bounding box center [168, 194] width 273 height 193
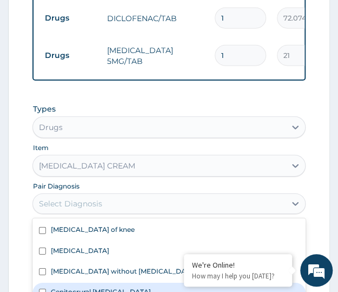
click at [67, 283] on div "Genitocrural dermatophytosis" at bounding box center [168, 293] width 273 height 21
checkbox input "true"
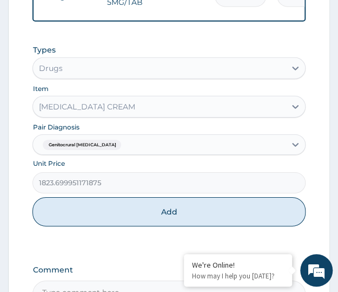
scroll to position [787, 0]
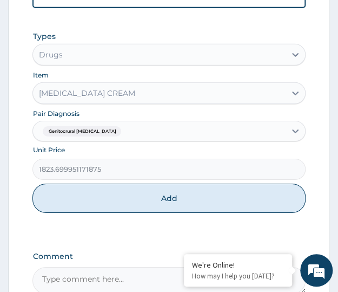
click at [159, 183] on button "Add" at bounding box center [168, 197] width 273 height 29
type input "0"
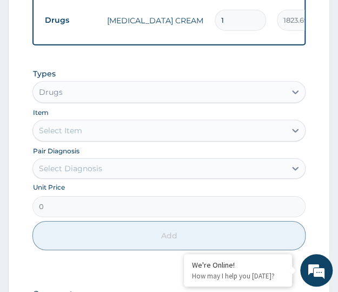
scroll to position [637, 0]
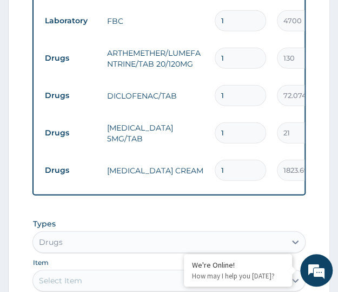
click at [64, 275] on div "Select Item" at bounding box center [59, 280] width 43 height 11
type input "amoxil"
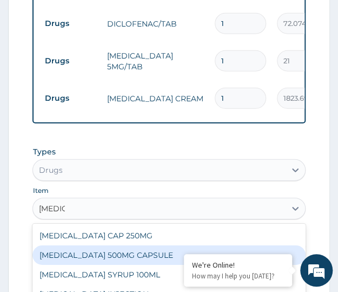
scroll to position [782, 0]
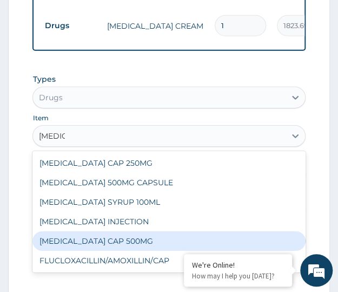
click at [91, 231] on div "AMOXIL CAP 500MG" at bounding box center [168, 240] width 273 height 19
type input "221.4550018310547"
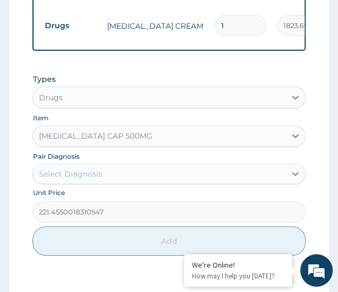
click at [85, 127] on div "AMOXIL CAP 500MG" at bounding box center [159, 135] width 252 height 17
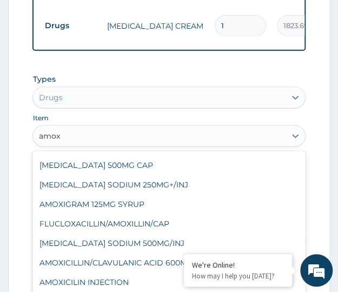
scroll to position [0, 0]
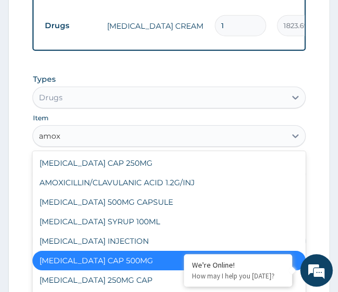
type input "amoxi"
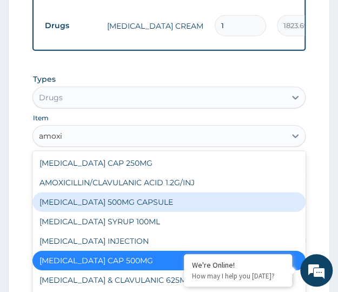
click at [92, 192] on div "AMOXIL 500MG CAPSULE" at bounding box center [168, 201] width 273 height 19
type input "225.8099975585938"
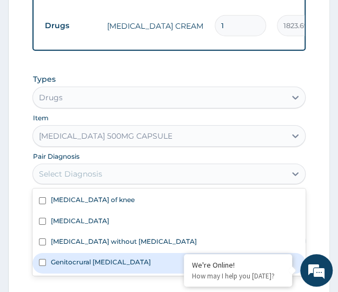
click at [62, 257] on label "Genitocrural dermatophytosis" at bounding box center [100, 261] width 100 height 9
checkbox input "true"
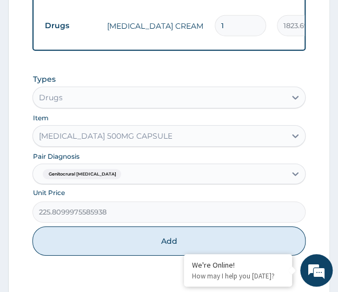
click at [174, 226] on button "Add" at bounding box center [168, 240] width 273 height 29
type input "0"
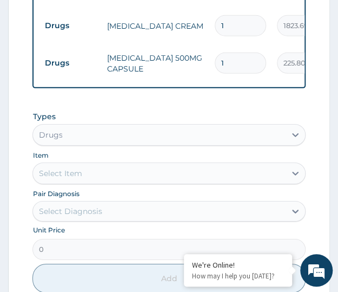
type input "15"
type input "3387.15"
type input "15"
click at [200, 47] on td "AMOXIL 500MG CAPSULE" at bounding box center [155, 63] width 108 height 32
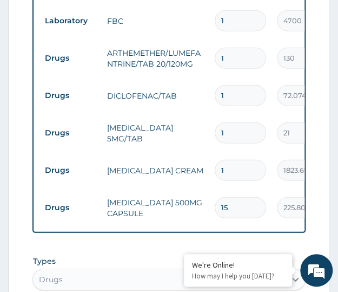
type input "18"
type input "378.00"
type input "18"
type input "10"
type input "720.75"
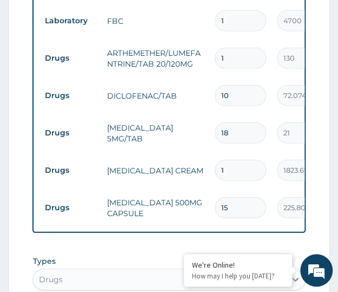
type input "10"
click at [231, 48] on input "1" at bounding box center [240, 58] width 51 height 21
type input "0.00"
type input "2"
type input "260.00"
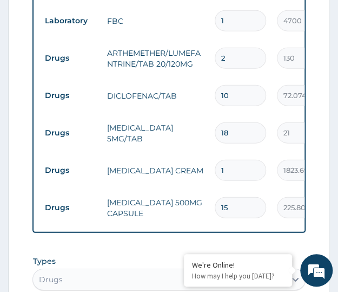
type input "24"
type input "3120.00"
type input "24"
click at [201, 85] on td "DICLOFENAC/TAB" at bounding box center [155, 96] width 108 height 22
click at [187, 49] on td "ARTHEMETHER/LUMEFANTRINE/TAB 20/120MG" at bounding box center [155, 58] width 108 height 32
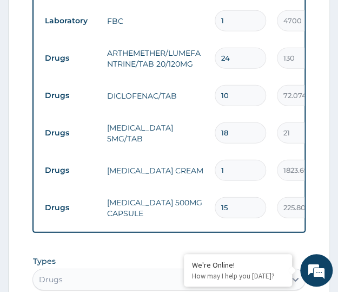
click at [185, 77] on tr "Drugs DICLOFENAC/TAB 10 72.07499694824219 720.75 Sprain of knee Delete" at bounding box center [304, 95] width 530 height 37
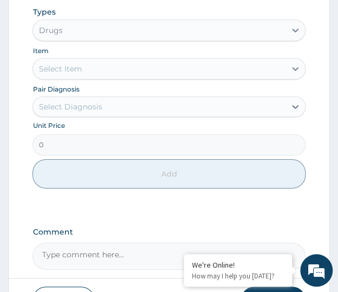
scroll to position [936, 0]
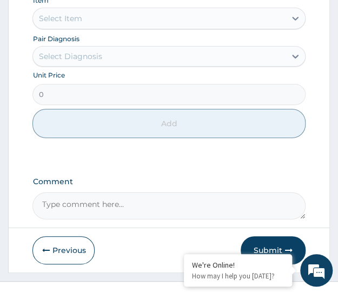
click at [264, 236] on button "Submit" at bounding box center [273, 250] width 65 height 28
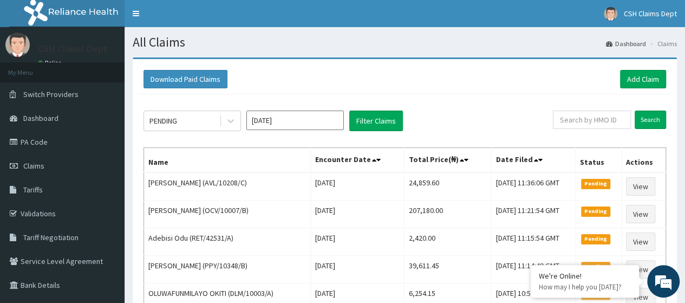
click at [235, 124] on icon at bounding box center [230, 120] width 11 height 11
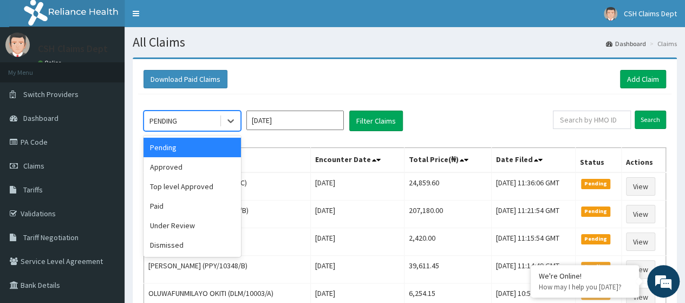
click at [338, 70] on div "Download Paid Claims Add Claim" at bounding box center [404, 79] width 522 height 18
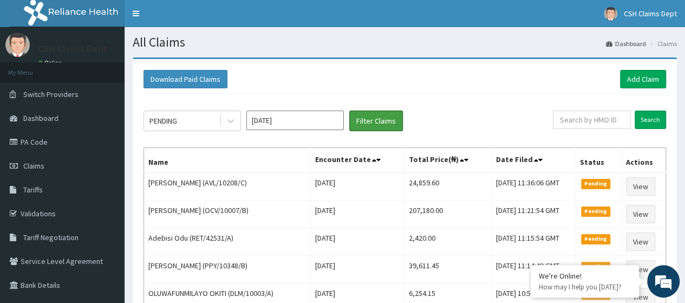
click at [338, 115] on button "Filter Claims" at bounding box center [376, 120] width 54 height 21
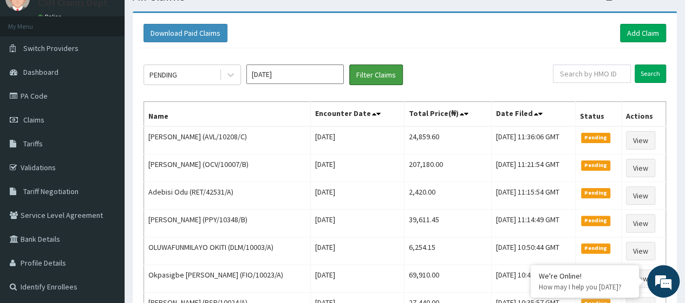
scroll to position [5, 0]
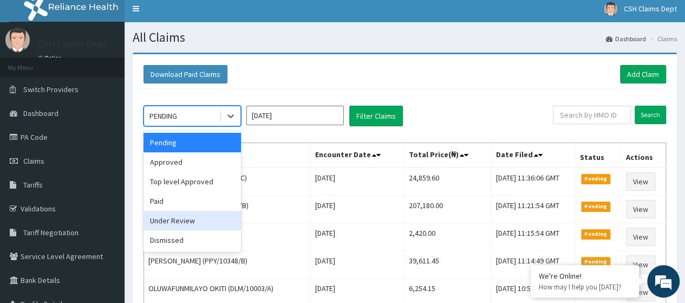
click at [167, 219] on div "Under Review" at bounding box center [191, 220] width 97 height 19
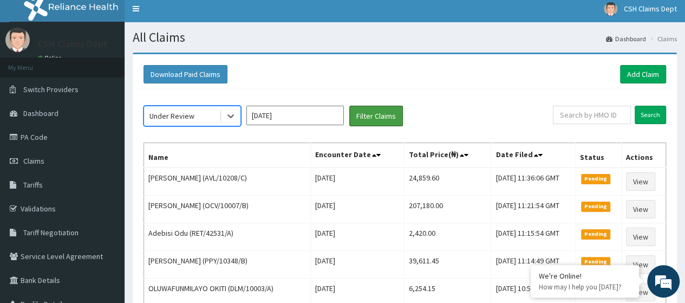
click at [338, 114] on button "Filter Claims" at bounding box center [376, 116] width 54 height 21
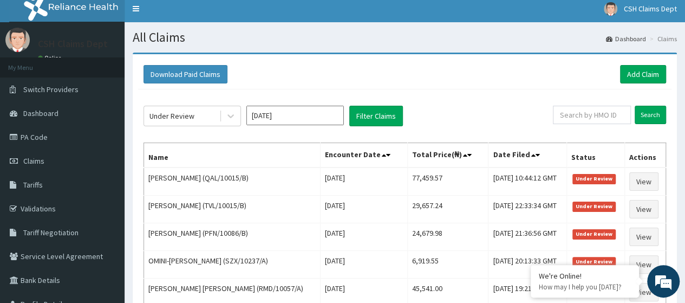
click at [231, 120] on icon at bounding box center [230, 115] width 11 height 11
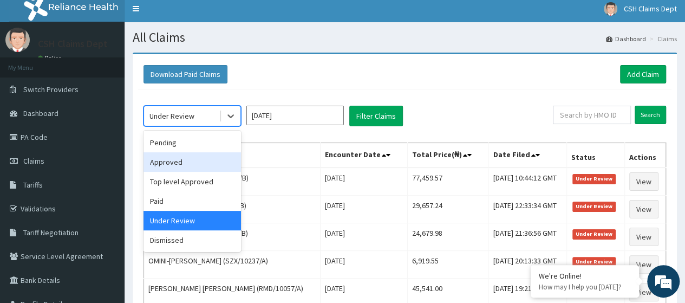
click at [174, 161] on div "Approved" at bounding box center [191, 161] width 97 height 19
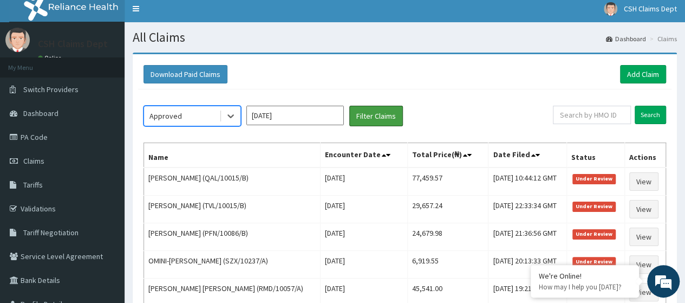
click at [338, 112] on button "Filter Claims" at bounding box center [376, 116] width 54 height 21
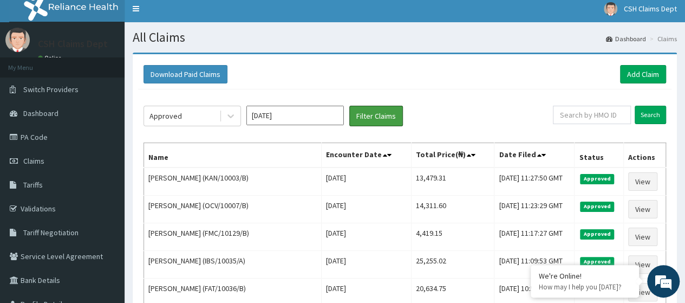
scroll to position [0, 0]
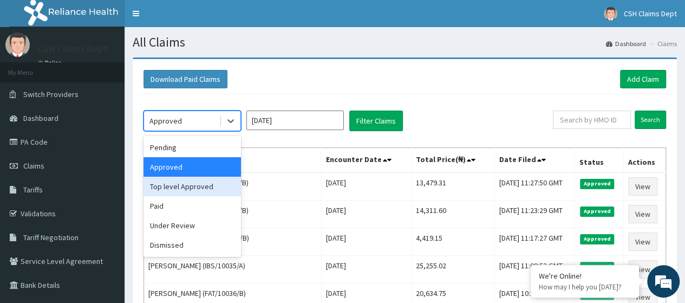
click at [176, 189] on div "Top level Approved" at bounding box center [191, 185] width 97 height 19
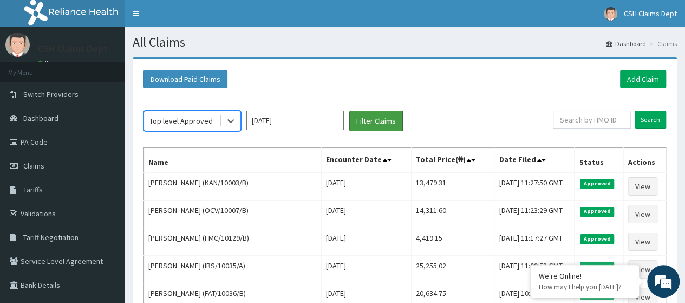
click at [338, 123] on button "Filter Claims" at bounding box center [376, 120] width 54 height 21
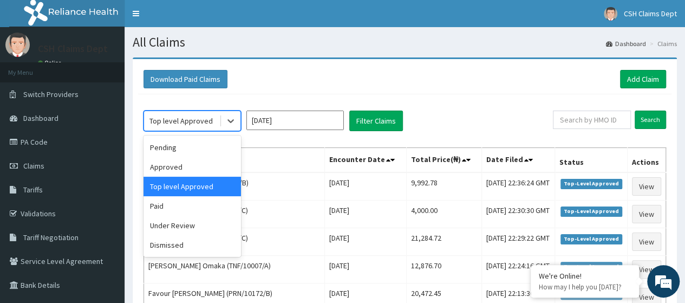
click at [228, 119] on icon at bounding box center [230, 120] width 11 height 11
click at [163, 205] on div "Paid" at bounding box center [191, 205] width 97 height 19
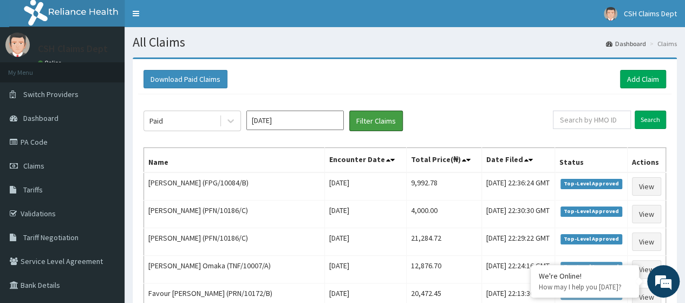
click at [338, 123] on button "Filter Claims" at bounding box center [376, 120] width 54 height 21
